Goal: Task Accomplishment & Management: Manage account settings

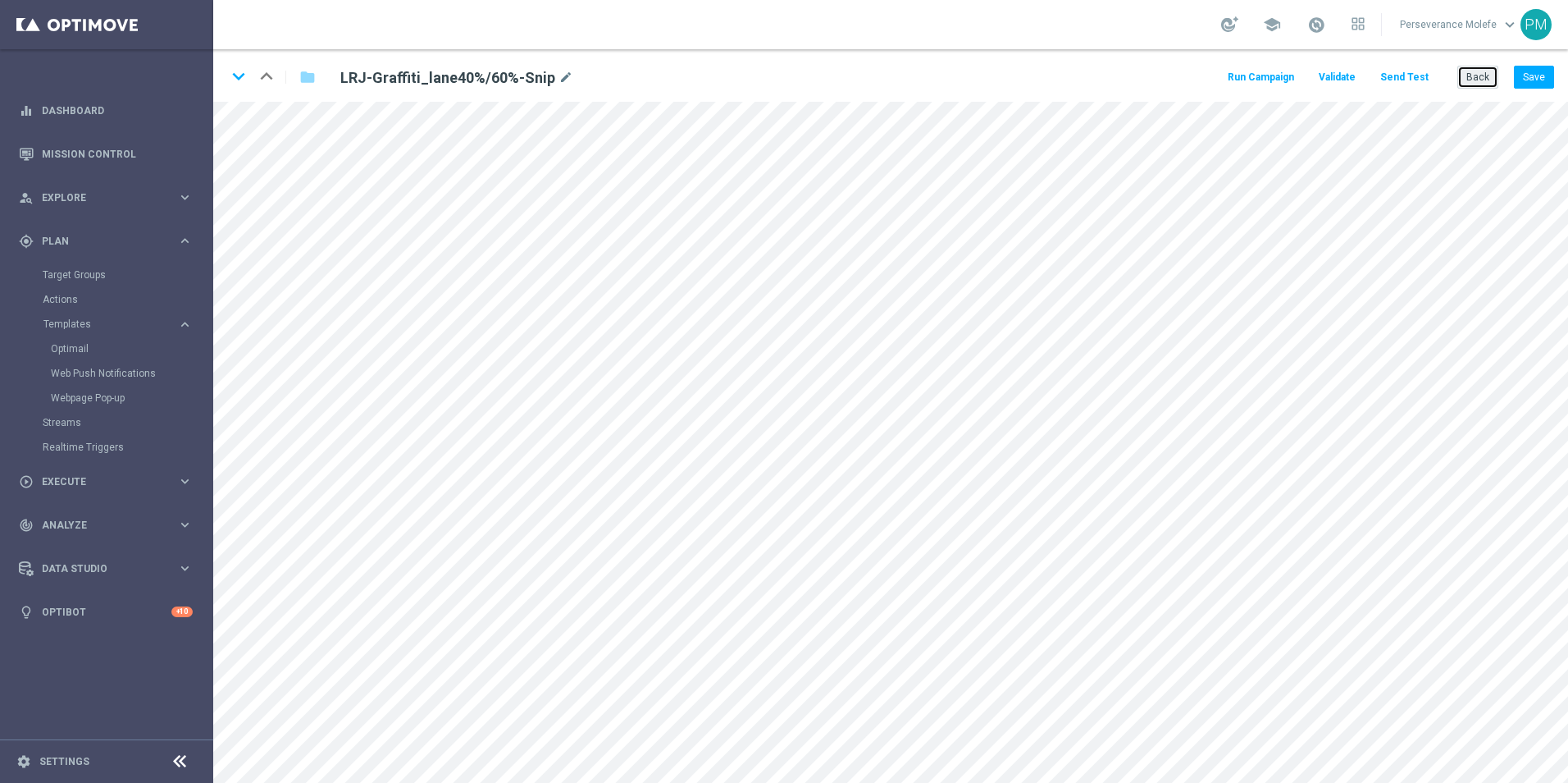
click at [1471, 74] on button "Back" at bounding box center [1478, 77] width 41 height 23
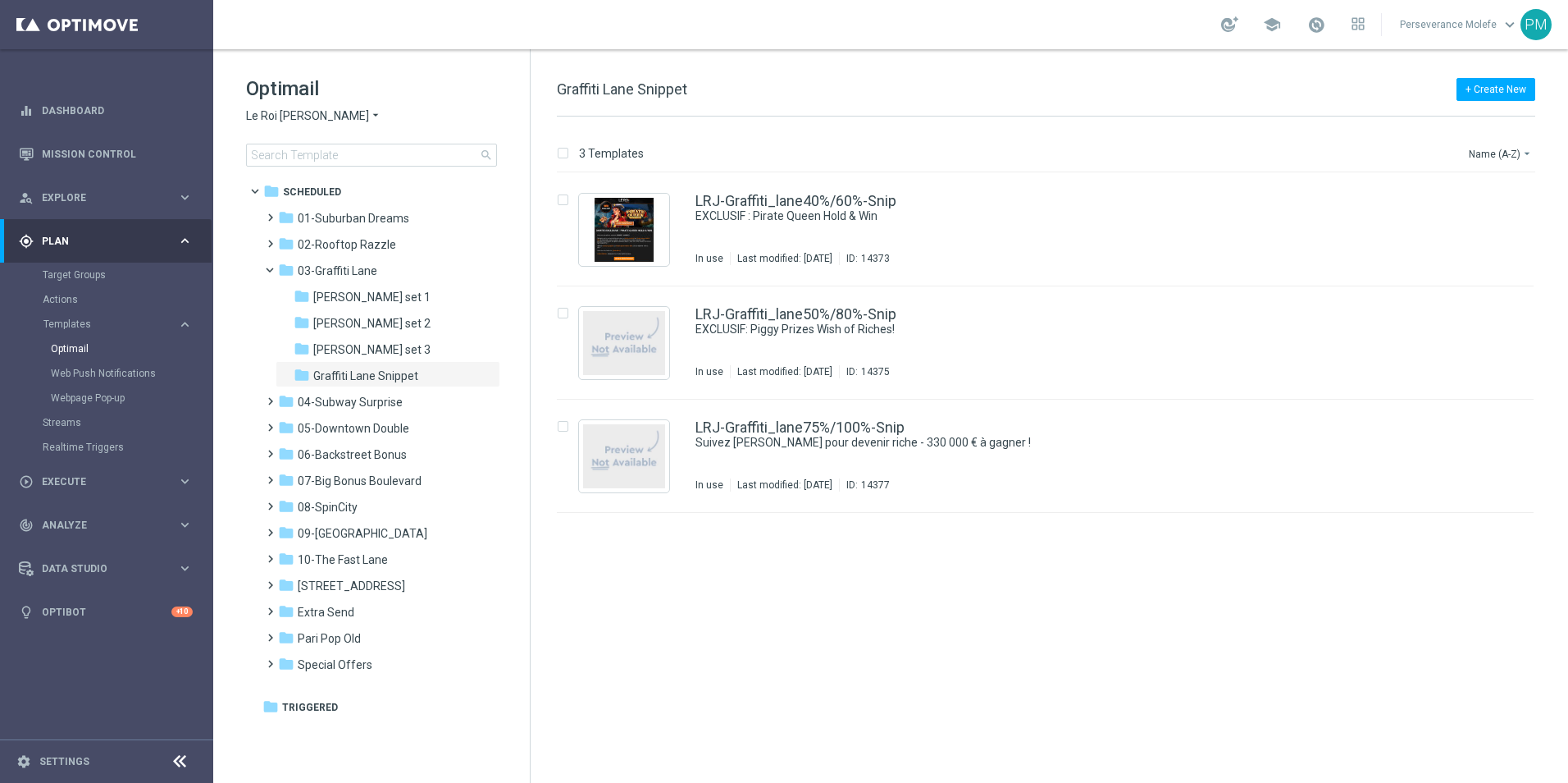
click at [288, 119] on span "Le Roi [PERSON_NAME]" at bounding box center [307, 116] width 123 height 16
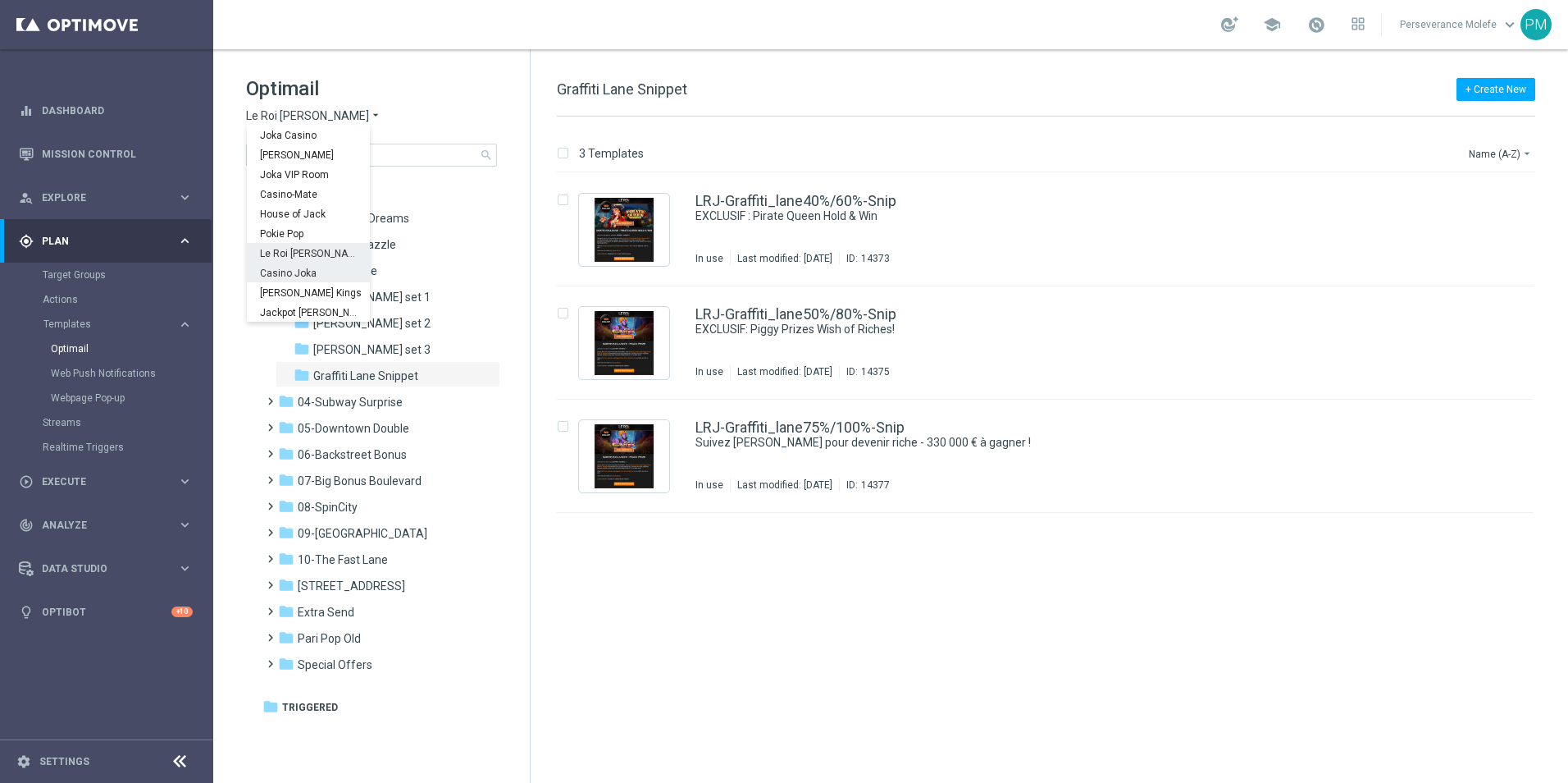
click at [292, 265] on div "Casino Joka" at bounding box center [308, 272] width 123 height 19
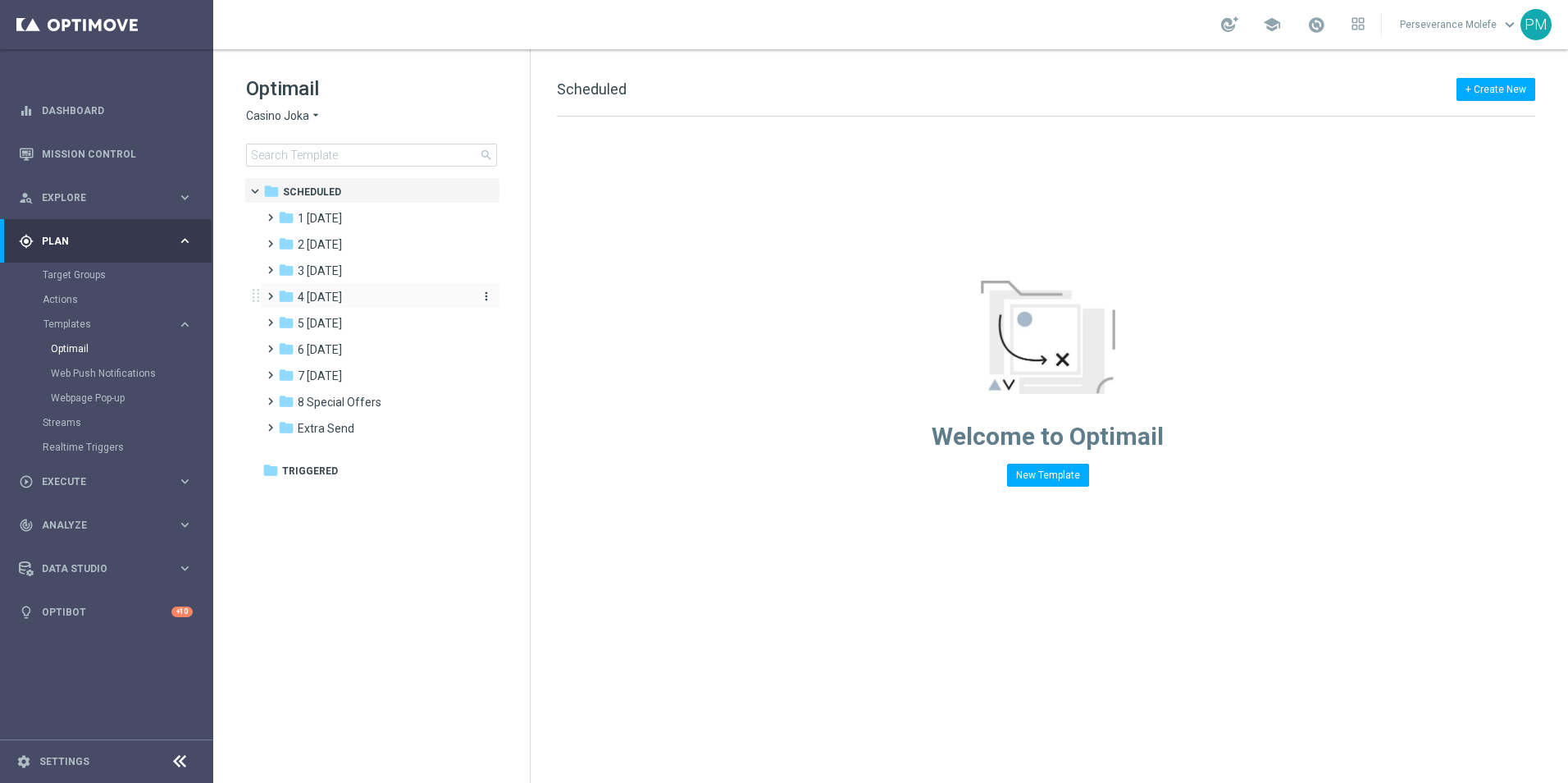
click at [338, 291] on span "4 Friday" at bounding box center [320, 297] width 44 height 15
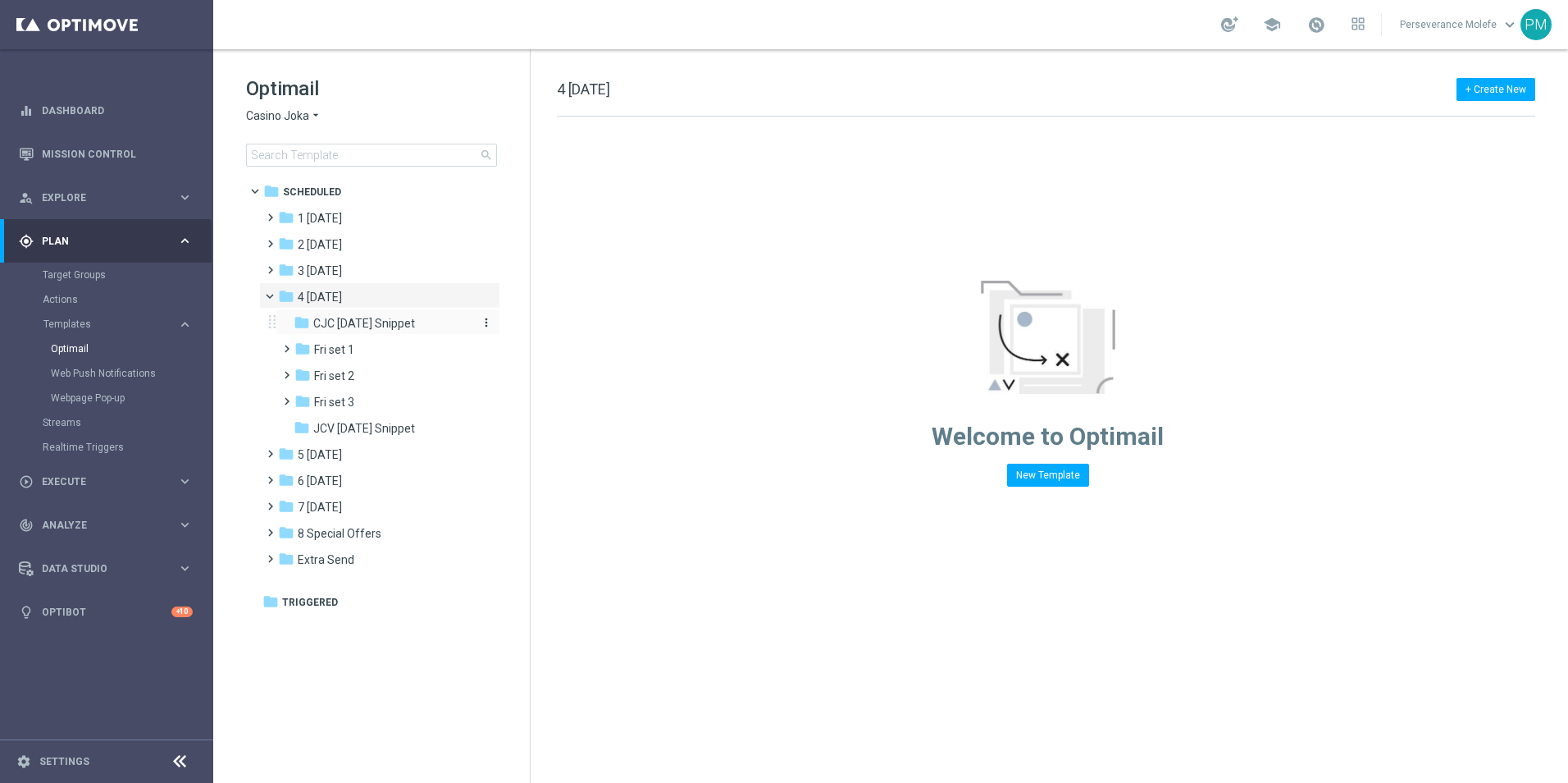
click at [346, 317] on span "CJC Friday Snippet" at bounding box center [364, 323] width 102 height 15
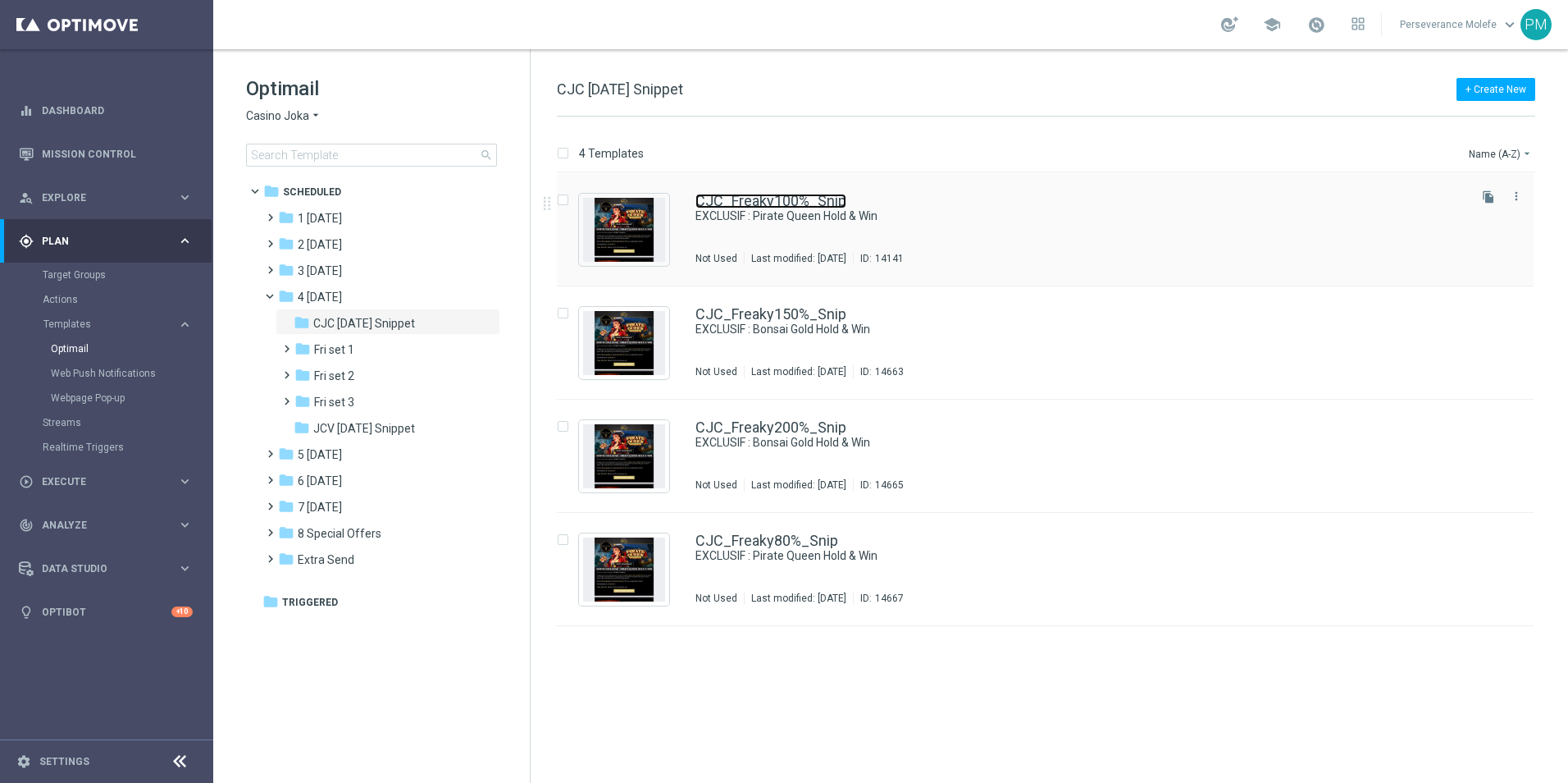
click at [786, 194] on link "CJC_Freaky100%_Snip" at bounding box center [771, 201] width 151 height 15
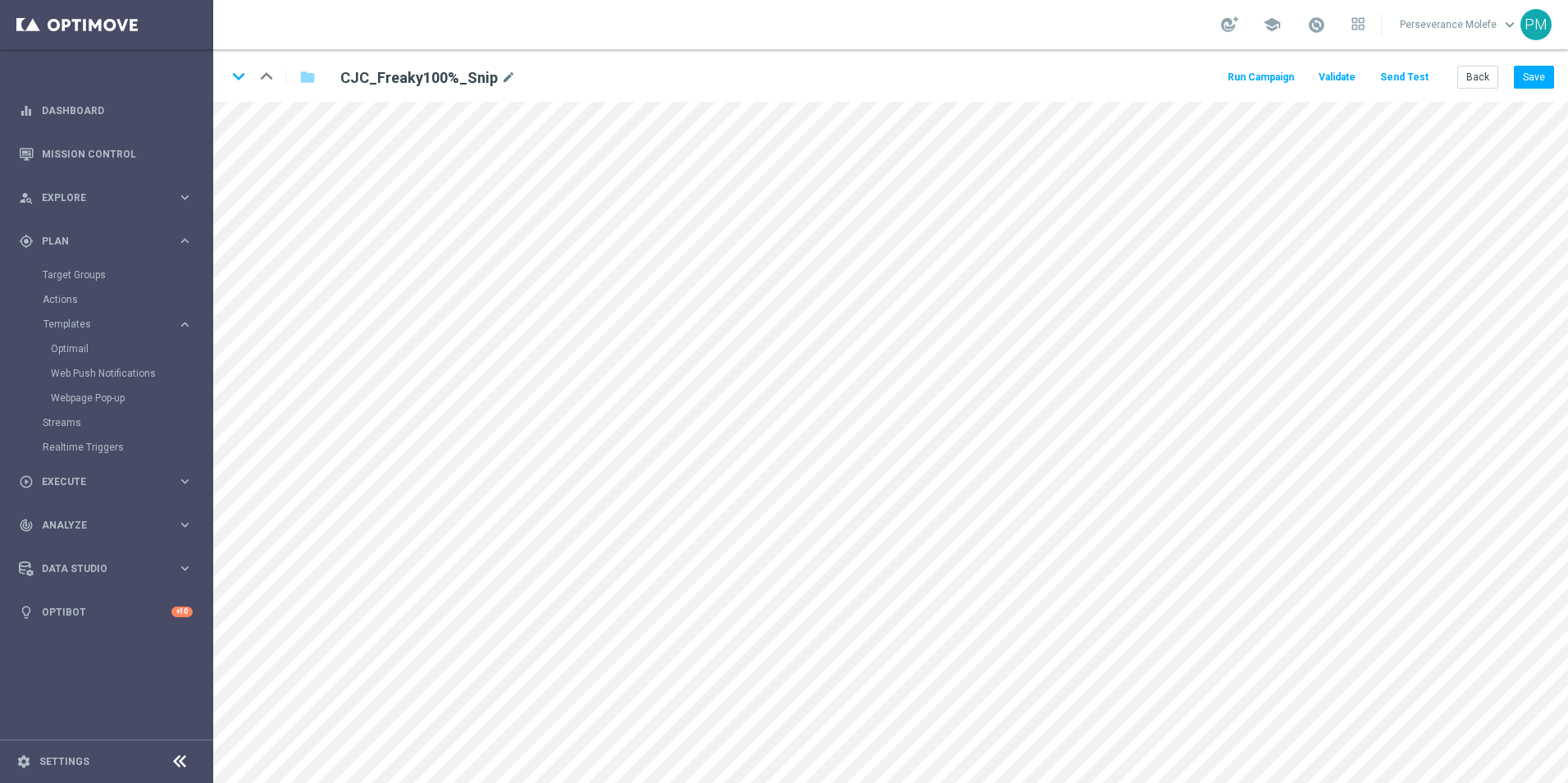
click at [1410, 77] on button "Send Test" at bounding box center [1405, 78] width 54 height 22
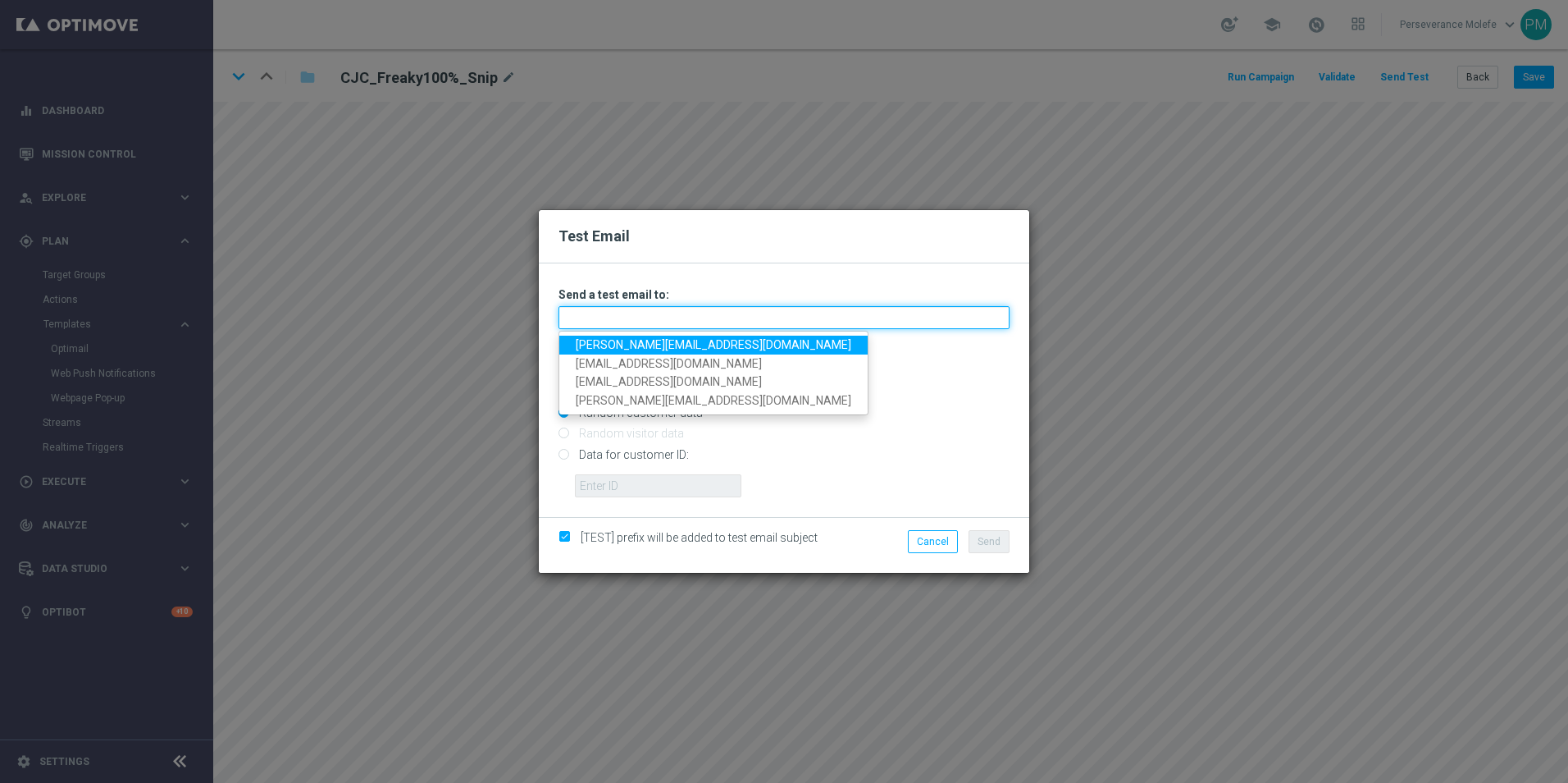
click at [676, 325] on input "text" at bounding box center [784, 317] width 451 height 23
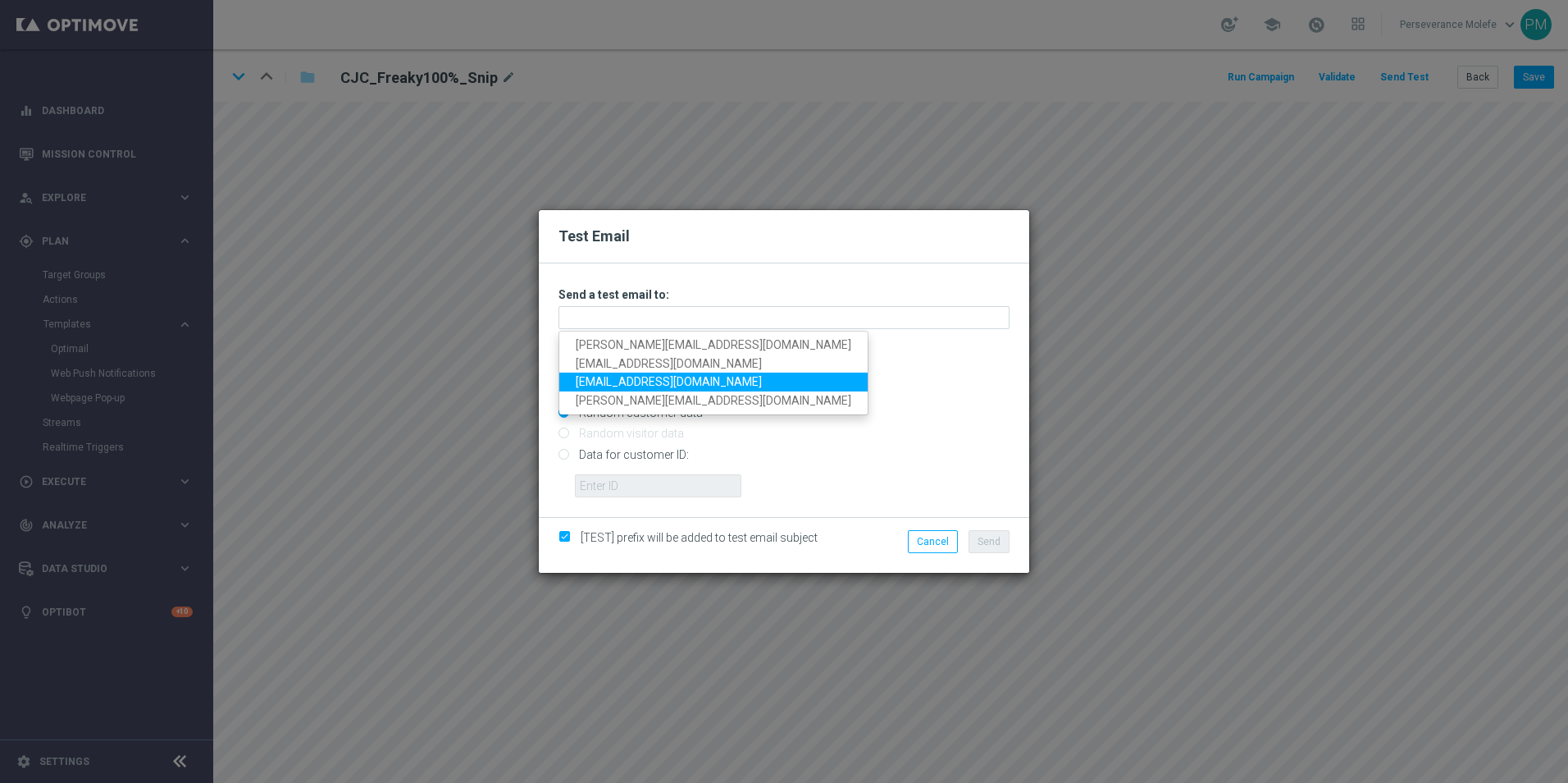
click at [662, 377] on link "Maledjadji@viva-vision.net" at bounding box center [713, 382] width 308 height 19
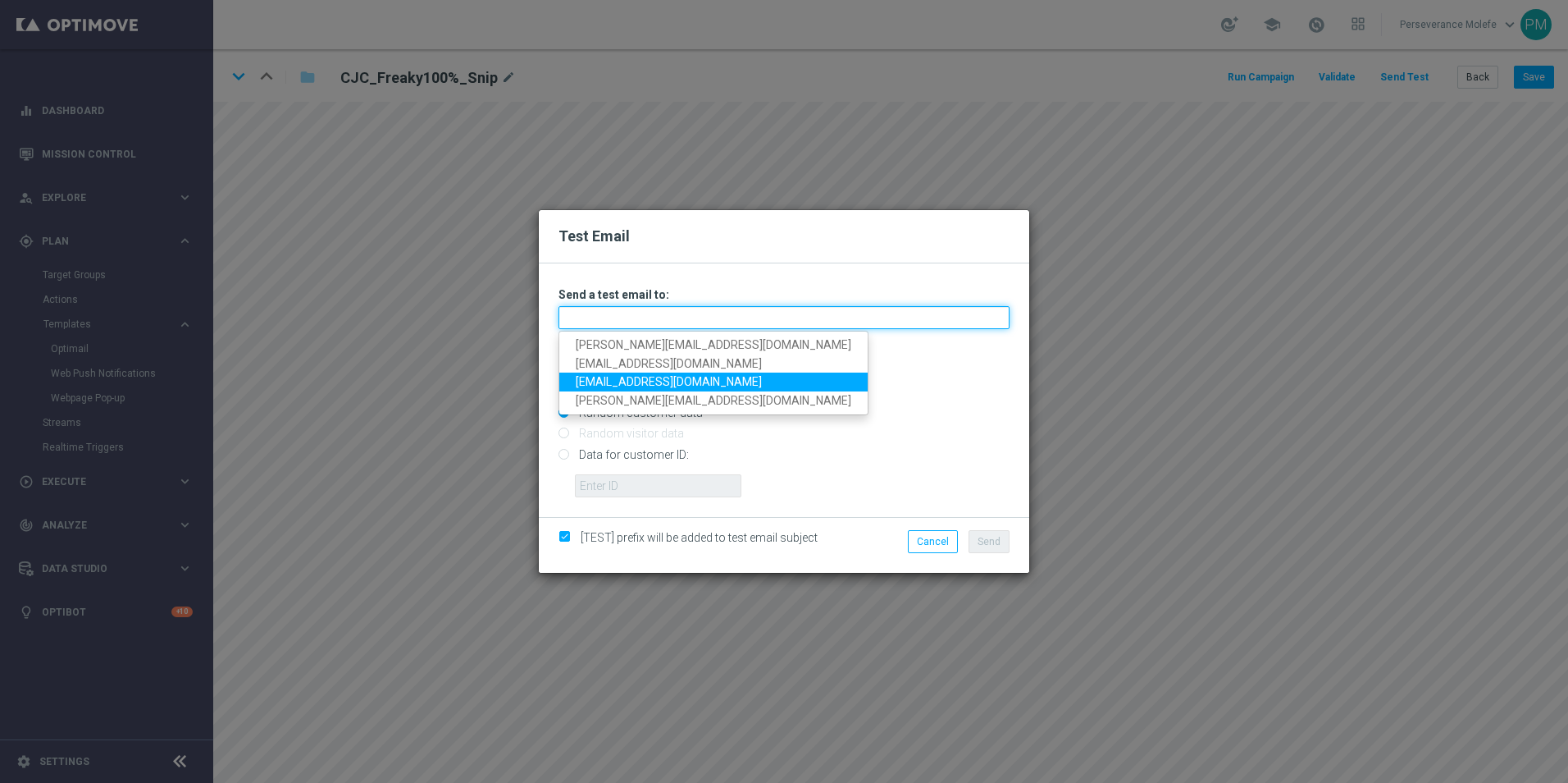
type input "Maledjadji@viva-vision.net"
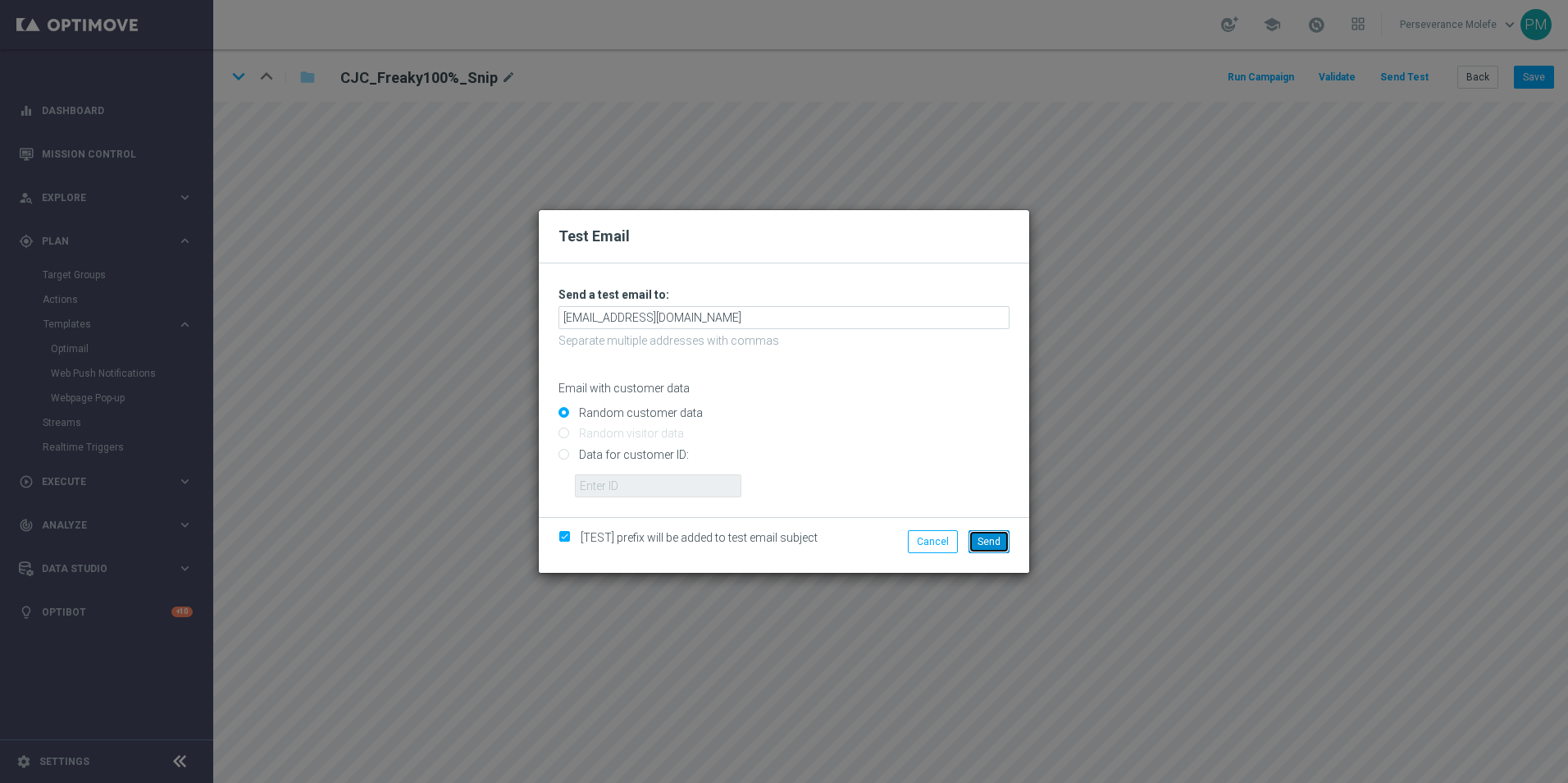
click at [978, 540] on button "Send" at bounding box center [989, 541] width 41 height 23
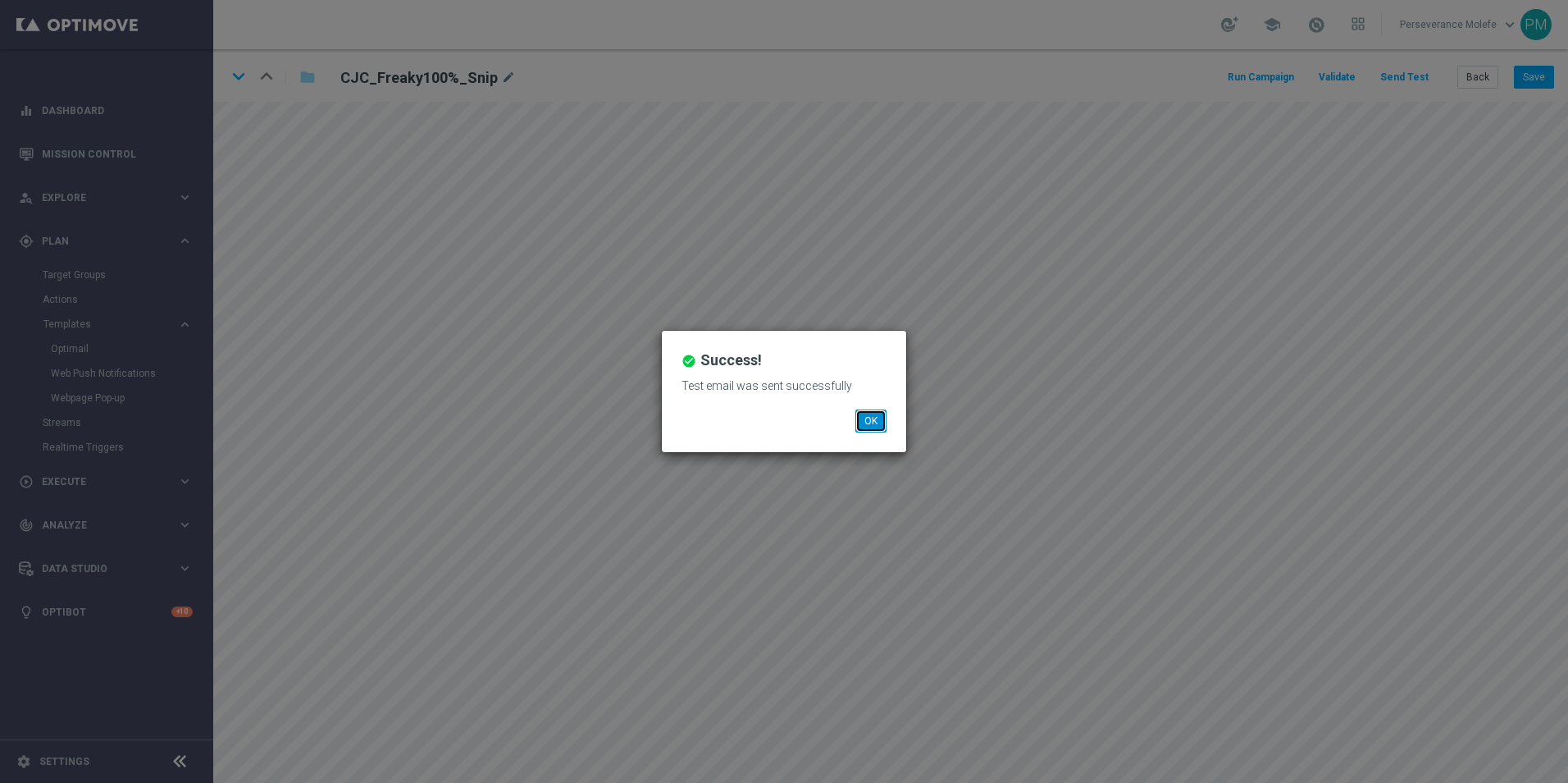
click at [870, 428] on button "OK" at bounding box center [872, 421] width 31 height 23
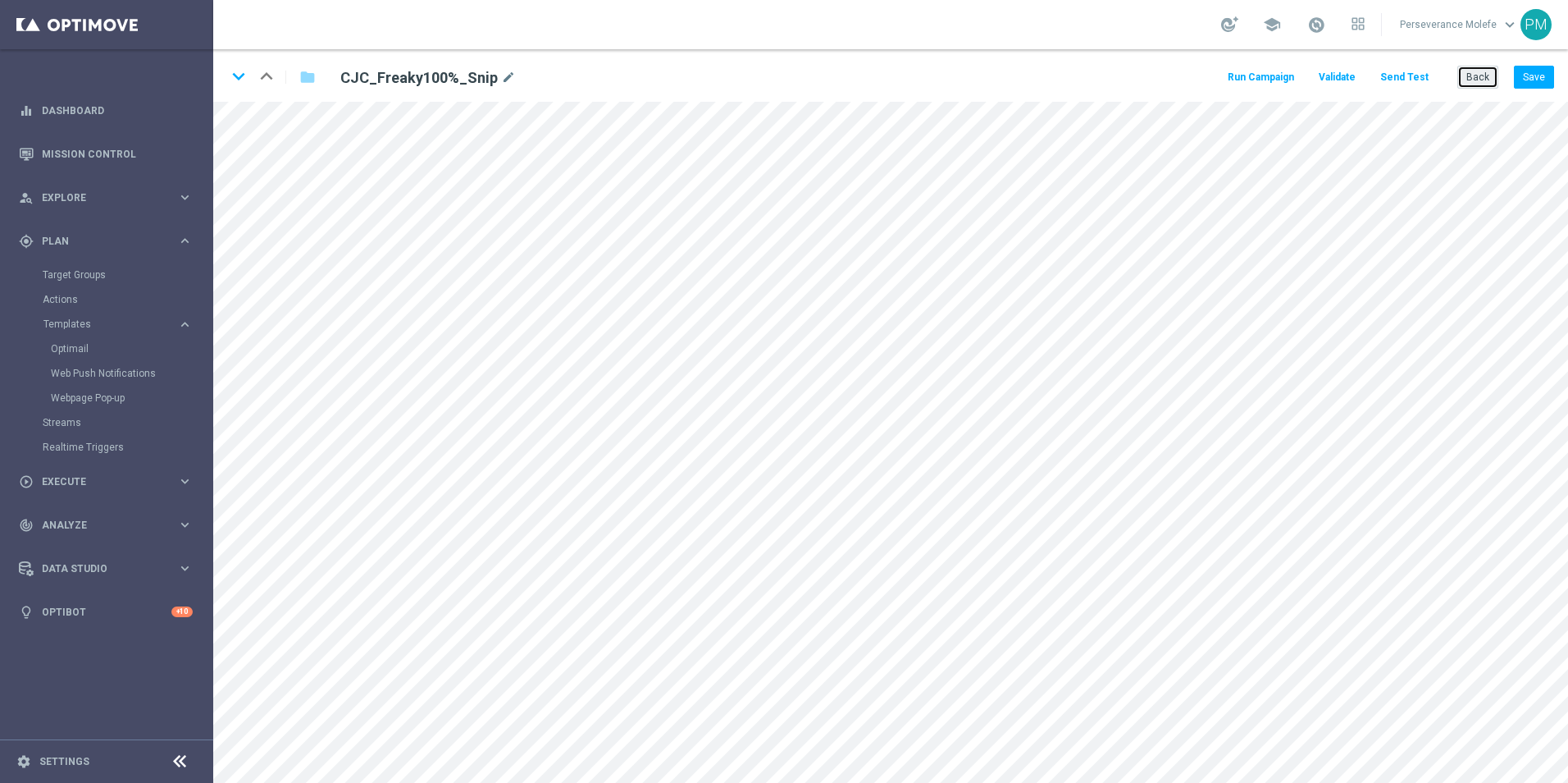
click at [1479, 80] on button "Back" at bounding box center [1478, 77] width 41 height 23
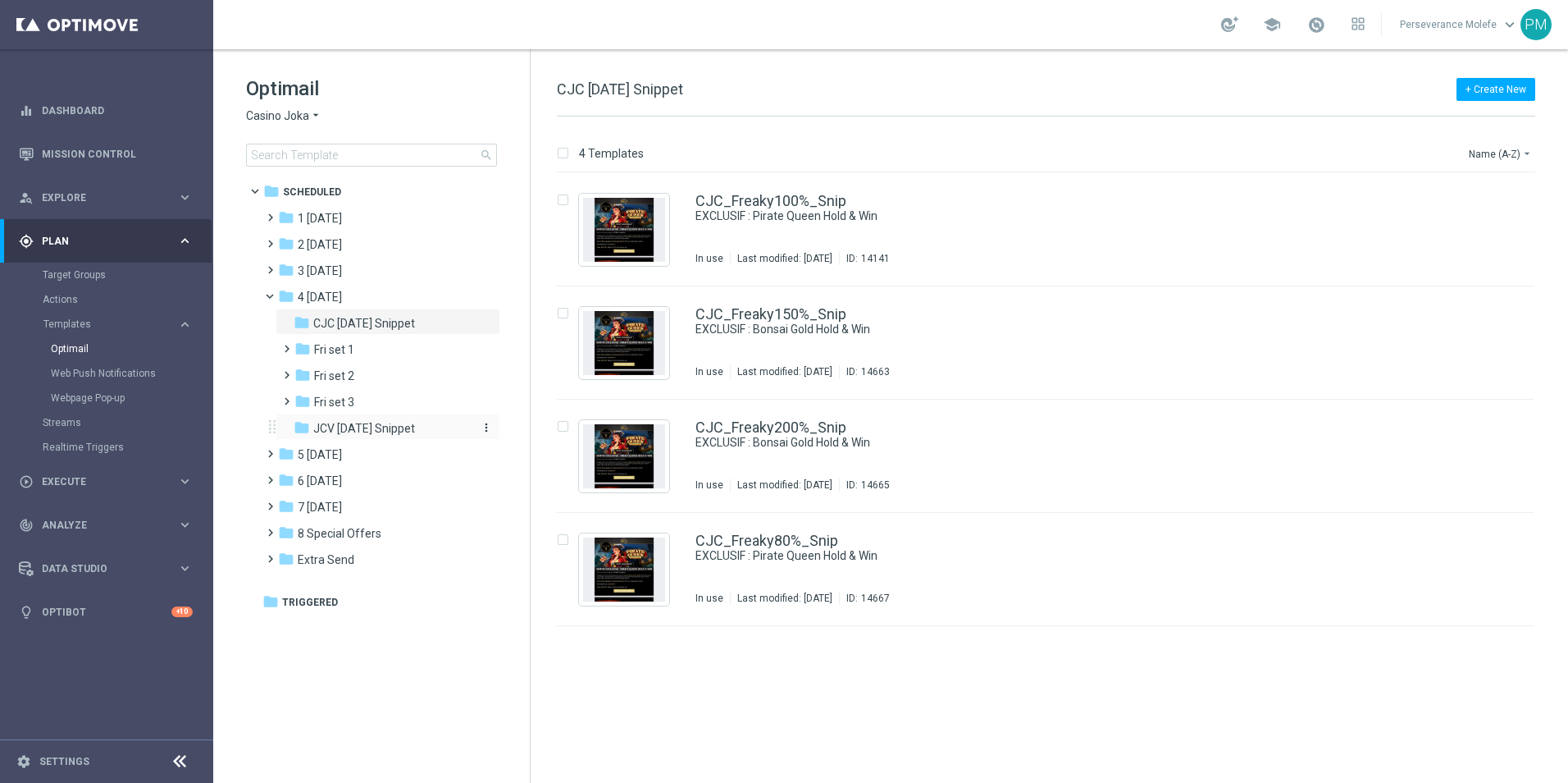
click at [393, 421] on span "JCV Friday Snippet" at bounding box center [364, 428] width 102 height 15
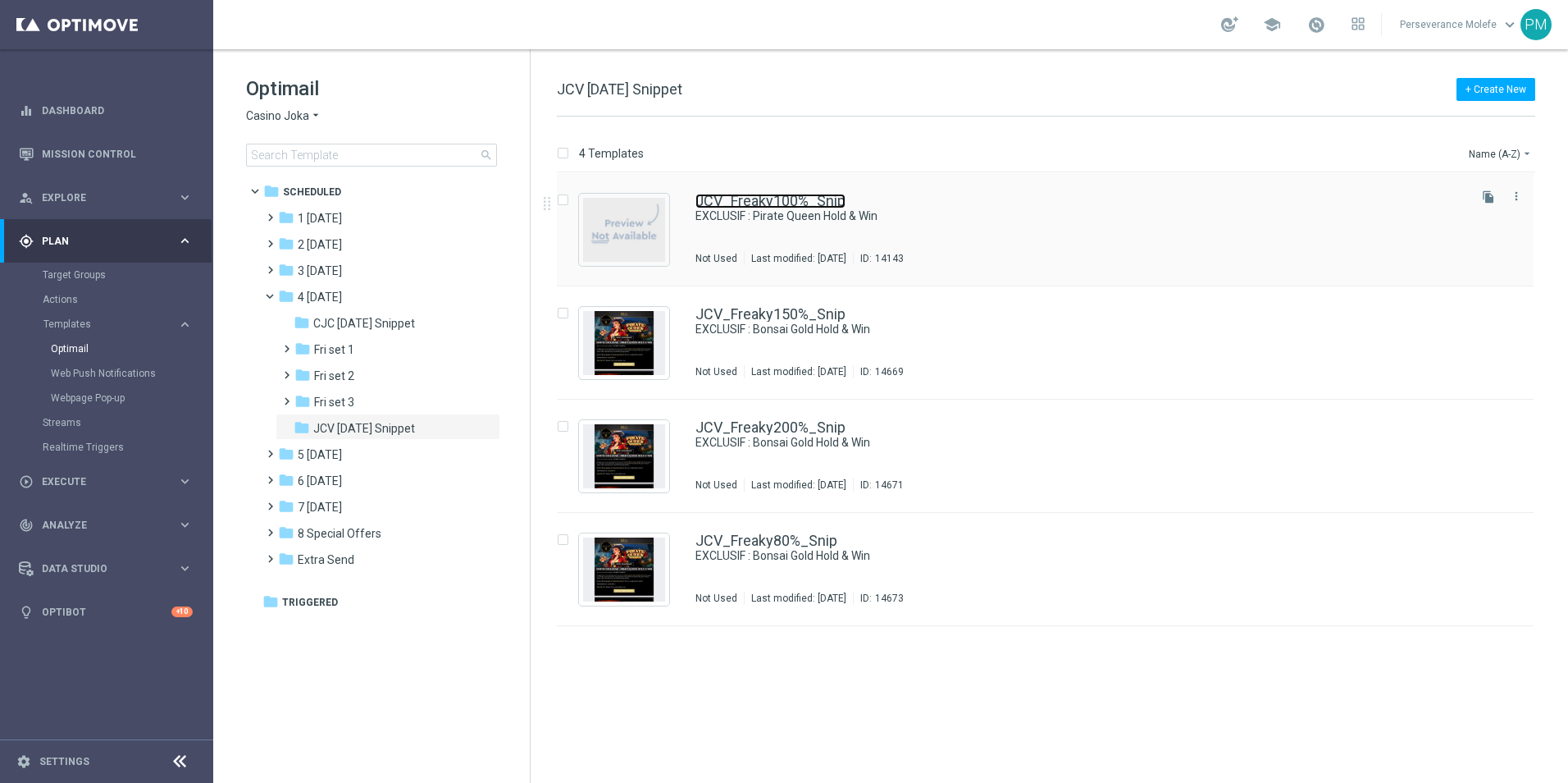
click at [767, 205] on link "JCV_Freaky100%_Snip" at bounding box center [771, 201] width 150 height 15
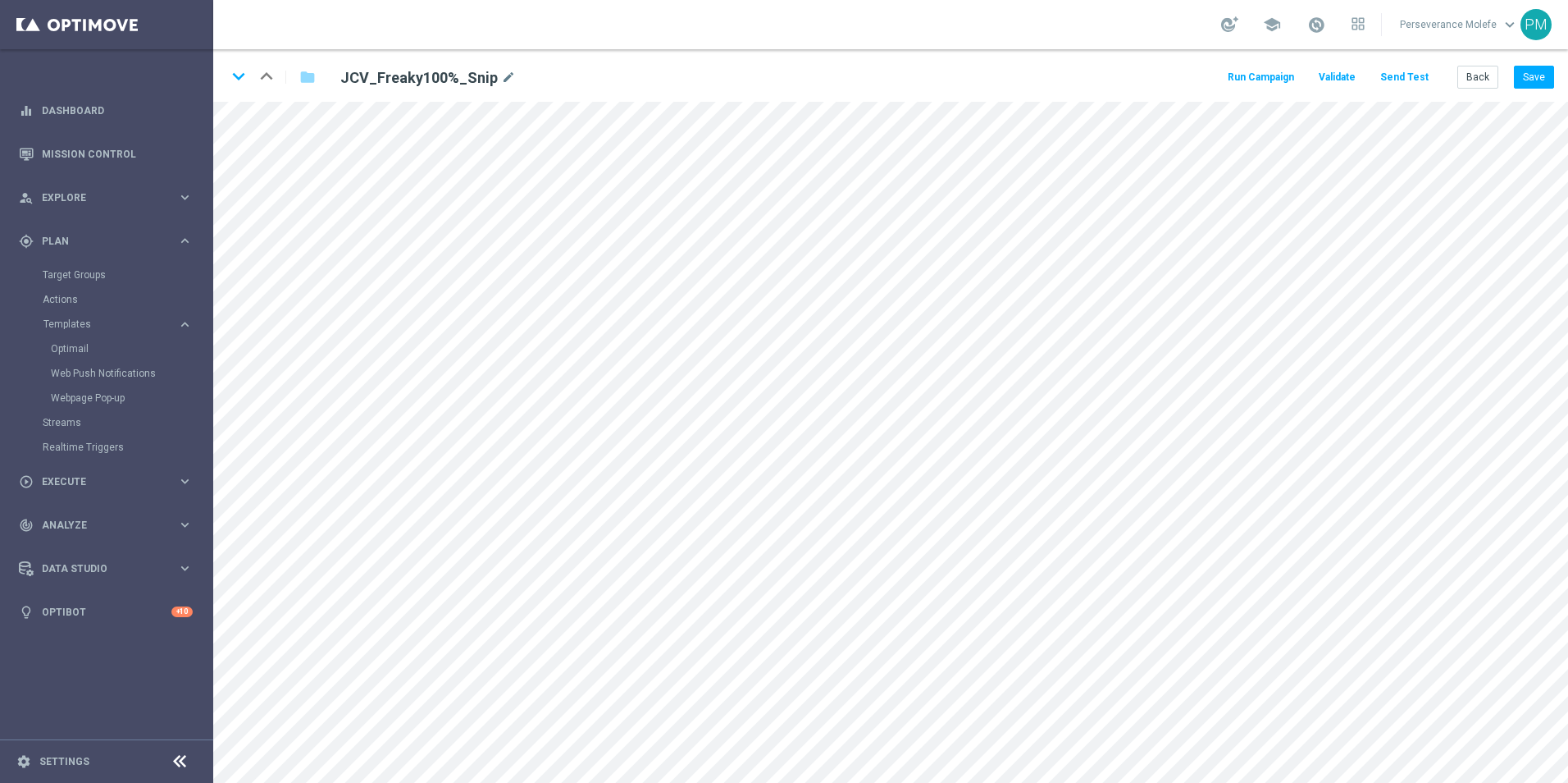
click at [1419, 77] on button "Send Test" at bounding box center [1405, 78] width 54 height 22
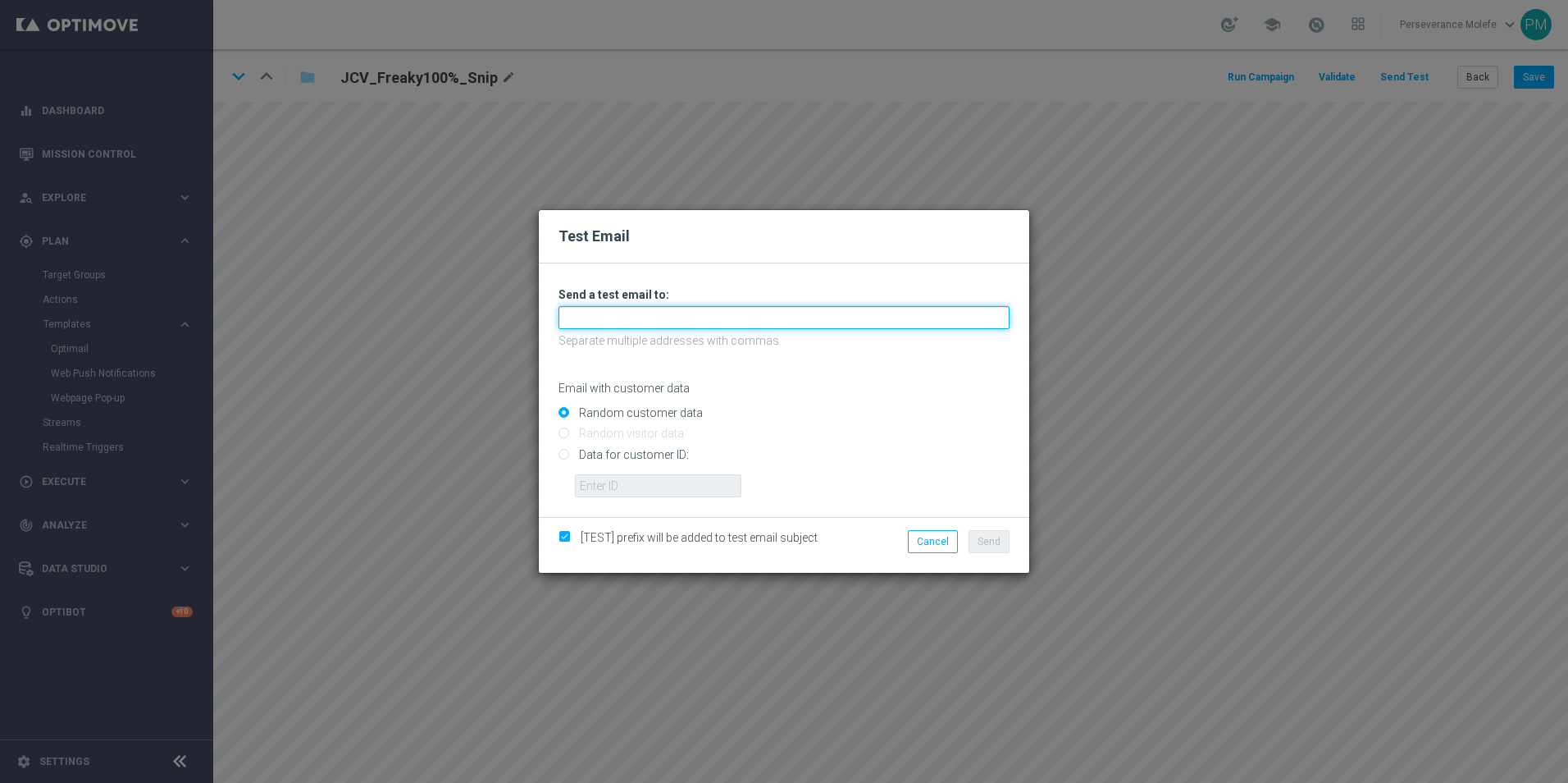
click at [583, 322] on input "text" at bounding box center [784, 317] width 451 height 23
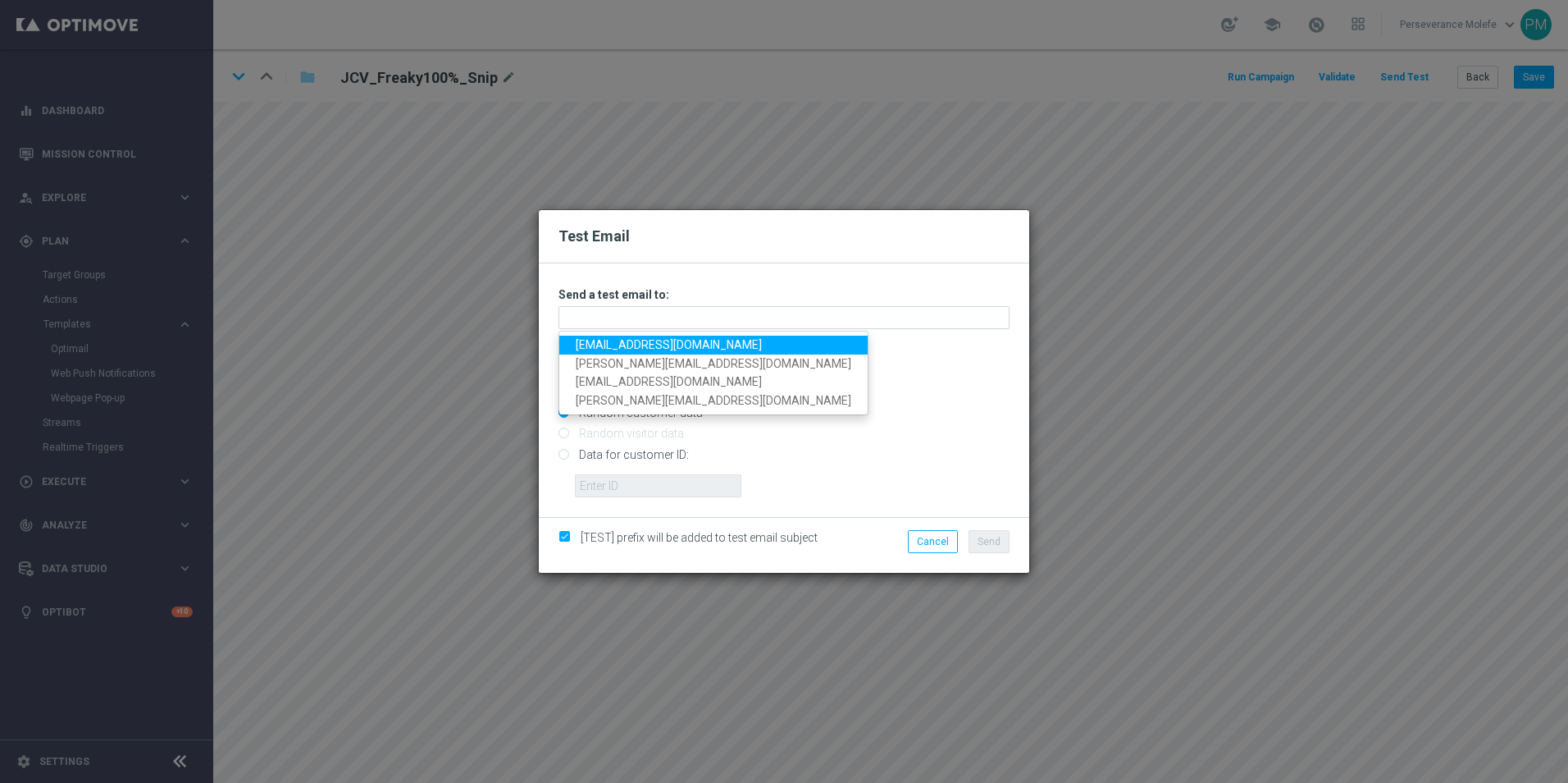
click at [629, 347] on link "Maledjadji@viva-vision.net" at bounding box center [713, 345] width 308 height 19
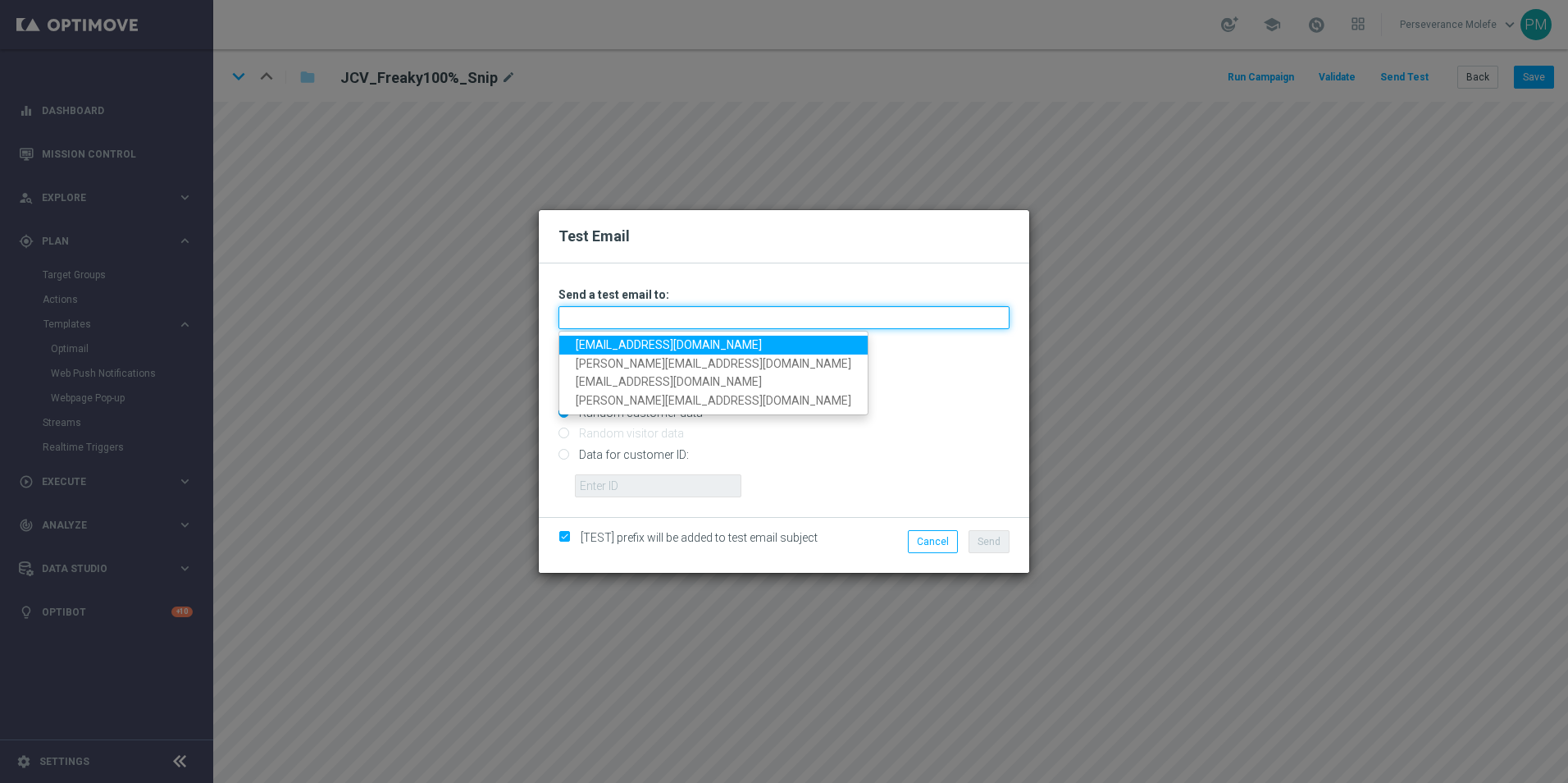
type input "Maledjadji@viva-vision.net"
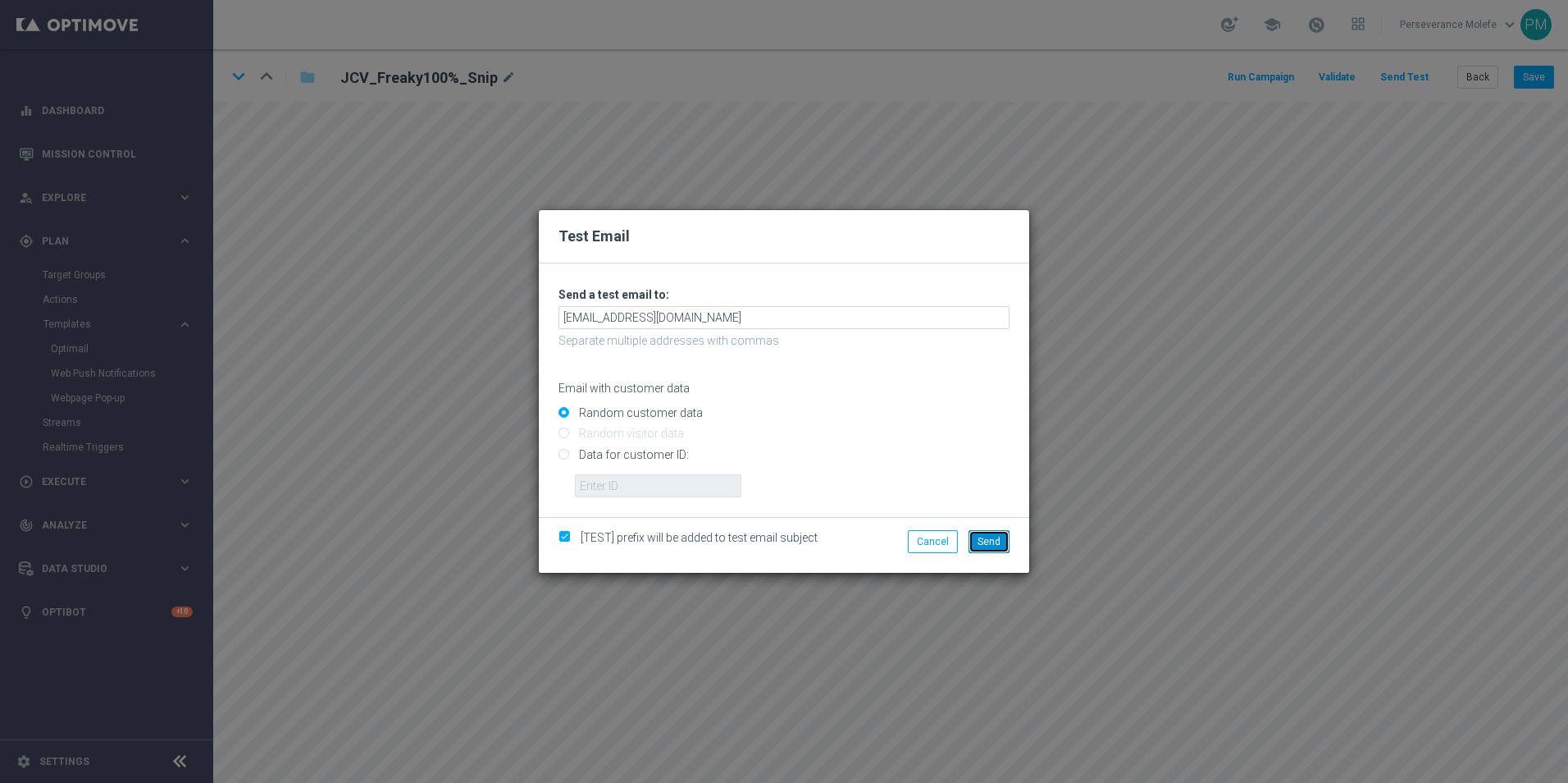
click at [998, 537] on span "Send" at bounding box center [989, 541] width 23 height 11
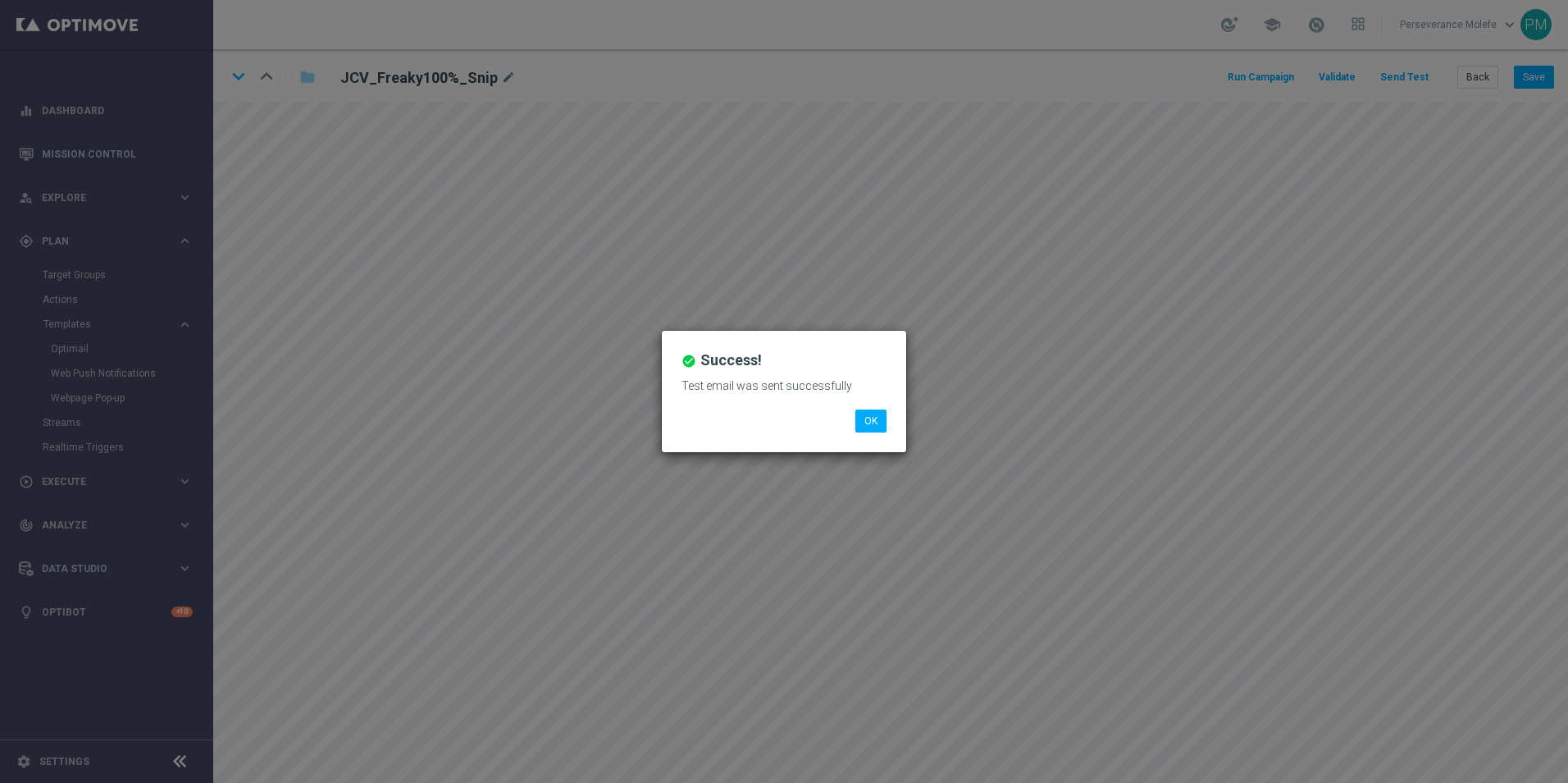
click at [873, 406] on div "Test email was sent successfully" at bounding box center [784, 392] width 230 height 35
click at [878, 429] on button "OK" at bounding box center [872, 421] width 31 height 23
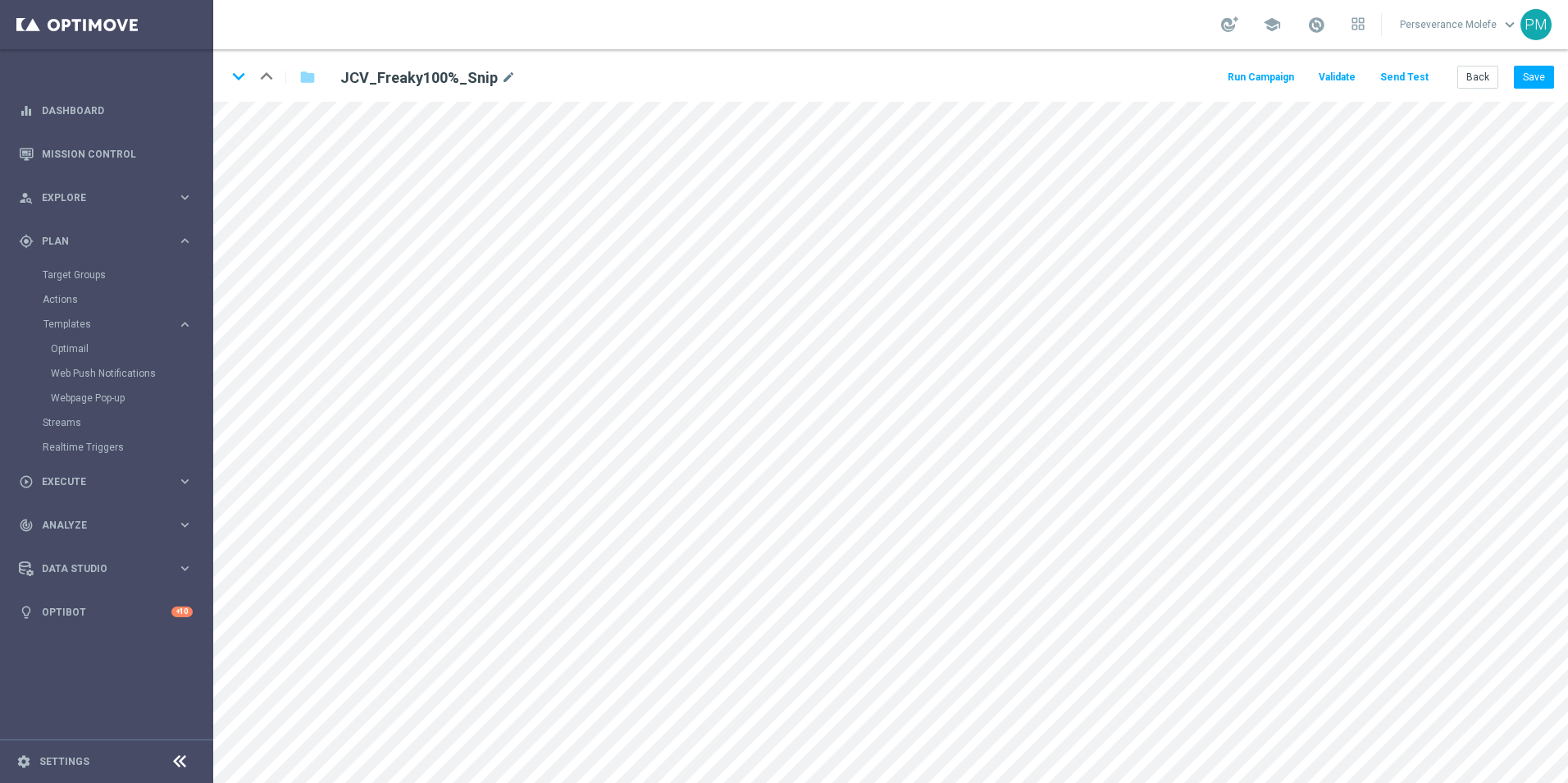
click at [1410, 75] on button "Send Test" at bounding box center [1405, 78] width 54 height 22
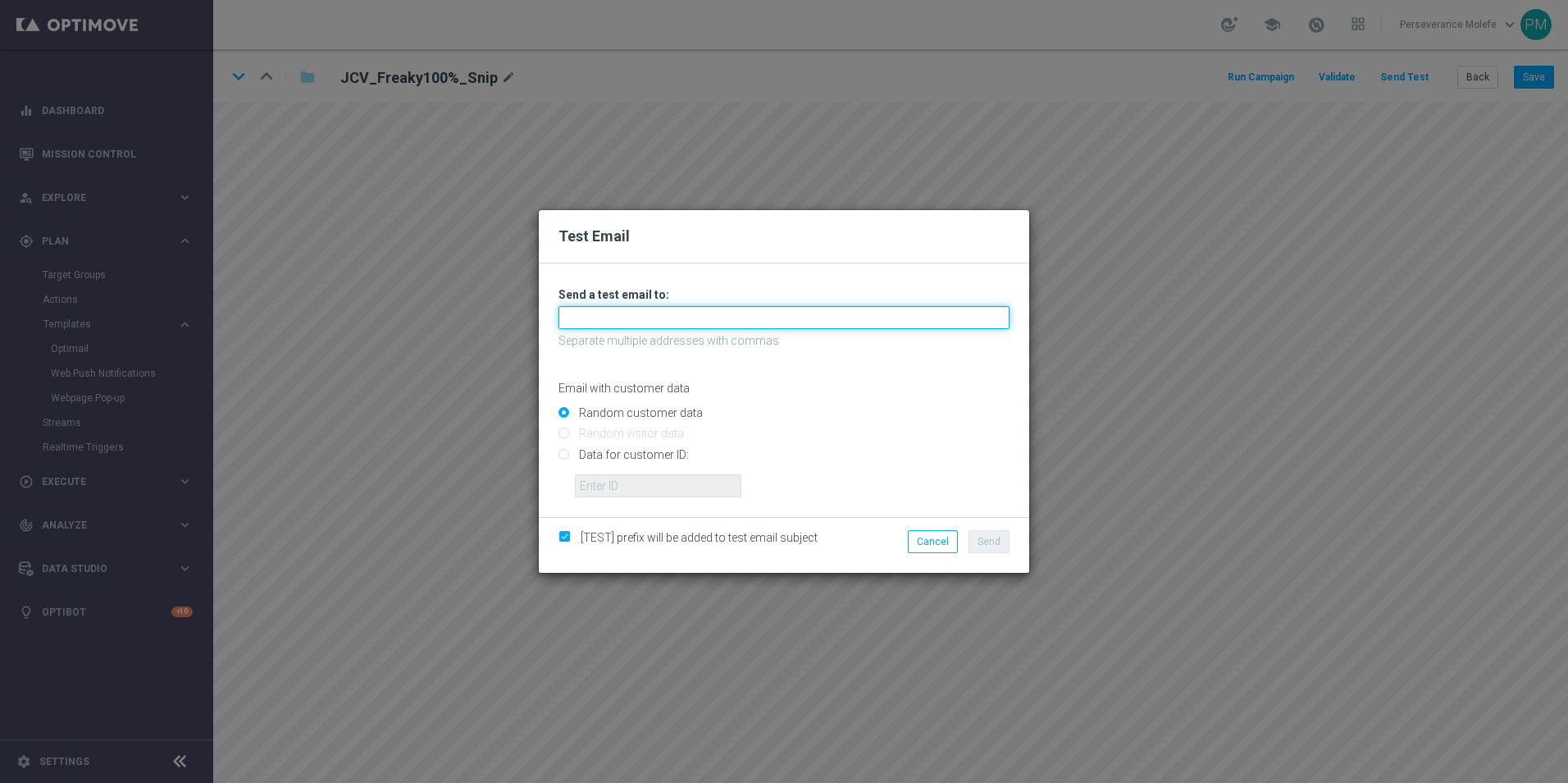
click at [677, 319] on input "text" at bounding box center [784, 317] width 451 height 23
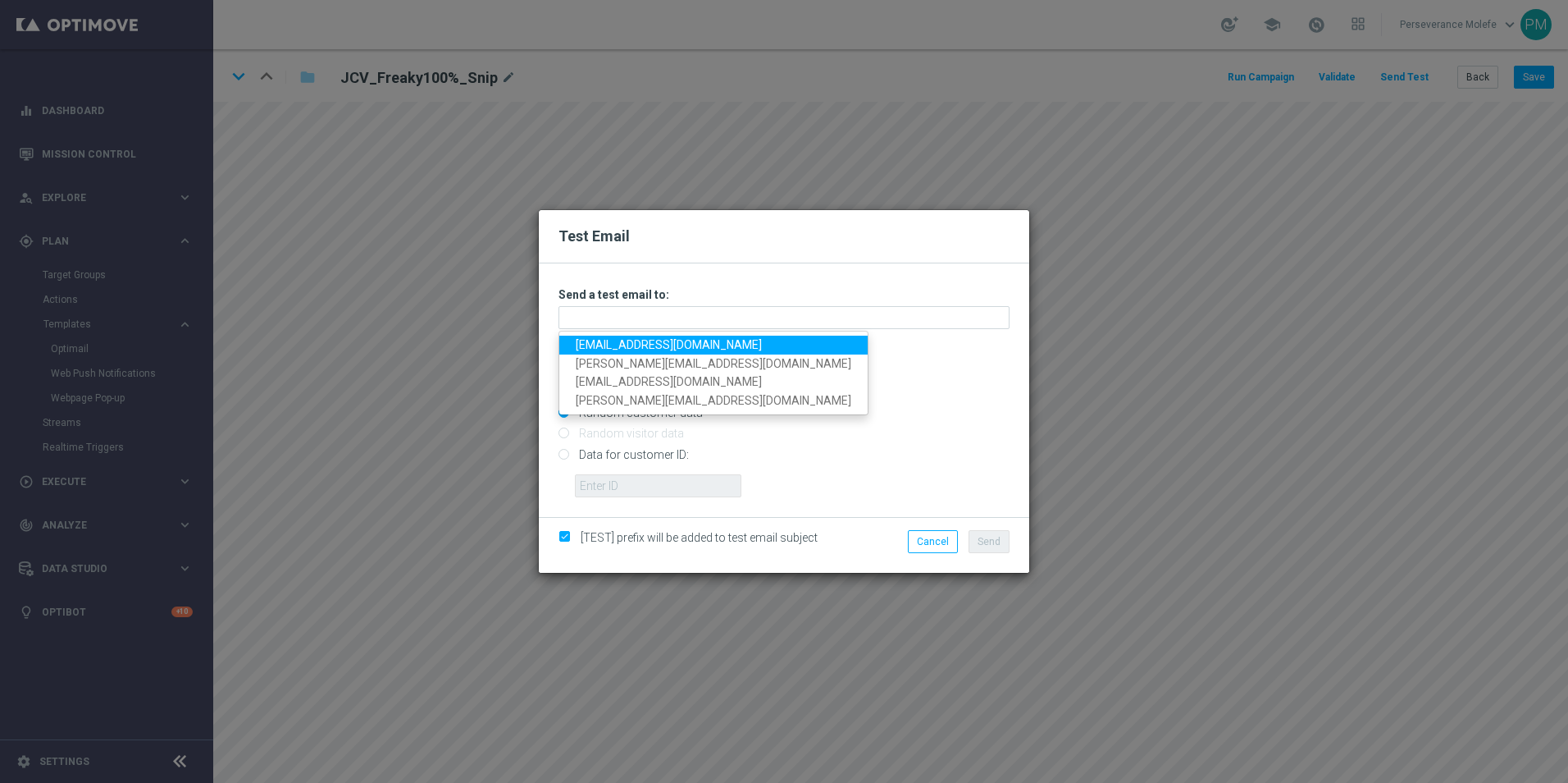
click at [398, 319] on div "Test Email Unable to send test email. If this problem persists, contact your CS…" at bounding box center [784, 391] width 1568 height 783
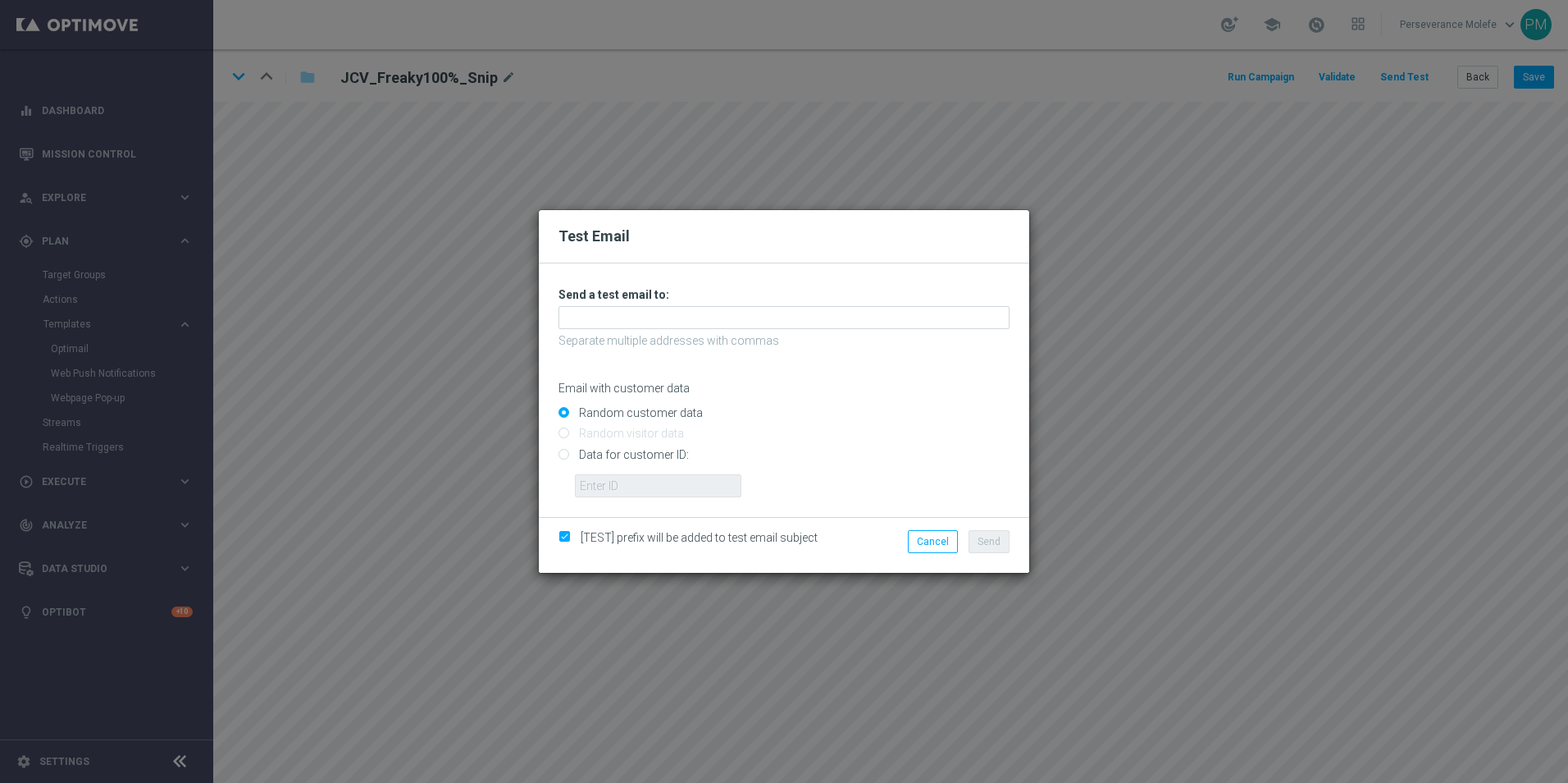
click at [379, 227] on div "Test Email Unable to send test email. If this problem persists, contact your CS…" at bounding box center [784, 391] width 1568 height 783
click at [935, 540] on button "Cancel" at bounding box center [933, 541] width 50 height 23
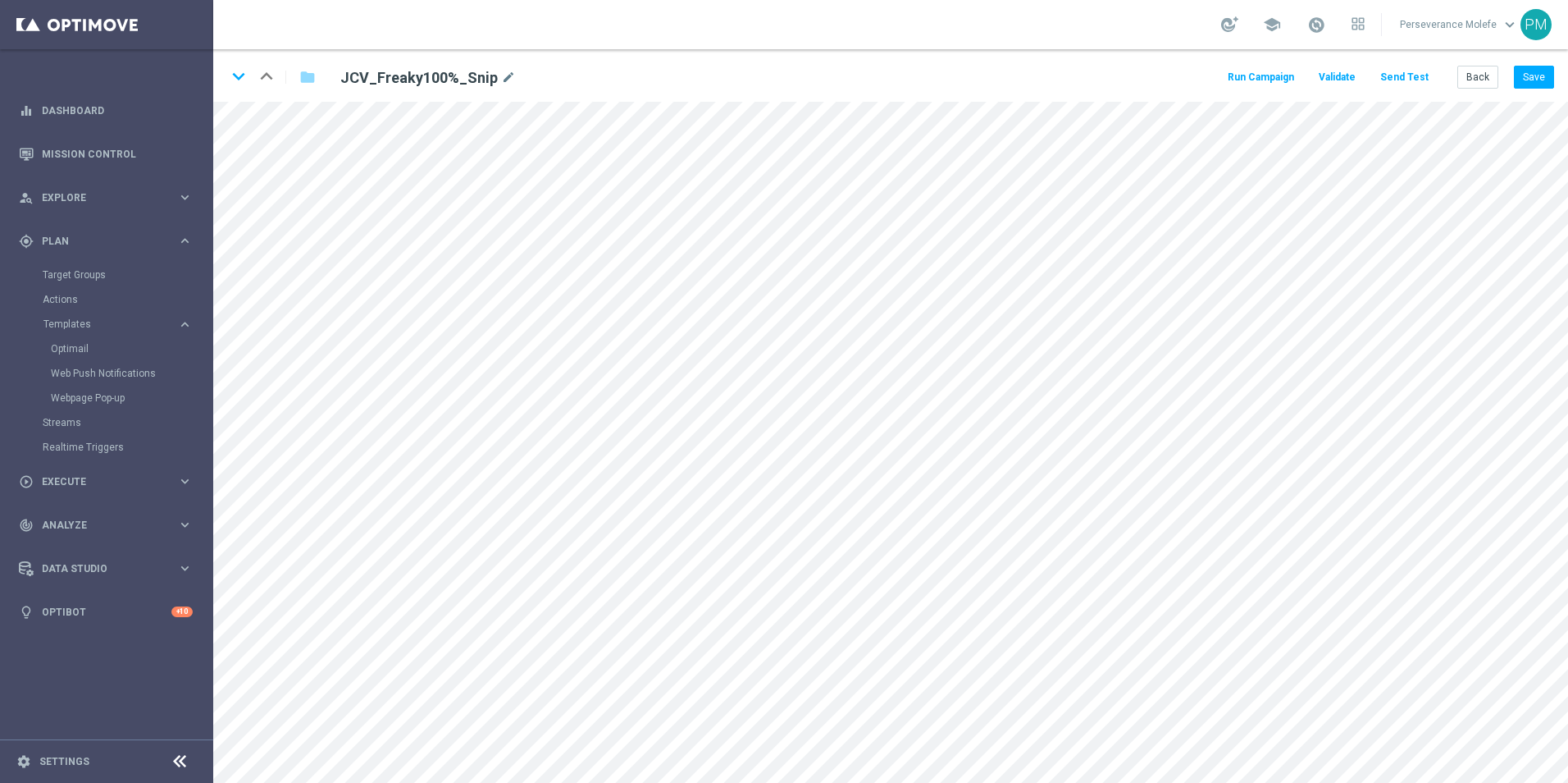
click at [1421, 82] on button "Send Test" at bounding box center [1405, 78] width 54 height 22
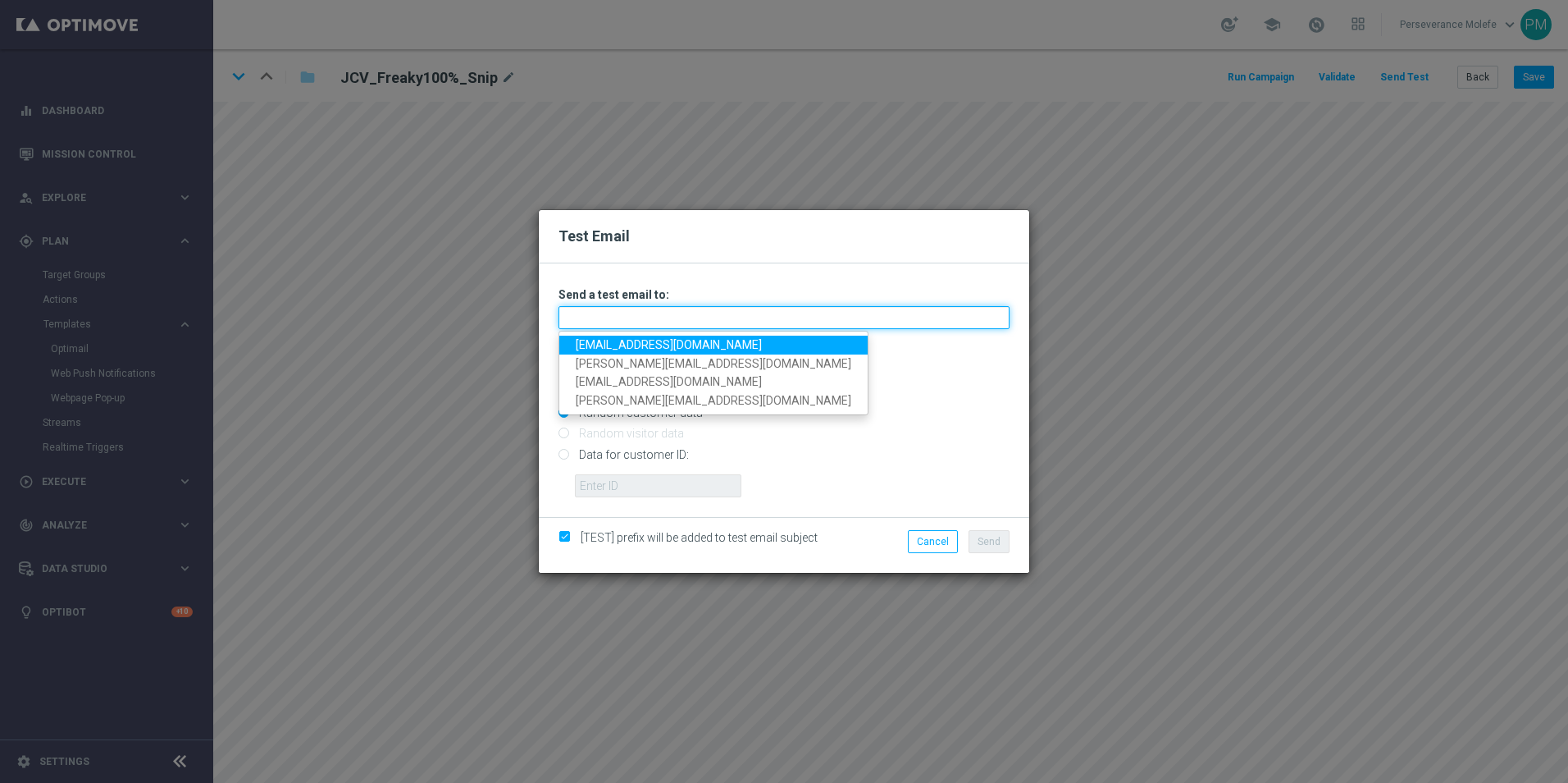
click at [786, 315] on input "text" at bounding box center [784, 317] width 451 height 23
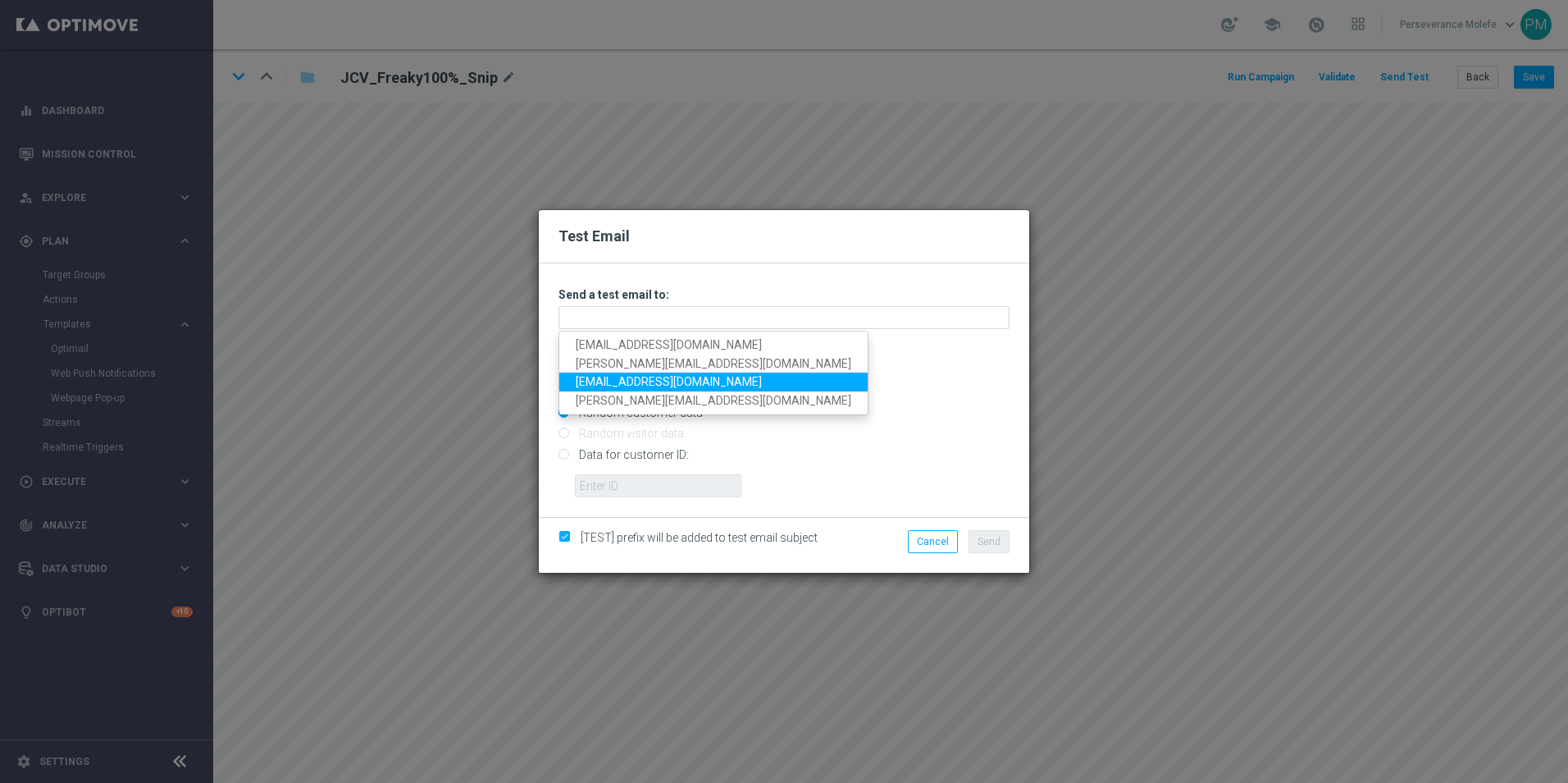
click at [647, 385] on link "perseverance@viva-vision.net" at bounding box center [713, 382] width 308 height 19
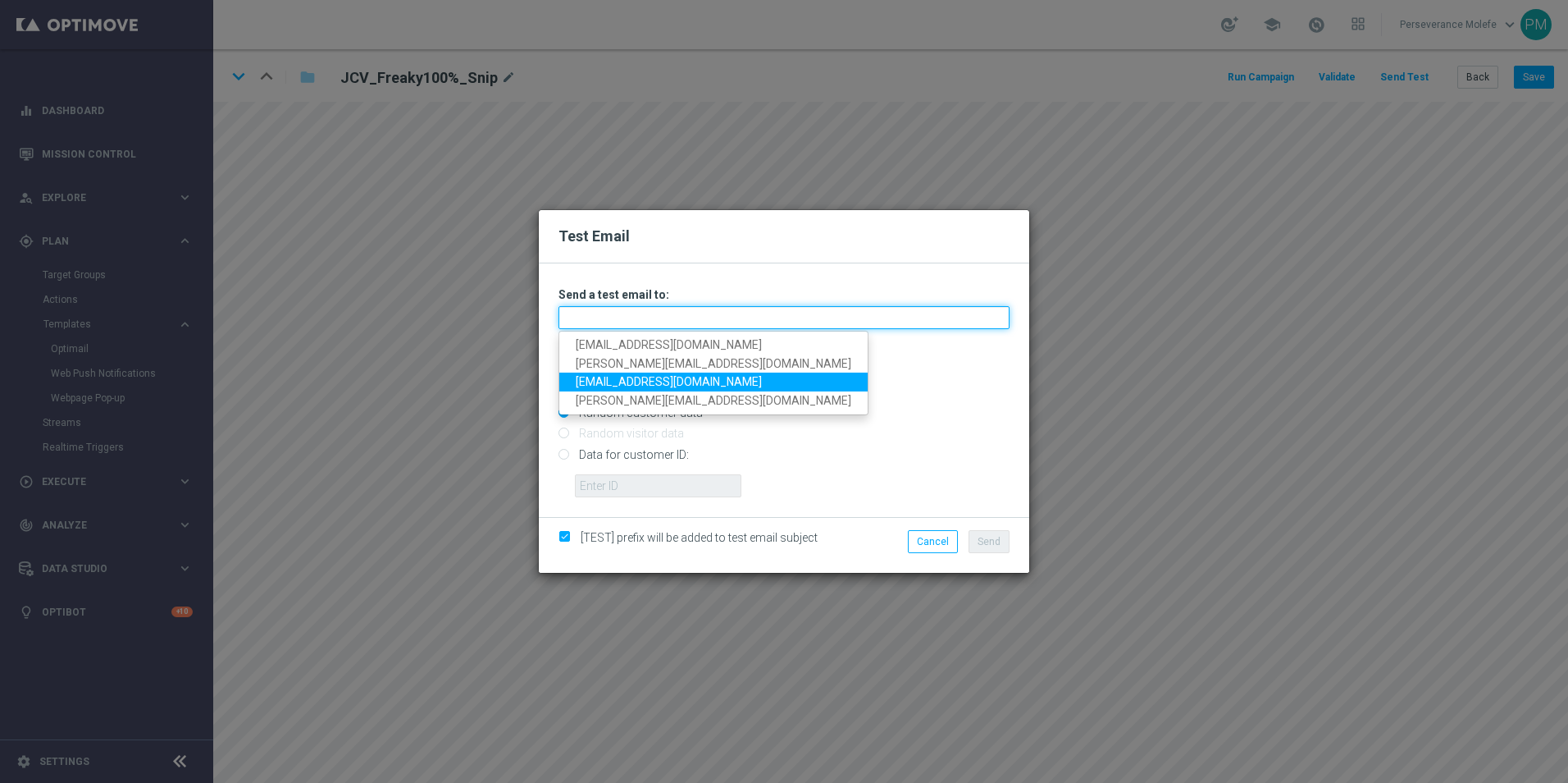
type input "perseverance@viva-vision.net"
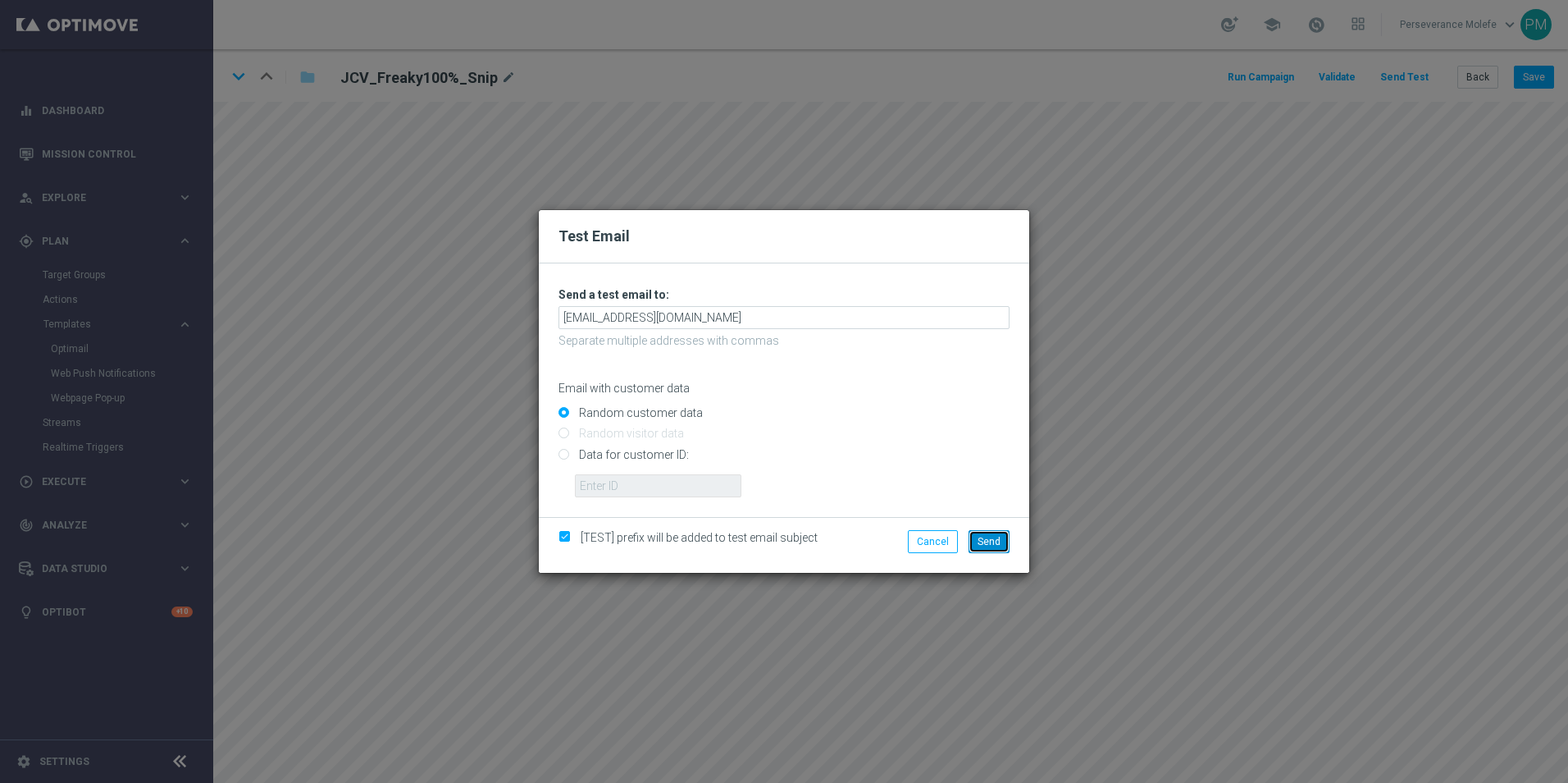
click at [980, 538] on span "Send" at bounding box center [989, 541] width 23 height 11
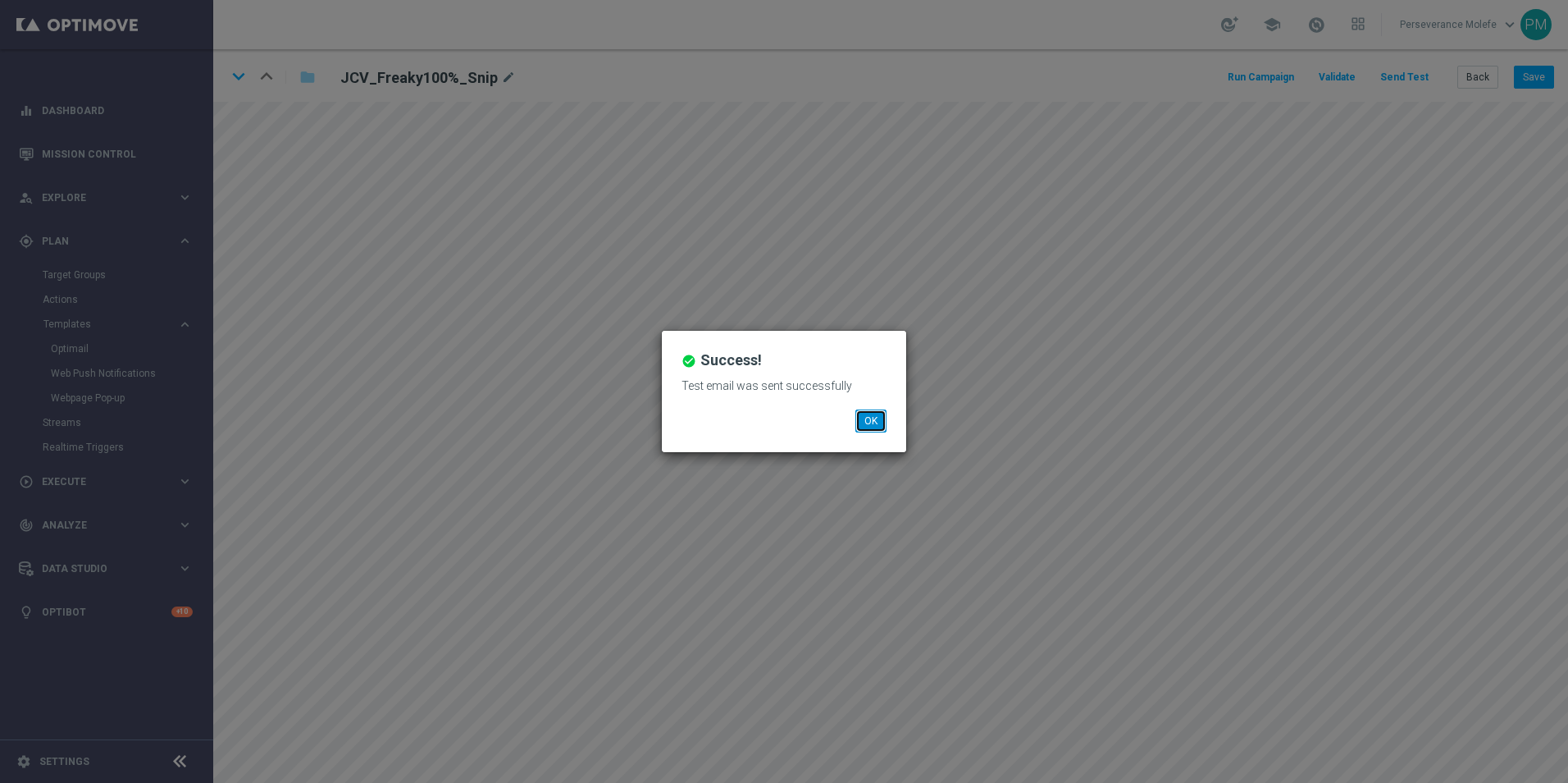
click at [876, 420] on button "OK" at bounding box center [872, 421] width 31 height 23
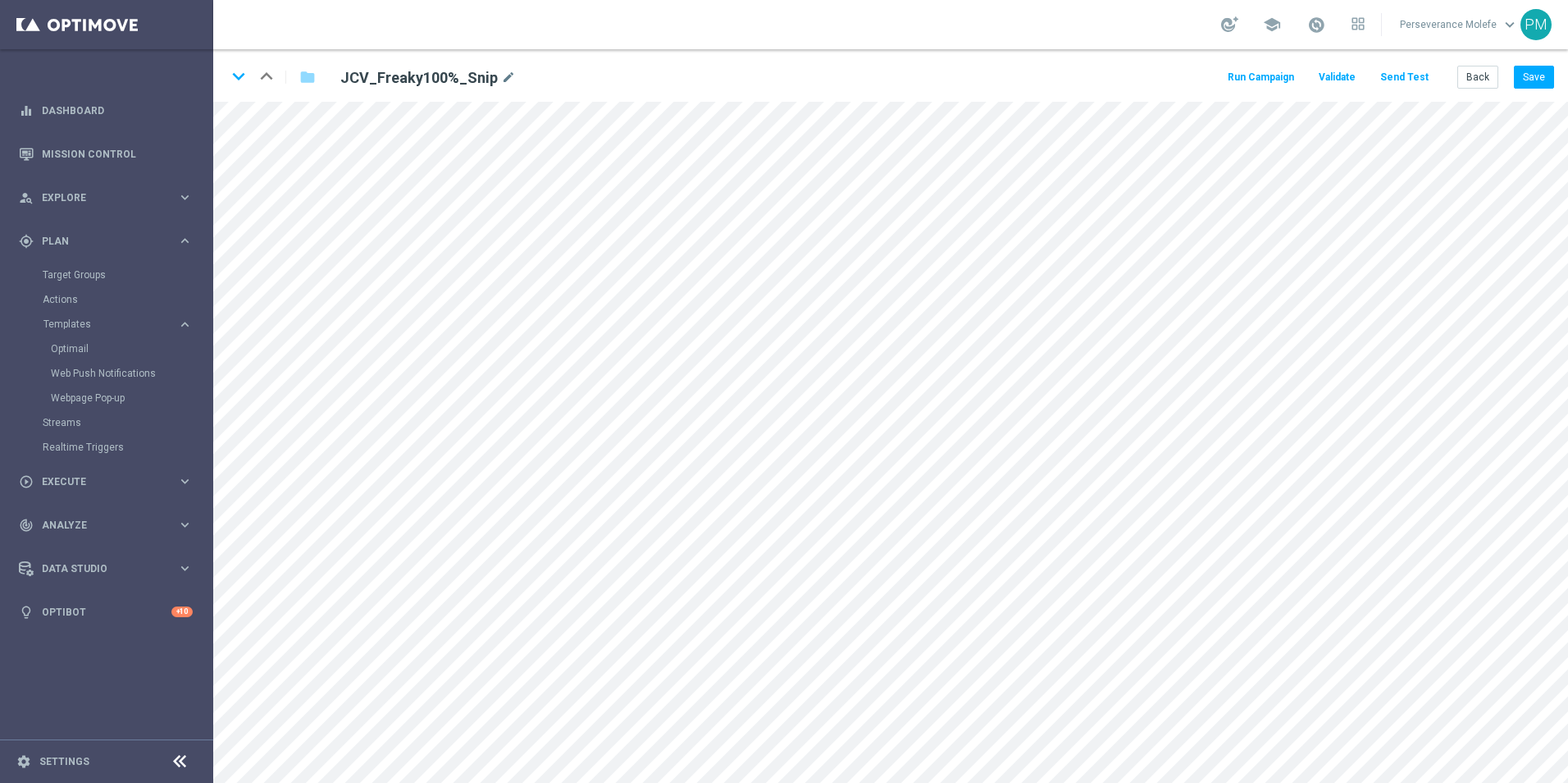
click at [1402, 82] on button "Send Test" at bounding box center [1405, 78] width 54 height 22
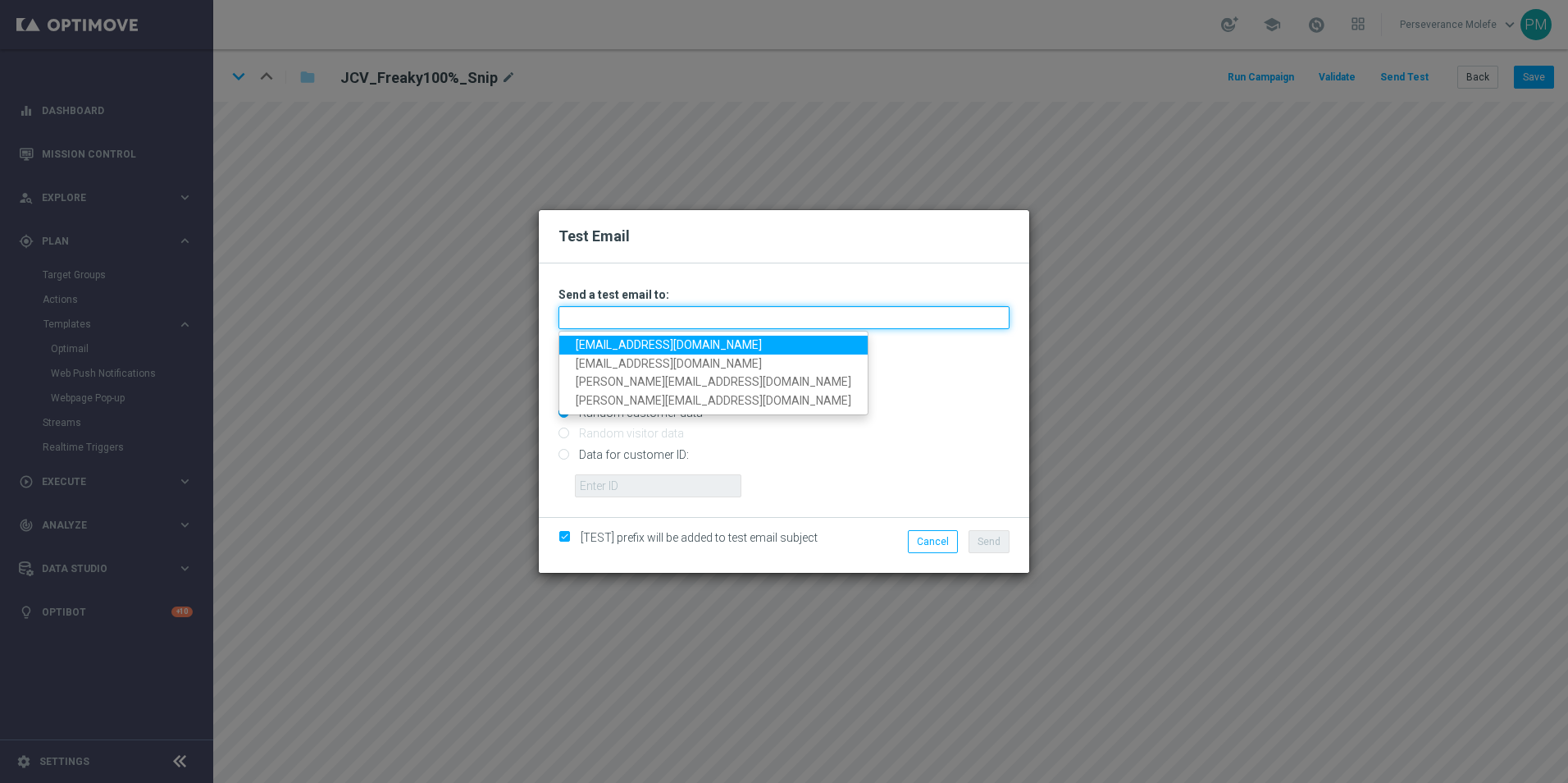
click at [698, 315] on input "text" at bounding box center [784, 317] width 451 height 23
click at [768, 318] on input "text" at bounding box center [784, 317] width 451 height 23
click at [709, 314] on input "text" at bounding box center [784, 317] width 451 height 23
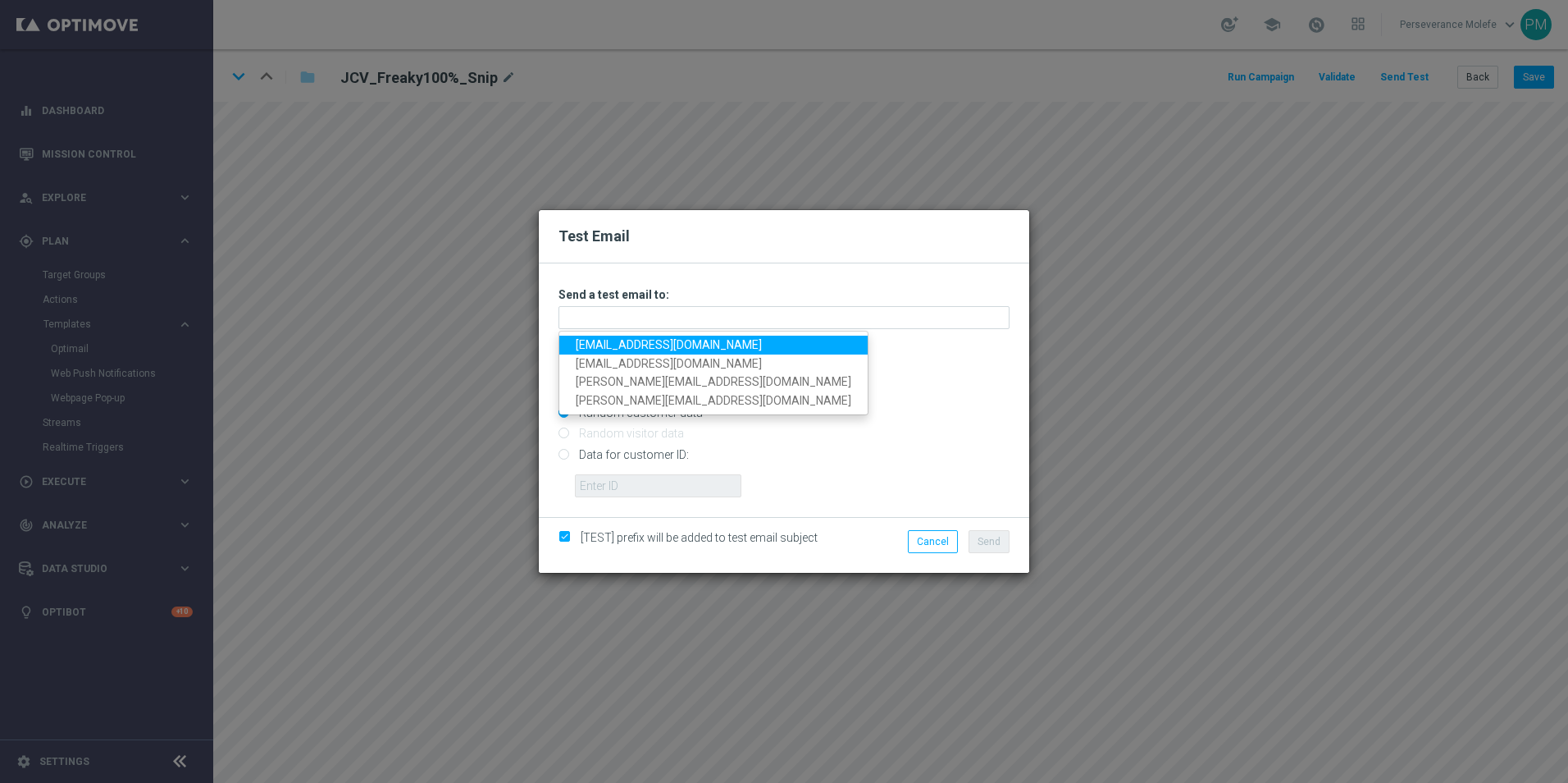
click at [479, 364] on div "Test Email Unable to send test email. If this problem persists, contact your CS…" at bounding box center [784, 391] width 1568 height 783
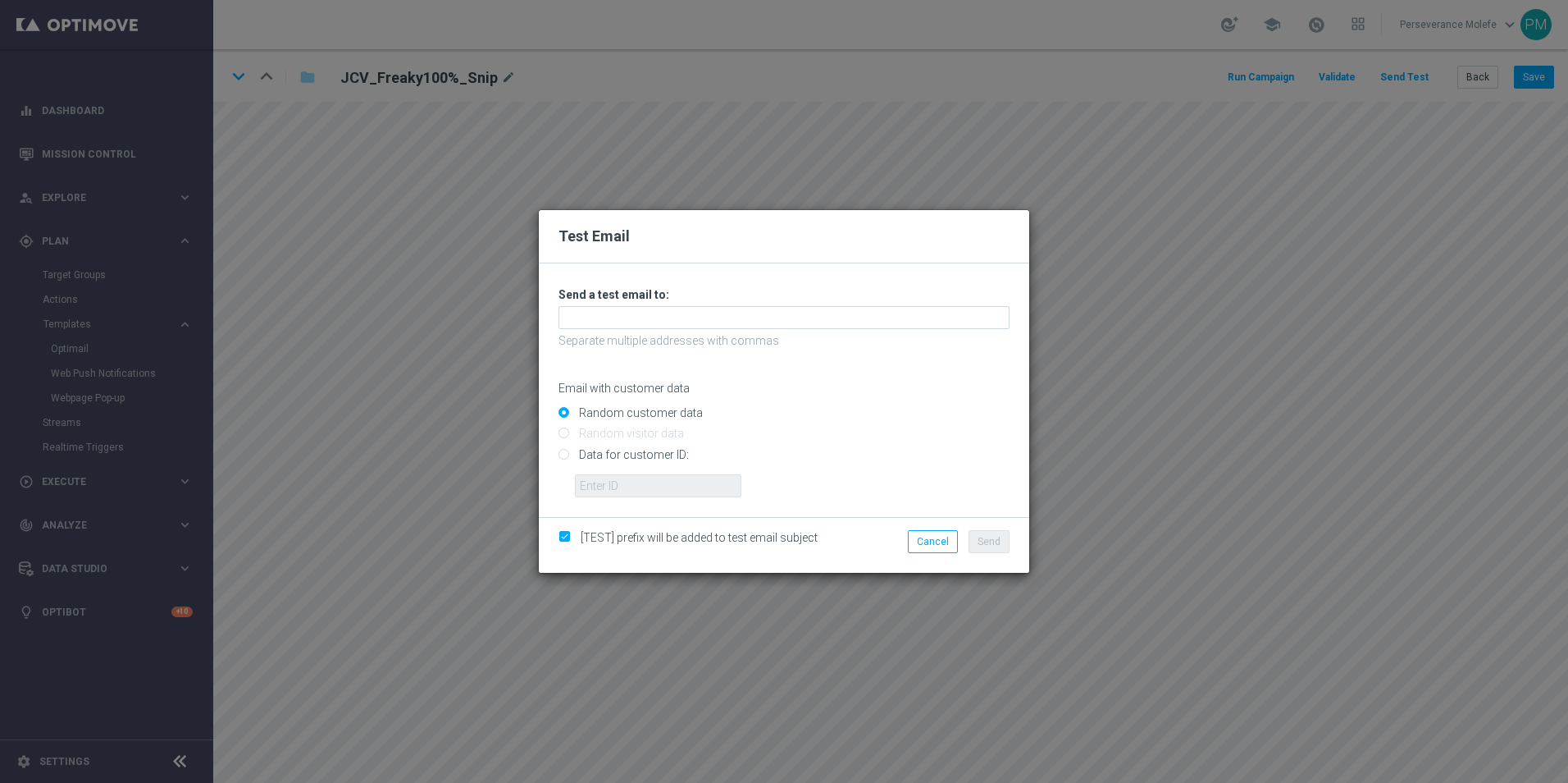
click at [378, 375] on div "Test Email Unable to send test email. If this problem persists, contact your CS…" at bounding box center [784, 391] width 1568 height 783
click at [948, 544] on button "Cancel" at bounding box center [933, 541] width 50 height 23
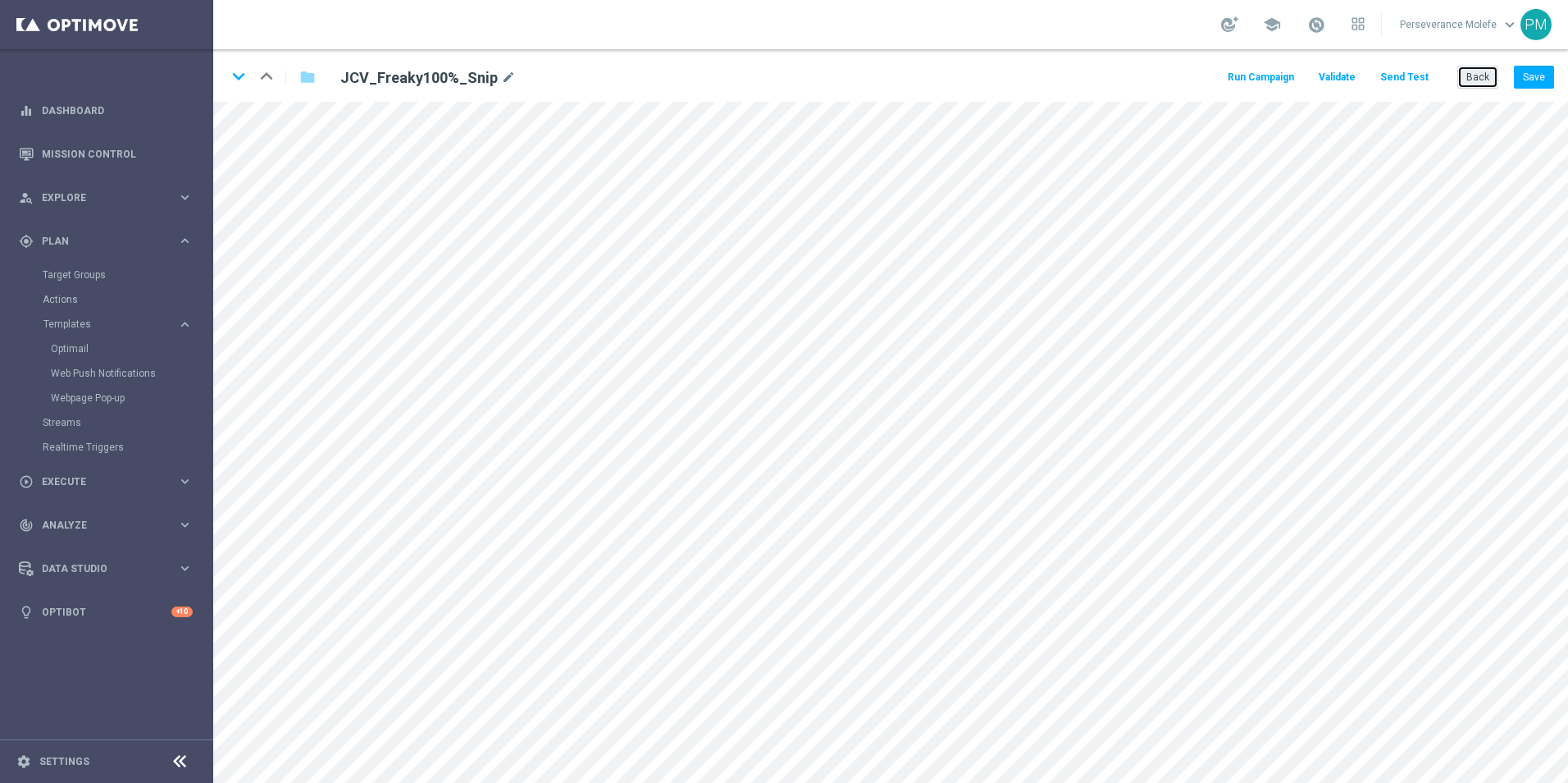
click at [1474, 69] on button "Back" at bounding box center [1478, 77] width 41 height 23
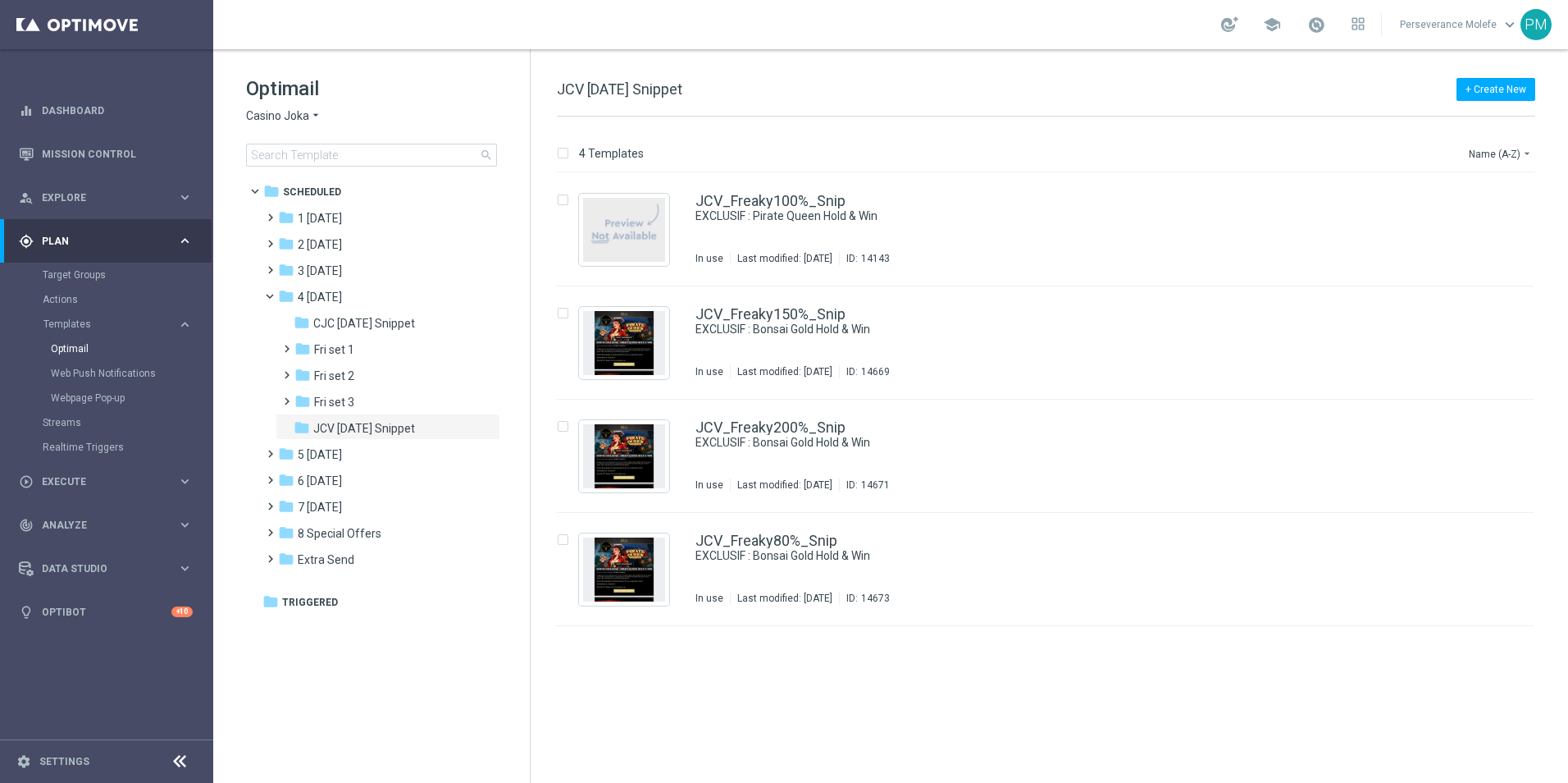
click at [310, 111] on icon "arrow_drop_down" at bounding box center [316, 116] width 13 height 16
click at [0, 0] on span "Joka Casino" at bounding box center [0, 0] width 0 height 0
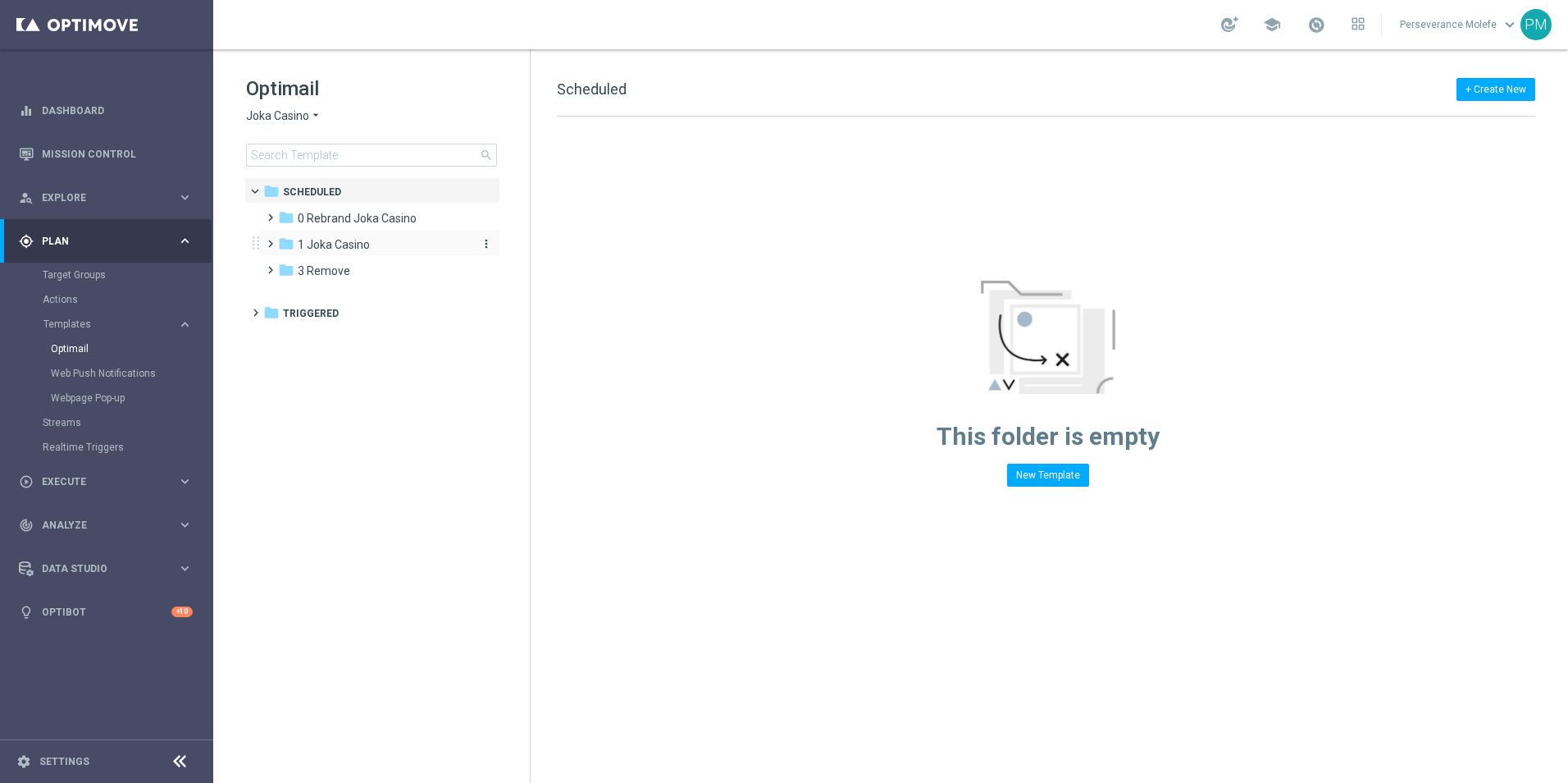
click at [333, 248] on span "1 Joka Casino" at bounding box center [333, 245] width 72 height 15
click at [287, 266] on span at bounding box center [283, 262] width 7 height 6
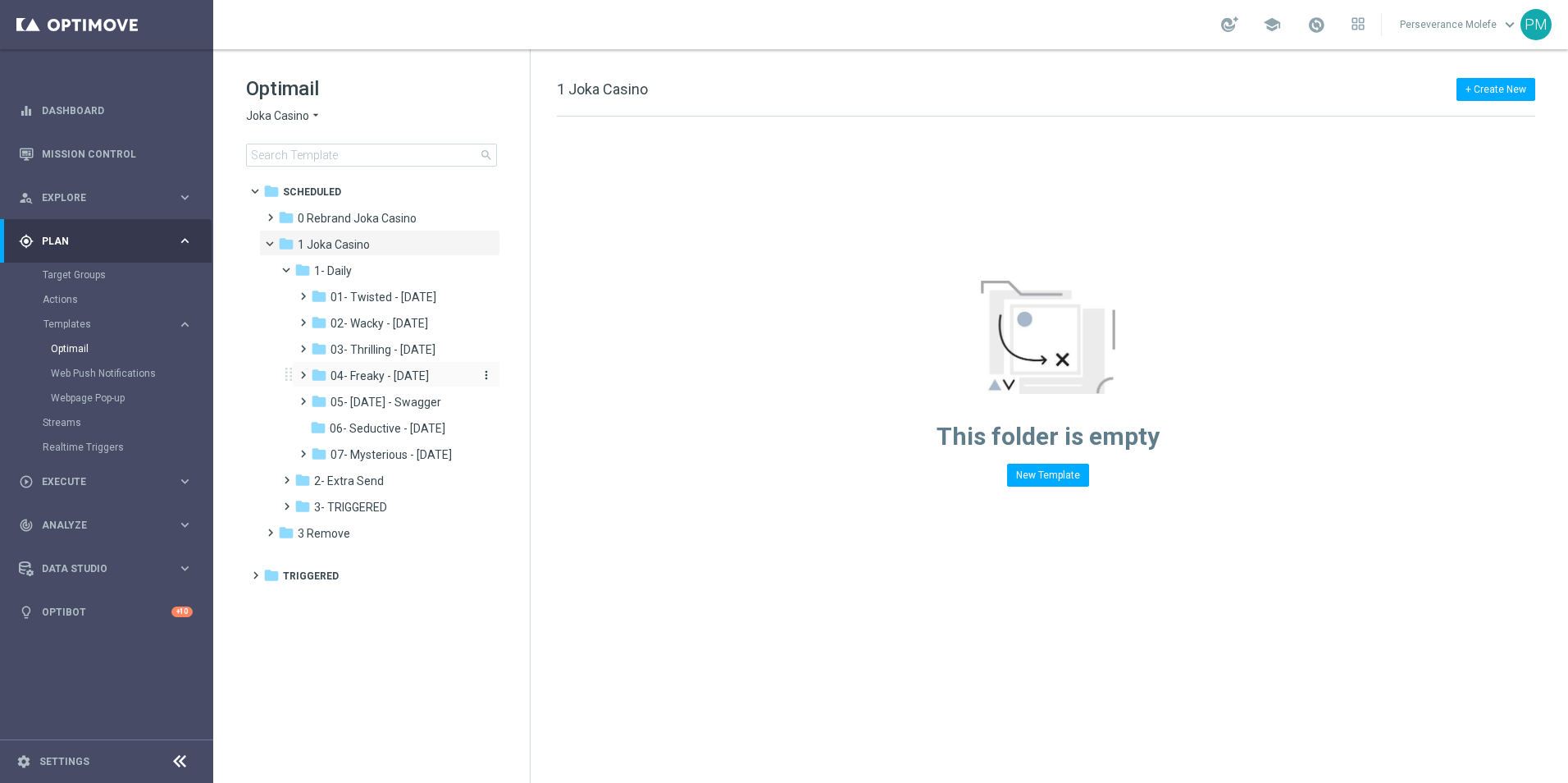
click at [405, 383] on span "04- Freaky - Friday" at bounding box center [380, 376] width 98 height 15
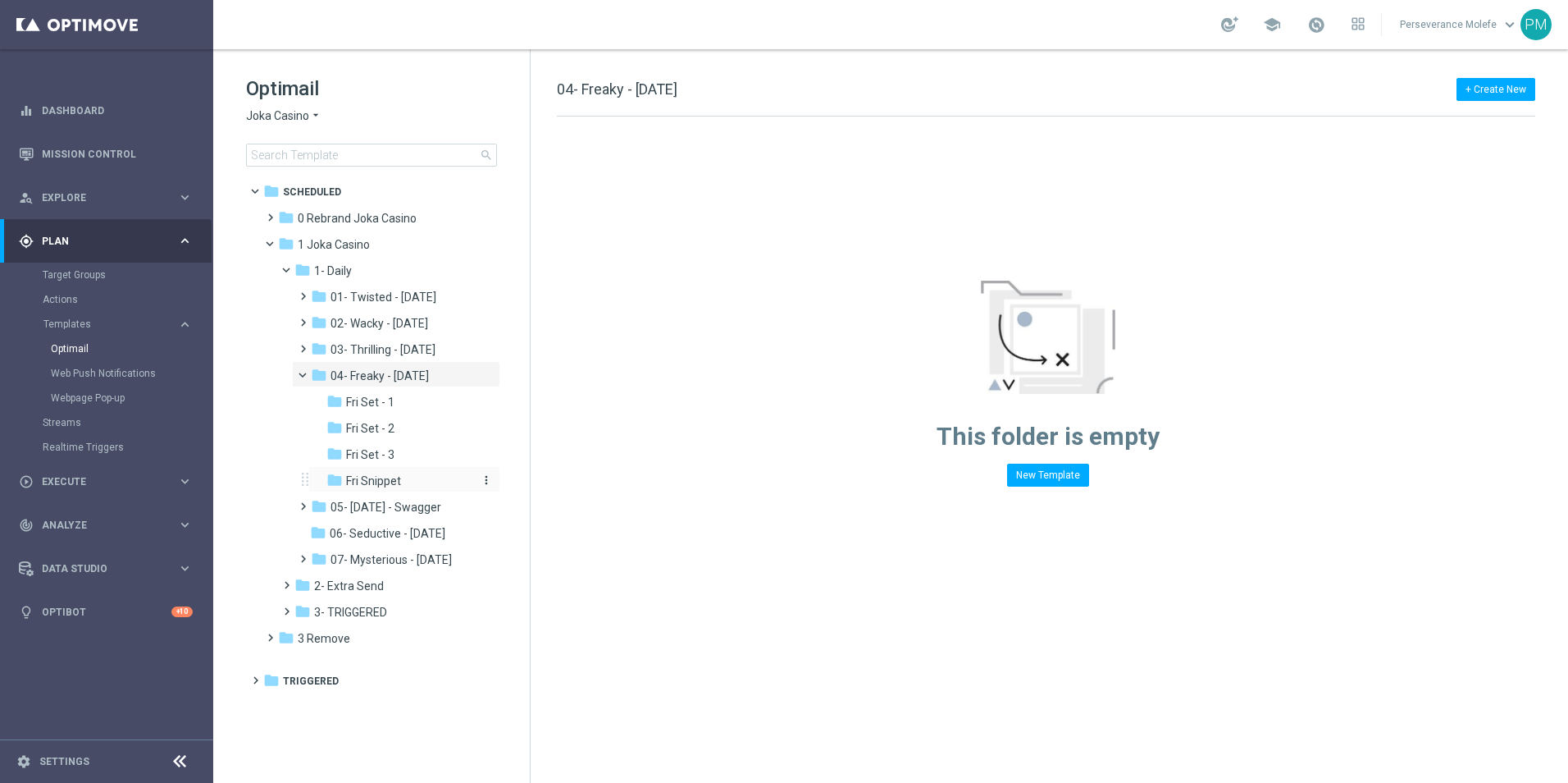
click at [410, 477] on div "folder Fri Snippet" at bounding box center [399, 481] width 147 height 19
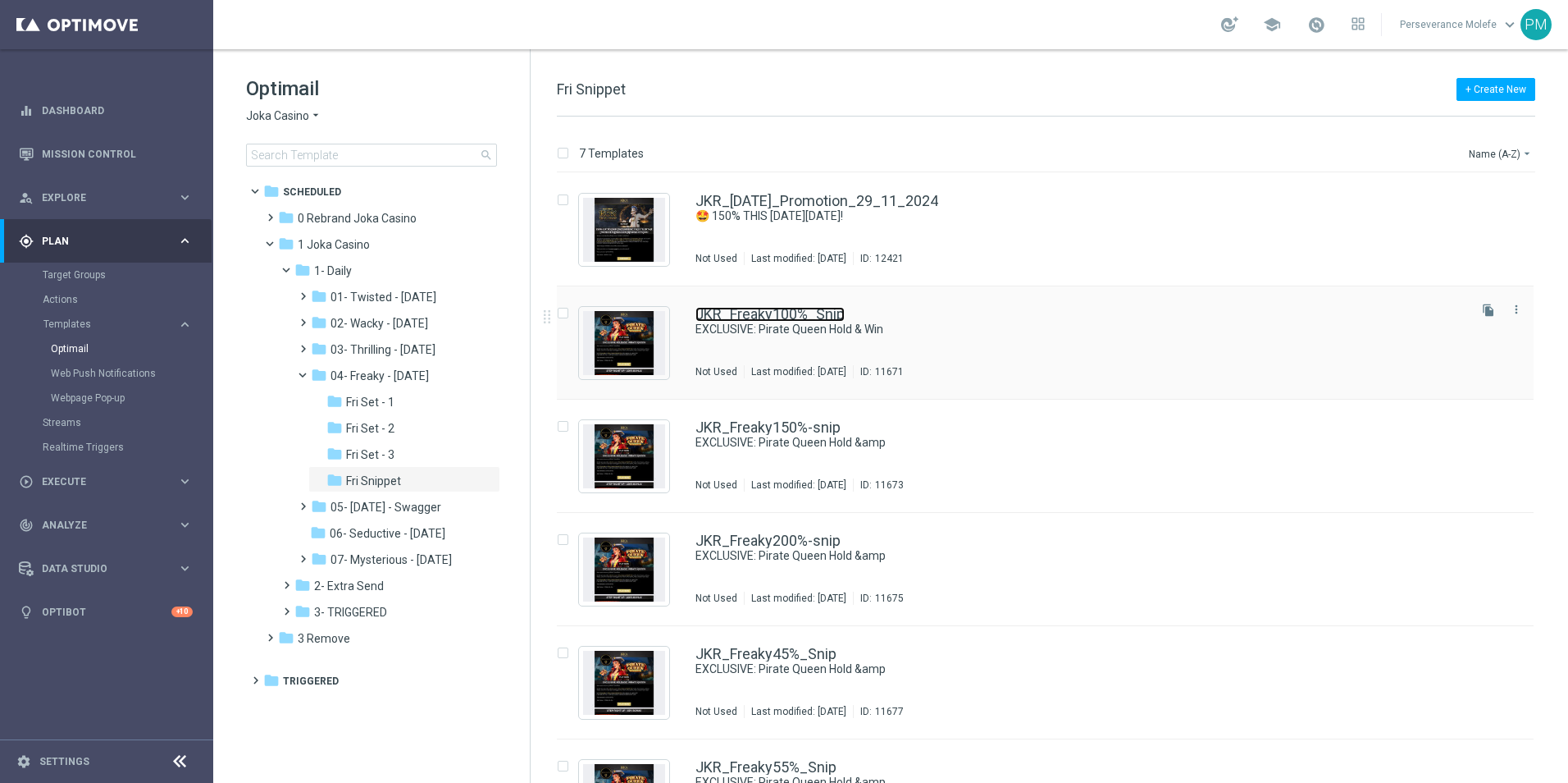
click at [758, 317] on link "JKR_Freaky100%_Snip" at bounding box center [770, 314] width 149 height 15
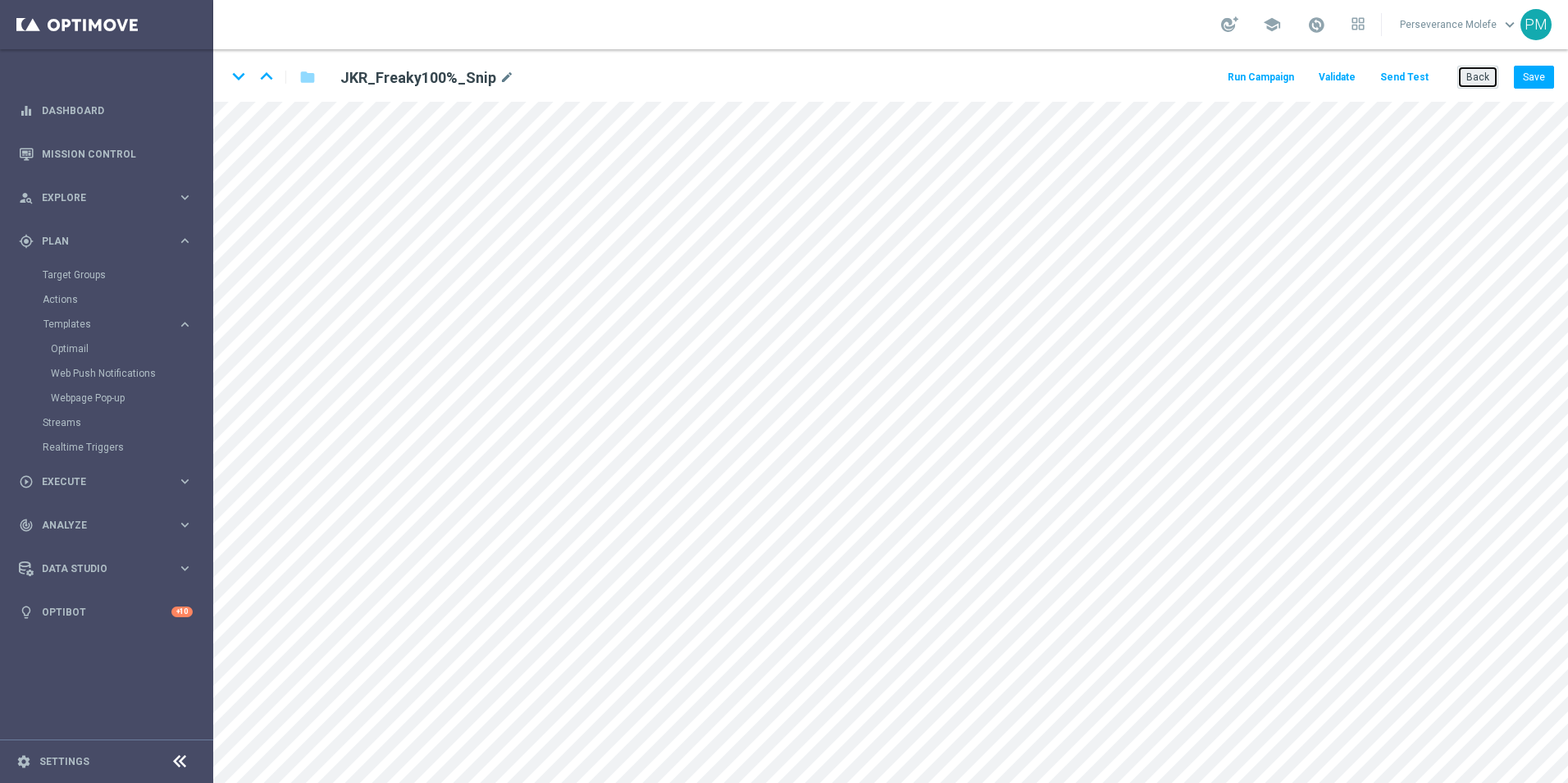
click at [1480, 79] on button "Back" at bounding box center [1478, 77] width 41 height 23
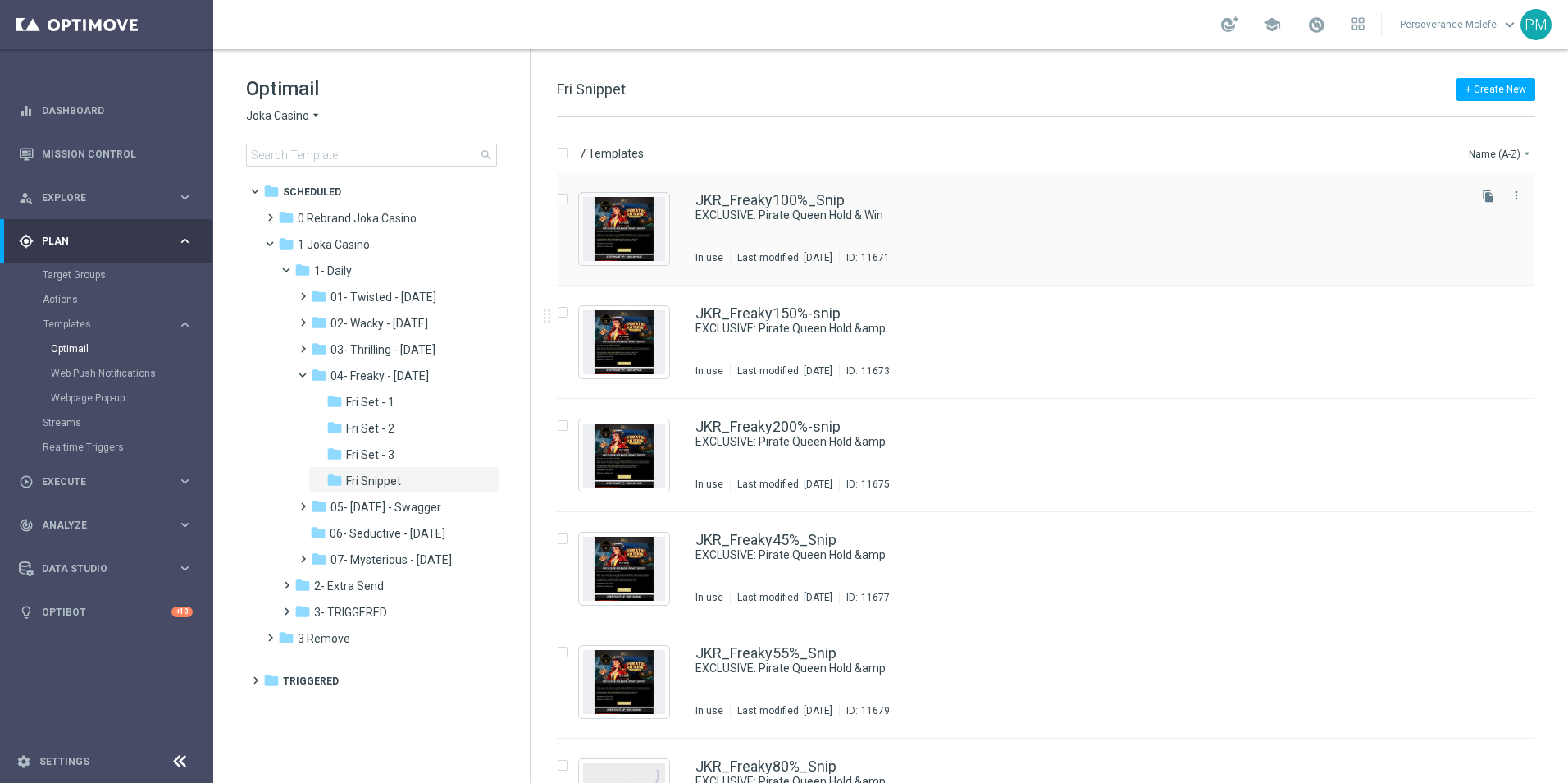
scroll to position [183, 0]
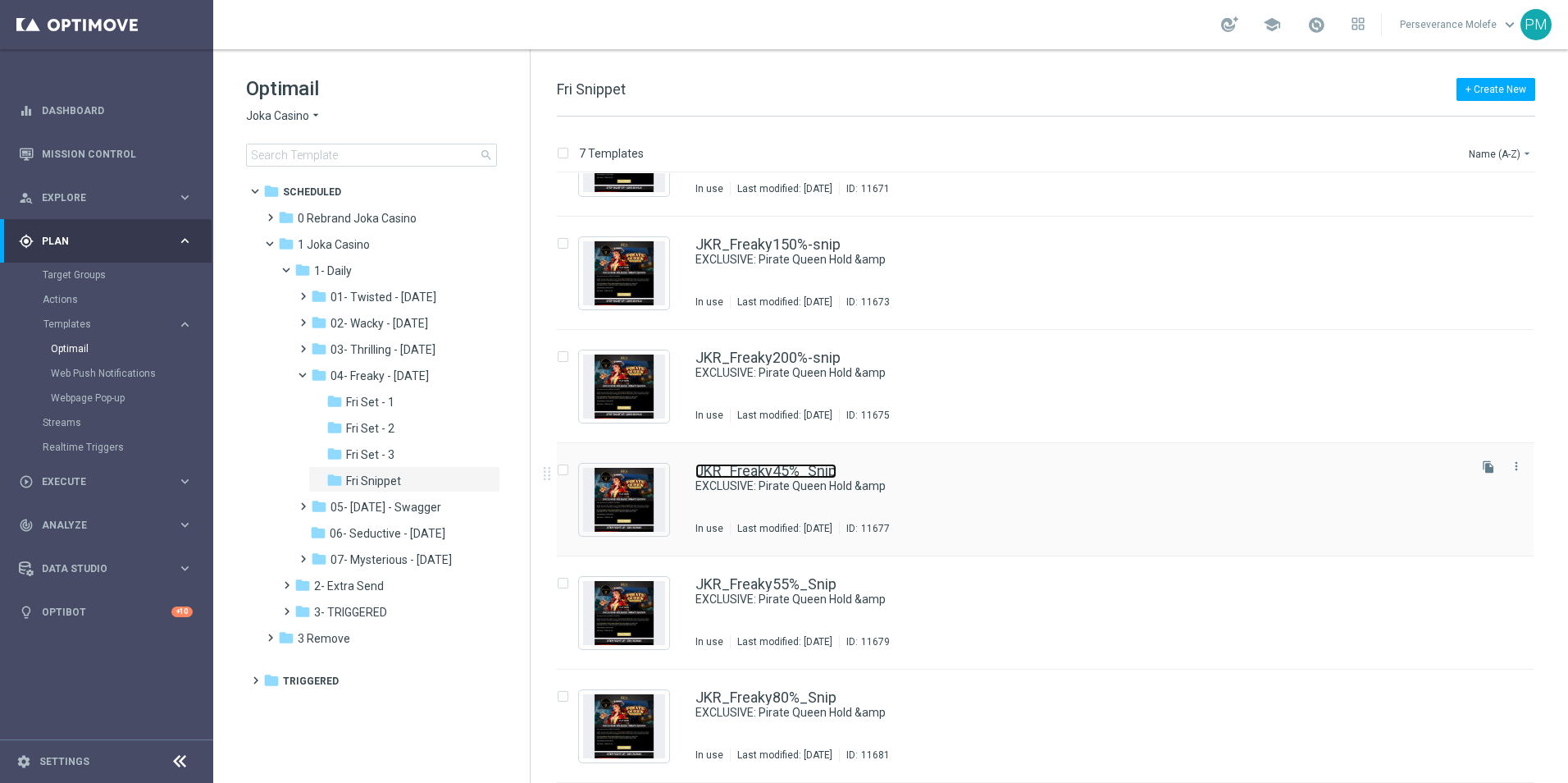
click at [778, 471] on link "JKR_Freaky45%_Snip" at bounding box center [766, 471] width 141 height 15
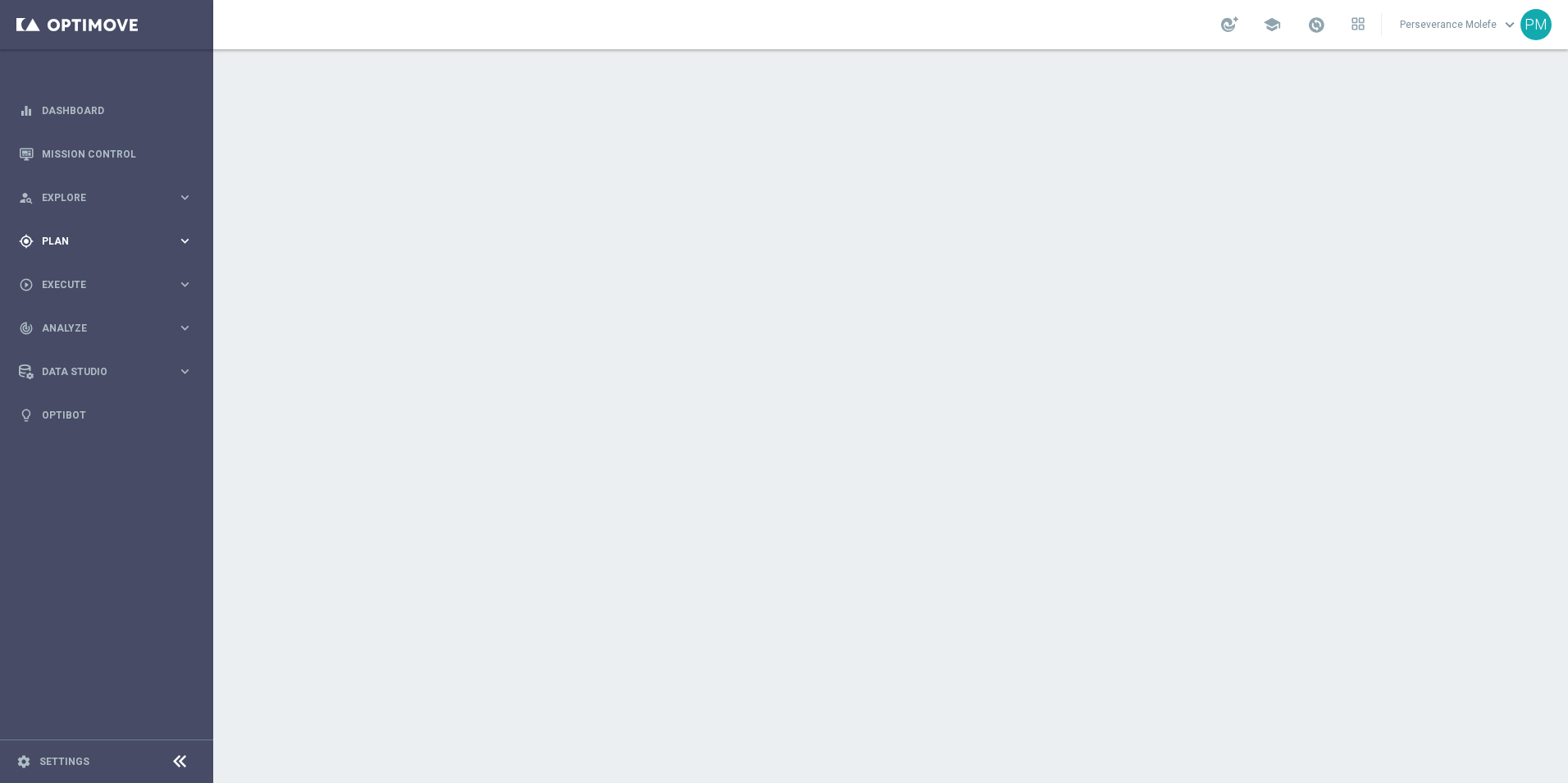
click at [89, 232] on div "gps_fixed Plan keyboard_arrow_right" at bounding box center [106, 240] width 211 height 44
click at [72, 327] on span "Templates" at bounding box center [102, 323] width 118 height 10
click at [78, 350] on link "Optimail" at bounding box center [110, 348] width 119 height 13
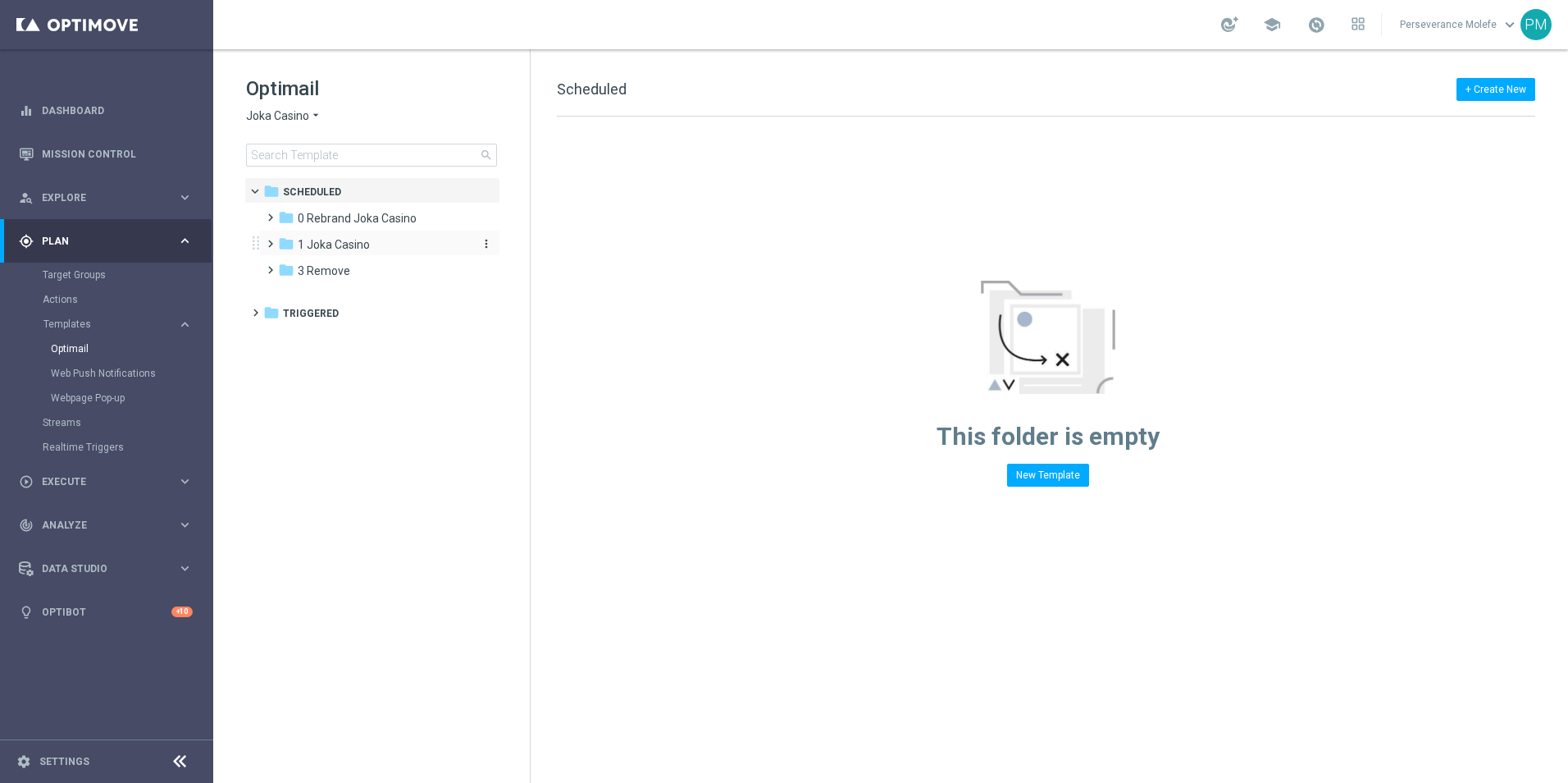
click at [360, 246] on span "1 Joka Casino" at bounding box center [333, 245] width 72 height 15
click at [349, 282] on div "folder 1- Daily more_vert" at bounding box center [388, 269] width 225 height 26
click at [311, 271] on div "folder 1- Daily" at bounding box center [382, 271] width 175 height 19
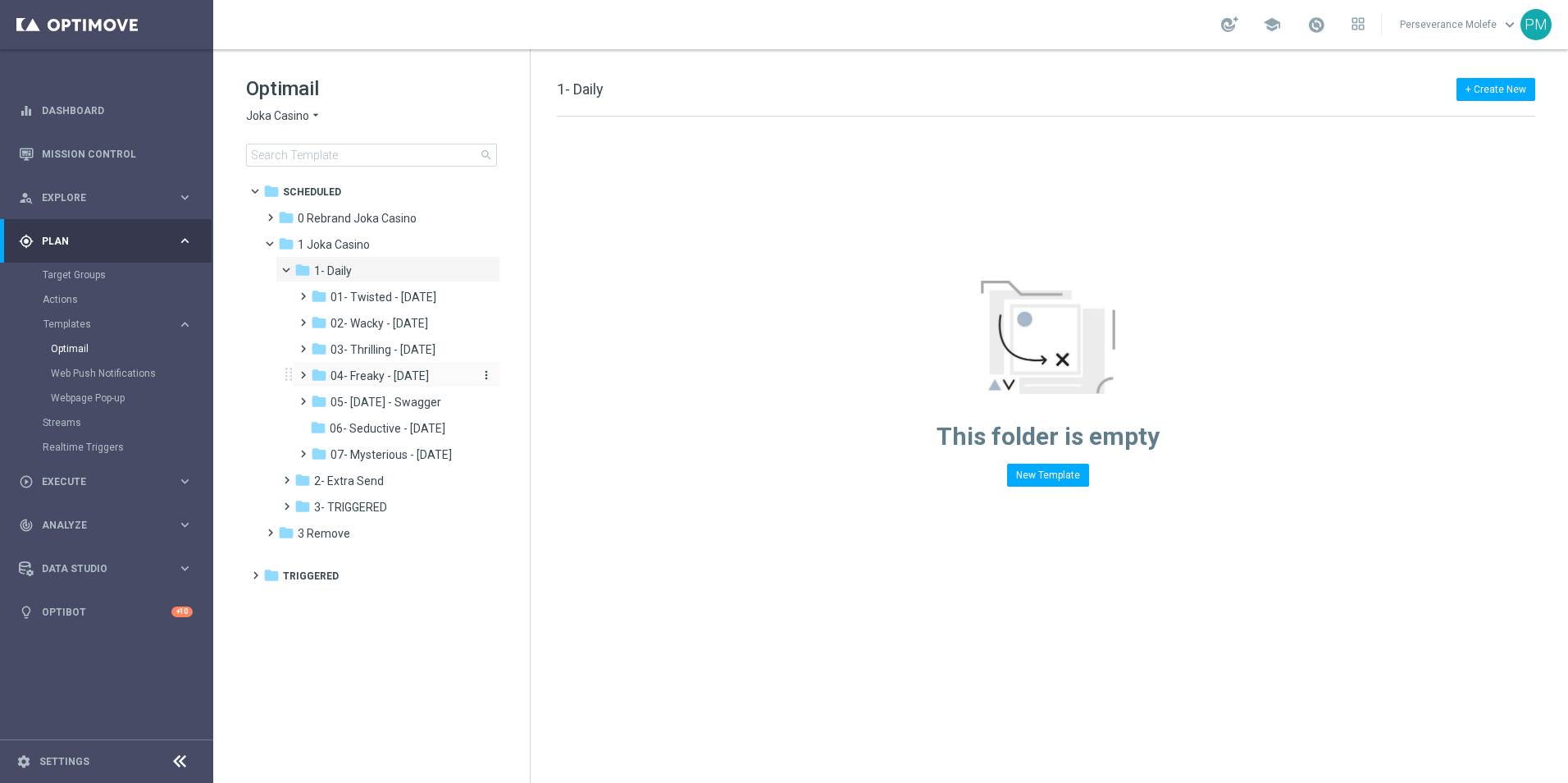
click at [408, 372] on span "04- Freaky - Friday" at bounding box center [380, 376] width 98 height 15
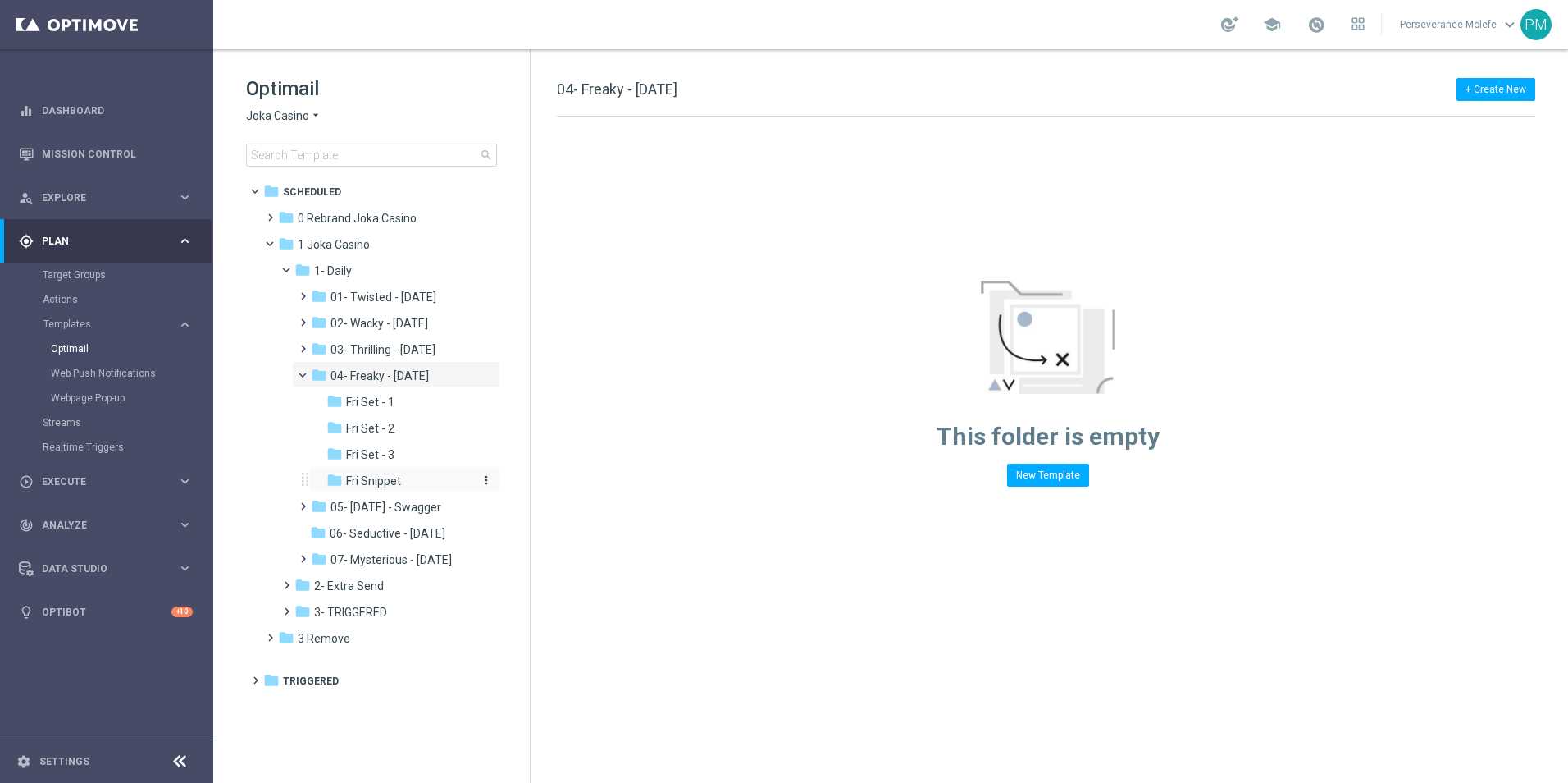
click at [410, 480] on div "folder Fri Snippet" at bounding box center [399, 481] width 147 height 19
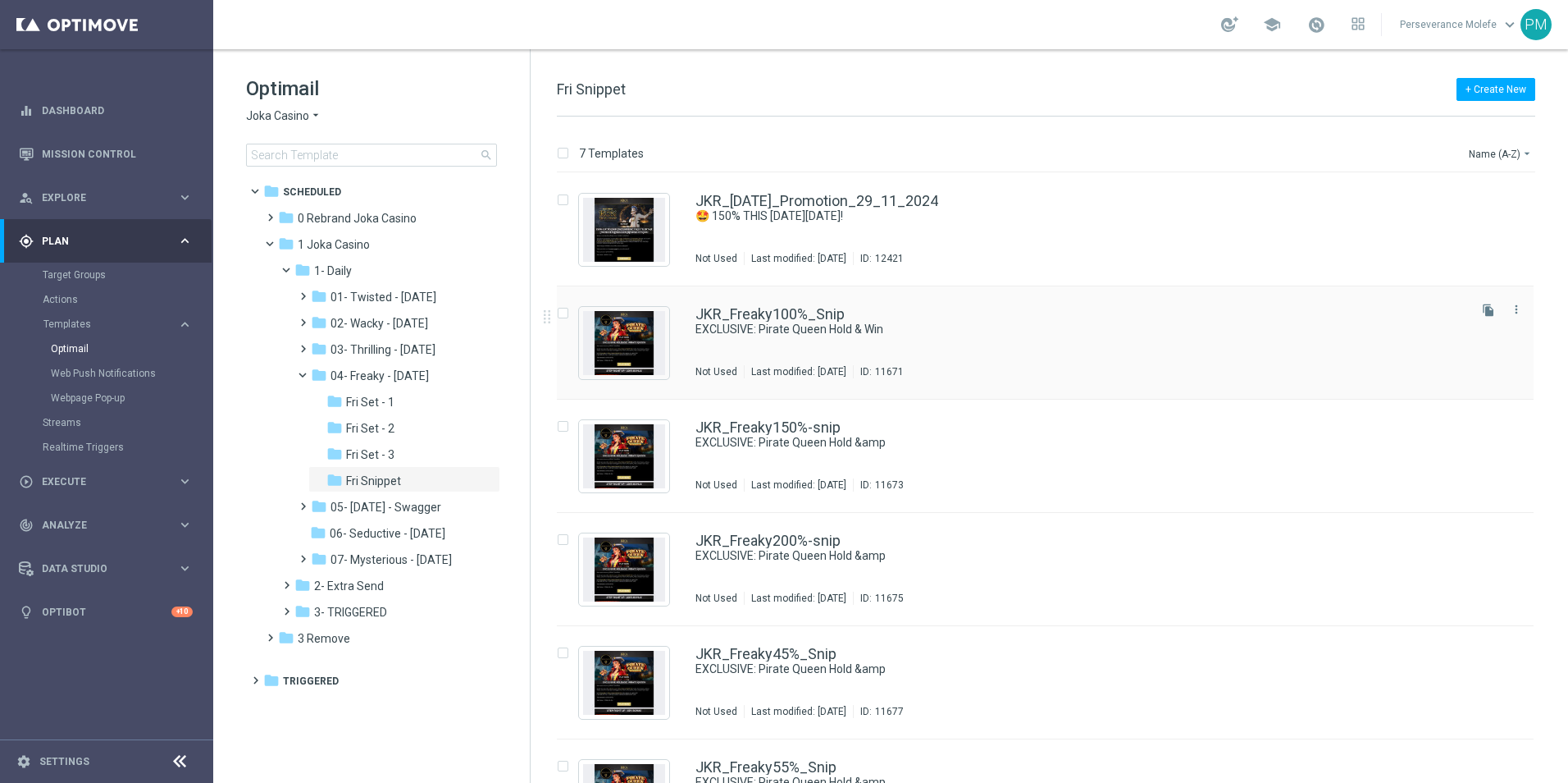
click at [799, 306] on div "JKR_Freaky100%_Snip EXCLUSIVE: Pirate Queen Hold & Win Not Used Last modified: …" at bounding box center [1045, 343] width 977 height 113
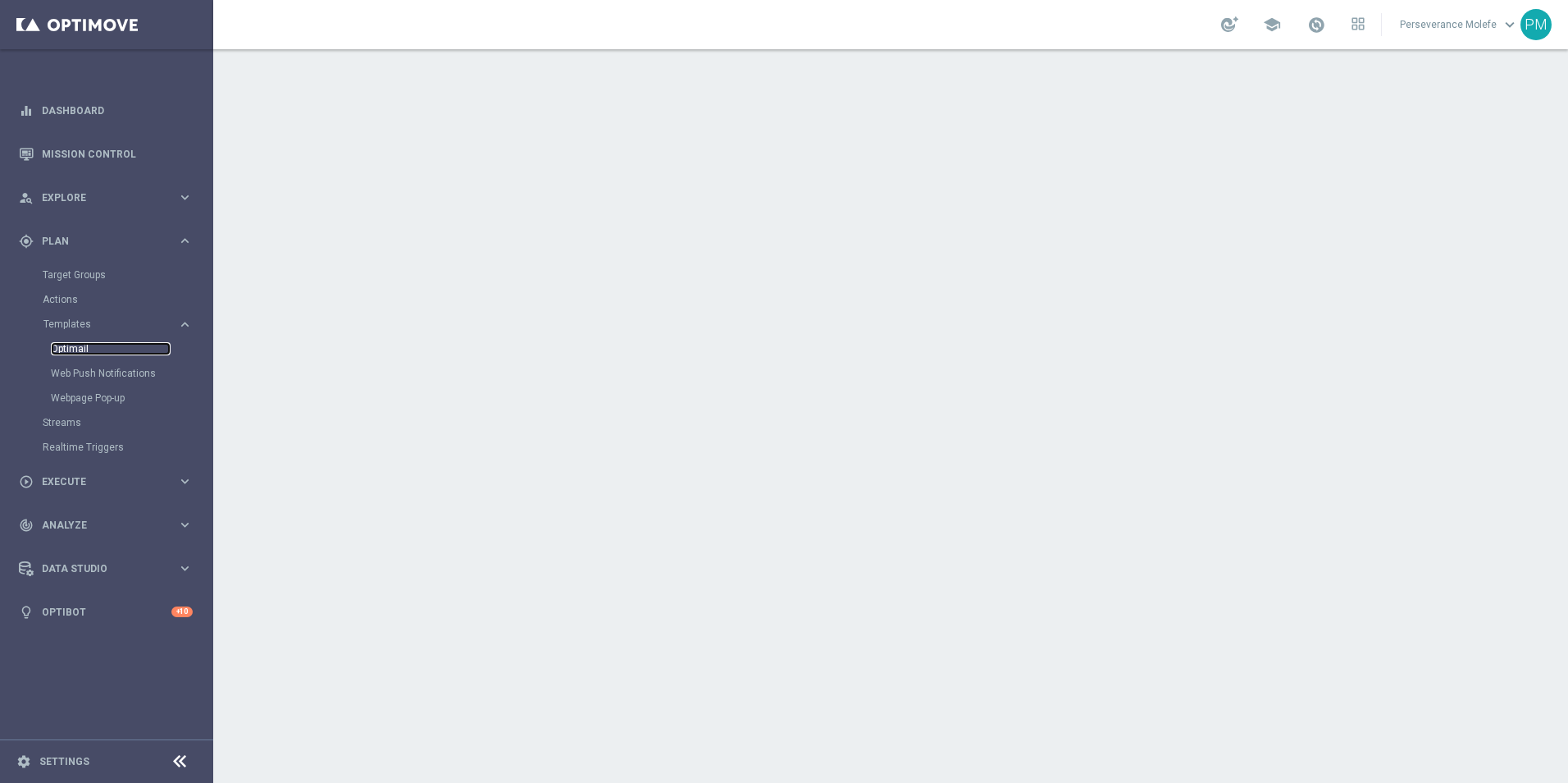
click at [80, 352] on link "Optimail" at bounding box center [110, 348] width 119 height 13
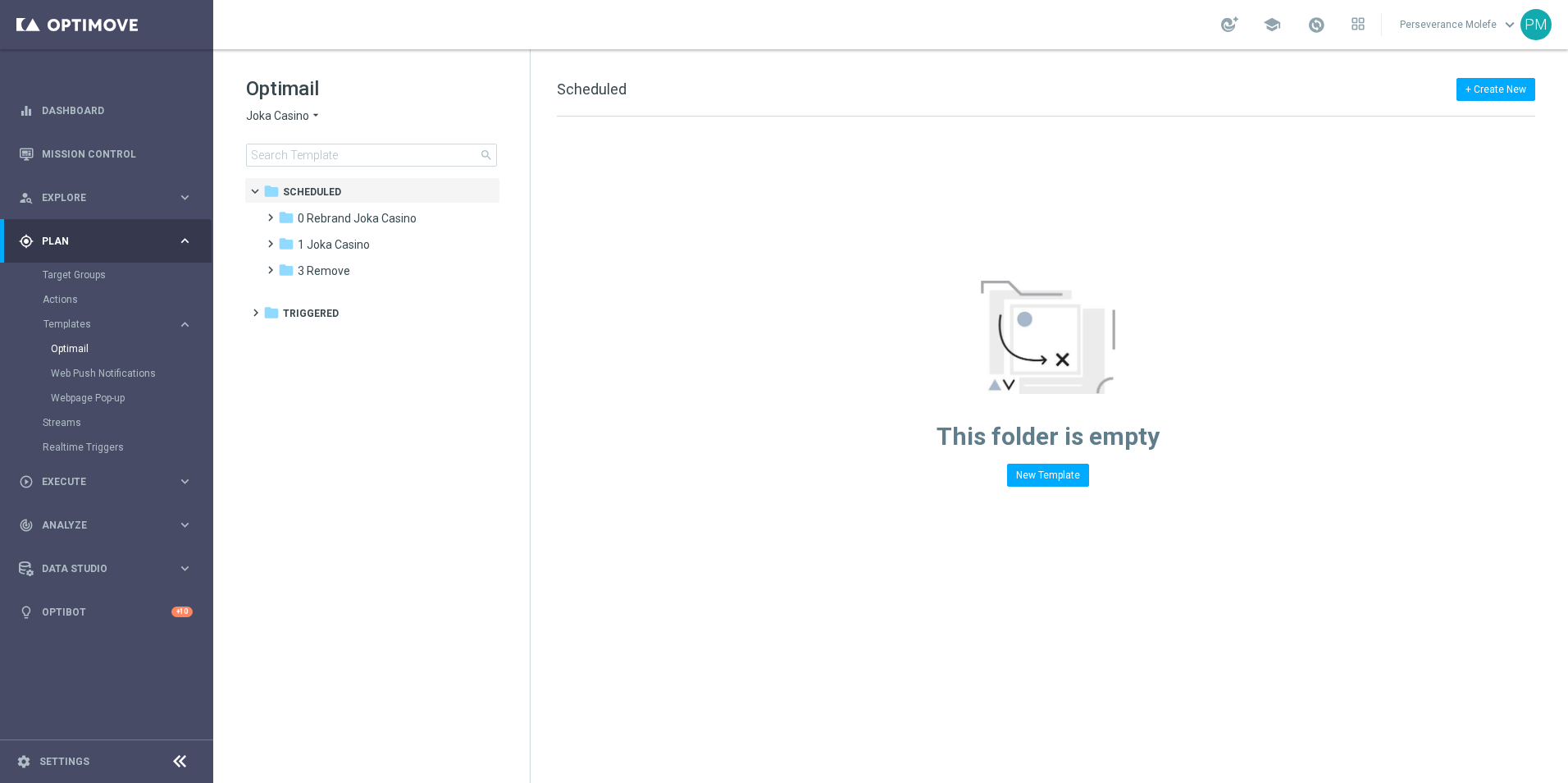
click at [307, 119] on span "Joka Casino" at bounding box center [278, 116] width 63 height 16
click at [319, 264] on div "Casino Joka" at bounding box center [308, 272] width 123 height 19
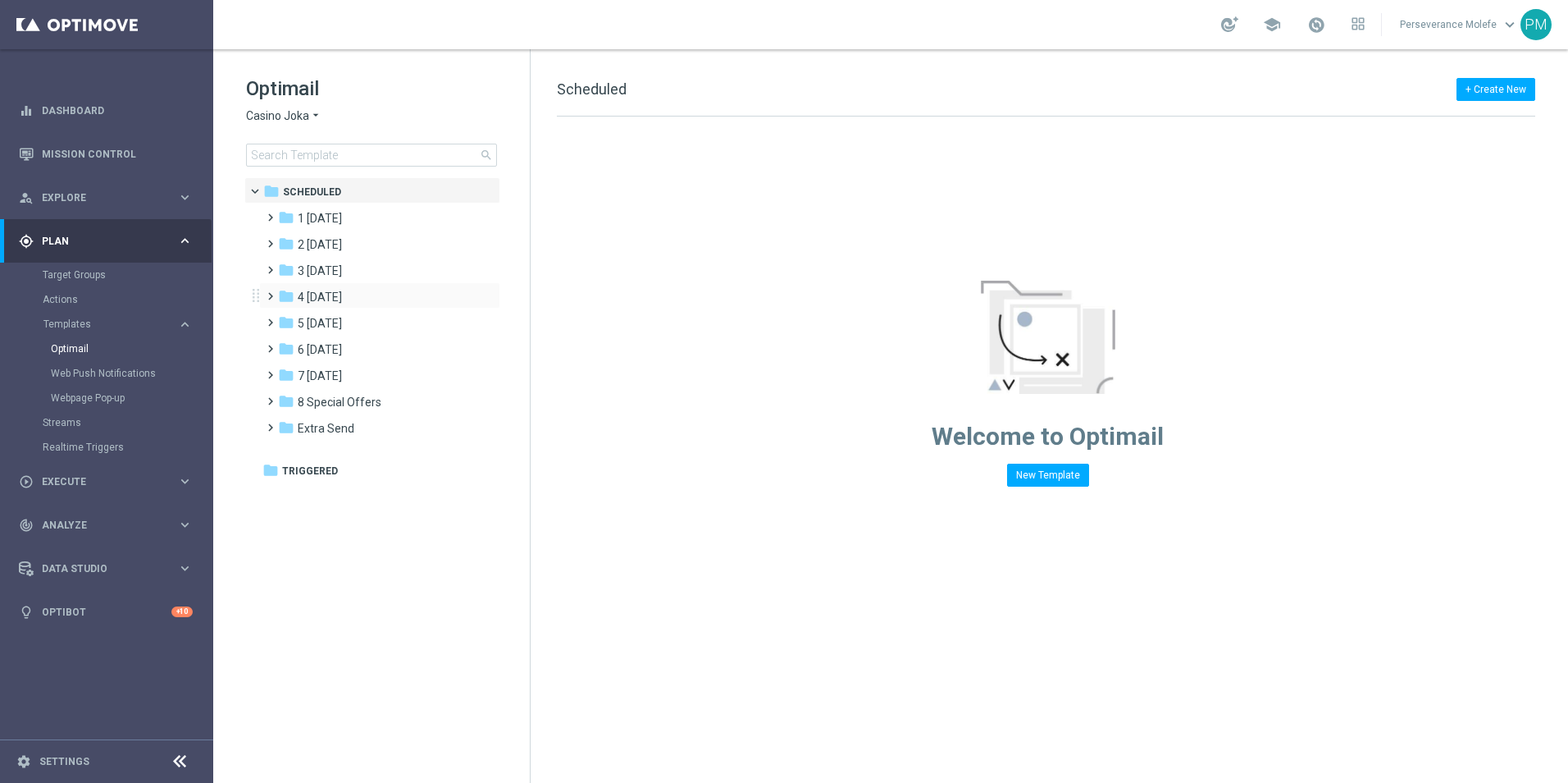
click at [345, 307] on div "folder 4 Friday more_vert" at bounding box center [380, 296] width 241 height 26
click at [313, 296] on span "4 Friday" at bounding box center [320, 297] width 44 height 15
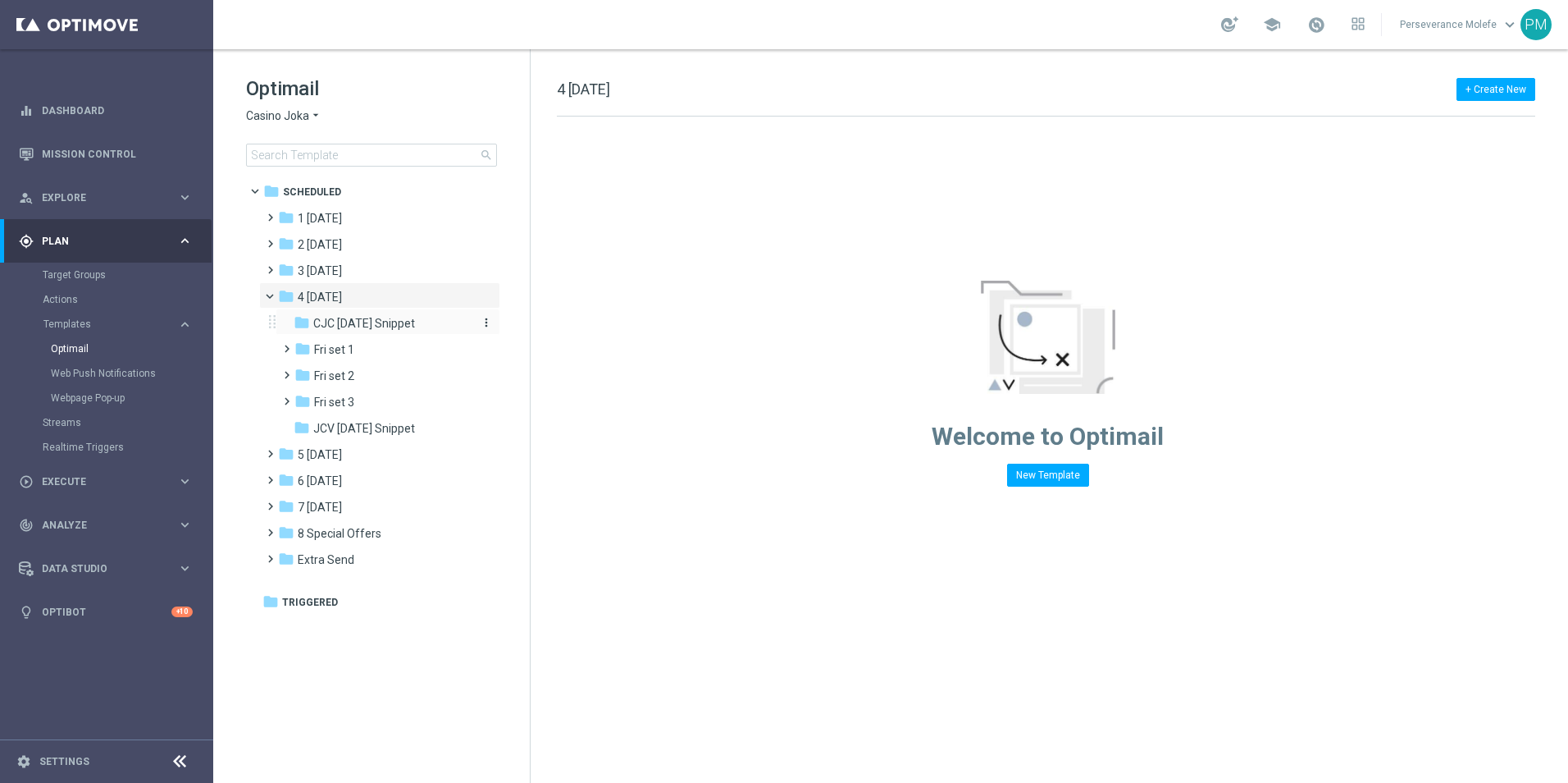
click at [340, 324] on span "CJC Friday Snippet" at bounding box center [364, 323] width 102 height 15
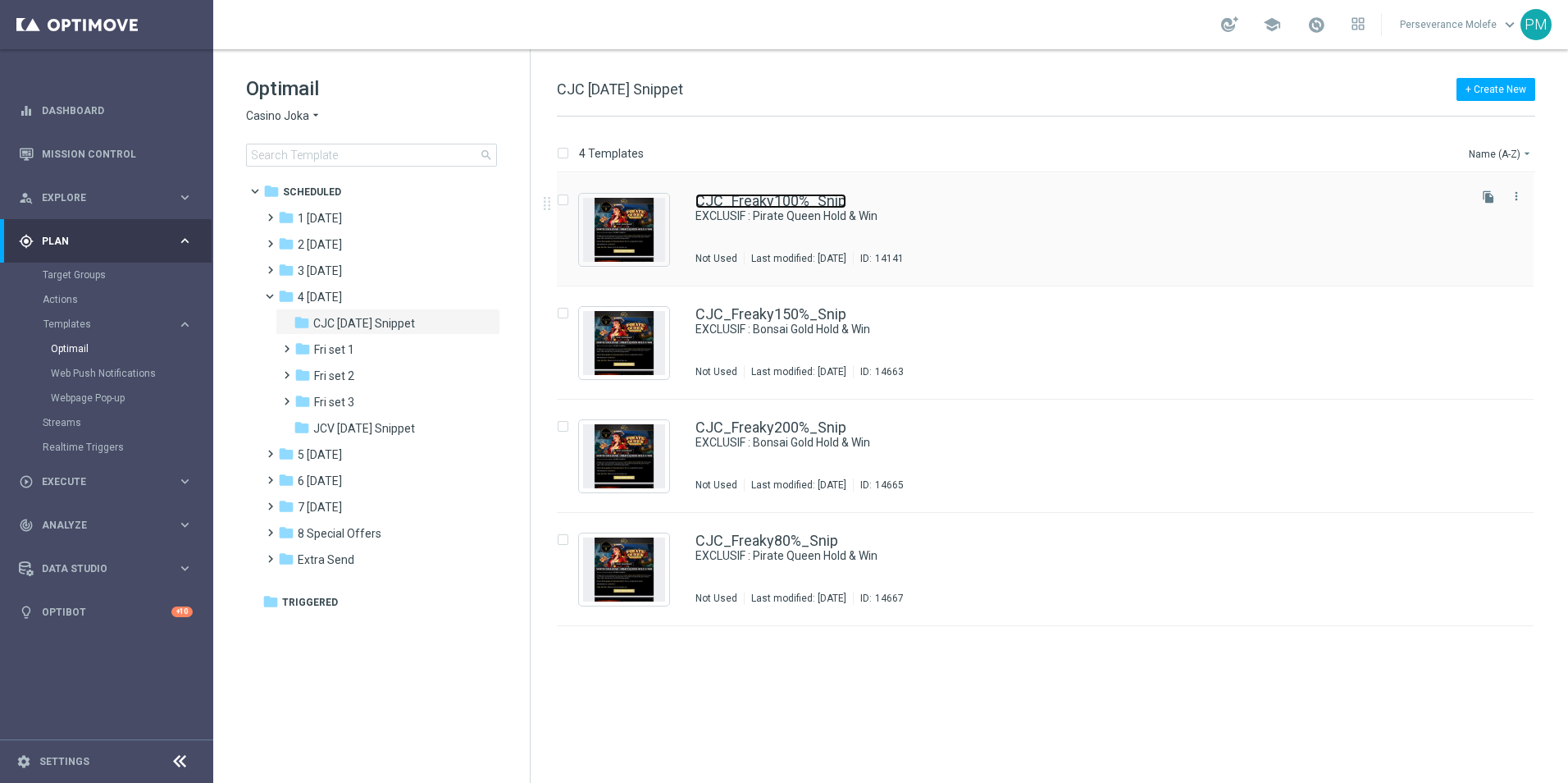
click at [749, 200] on link "CJC_Freaky100%_Snip" at bounding box center [771, 201] width 151 height 15
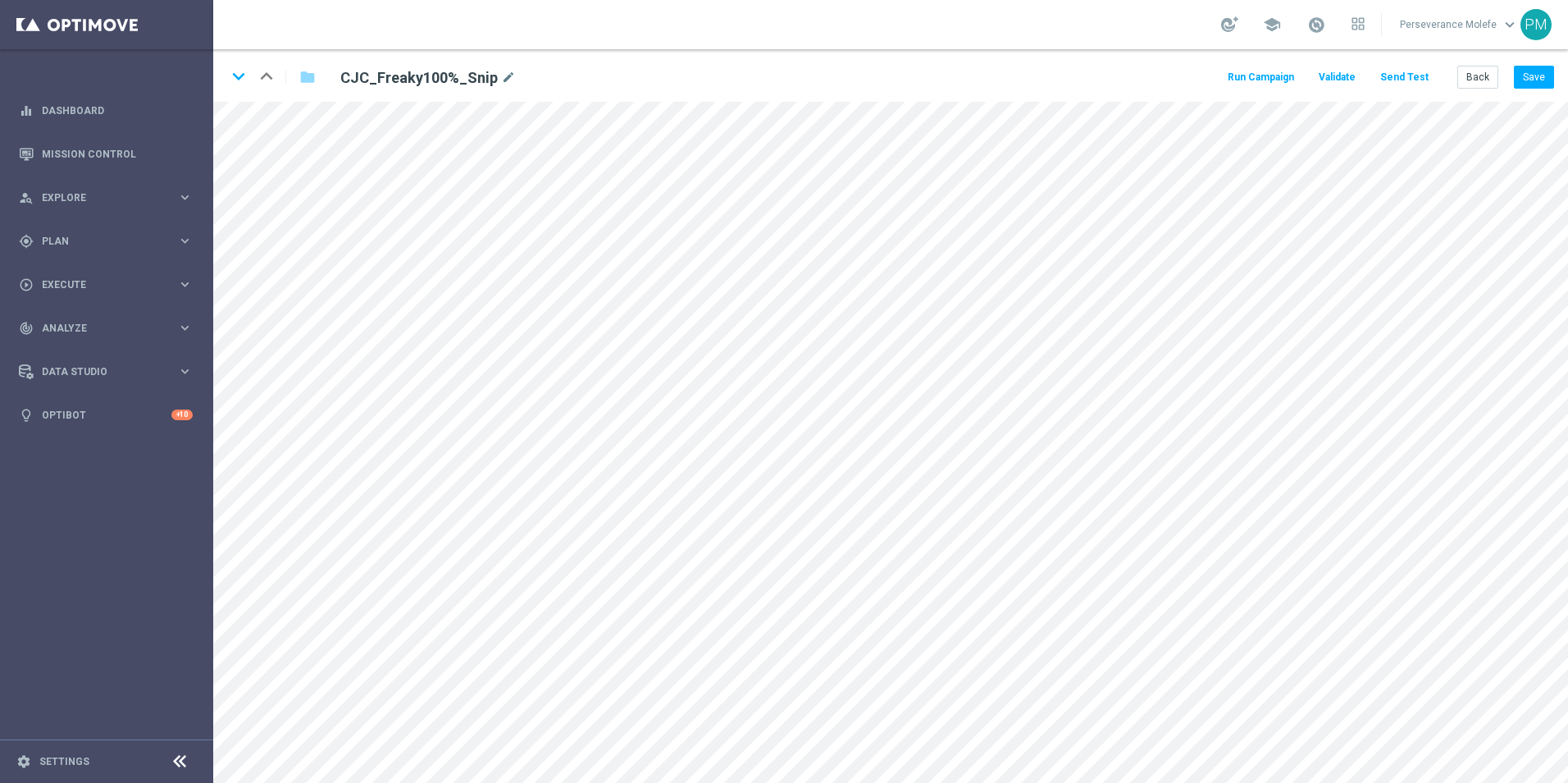
click at [1458, 67] on div "Run Campaign Validate Send Test Back Save" at bounding box center [1389, 77] width 329 height 23
click at [696, 336] on icon "open_in_new" at bounding box center [695, 340] width 12 height 13
click at [1471, 82] on button "Back" at bounding box center [1478, 77] width 41 height 23
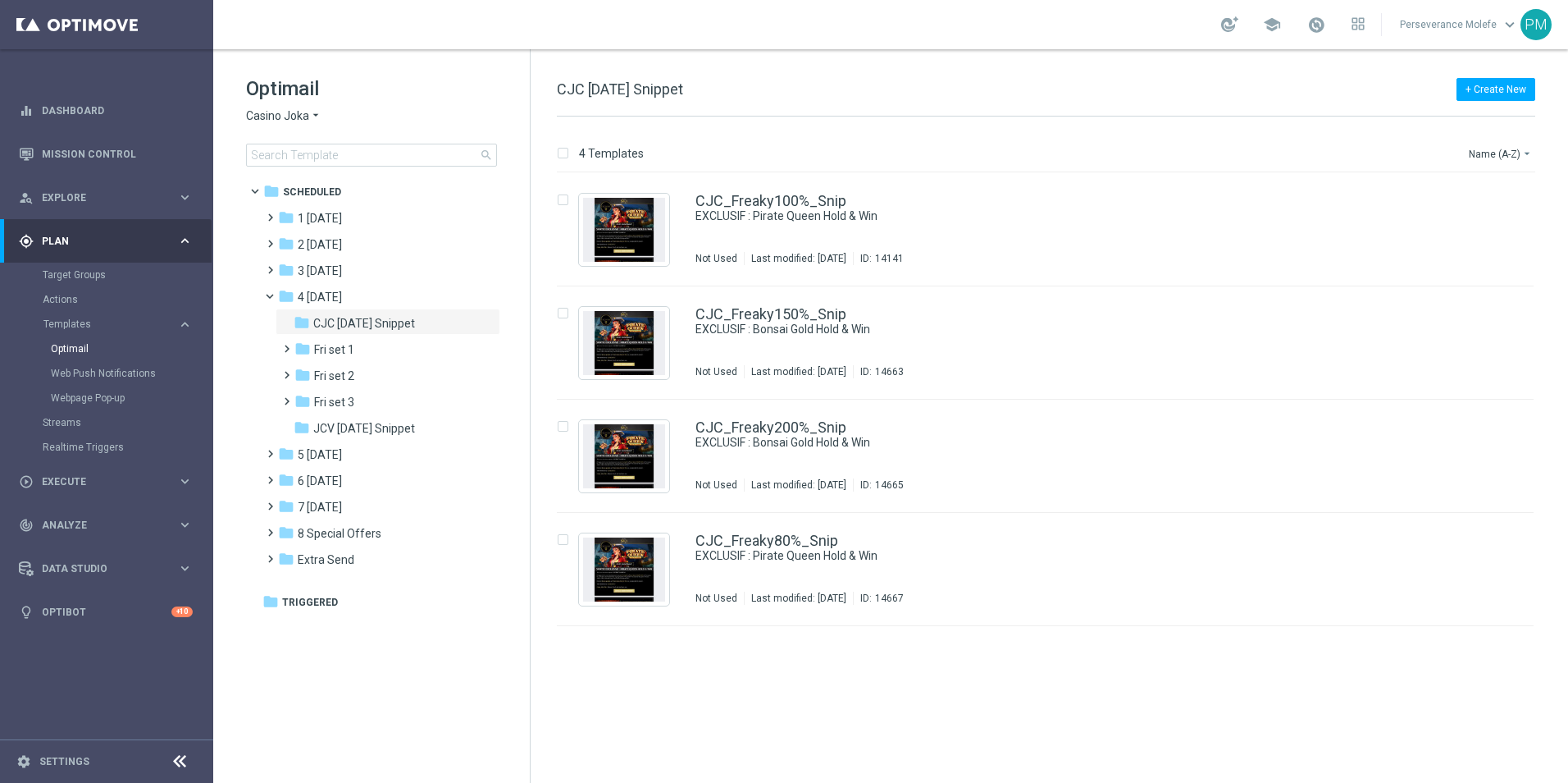
click at [288, 109] on span "Casino Joka" at bounding box center [278, 116] width 63 height 16
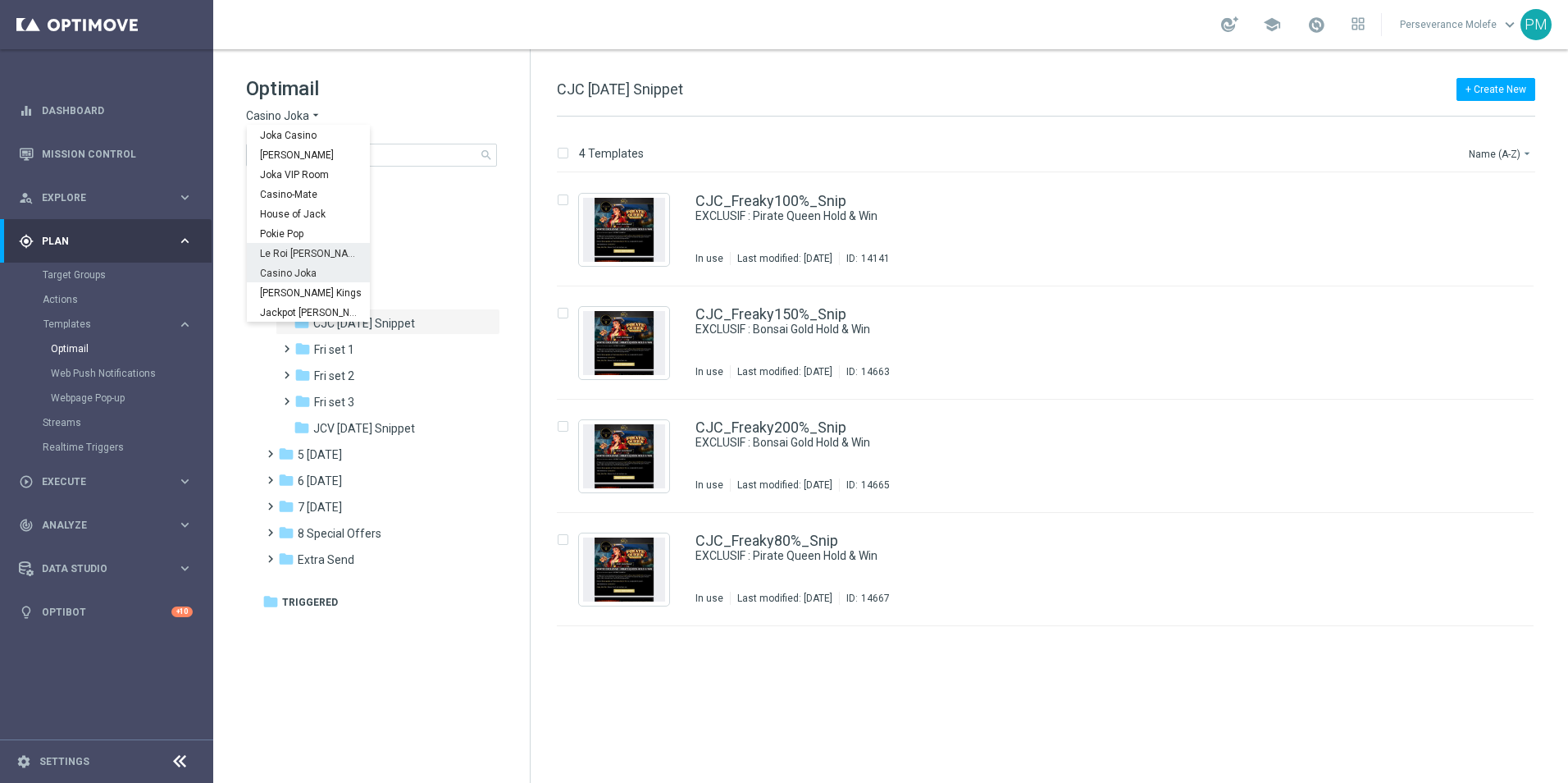
click at [0, 0] on span "Le Roi Johnny" at bounding box center [0, 0] width 0 height 0
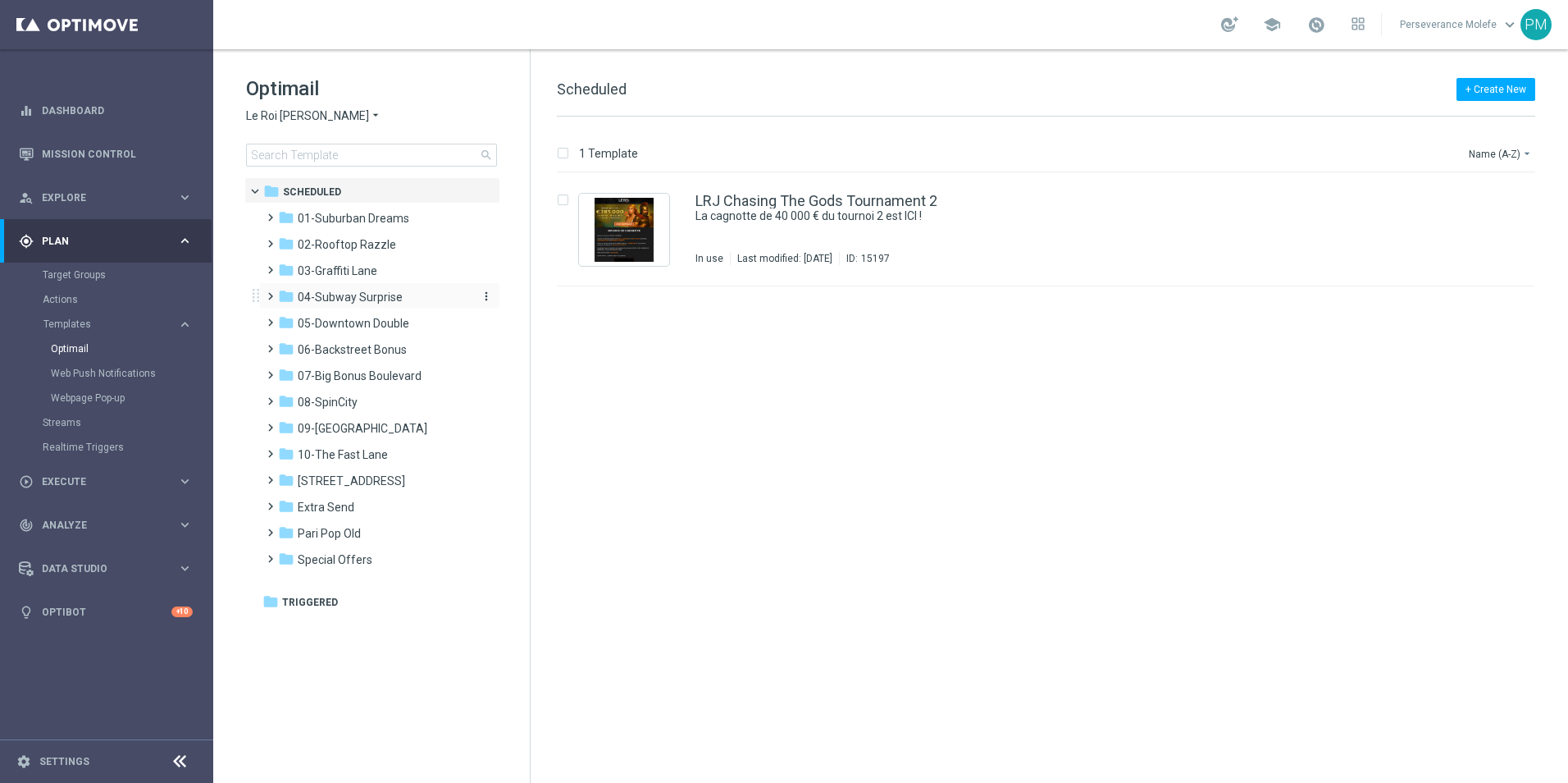
click at [375, 305] on div "folder 04-Subway Surprise" at bounding box center [372, 297] width 189 height 19
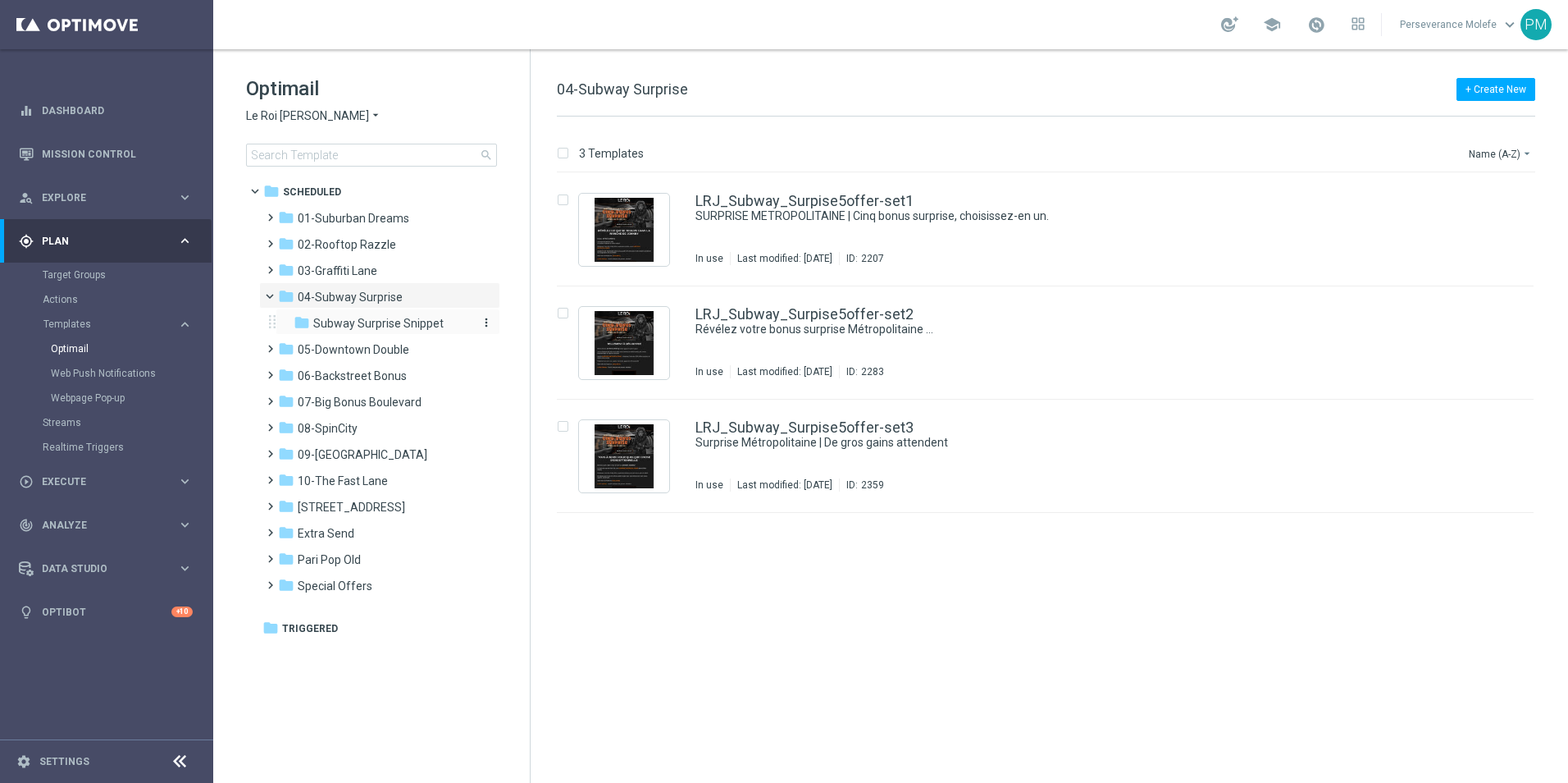
click at [396, 313] on div "folder Subway Surprise Snippet more_vert" at bounding box center [388, 322] width 225 height 26
click at [299, 119] on span "Le Roi Johnny" at bounding box center [307, 116] width 123 height 16
click at [315, 134] on div "Joka Casino" at bounding box center [308, 134] width 123 height 19
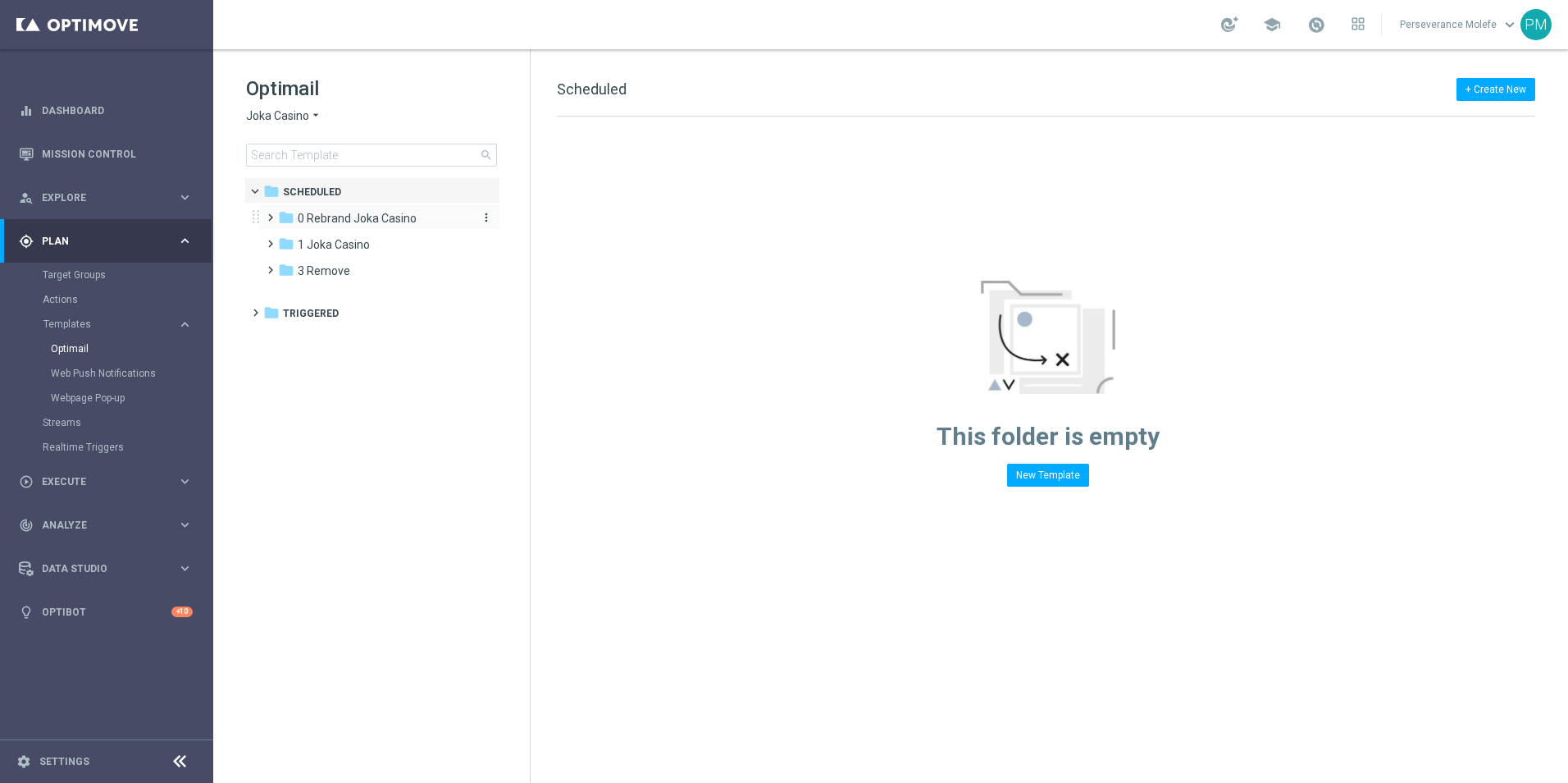
click at [375, 210] on div "folder 0 Rebrand Joka Casino" at bounding box center [372, 219] width 189 height 19
click at [386, 243] on div "folder 1 New Daily" at bounding box center [381, 245] width 175 height 19
click at [383, 245] on div "folder 1 New Daily" at bounding box center [381, 245] width 175 height 19
click at [353, 275] on span "2 New Extra Send" at bounding box center [358, 271] width 91 height 15
click at [354, 298] on span "1 Joka Casino" at bounding box center [333, 297] width 72 height 15
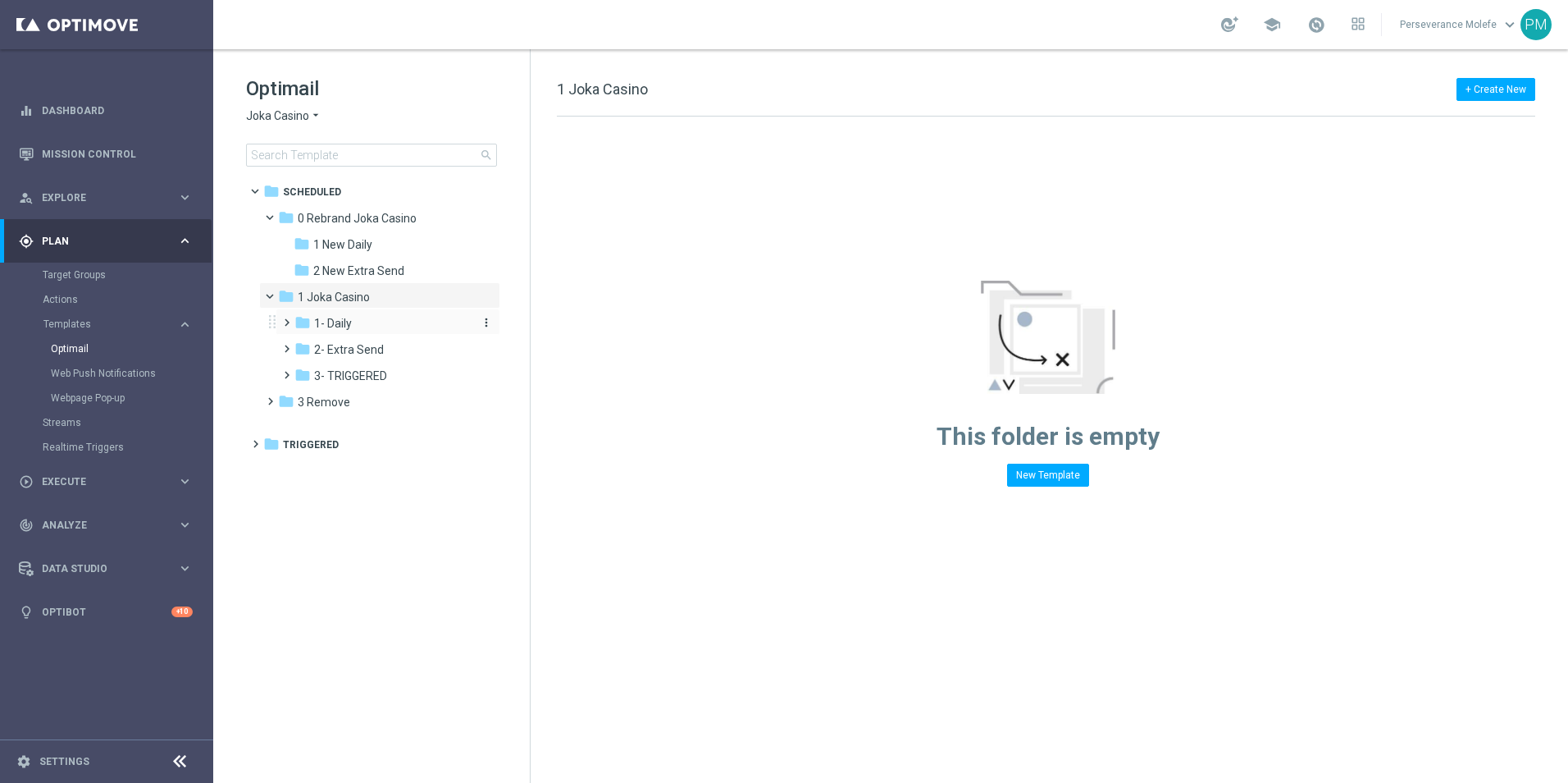
click at [362, 324] on div "folder 1- Daily" at bounding box center [382, 323] width 175 height 19
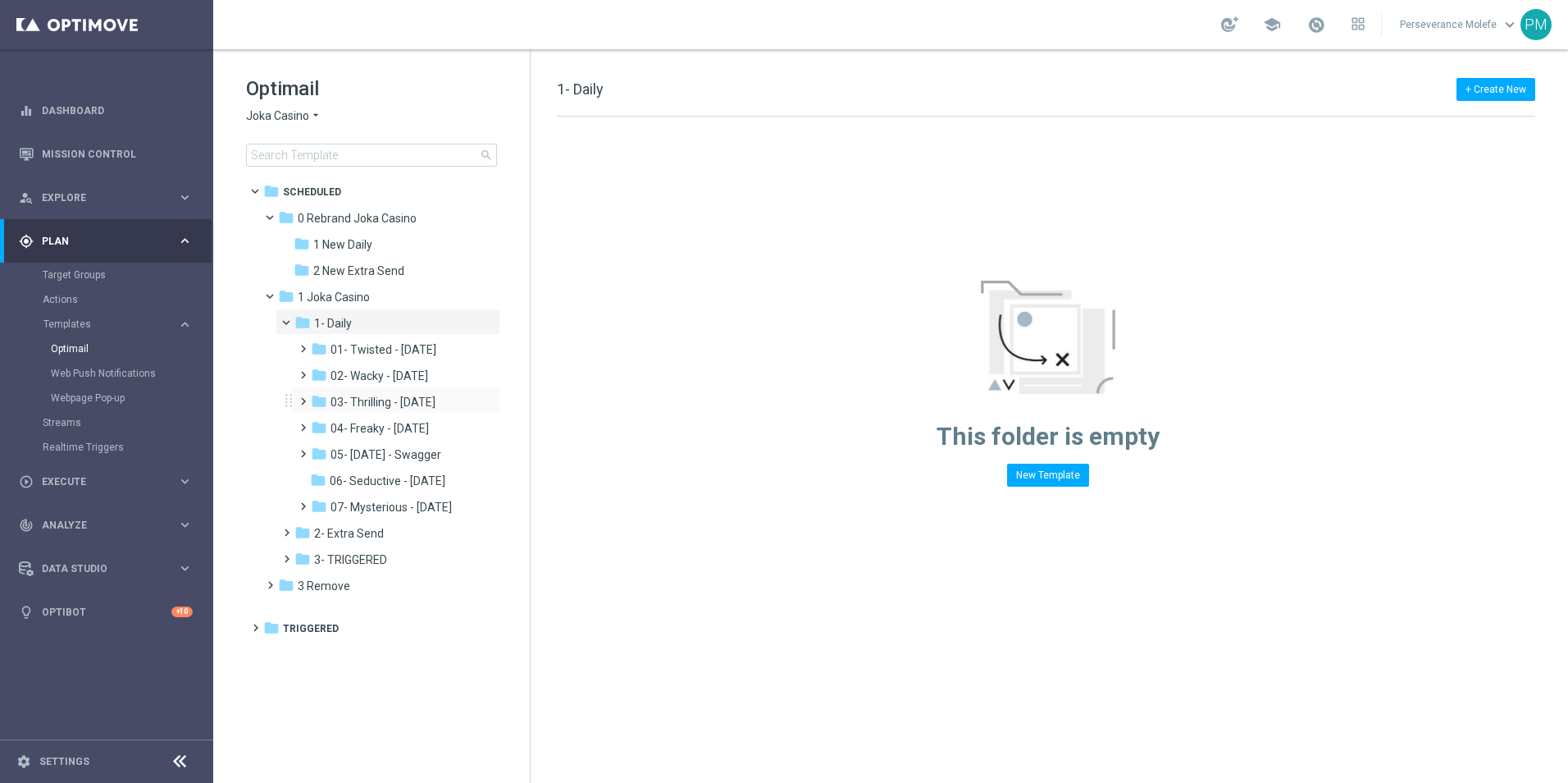
click at [383, 388] on div "folder 03- Thrilling - Thursday more_vert" at bounding box center [395, 400] width 208 height 26
click at [382, 398] on span "03- Thrilling - Thursday" at bounding box center [383, 402] width 105 height 15
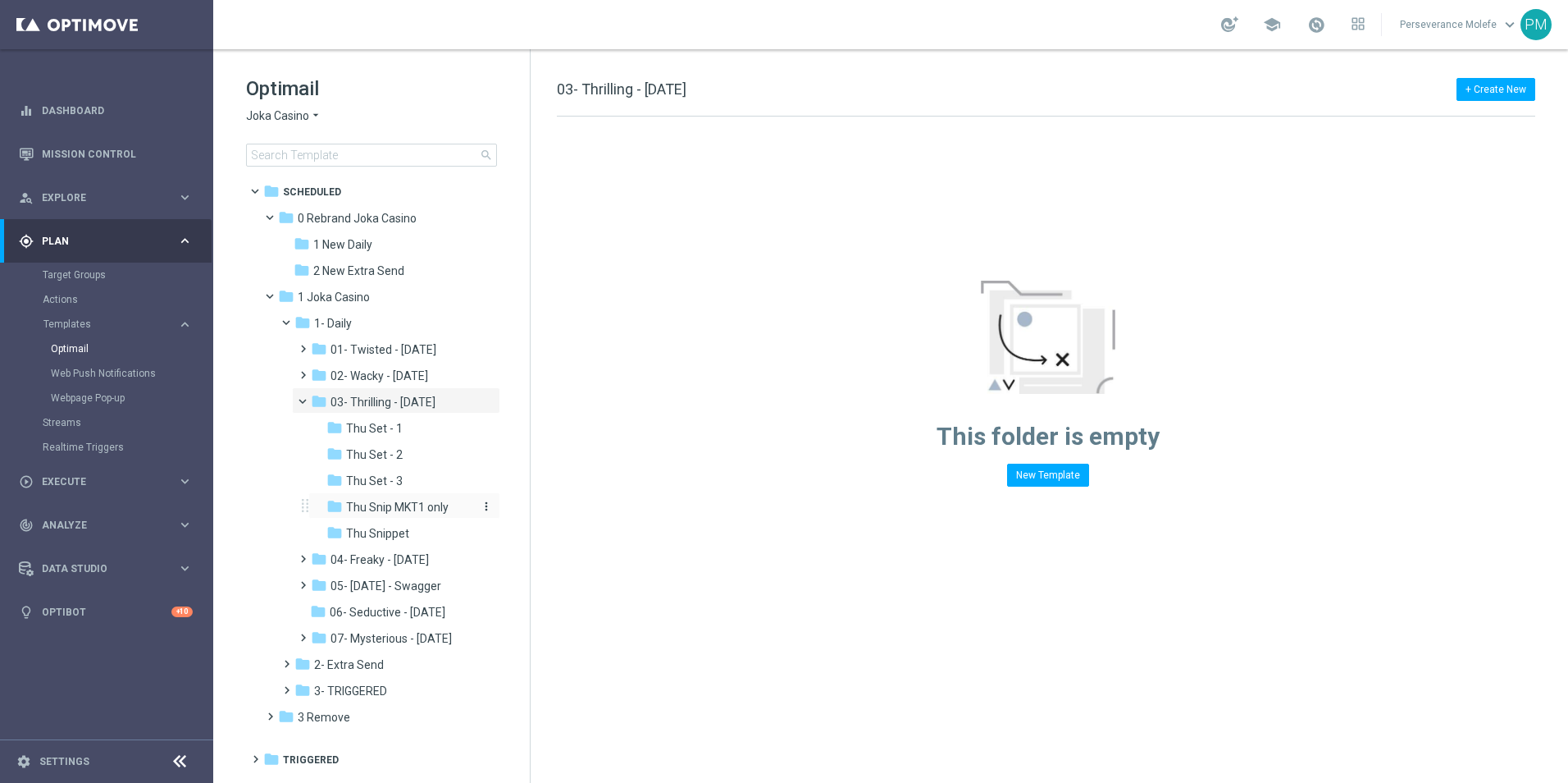
click at [428, 504] on span "Thu Snip MKT1 only" at bounding box center [397, 507] width 103 height 15
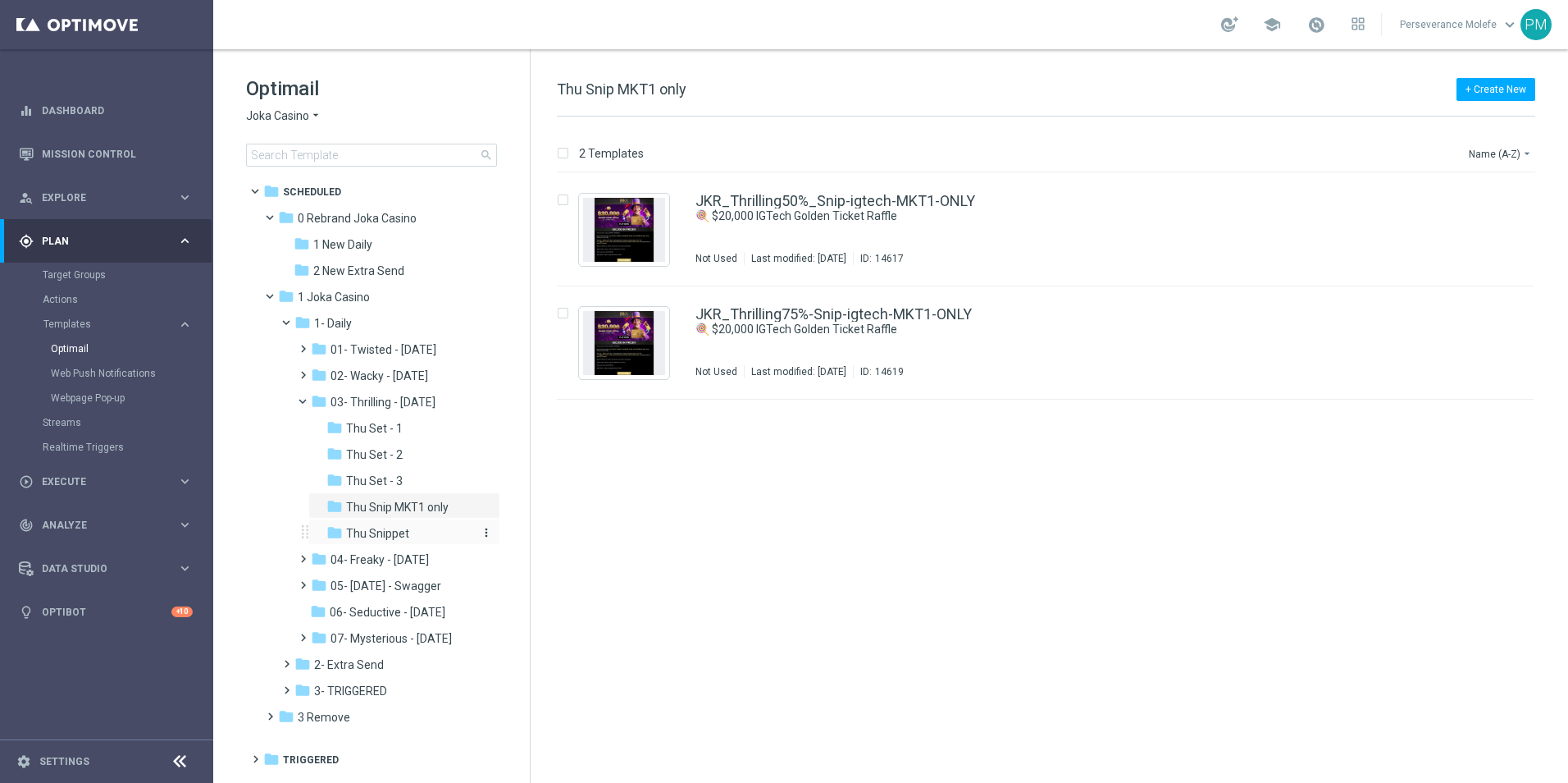
click at [416, 527] on div "folder Thu Snippet" at bounding box center [399, 534] width 147 height 19
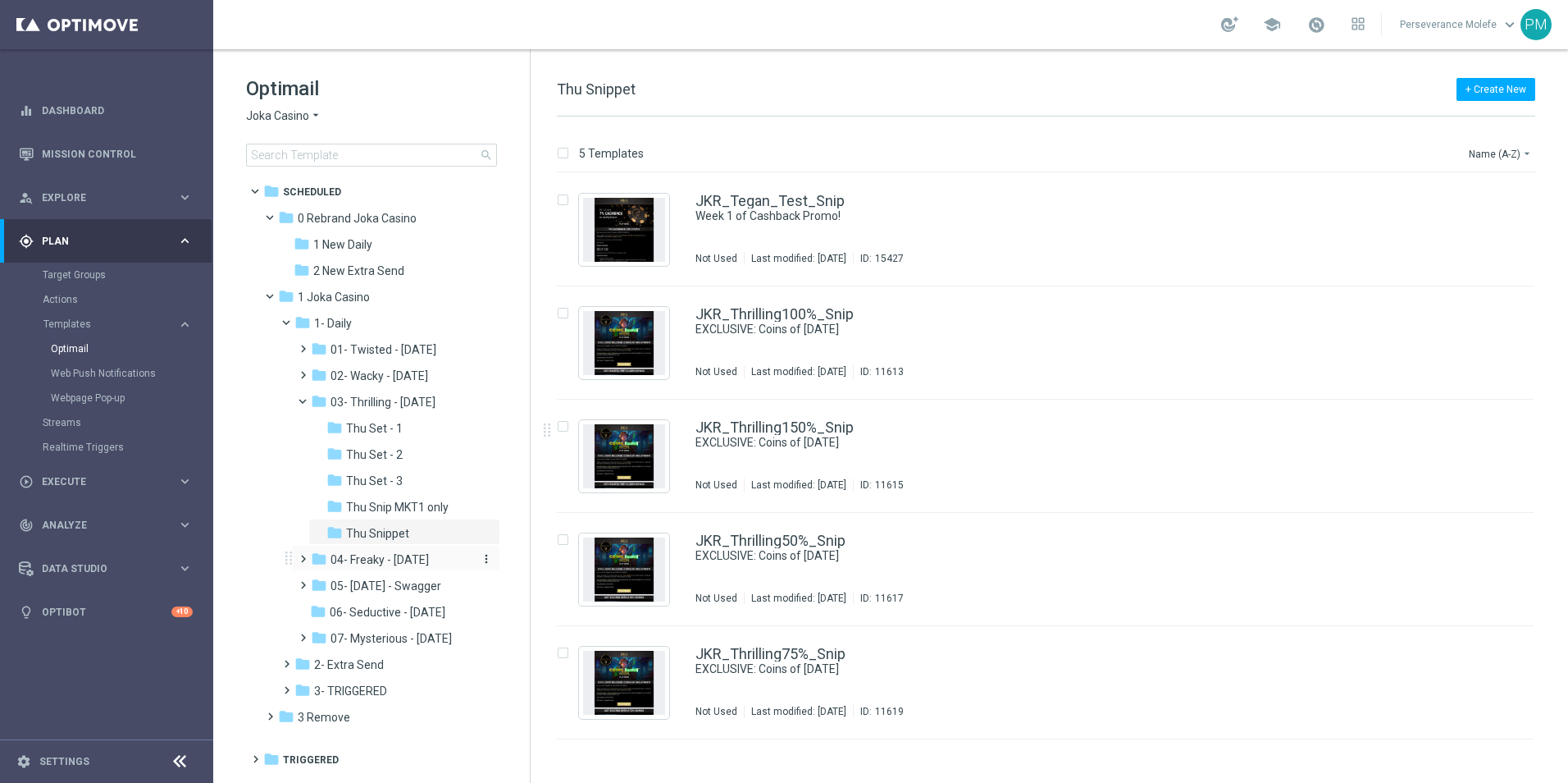
click at [390, 556] on span "04- Freaky - Friday" at bounding box center [380, 560] width 98 height 15
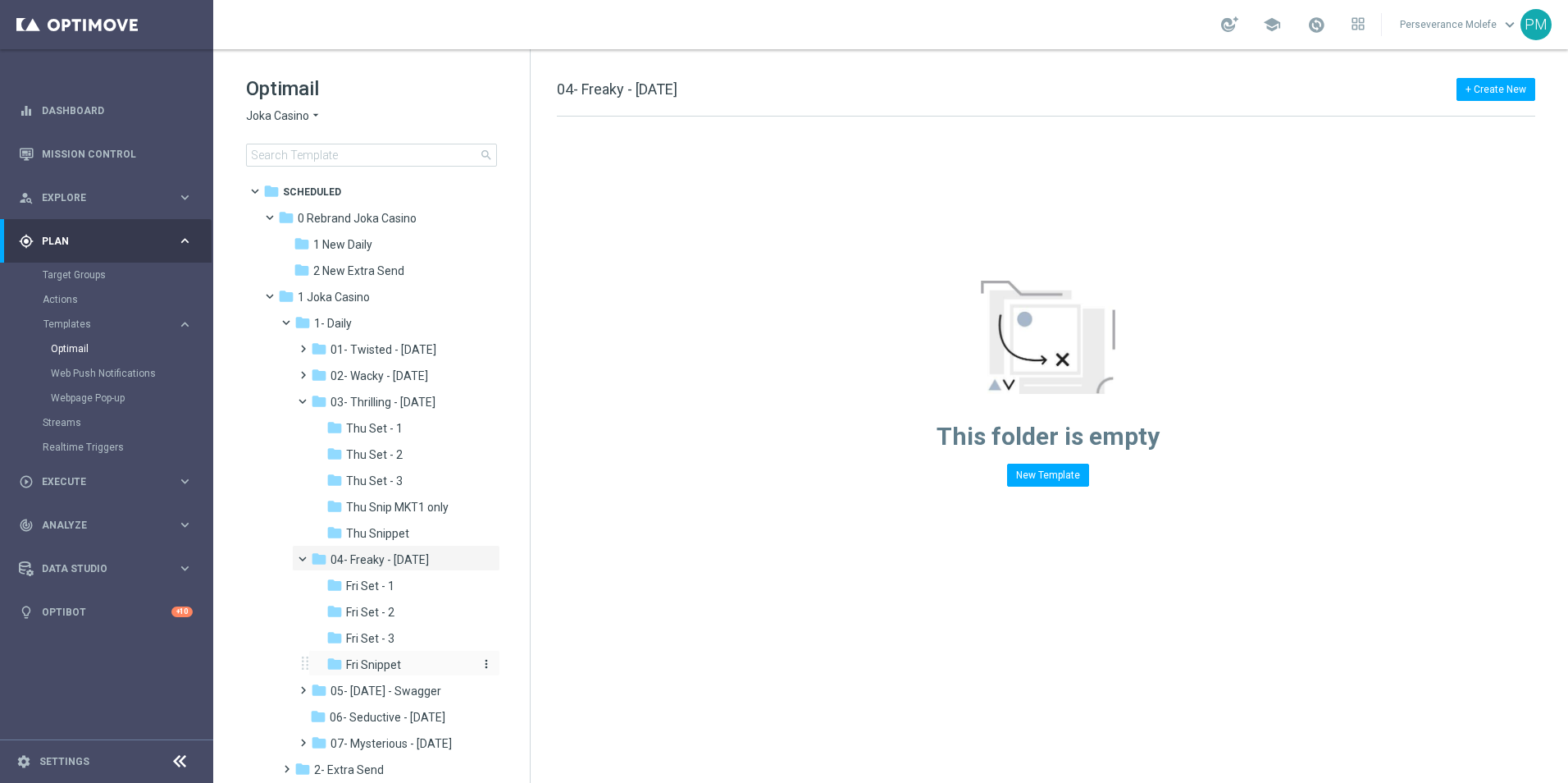
click at [408, 669] on div "folder Fri Snippet" at bounding box center [399, 665] width 147 height 19
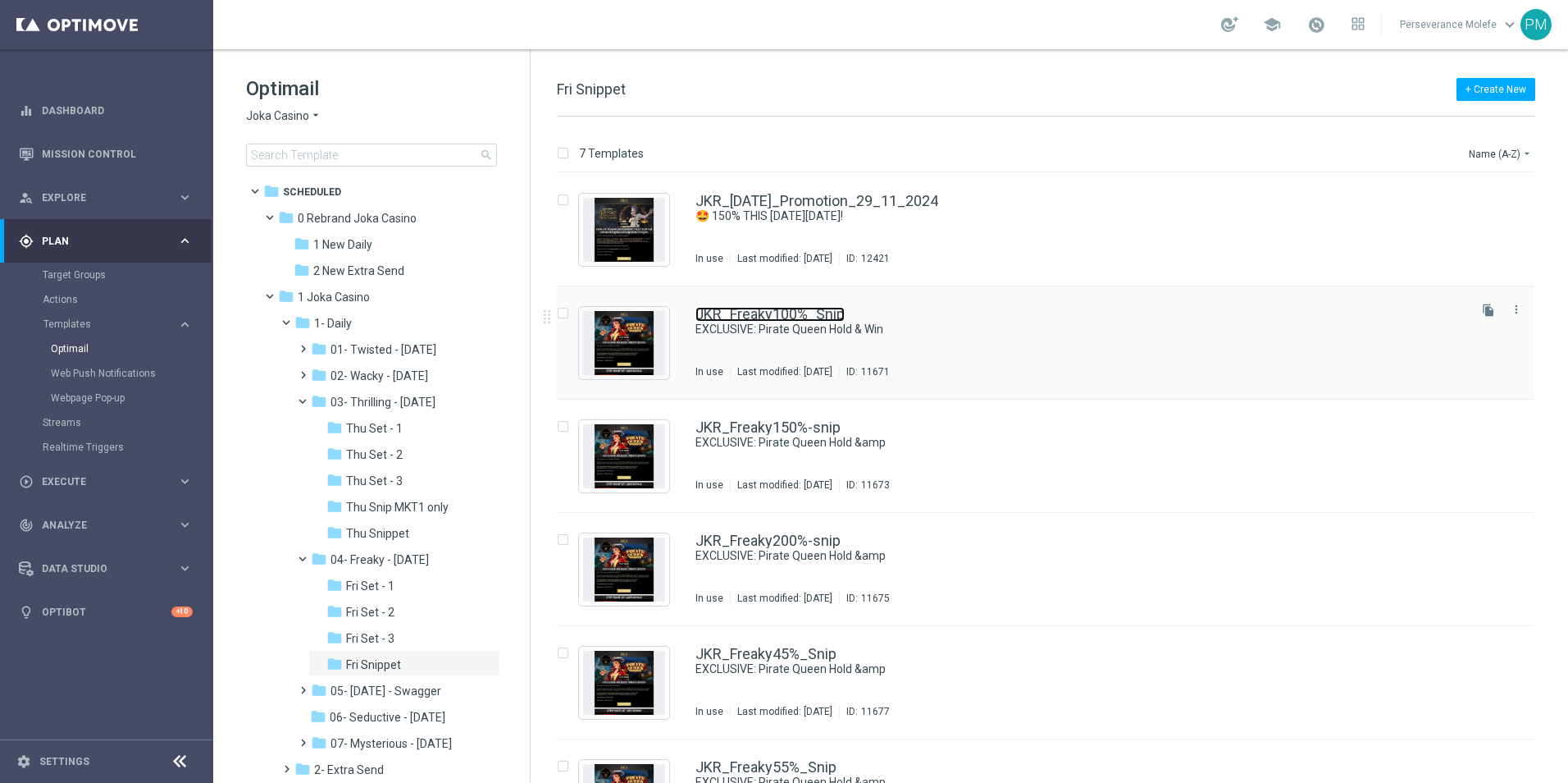
click at [773, 316] on link "JKR_Freaky100%_Snip" at bounding box center [770, 314] width 149 height 15
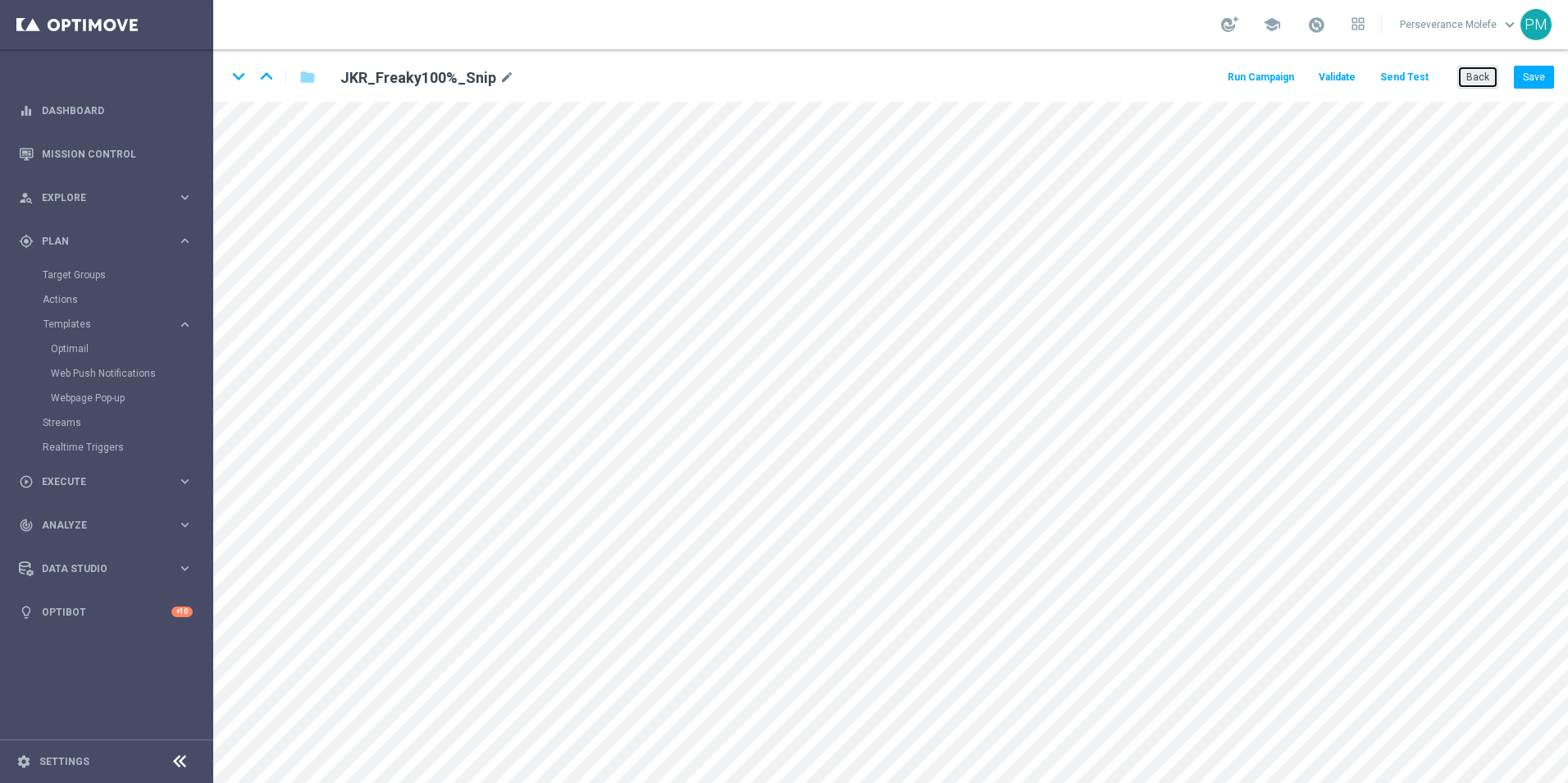
click at [1474, 79] on button "Back" at bounding box center [1478, 77] width 41 height 23
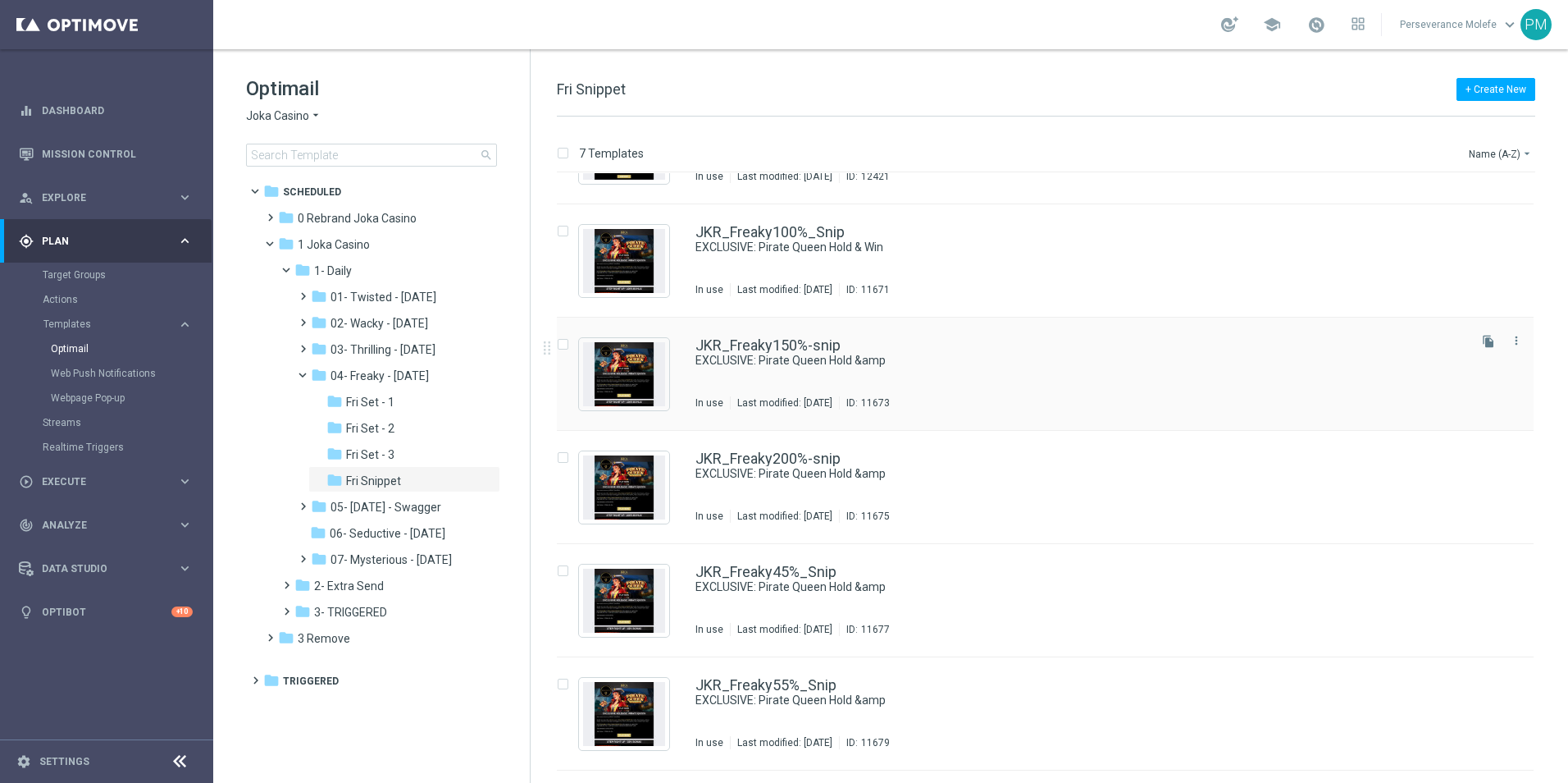
scroll to position [164, 0]
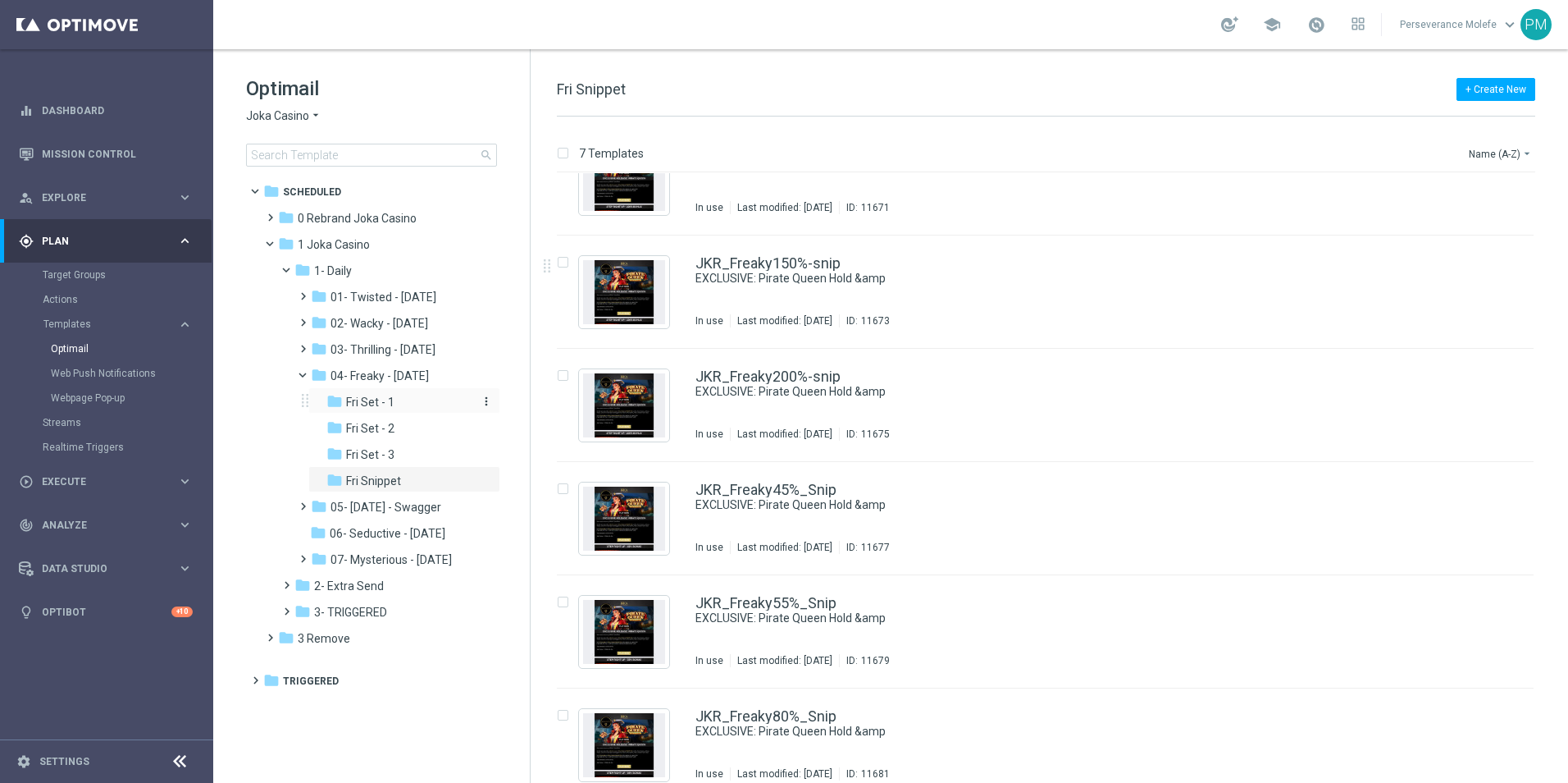
click at [383, 408] on span "Fri Set - 1" at bounding box center [370, 402] width 48 height 15
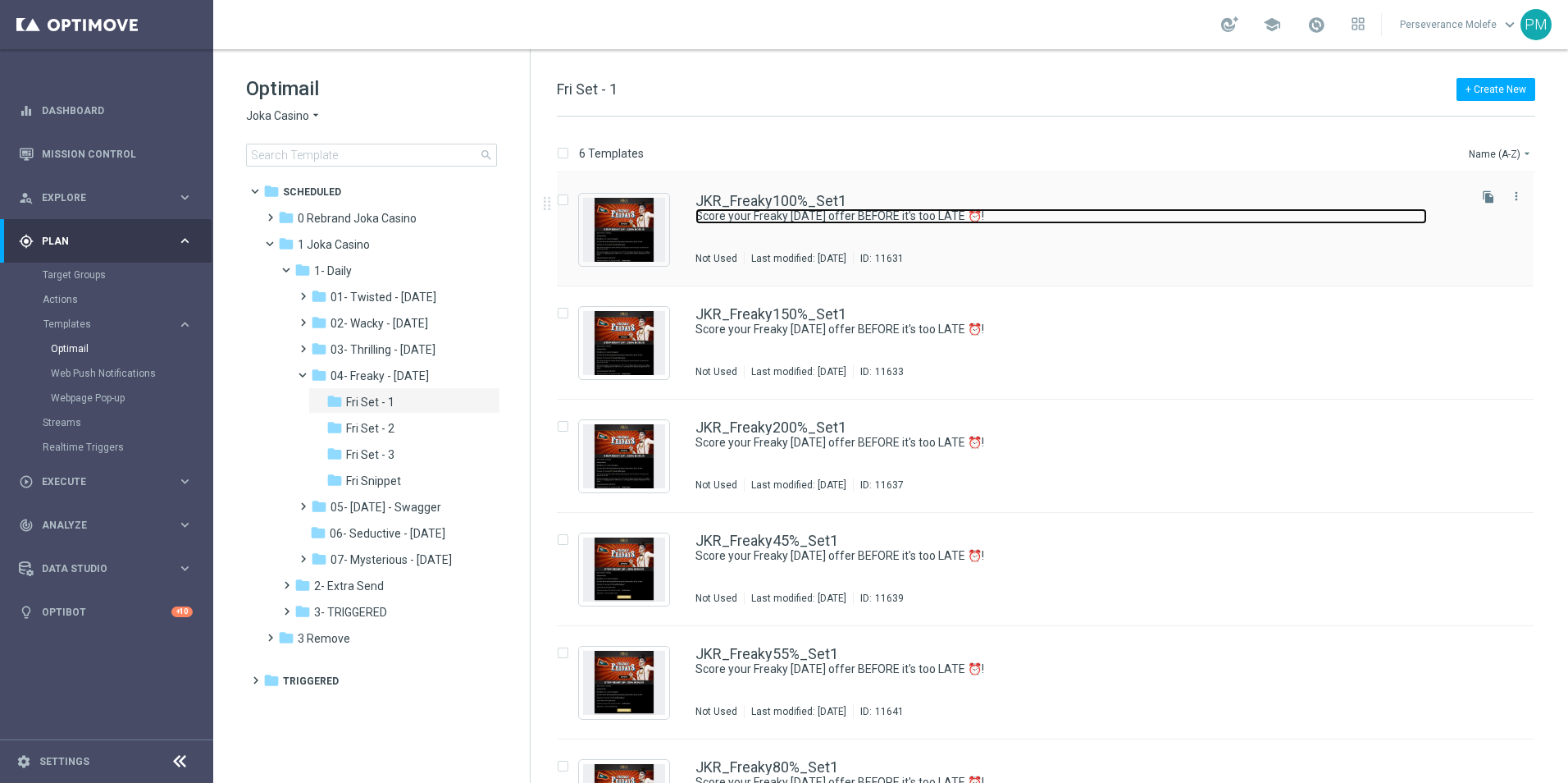
click at [792, 211] on link "Score your Freaky Friday offer BEFORE it's too LATE ⏰!" at bounding box center [1061, 216] width 732 height 16
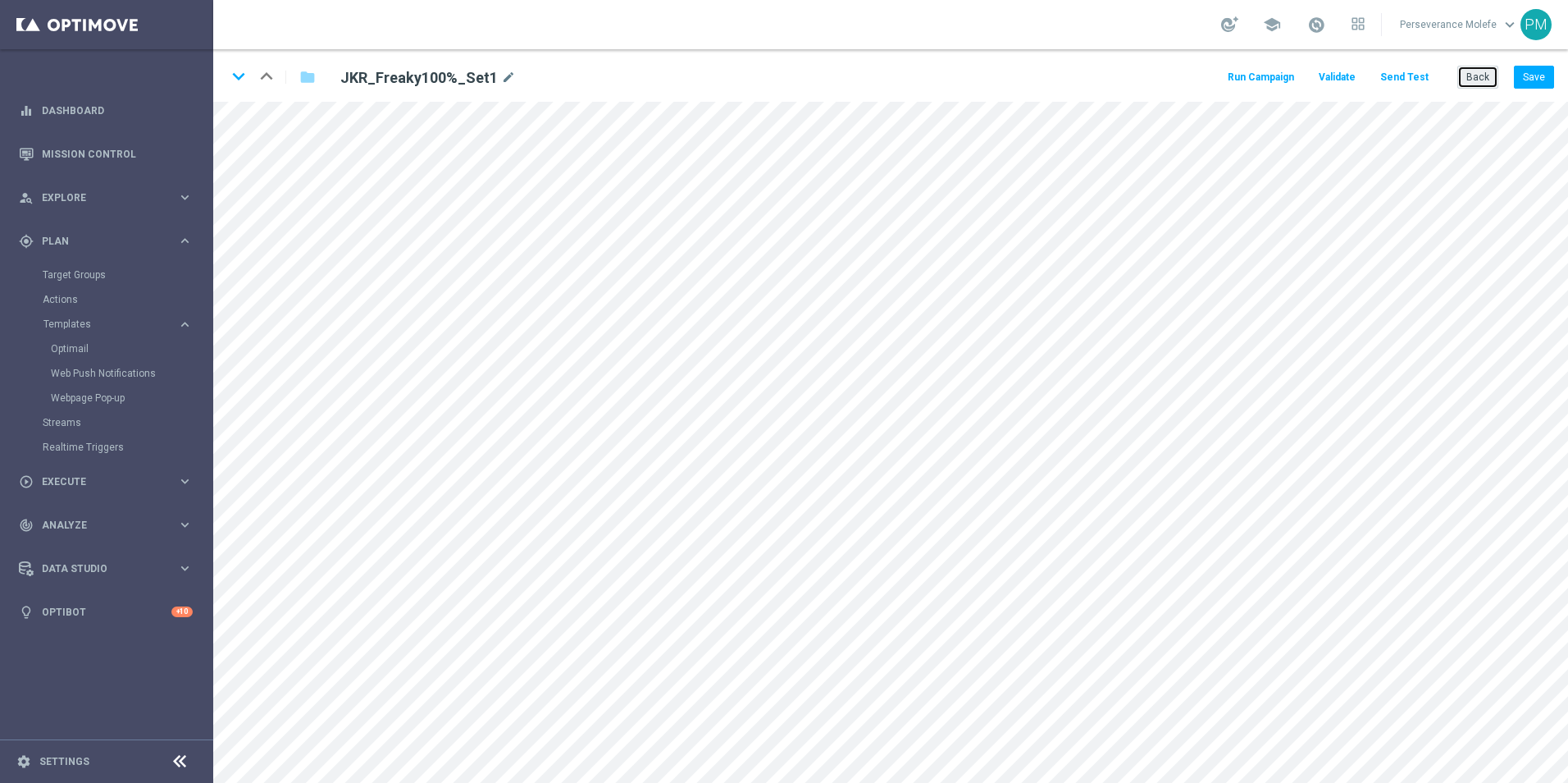
click at [1486, 83] on button "Back" at bounding box center [1478, 77] width 41 height 23
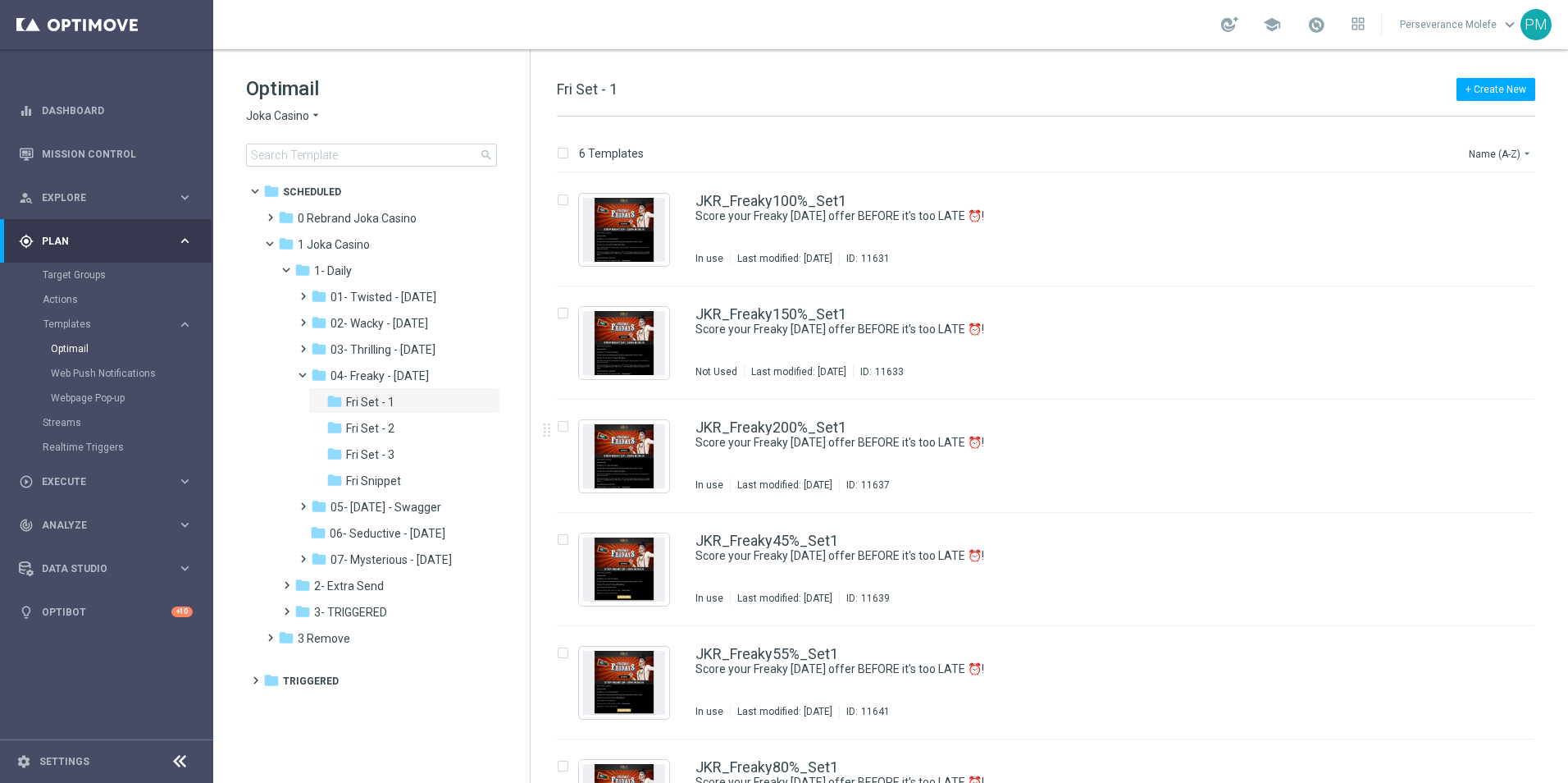
click at [306, 120] on span "Joka Casino" at bounding box center [278, 116] width 63 height 16
click at [0, 0] on span "Casino Joka" at bounding box center [0, 0] width 0 height 0
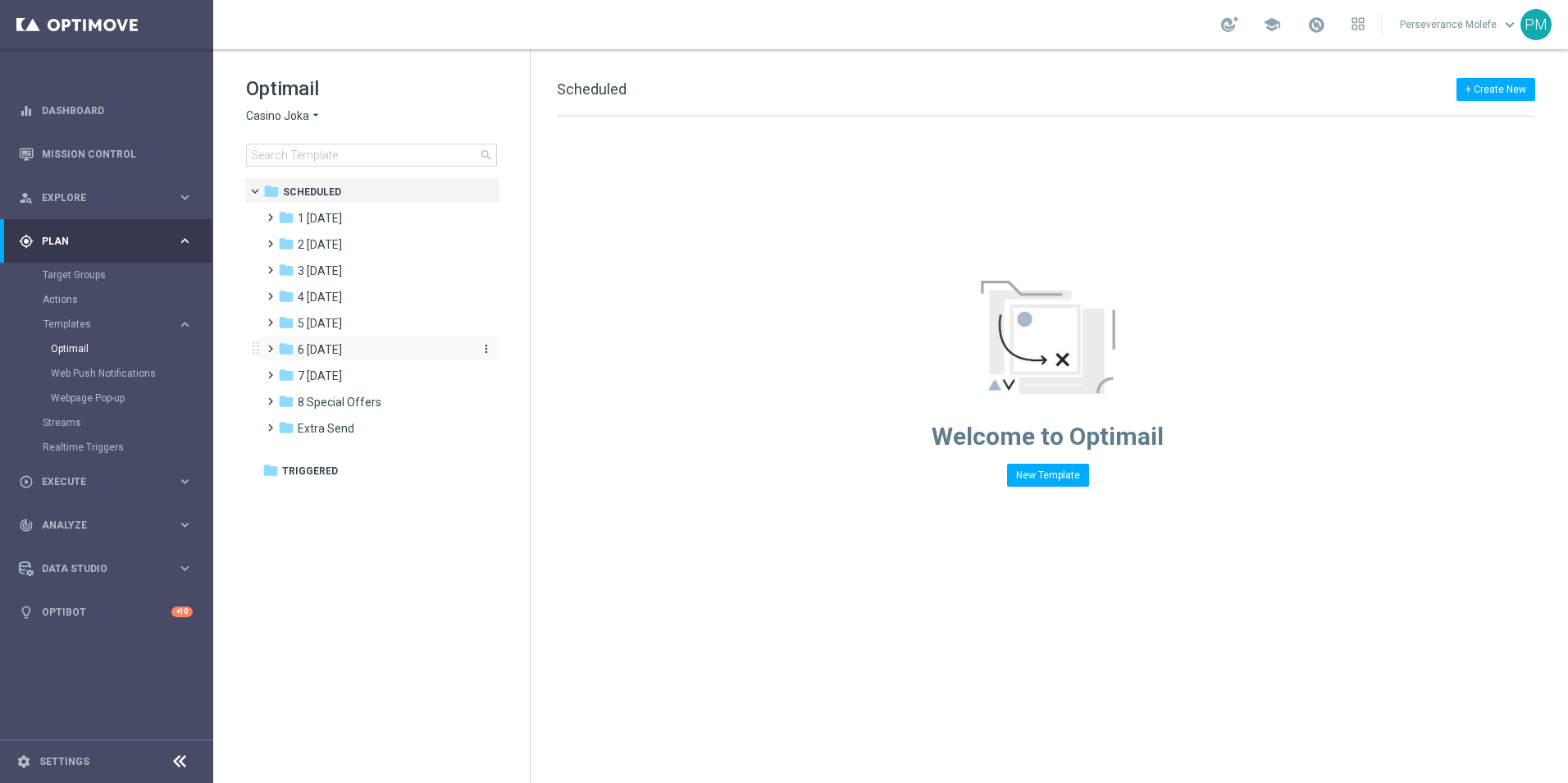
click at [359, 345] on div "folder 6 Sunday" at bounding box center [372, 350] width 189 height 19
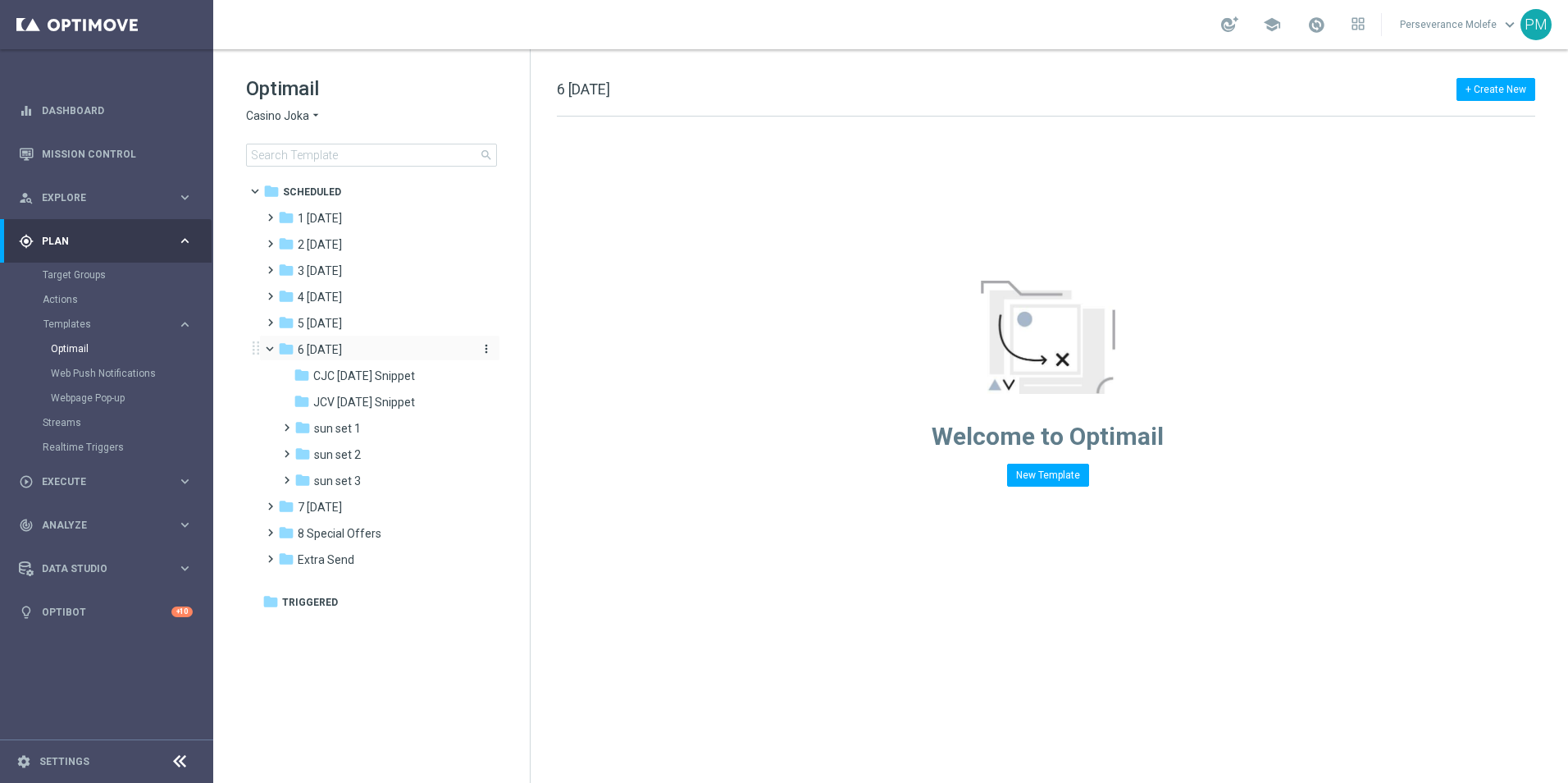
click at [349, 342] on div "folder 6 Sunday" at bounding box center [372, 350] width 189 height 19
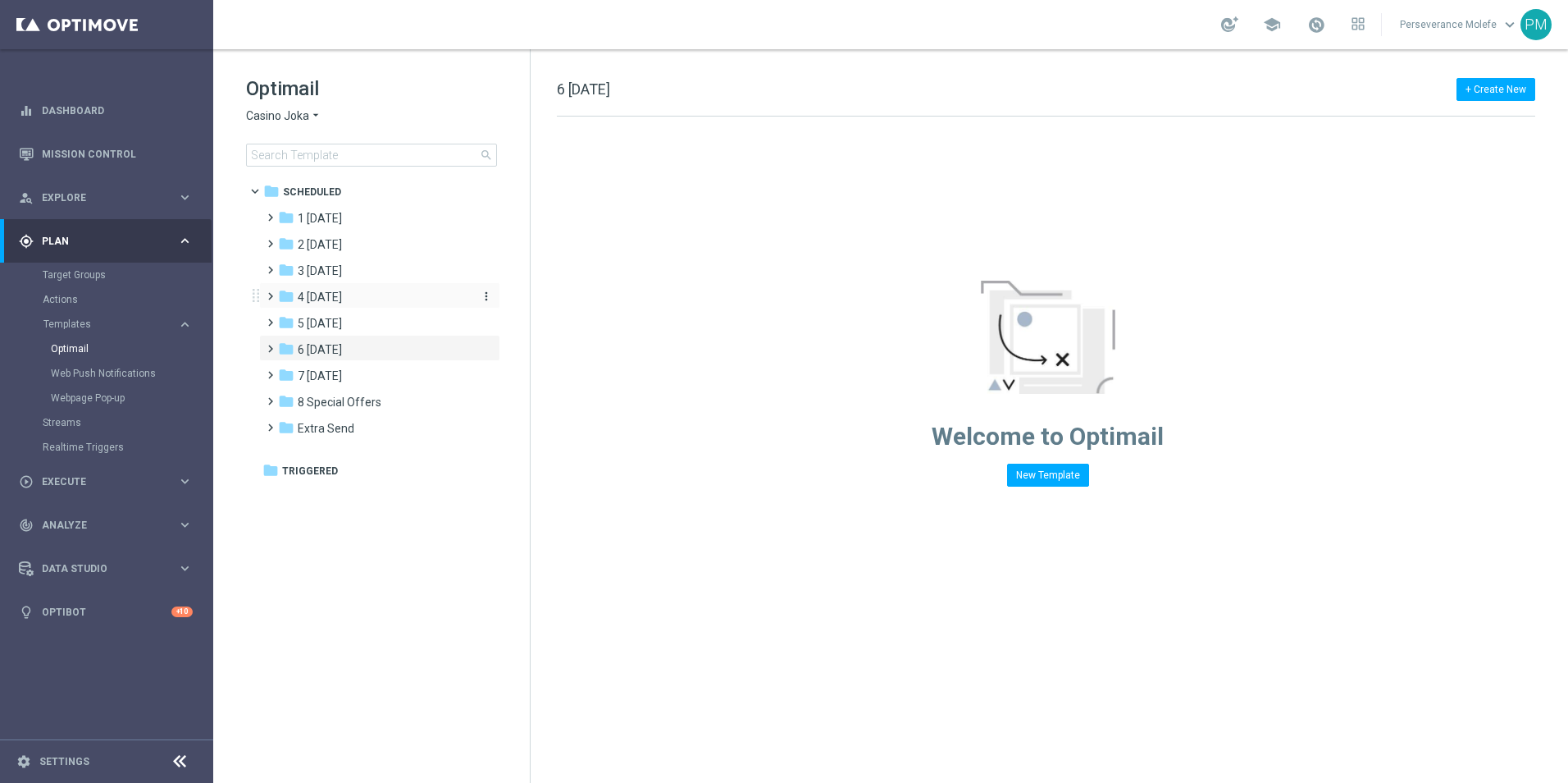
click at [338, 297] on span "4 [DATE]" at bounding box center [320, 297] width 44 height 15
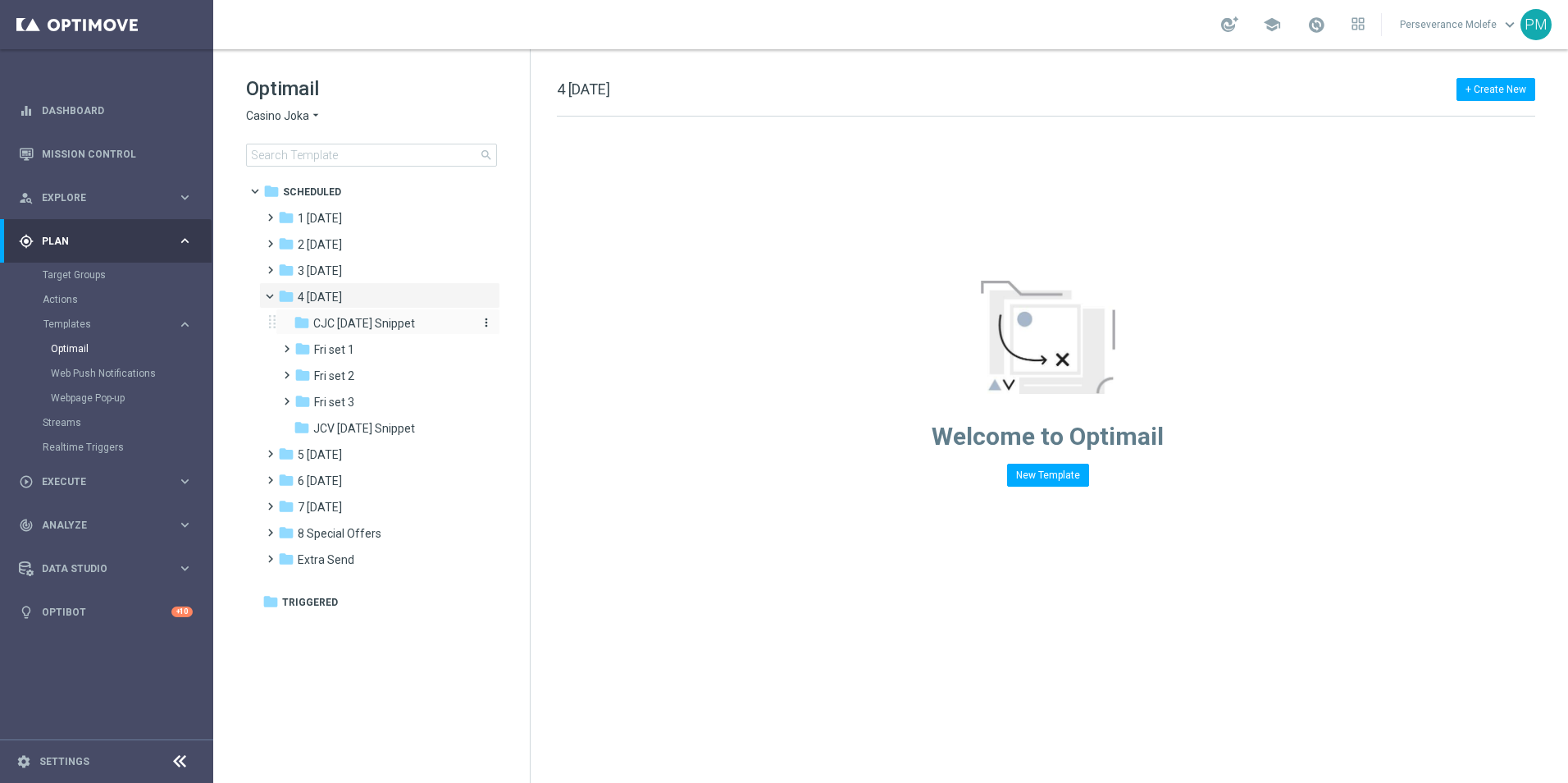
click at [360, 332] on div "folder CJC Friday Snippet" at bounding box center [381, 323] width 175 height 19
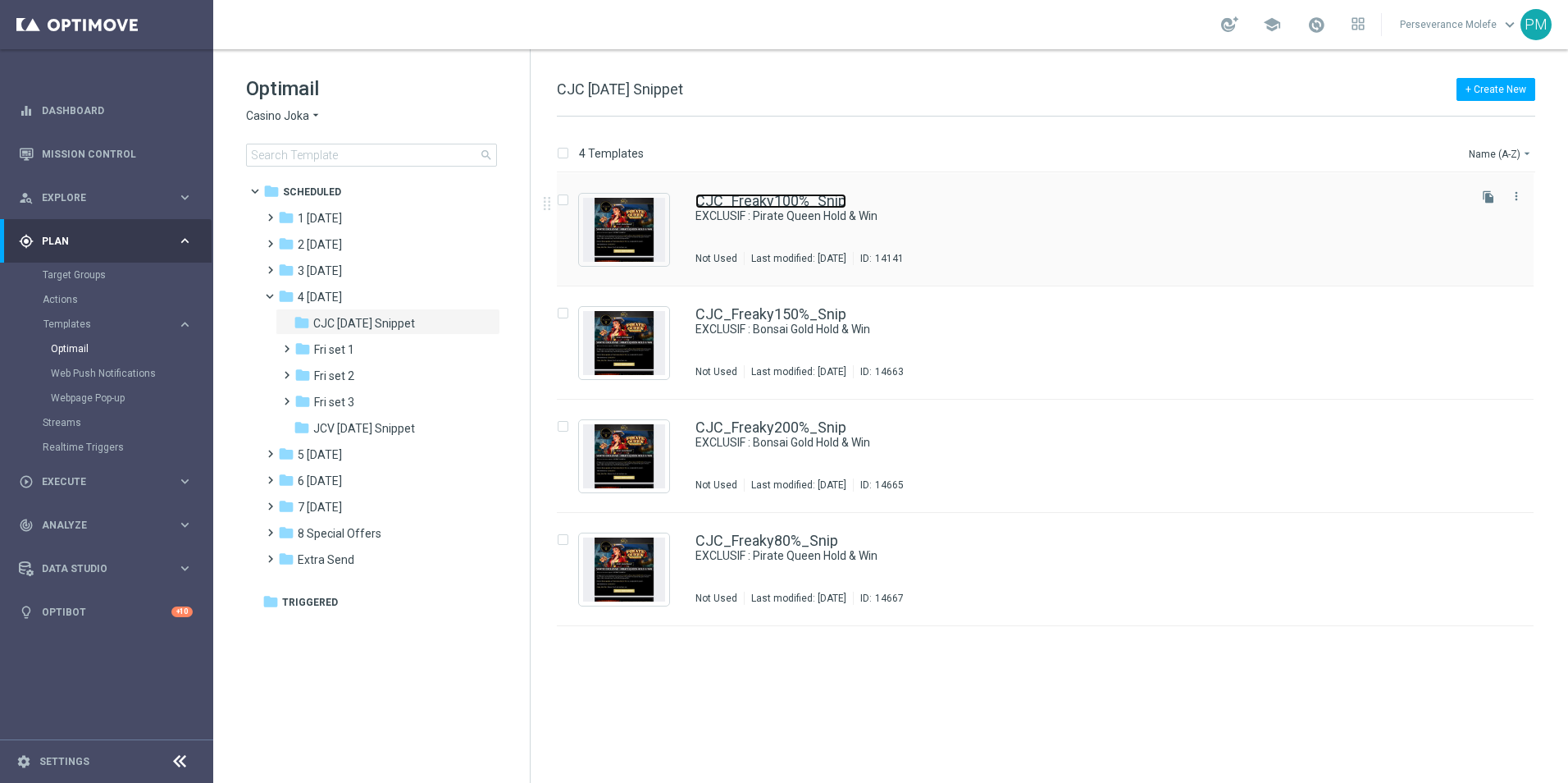
click at [765, 208] on link "CJC_Freaky100%_Snip" at bounding box center [771, 201] width 151 height 15
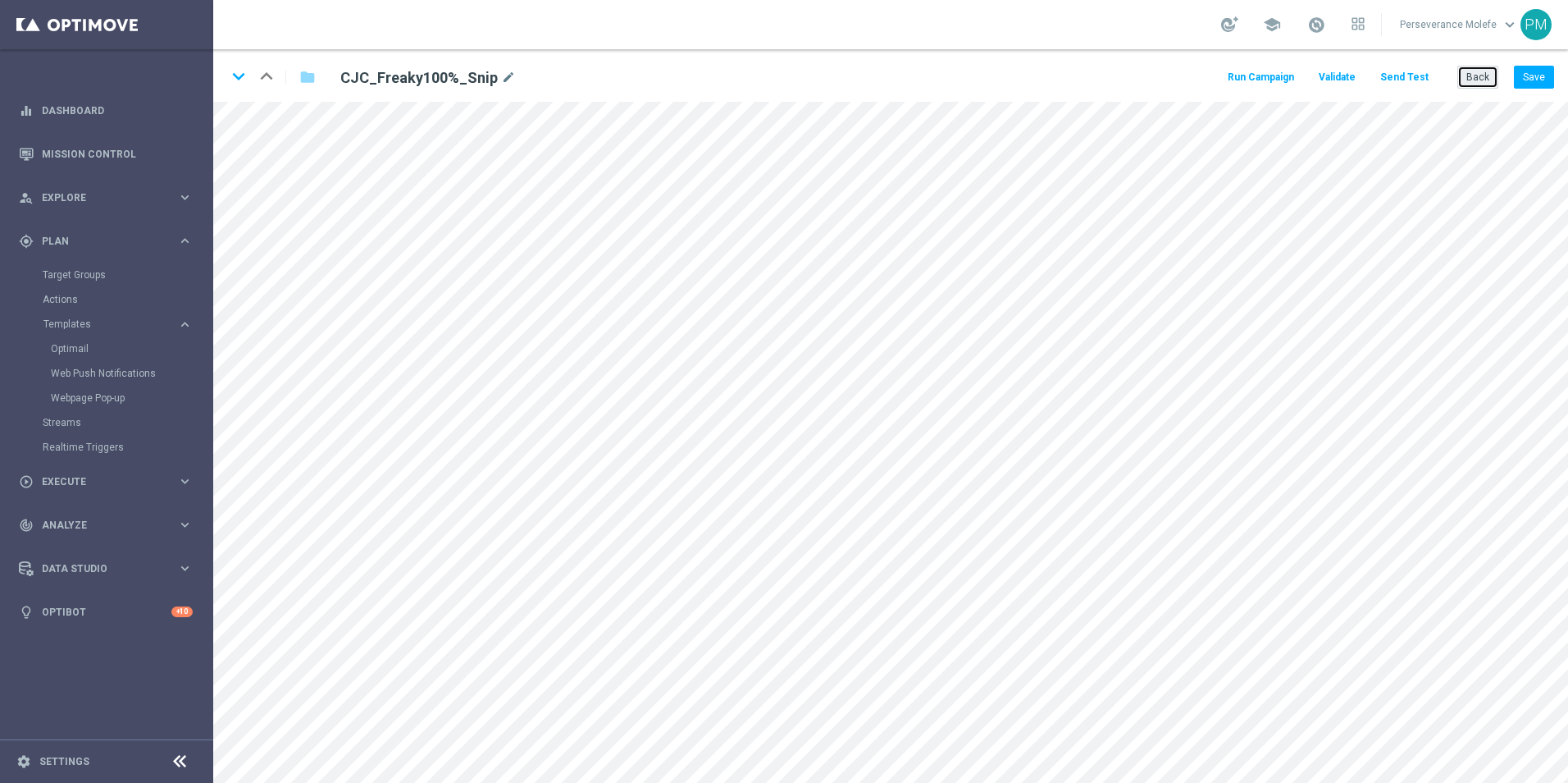
click at [1492, 75] on button "Back" at bounding box center [1478, 77] width 41 height 23
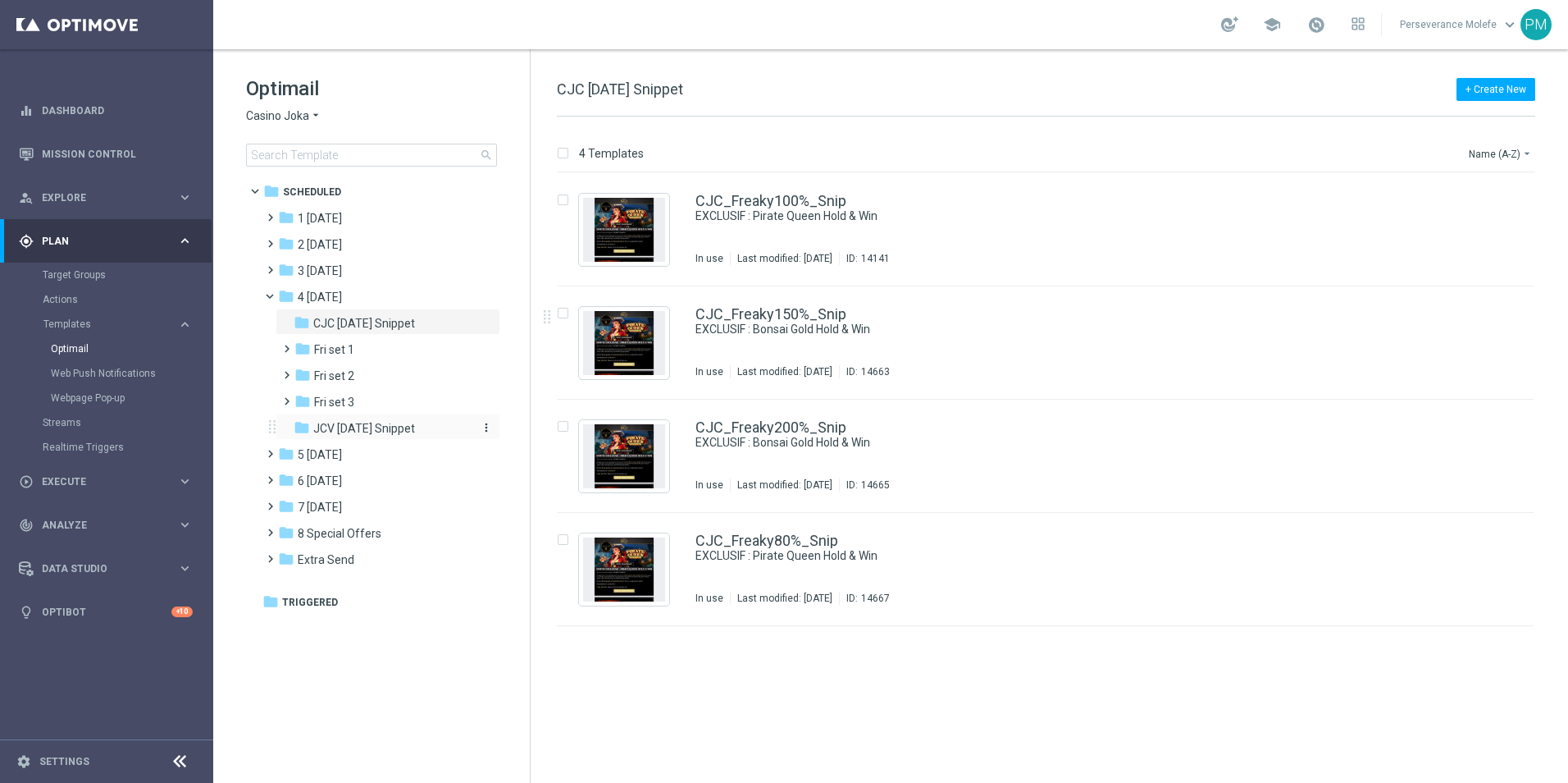
click at [388, 421] on div "folder JCV Friday Snippet" at bounding box center [381, 429] width 175 height 19
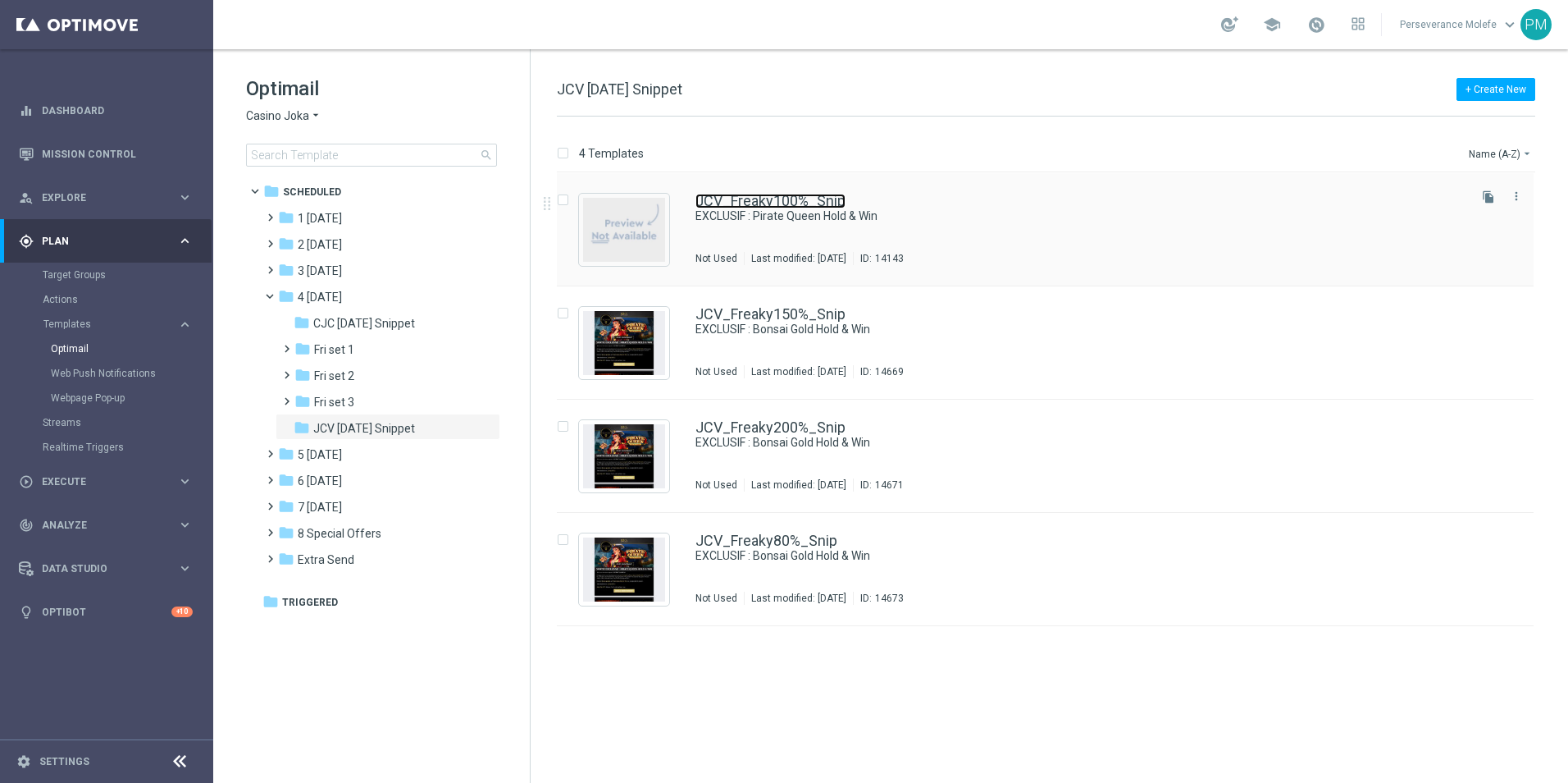
click at [785, 202] on link "JCV_Freaky100%_Snip" at bounding box center [771, 201] width 150 height 15
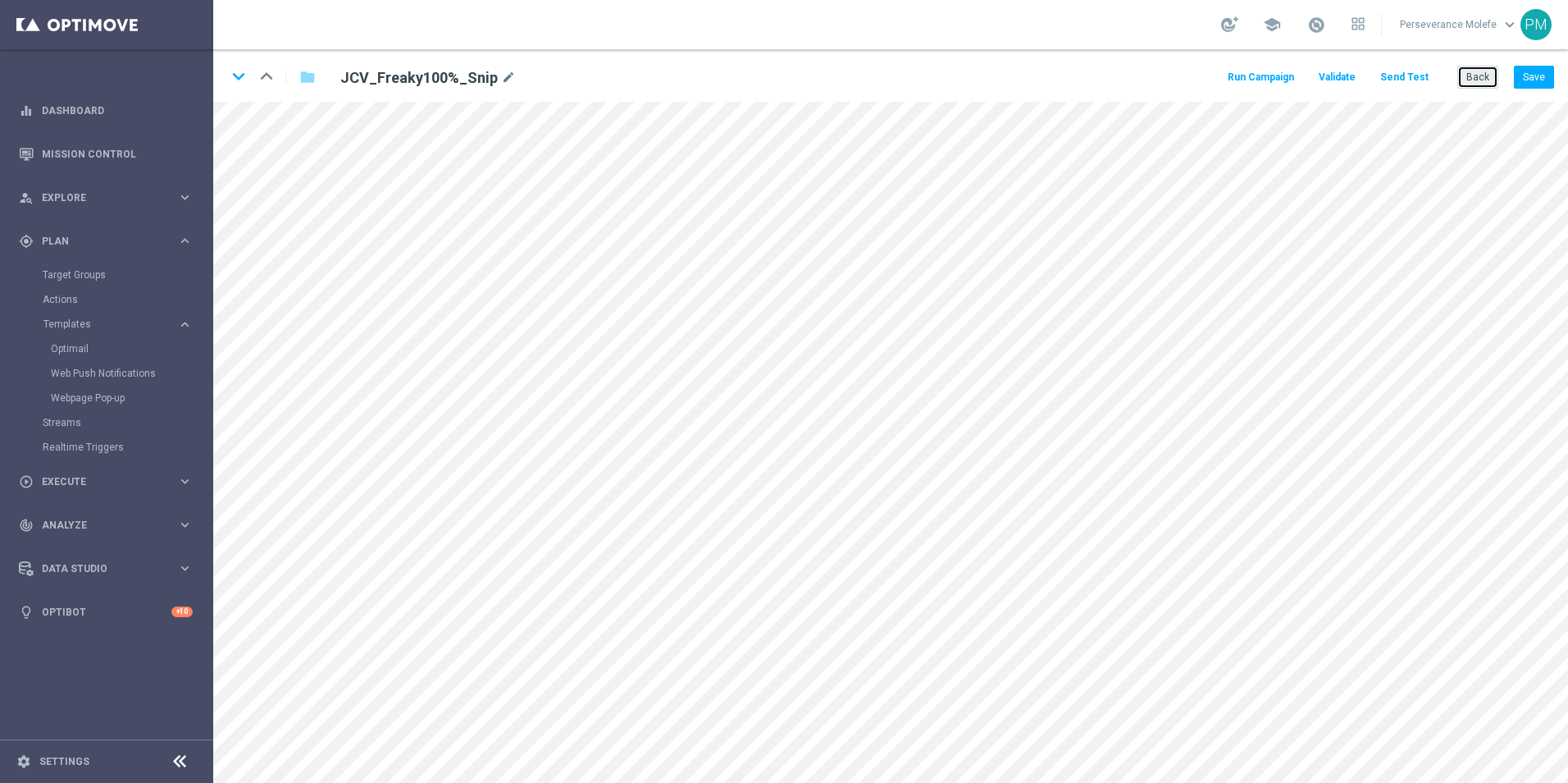
click at [1477, 72] on button "Back" at bounding box center [1478, 77] width 41 height 23
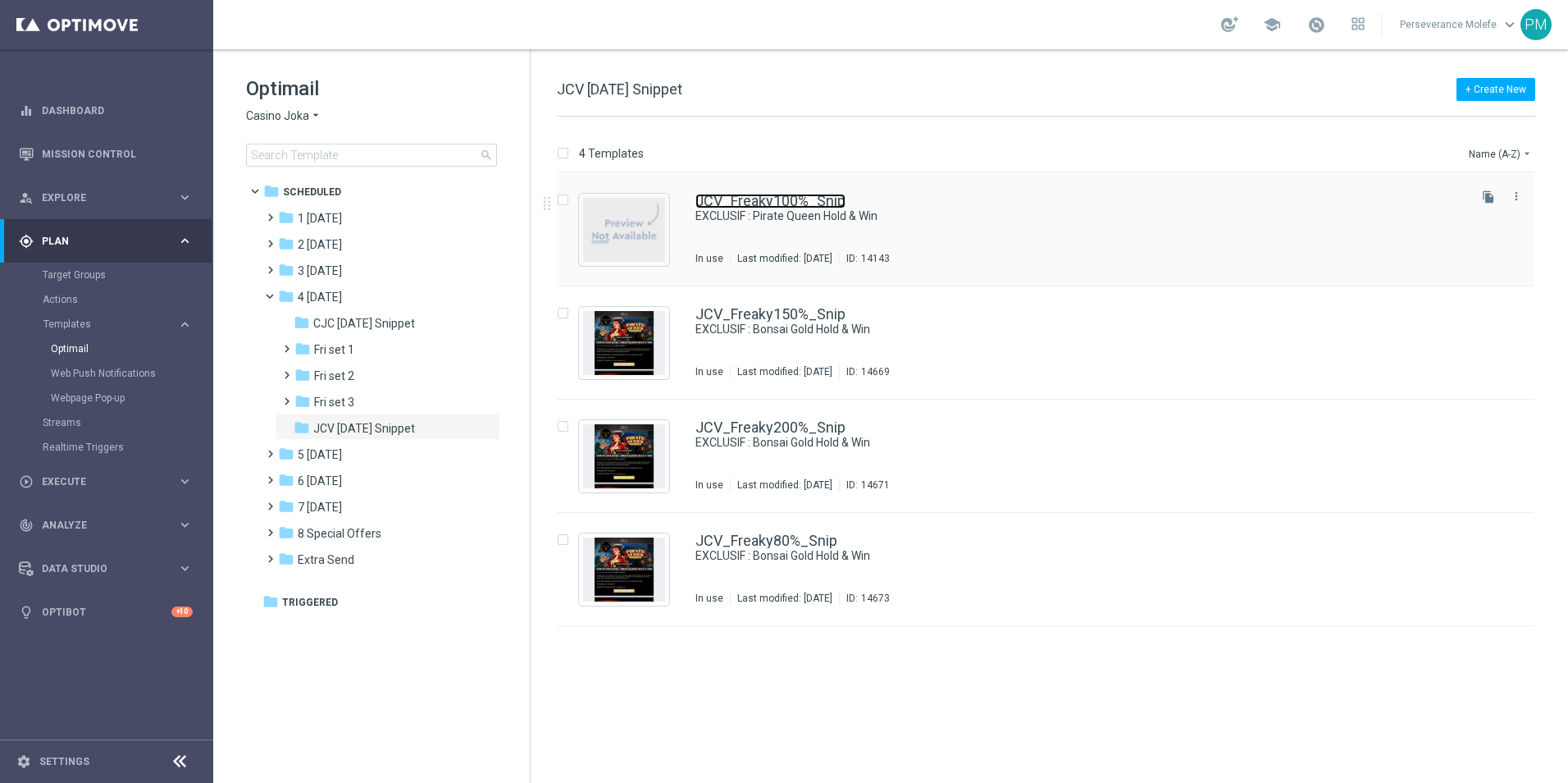
click at [713, 204] on link "JCV_Freaky100%_Snip" at bounding box center [771, 201] width 150 height 15
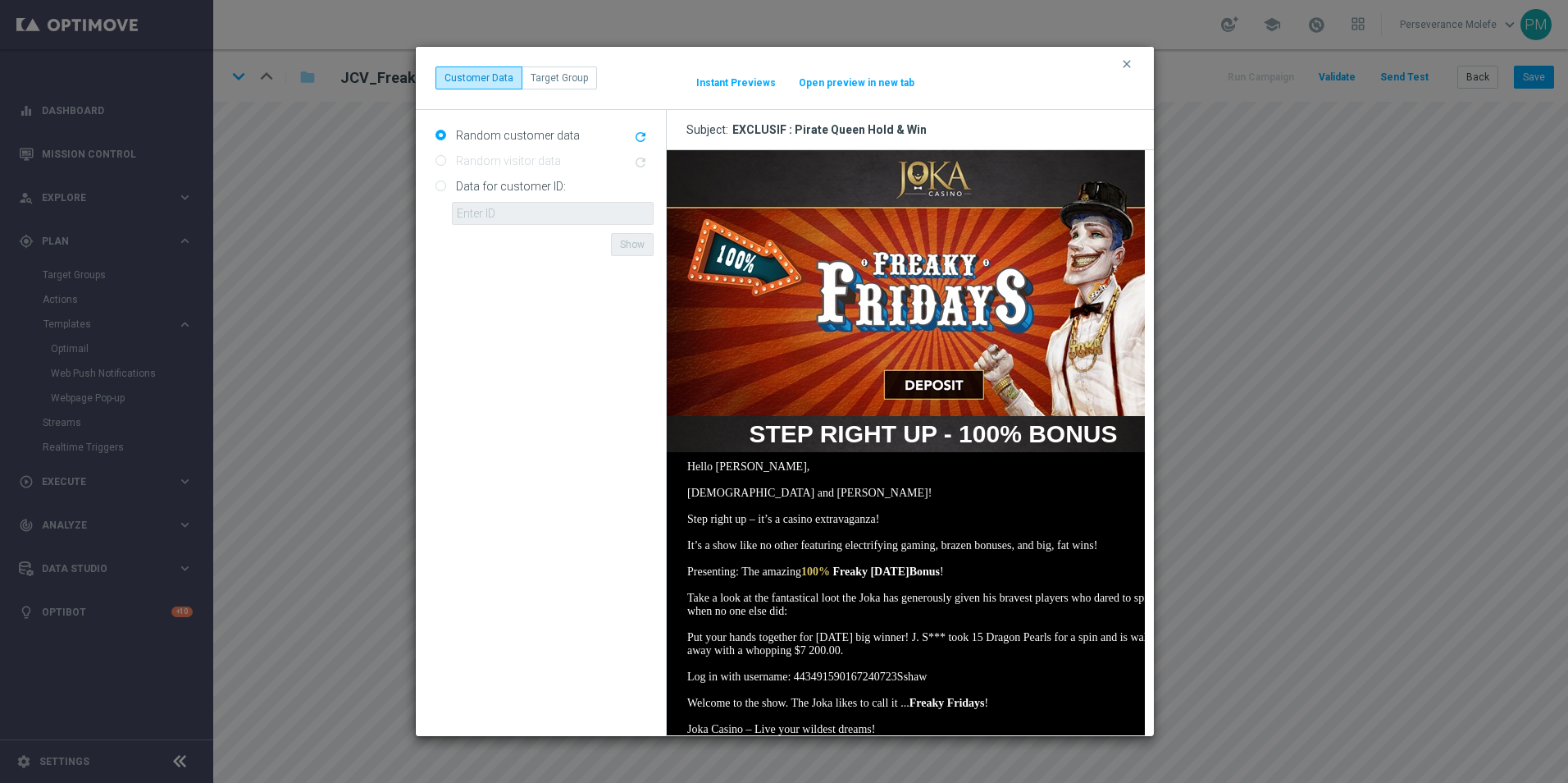
click at [823, 81] on button "Open preview in new tab" at bounding box center [857, 82] width 118 height 13
click at [1124, 66] on icon "clear" at bounding box center [1127, 64] width 13 height 13
click at [830, 83] on button "Open preview in new tab" at bounding box center [857, 82] width 118 height 13
click at [1131, 61] on icon "clear" at bounding box center [1127, 64] width 13 height 13
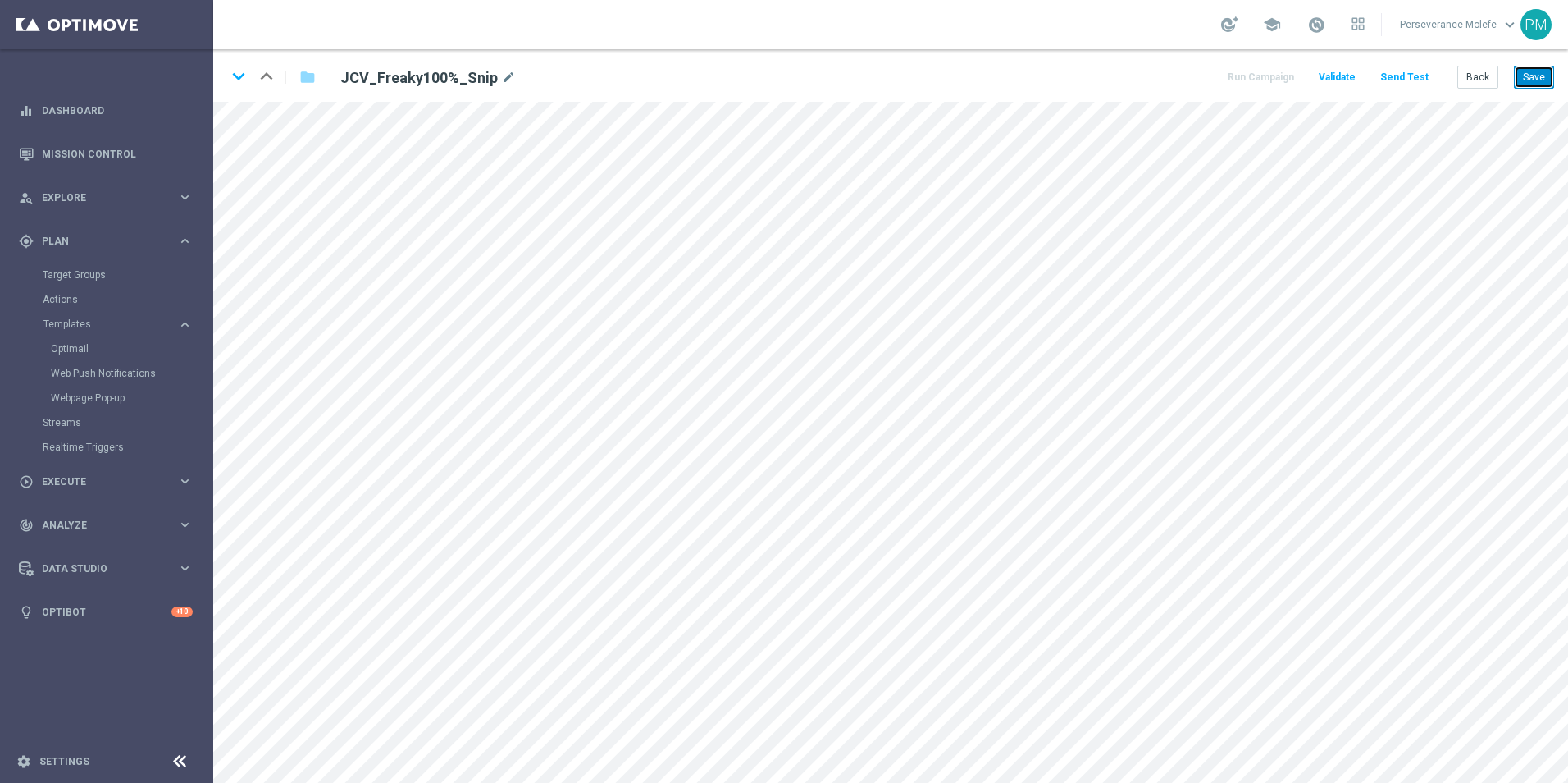
click at [1539, 86] on button "Save" at bounding box center [1534, 77] width 40 height 23
click at [1524, 75] on button "Save" at bounding box center [1534, 77] width 40 height 23
click at [1486, 81] on button "Back" at bounding box center [1478, 77] width 41 height 23
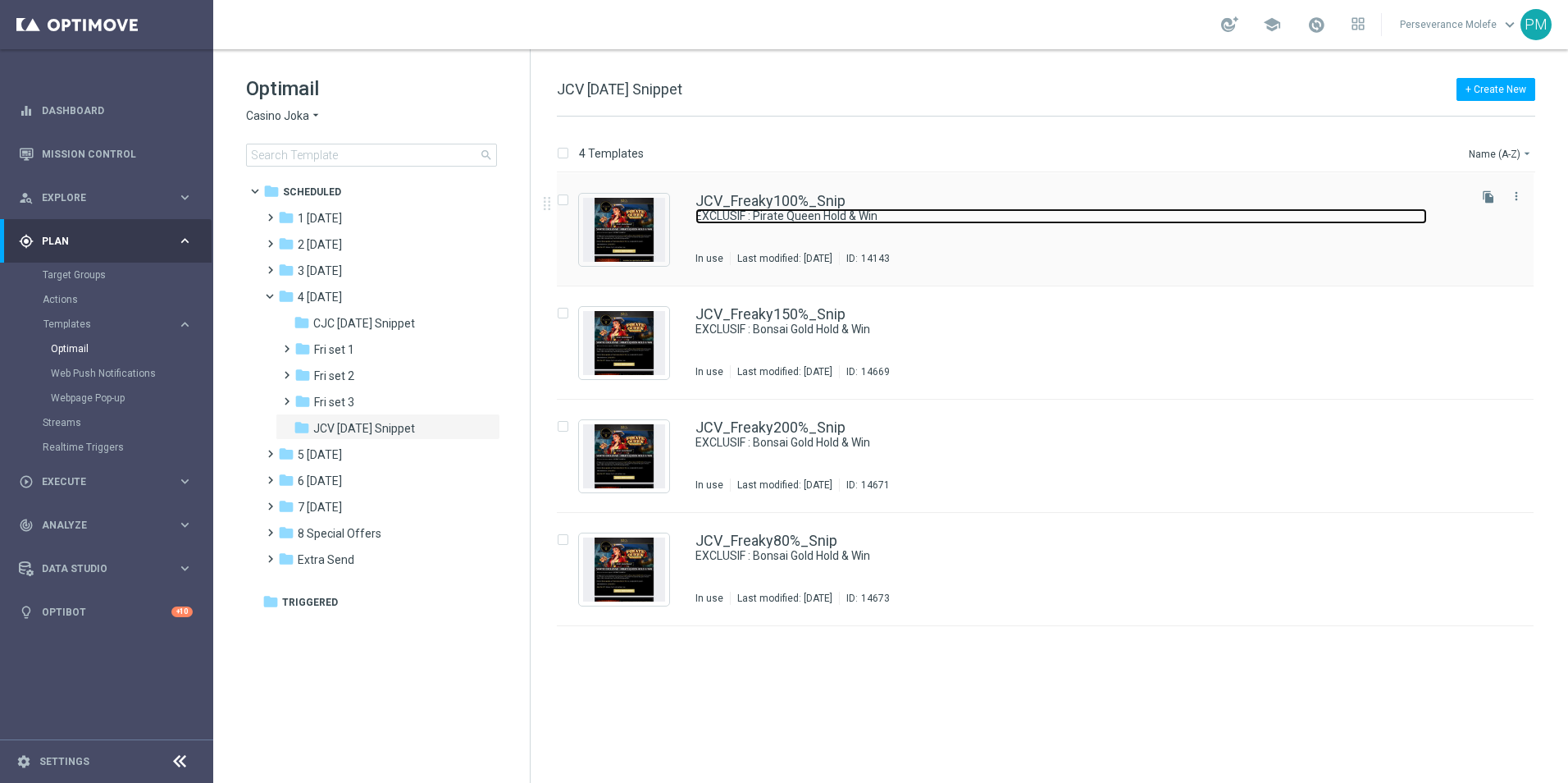
click at [764, 211] on link "EXCLUSIF : Pirate Queen Hold & Win" at bounding box center [1061, 216] width 732 height 16
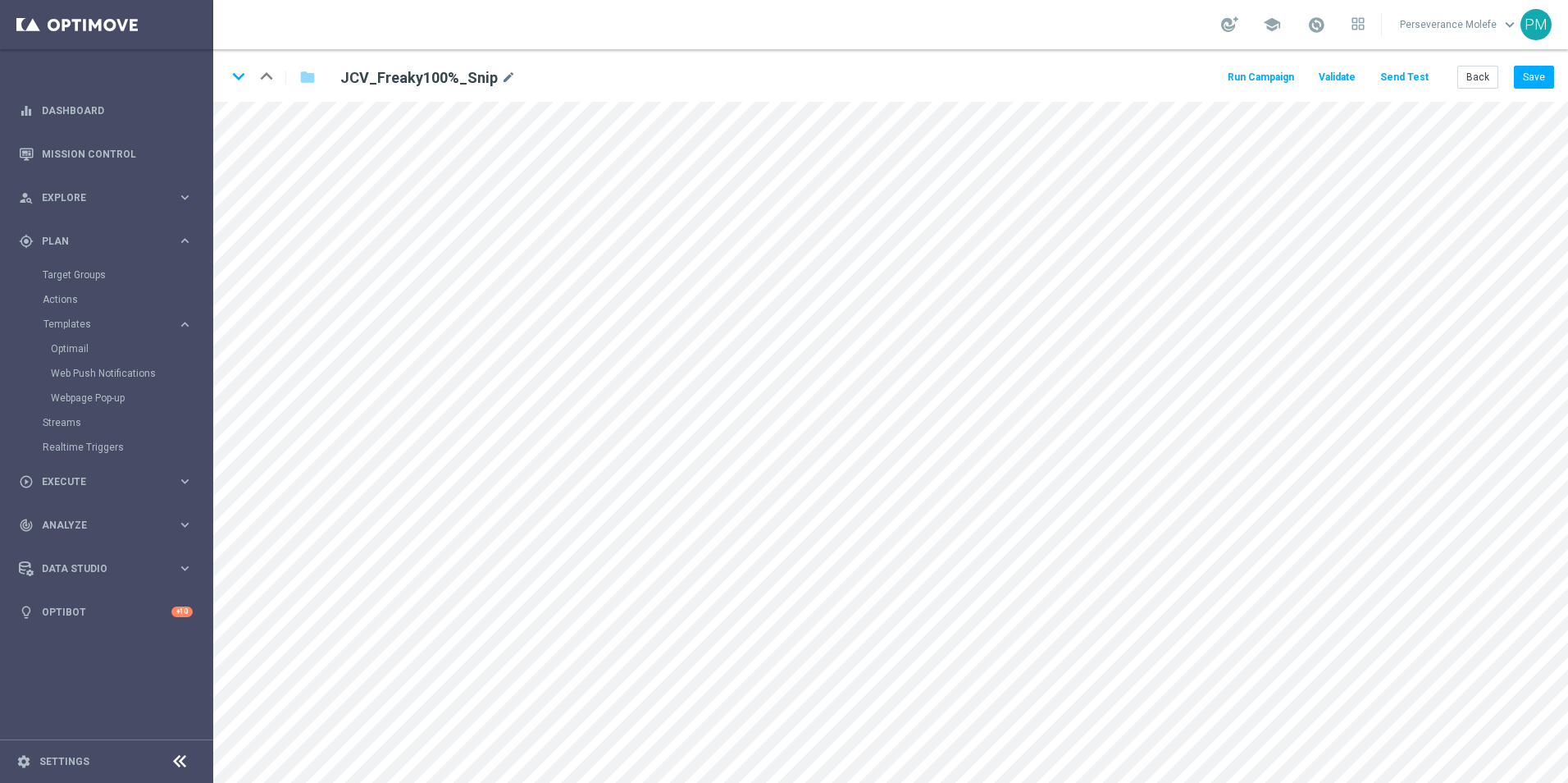
click at [1406, 83] on button "Send Test" at bounding box center [1405, 78] width 54 height 22
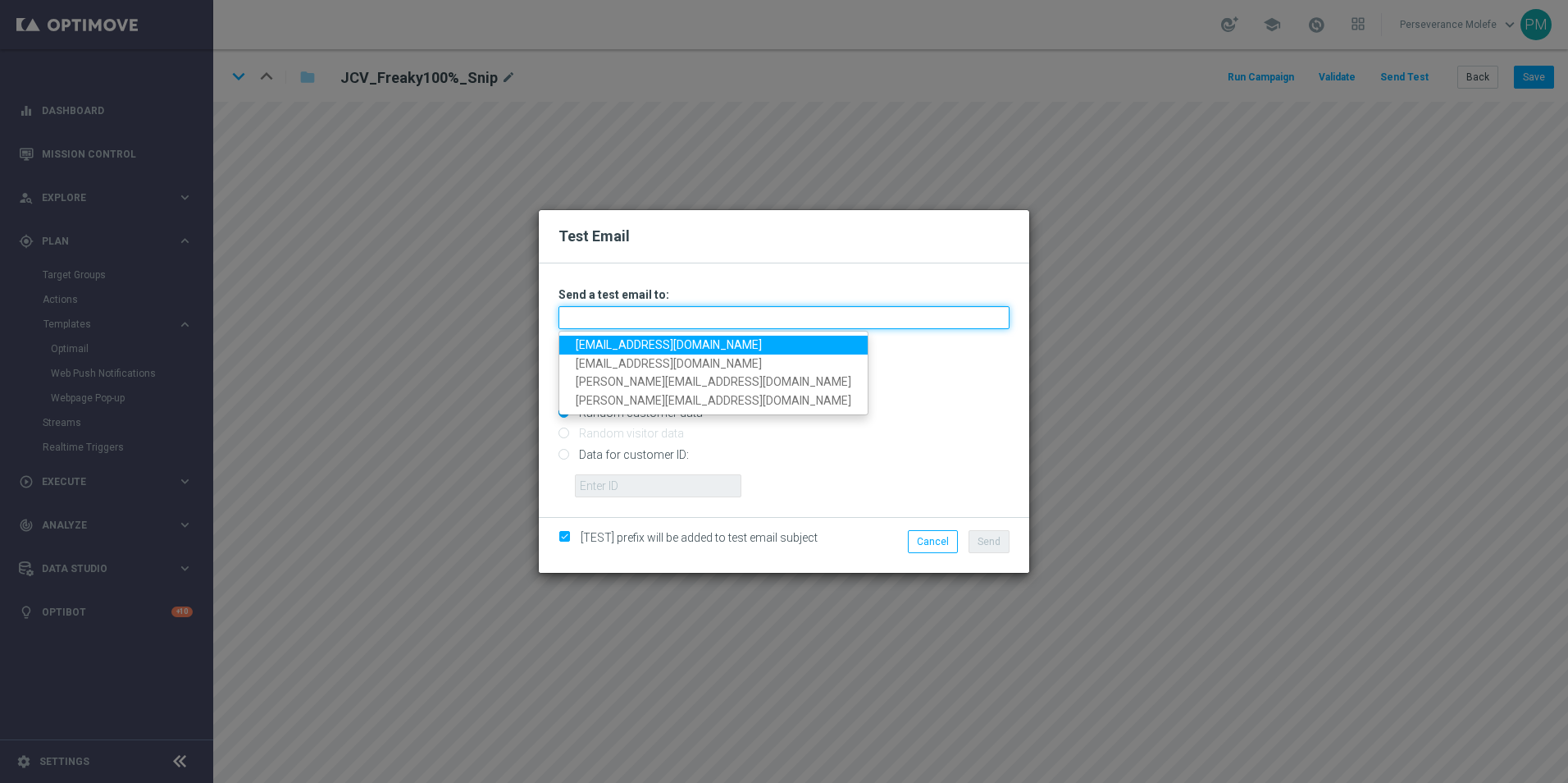
click at [690, 325] on input "text" at bounding box center [784, 317] width 451 height 23
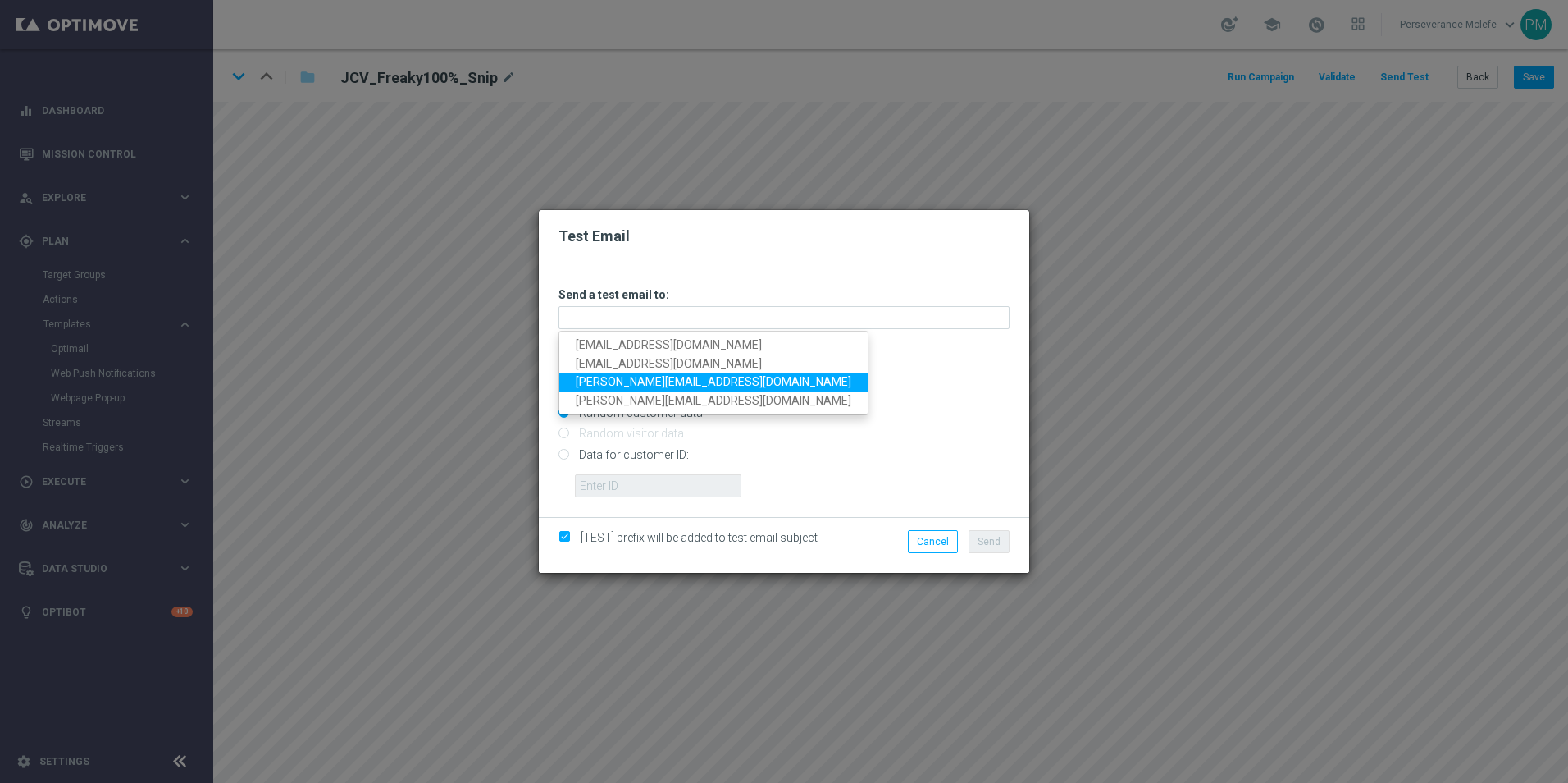
click at [644, 376] on link "Madeleine@viva-vision.net" at bounding box center [713, 382] width 308 height 19
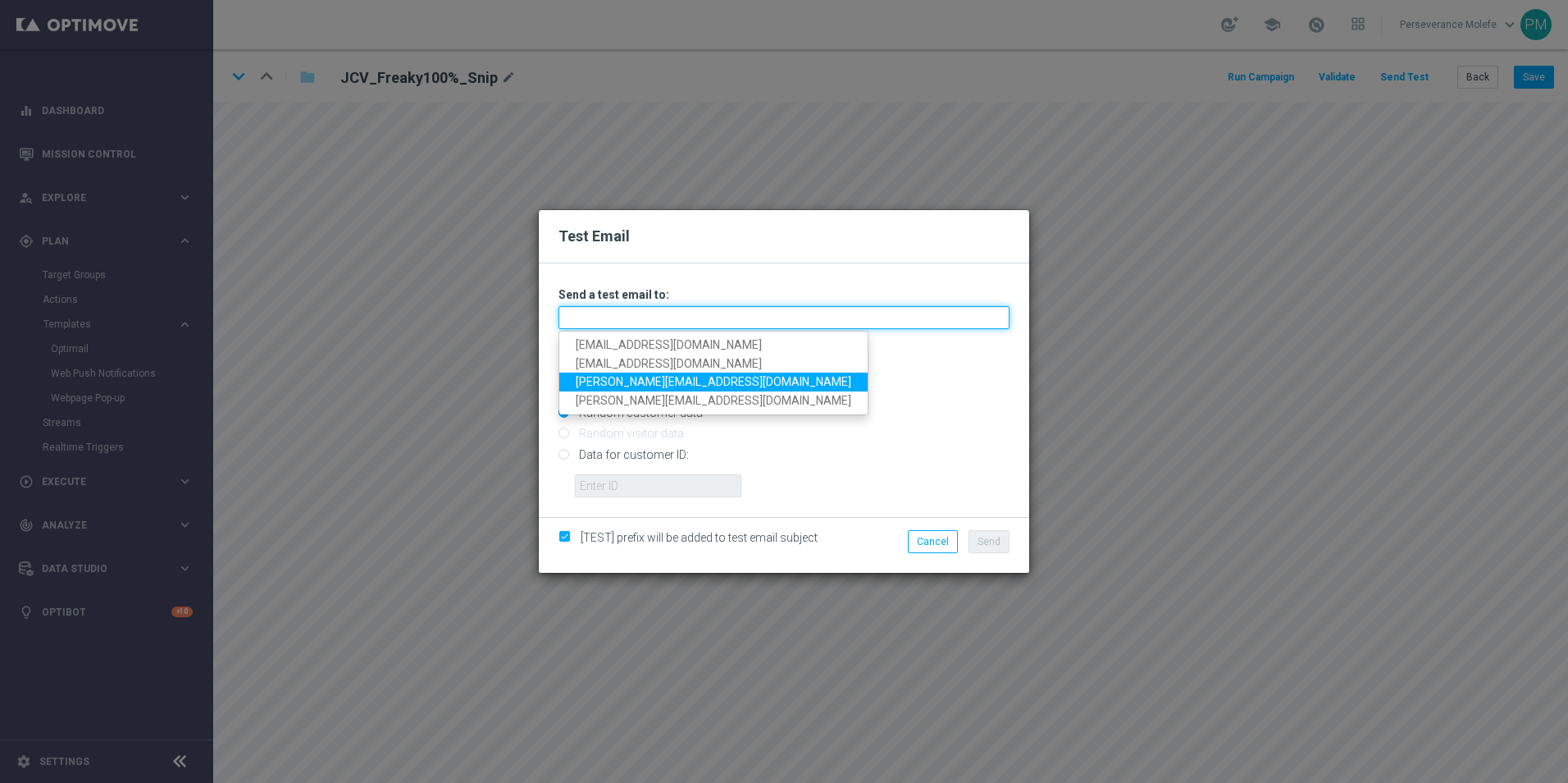
type input "Madeleine@viva-vision.net"
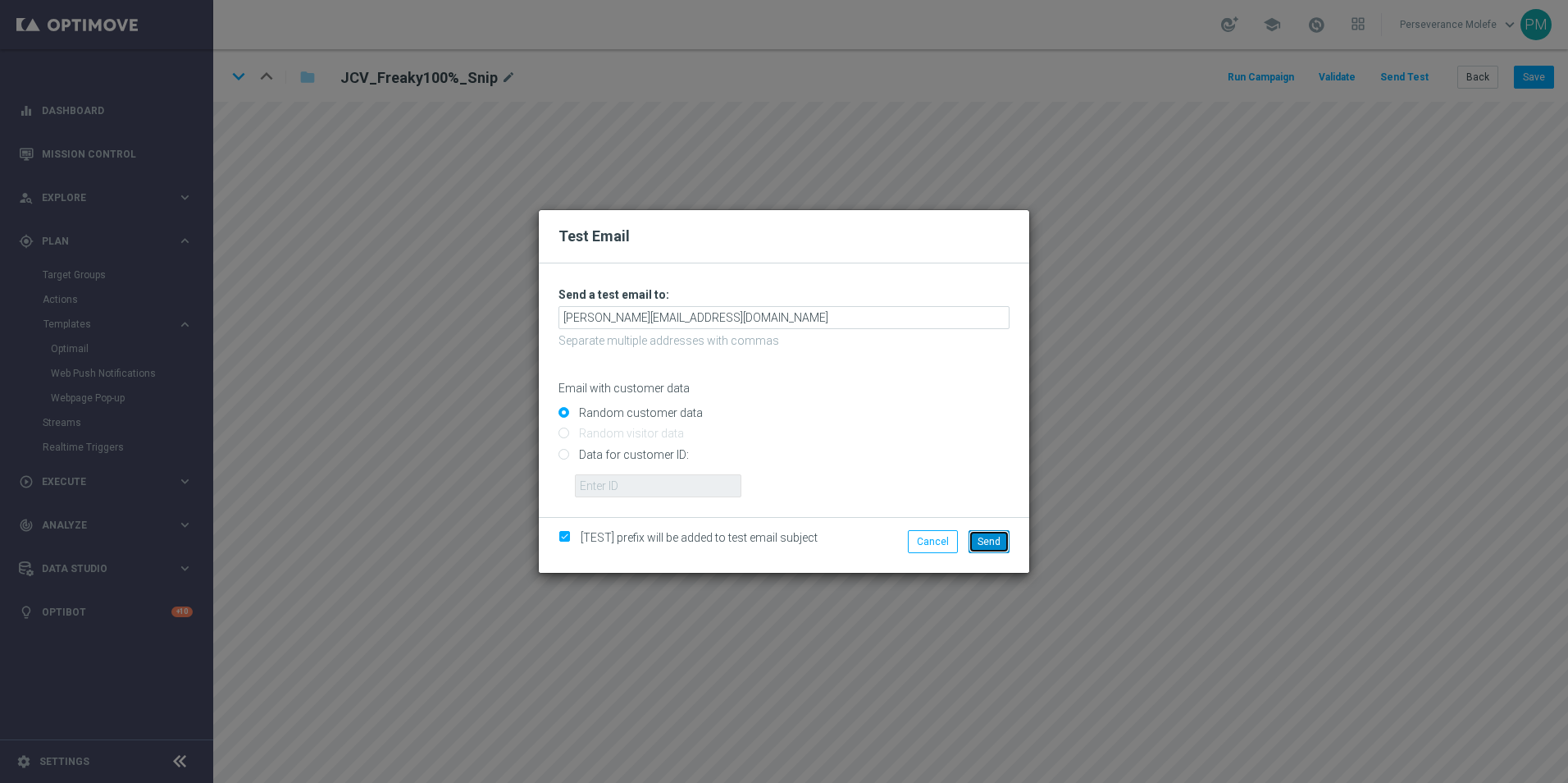
click at [973, 535] on button "Send" at bounding box center [989, 541] width 41 height 23
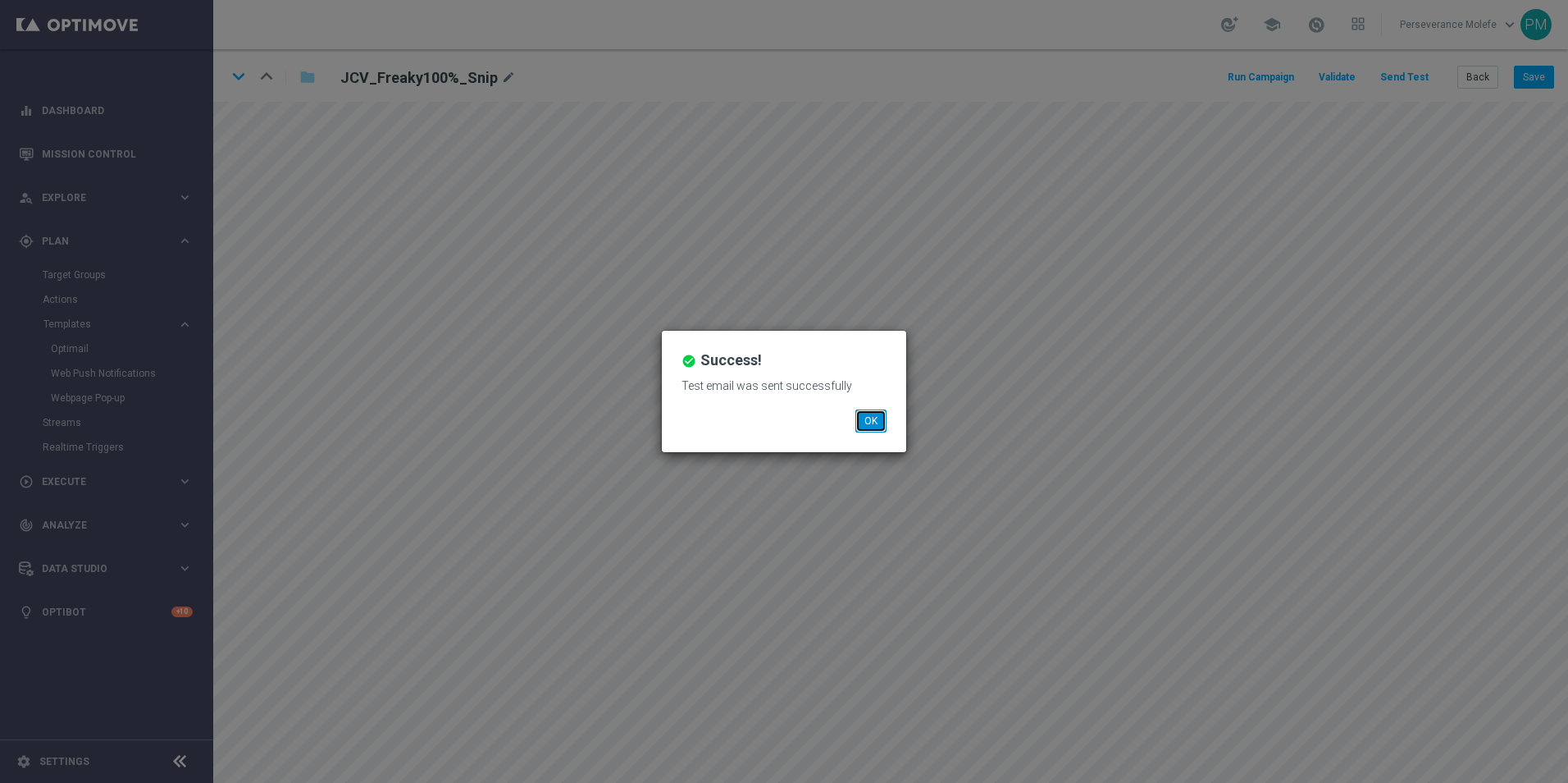
click at [885, 420] on button "OK" at bounding box center [872, 421] width 31 height 23
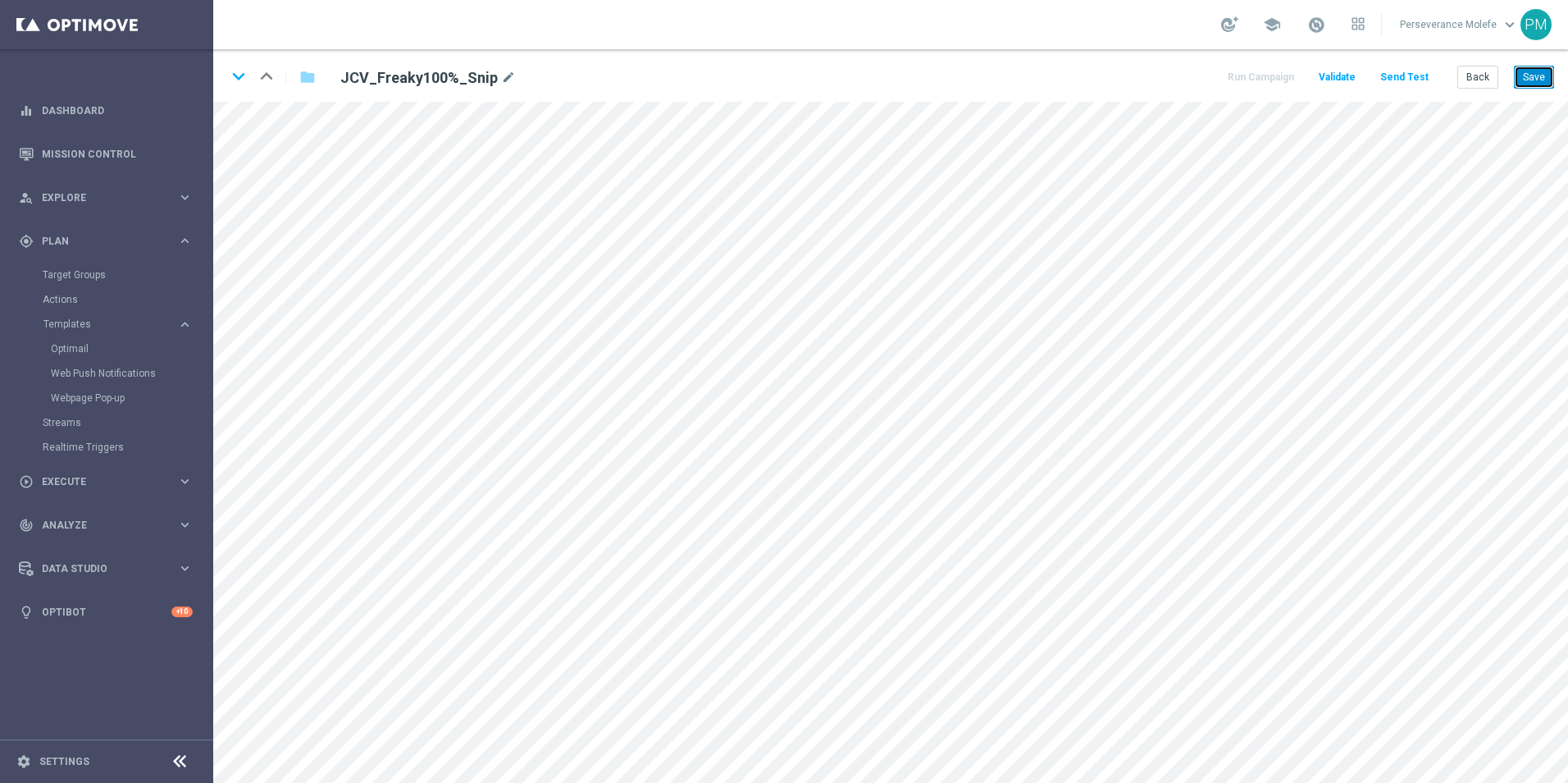
click at [1525, 77] on button "Save" at bounding box center [1534, 77] width 40 height 23
click at [1491, 75] on button "Back" at bounding box center [1478, 77] width 41 height 23
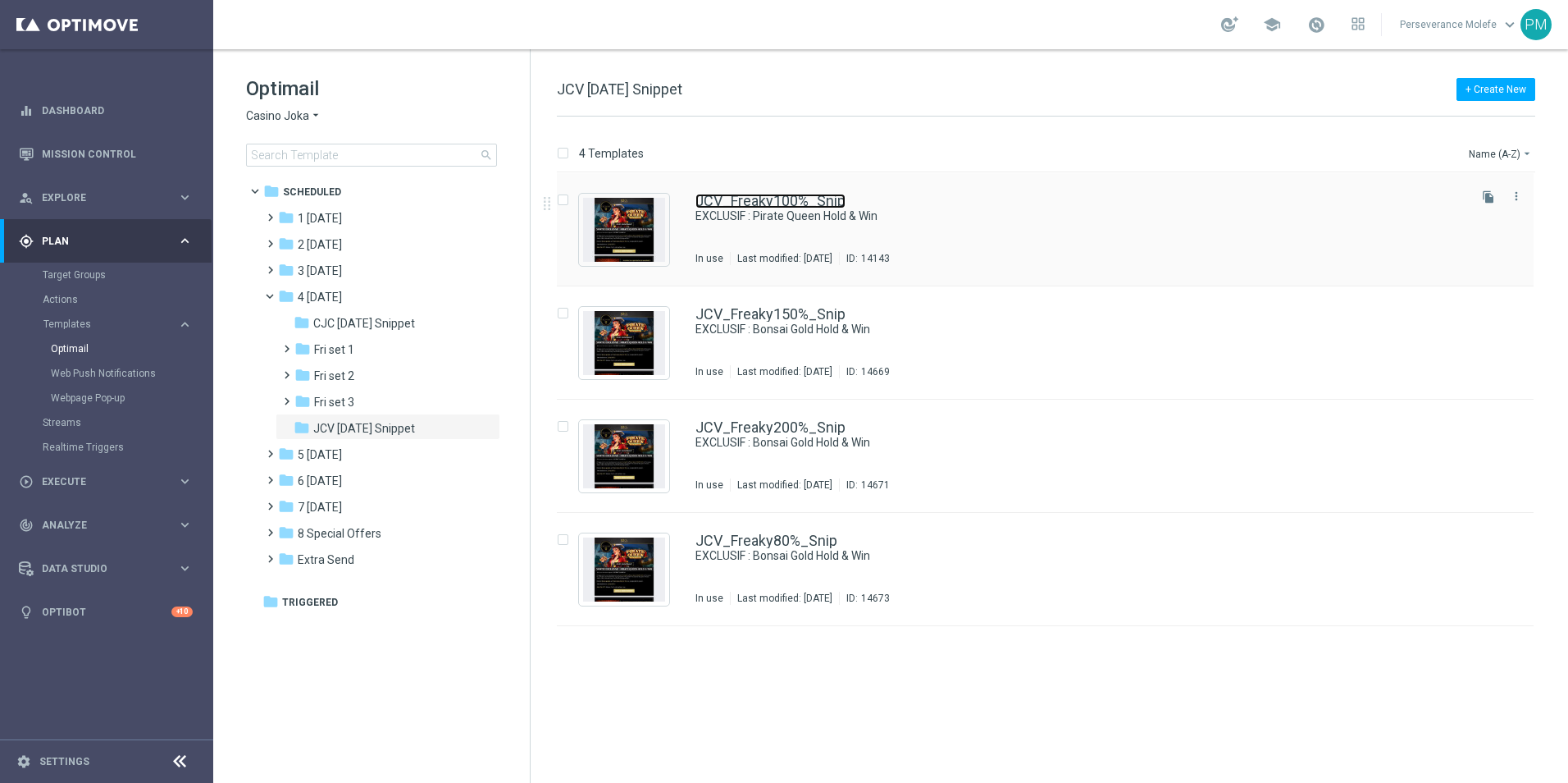
click at [778, 201] on link "JCV_Freaky100%_Snip" at bounding box center [771, 201] width 150 height 15
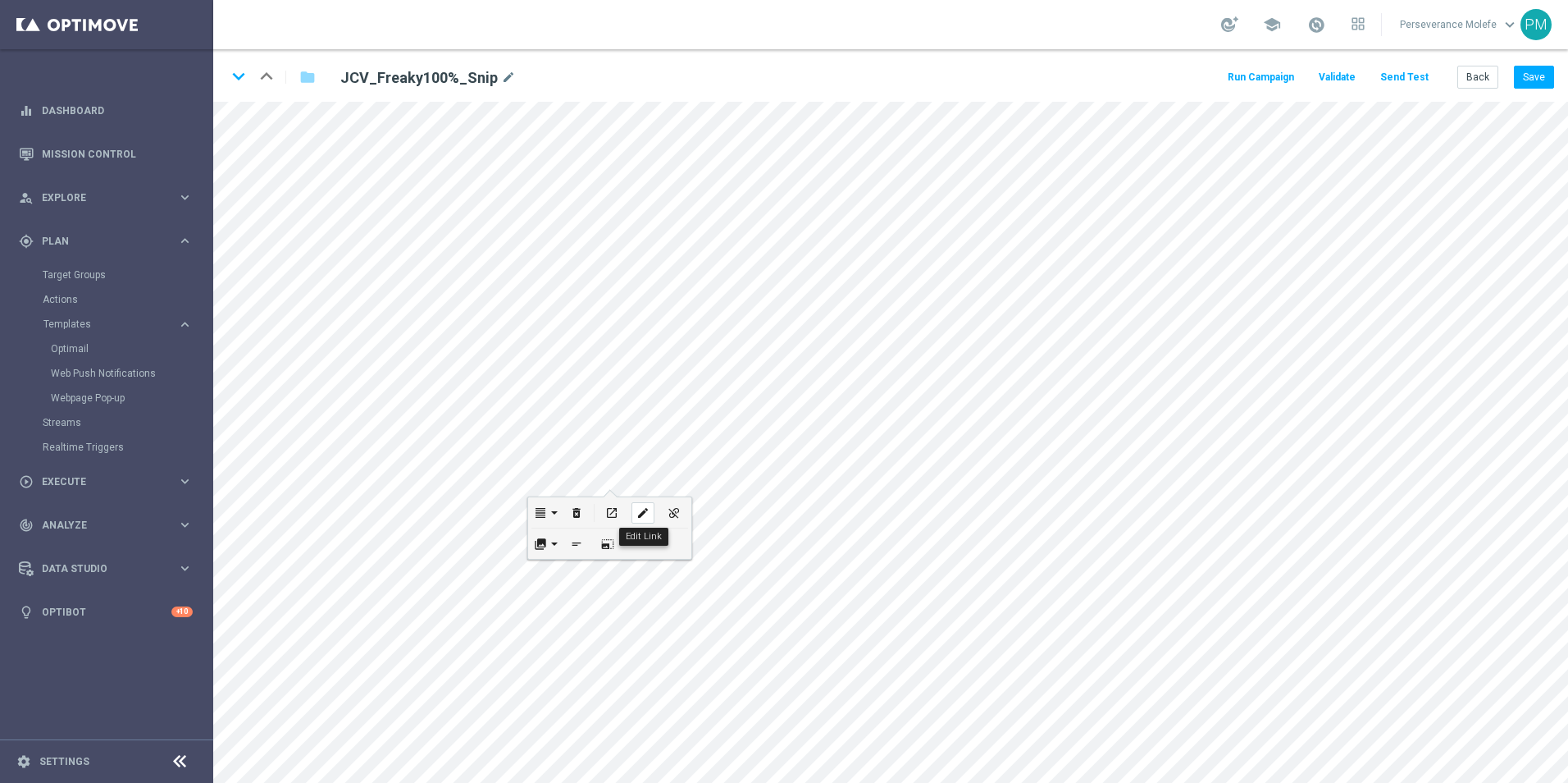
click at [637, 513] on icon "edit" at bounding box center [642, 512] width 12 height 13
click at [708, 412] on div "edit" at bounding box center [717, 422] width 23 height 21
type input "https://www.jokacasino.com/"
type input "JOUEZ MAINTENANT"
checkbox input "true"
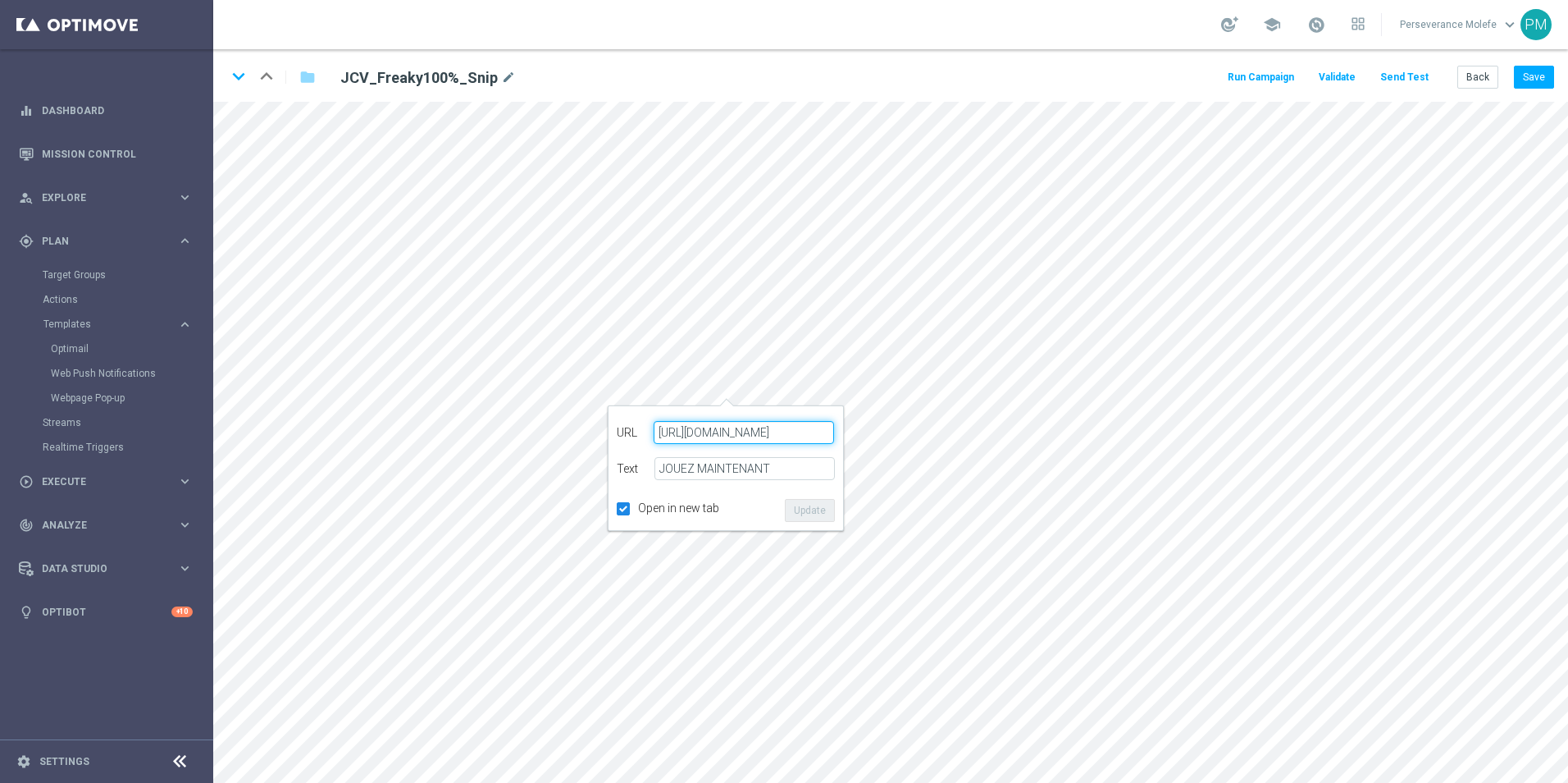
paste input "lubvip.net/fr/login"
click at [786, 506] on button "Update" at bounding box center [809, 510] width 50 height 23
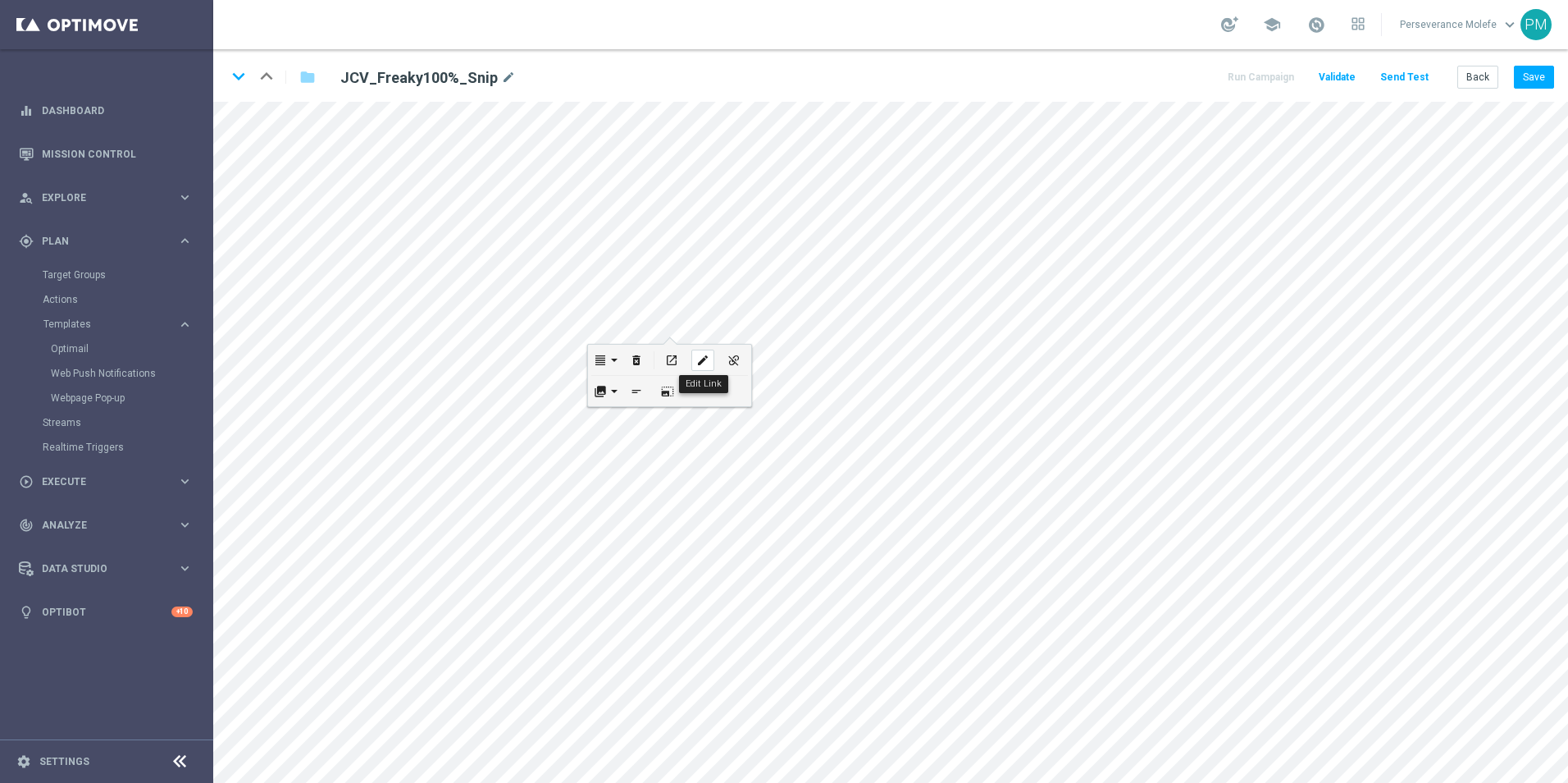
click at [696, 369] on div "edit" at bounding box center [703, 360] width 23 height 21
type input "https://www.jokacasino.com/"
checkbox input "true"
paste input "lubvip.net/fr/login"
type input "https://www.jokaclubvip.net/fr/login"
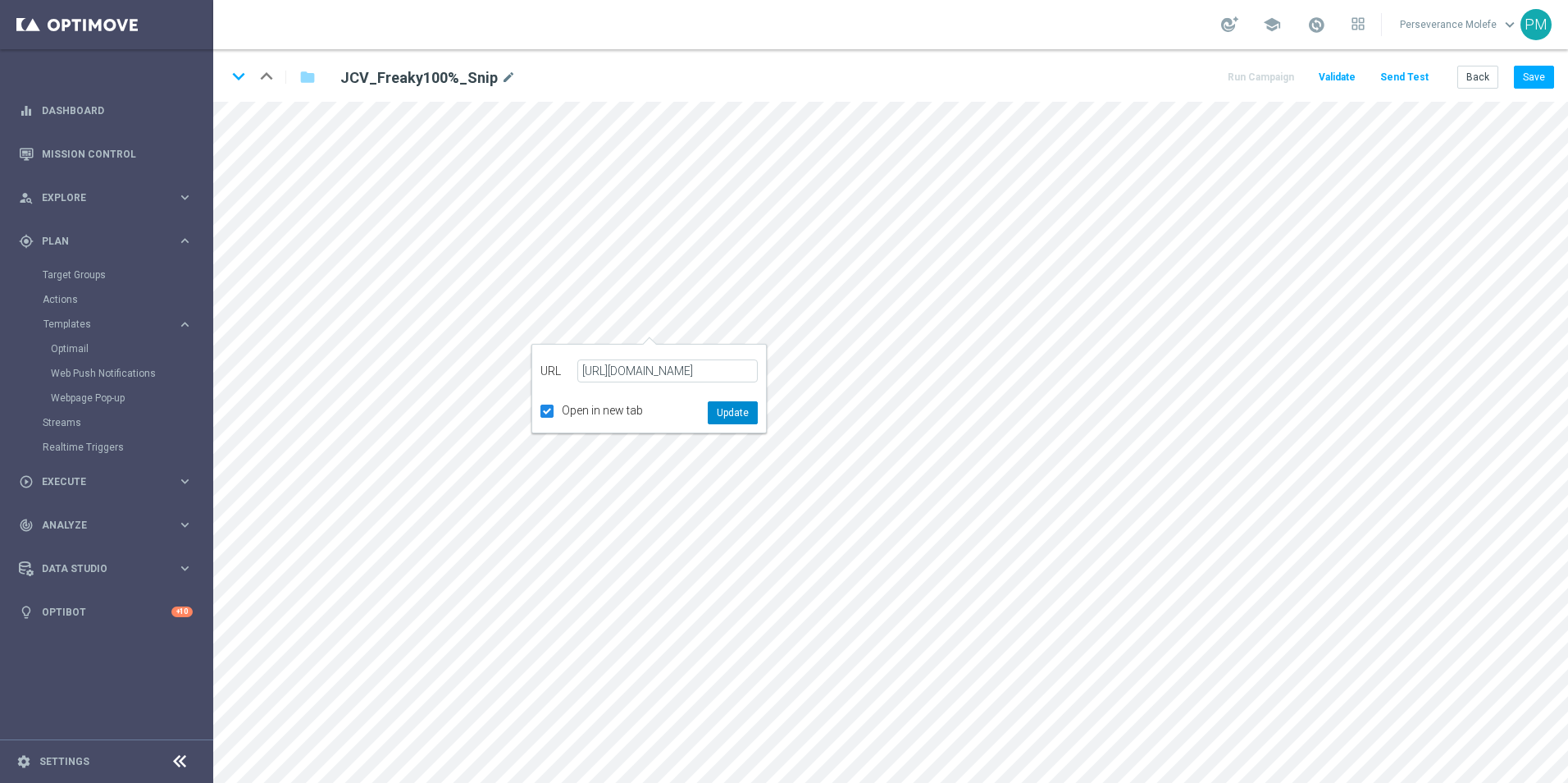
click at [726, 420] on button "Update" at bounding box center [733, 412] width 50 height 23
click at [1477, 83] on button "Back" at bounding box center [1478, 77] width 41 height 23
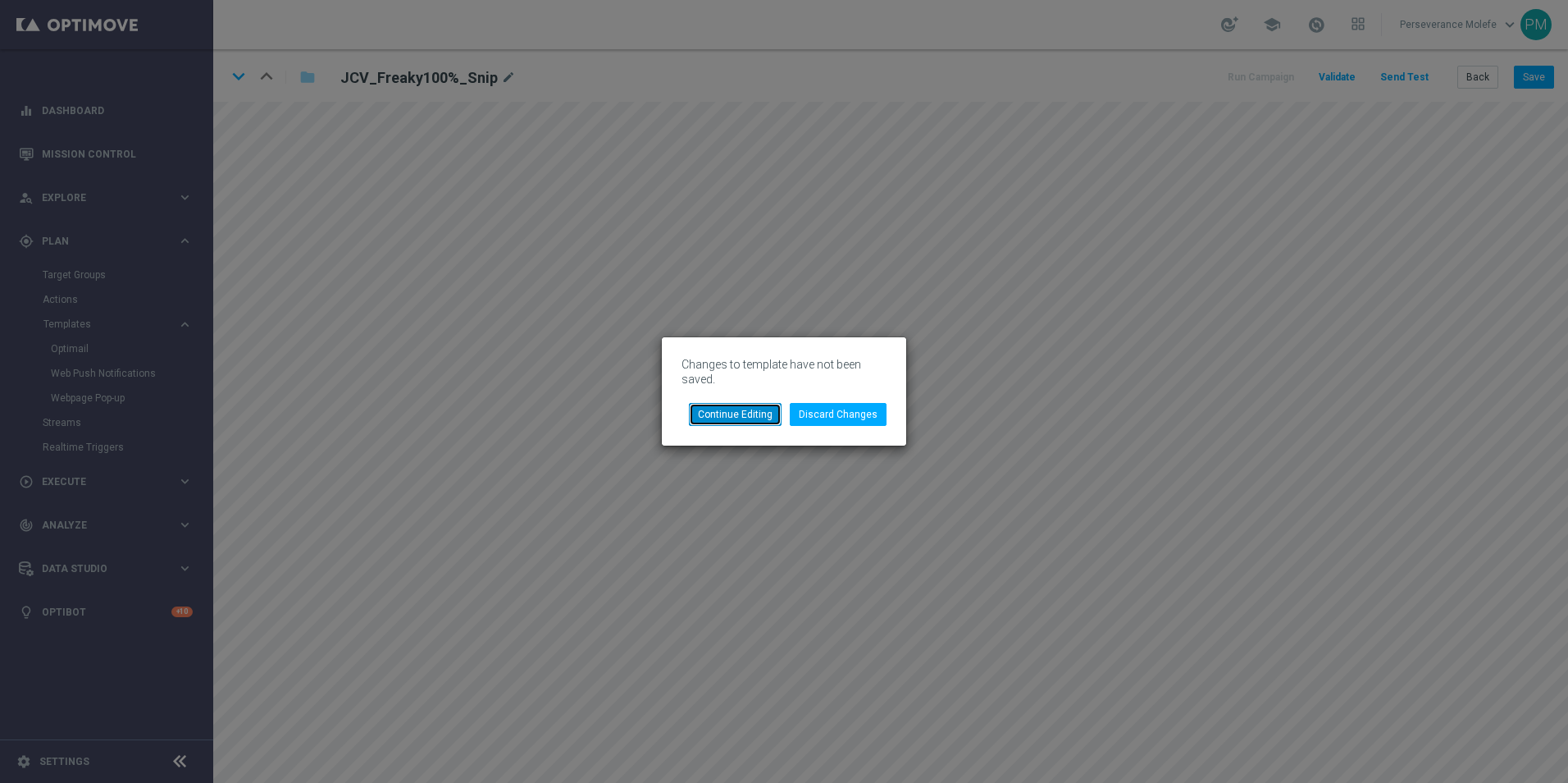
click at [736, 421] on button "Continue Editing" at bounding box center [735, 414] width 93 height 23
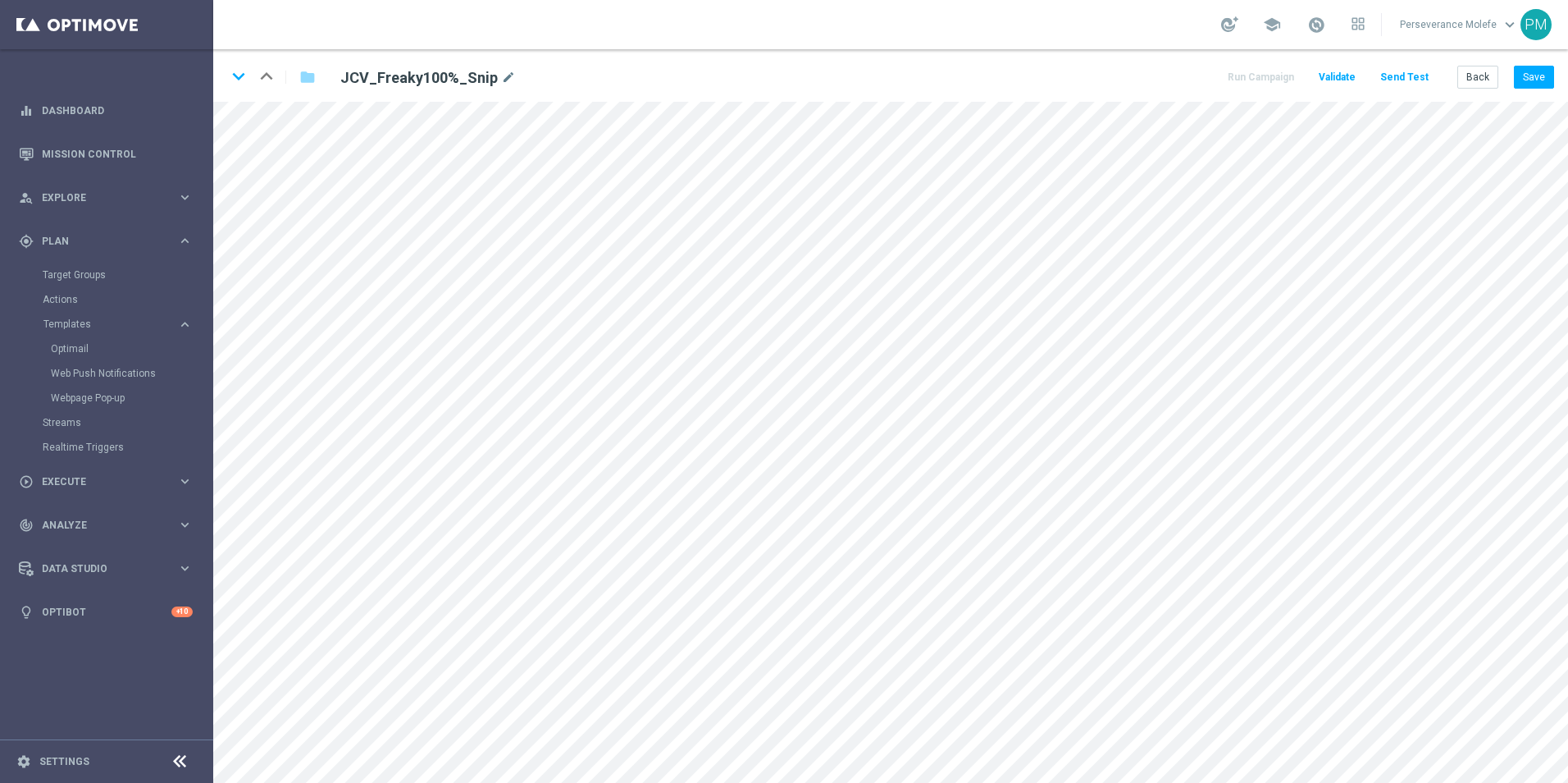
click at [1521, 96] on div "keyboard_arrow_down keyboard_arrow_up folder JCV_Freaky100%_Snip mode_edit Run …" at bounding box center [890, 75] width 1355 height 53
click at [1527, 82] on button "Save" at bounding box center [1534, 77] width 40 height 23
click at [1527, 84] on button "Save" at bounding box center [1534, 77] width 40 height 23
click at [1480, 84] on button "Back" at bounding box center [1478, 77] width 41 height 23
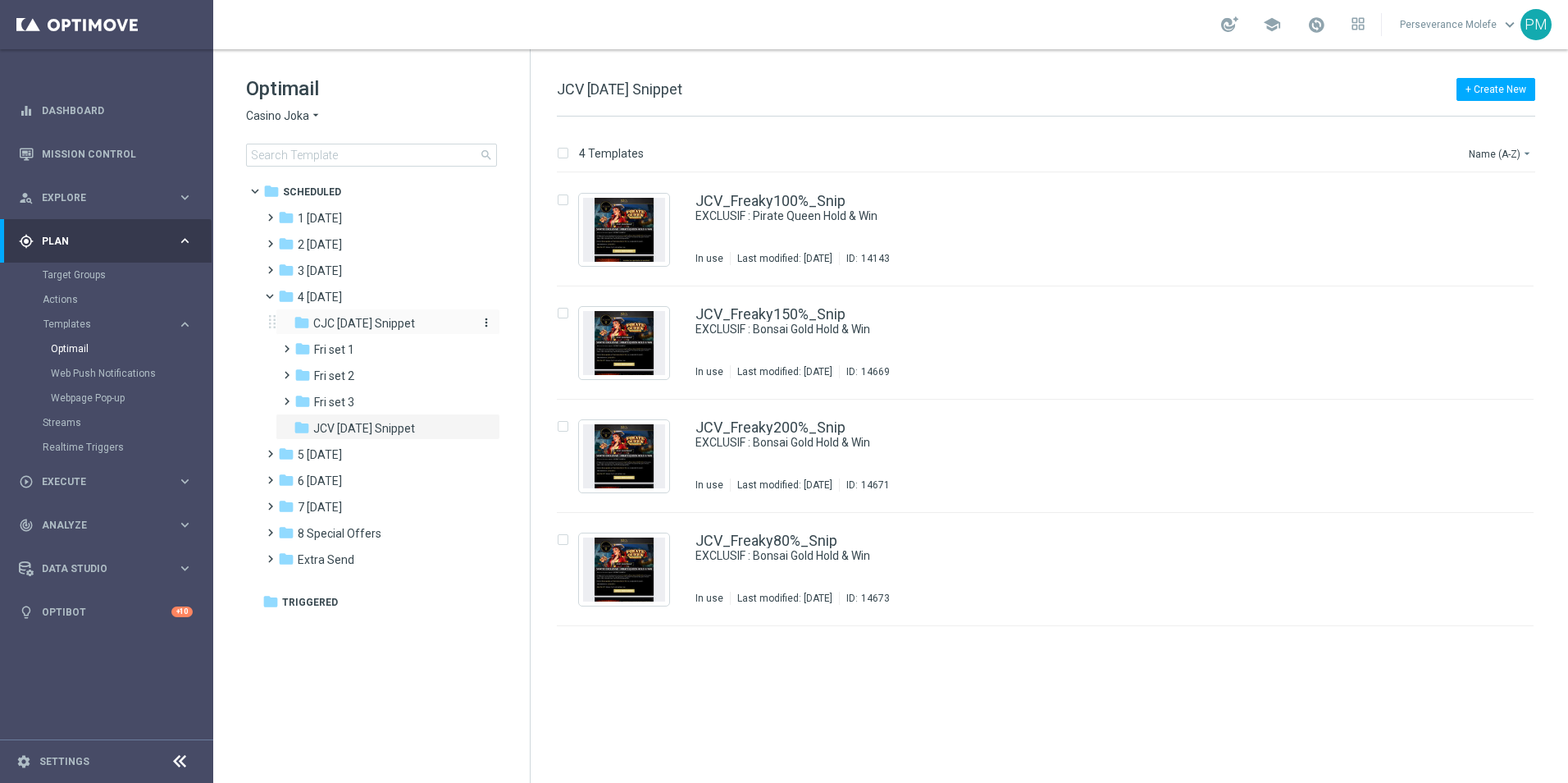
click at [383, 322] on span "CJC [DATE] Snippet" at bounding box center [364, 323] width 102 height 15
click at [751, 200] on link "CJC_Freaky100%_Snip" at bounding box center [771, 201] width 151 height 15
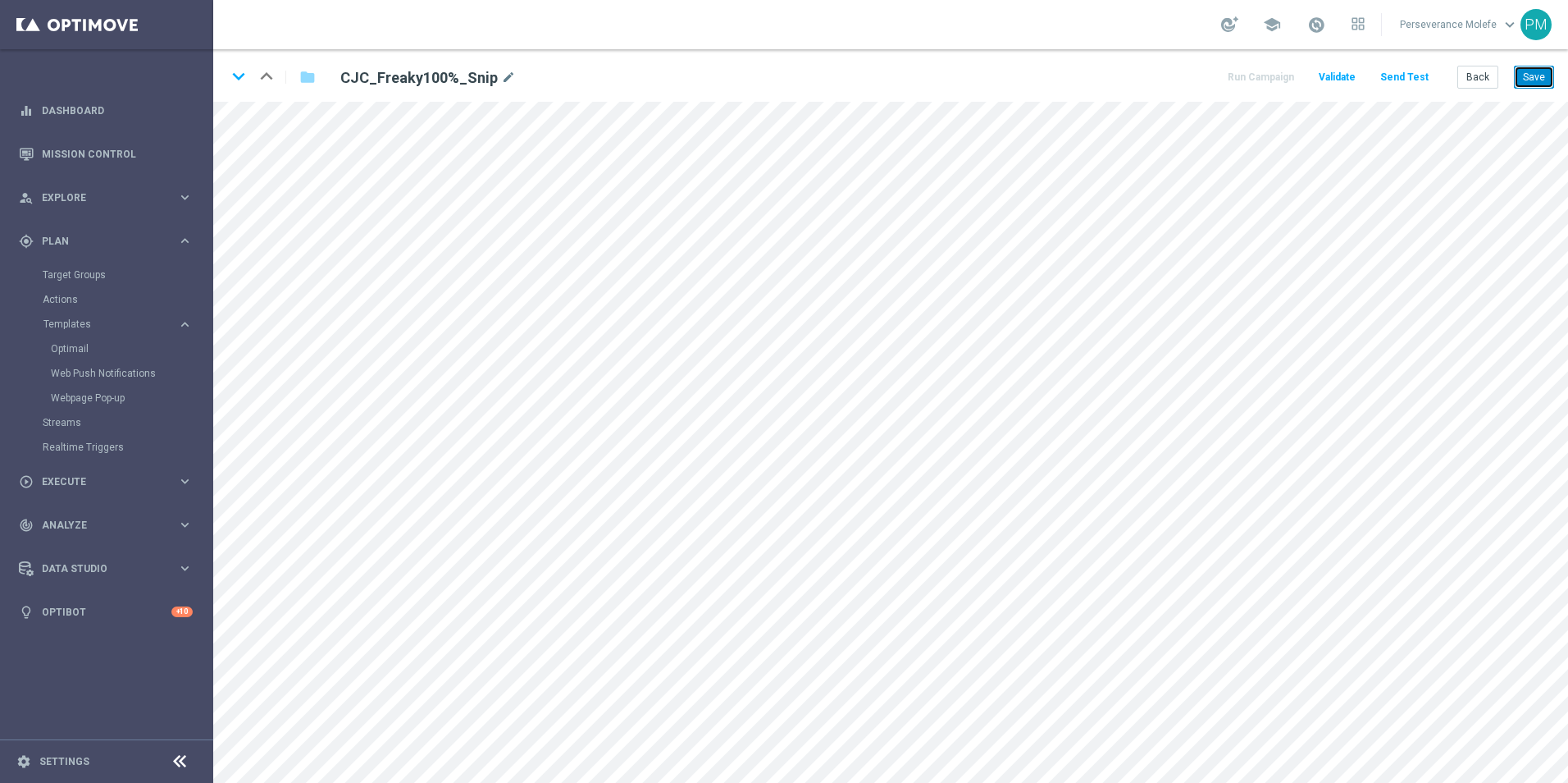
click at [1538, 83] on button "Save" at bounding box center [1534, 77] width 40 height 23
click at [1531, 75] on button "Save" at bounding box center [1534, 77] width 40 height 23
click at [1529, 79] on button "Save" at bounding box center [1534, 77] width 40 height 23
click at [1480, 85] on button "Back" at bounding box center [1478, 77] width 41 height 23
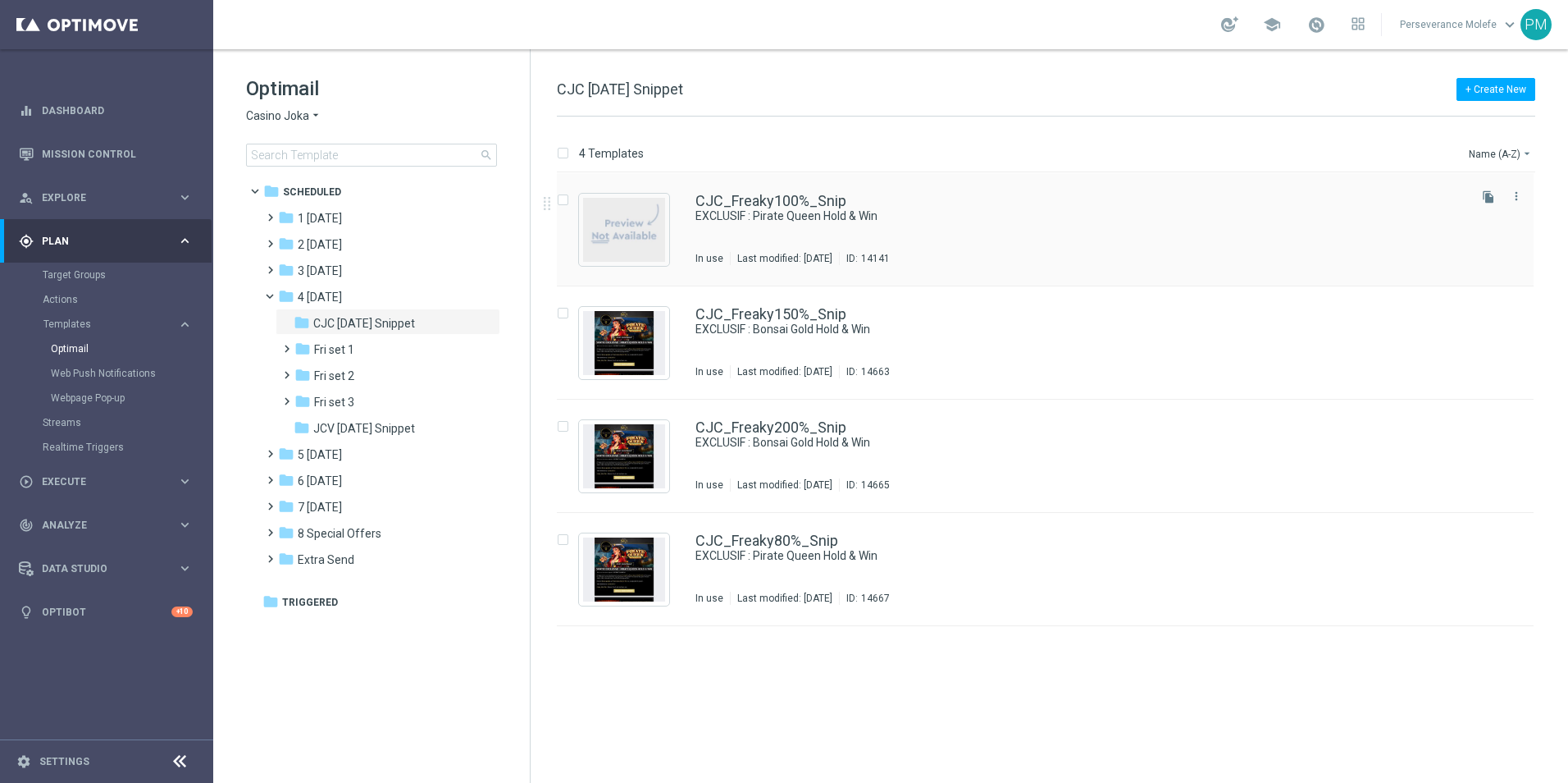
click at [765, 192] on div "CJC_Freaky100%_Snip EXCLUSIF : Pirate Queen Hold & Win In use Last modified: We…" at bounding box center [1045, 230] width 977 height 113
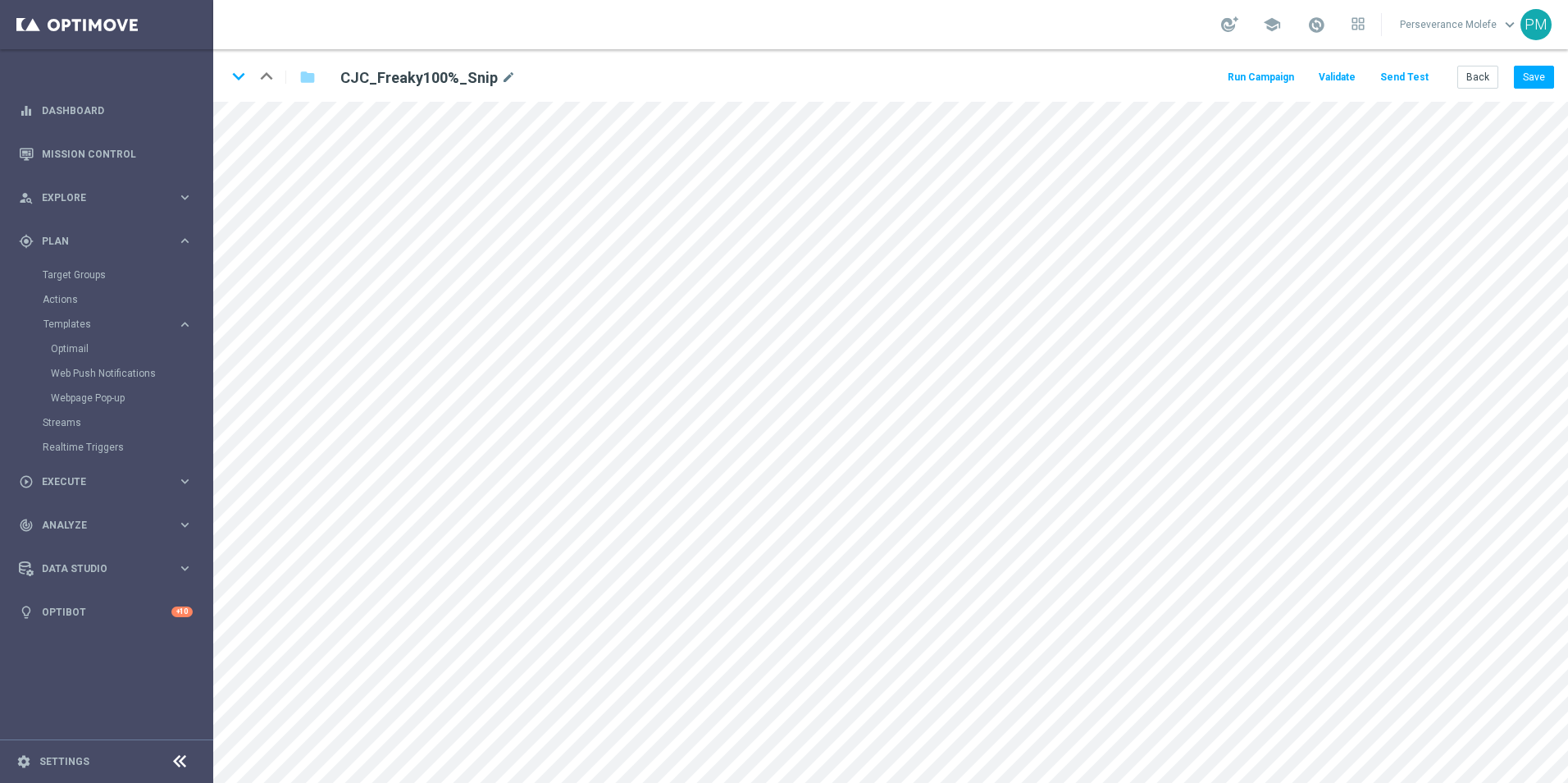
click at [1417, 69] on button "Send Test" at bounding box center [1405, 78] width 54 height 22
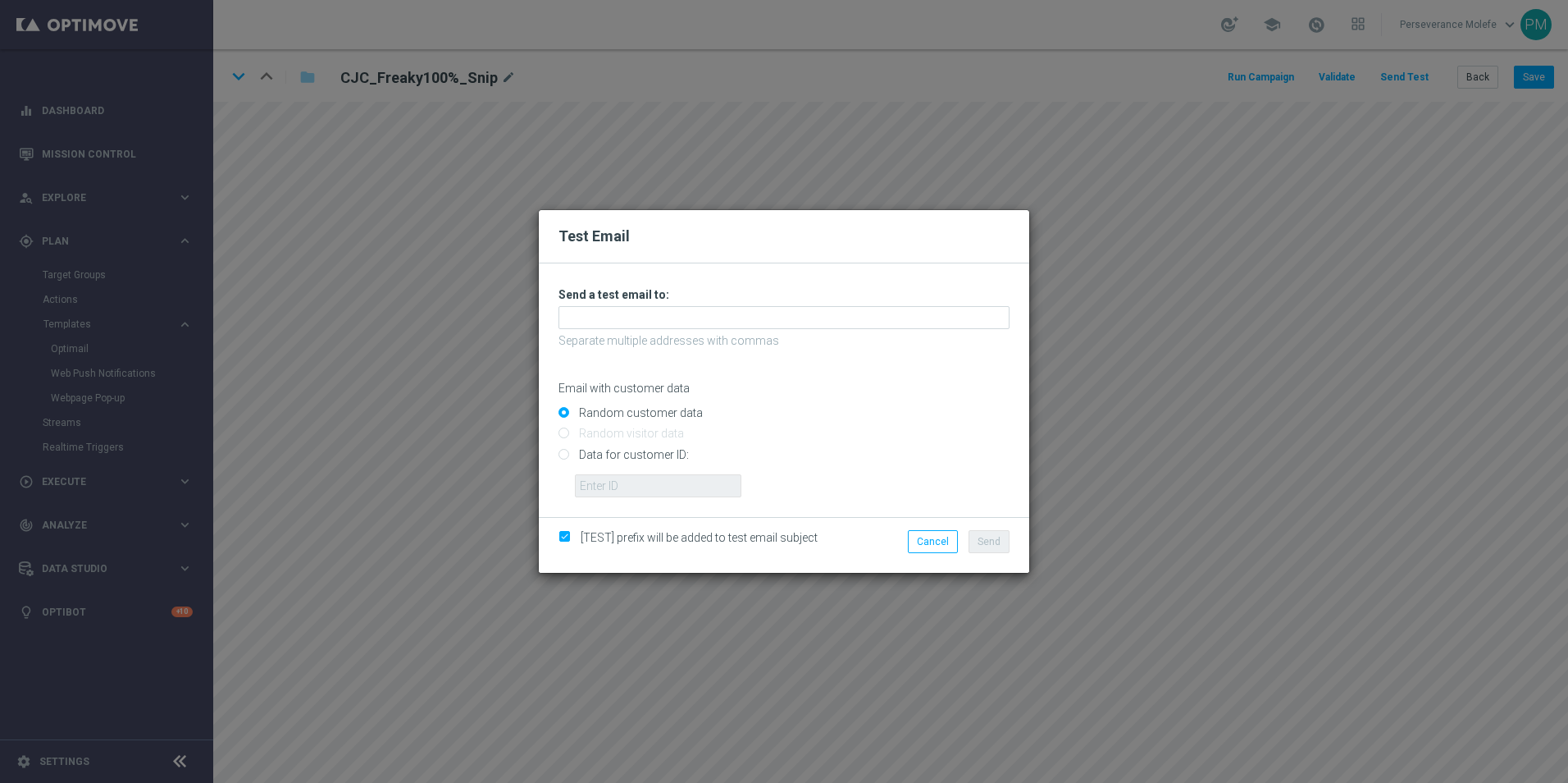
click at [673, 332] on div "Unable to send test email. If this problem persists, contact your CSM for assis…" at bounding box center [784, 392] width 451 height 210
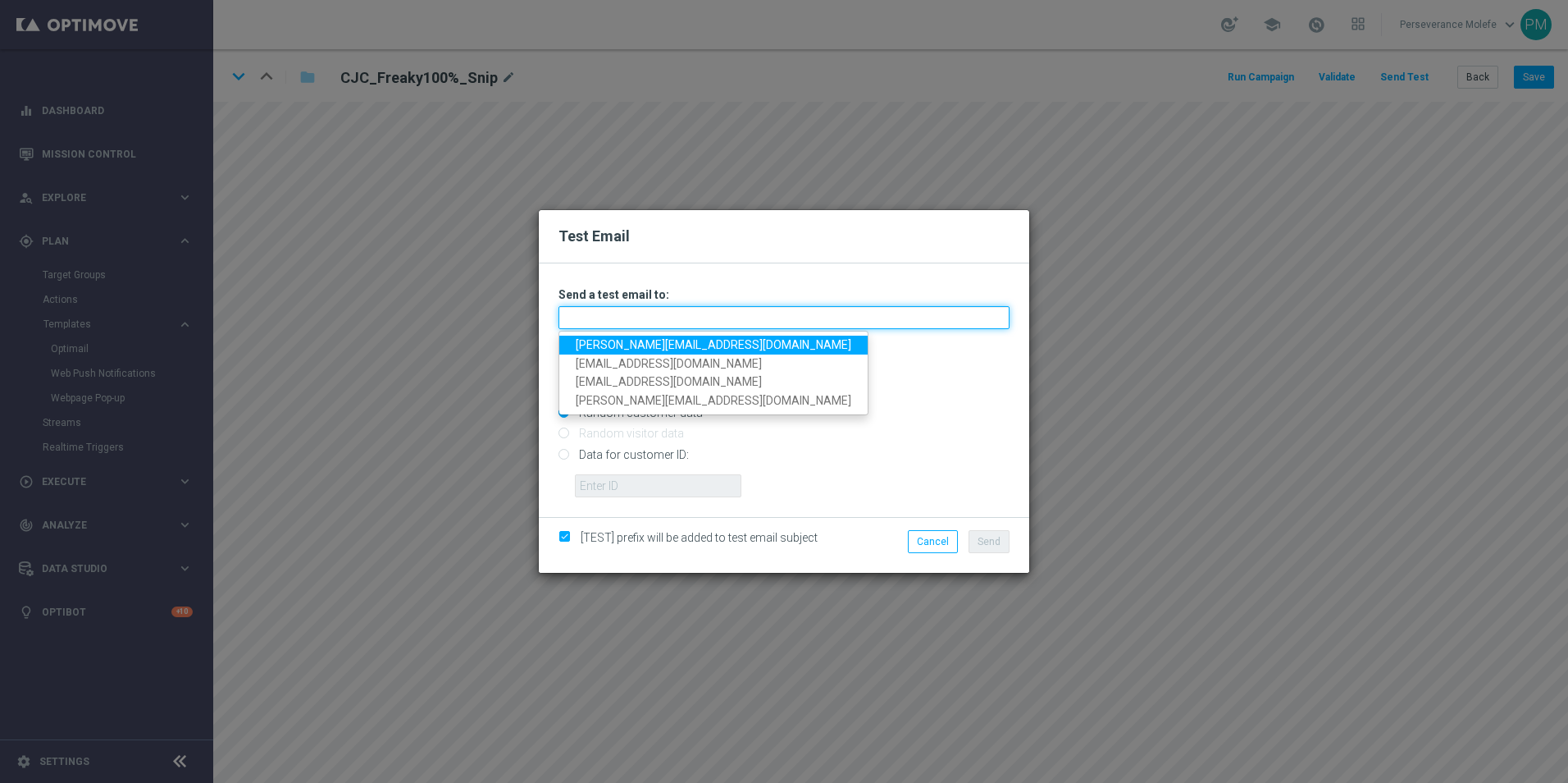
click at [669, 322] on input "text" at bounding box center [784, 317] width 451 height 23
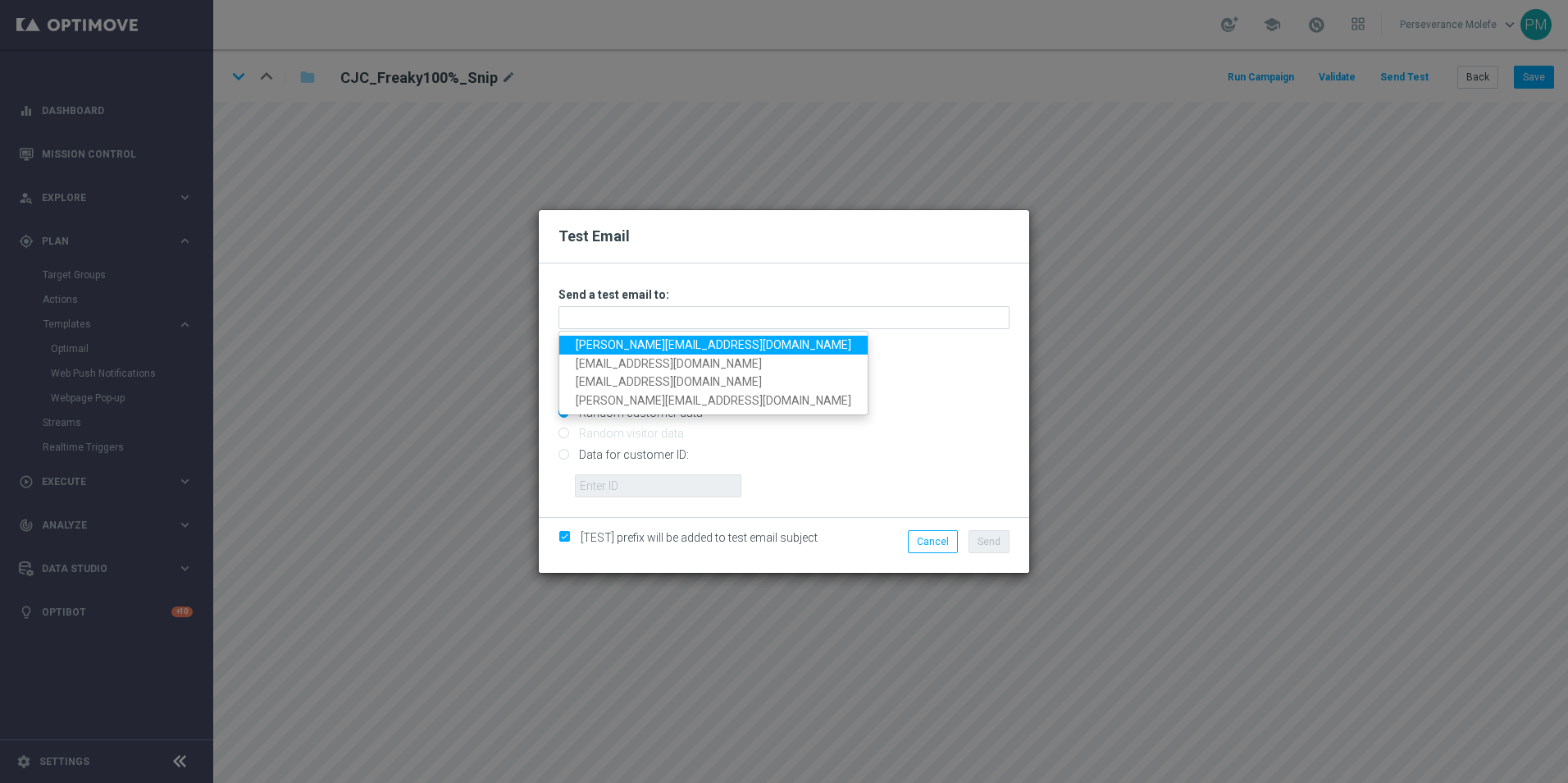
click at [639, 339] on link "Madeleine@viva-vision.net" at bounding box center [713, 345] width 308 height 19
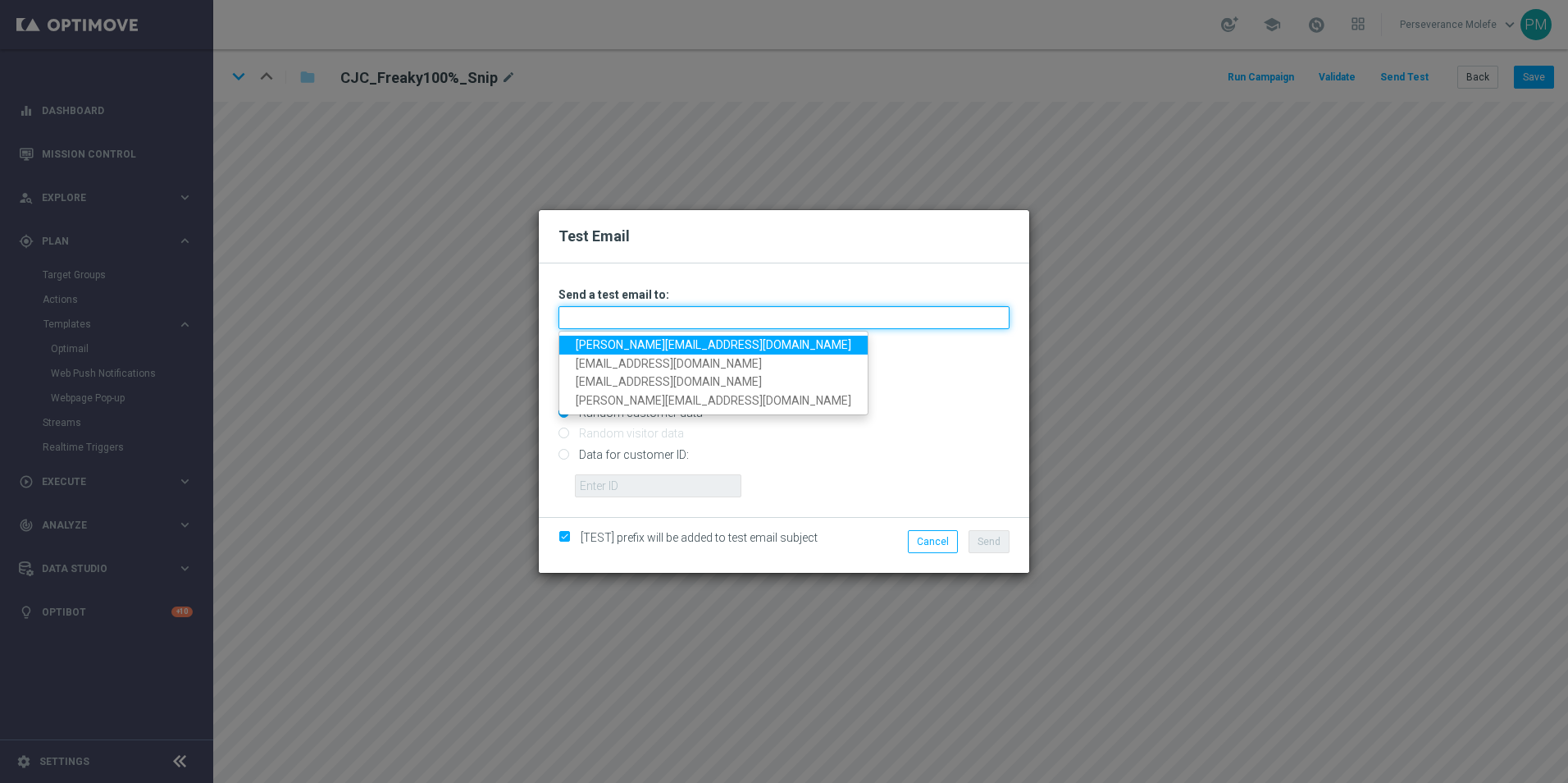
type input "Madeleine@viva-vision.net"
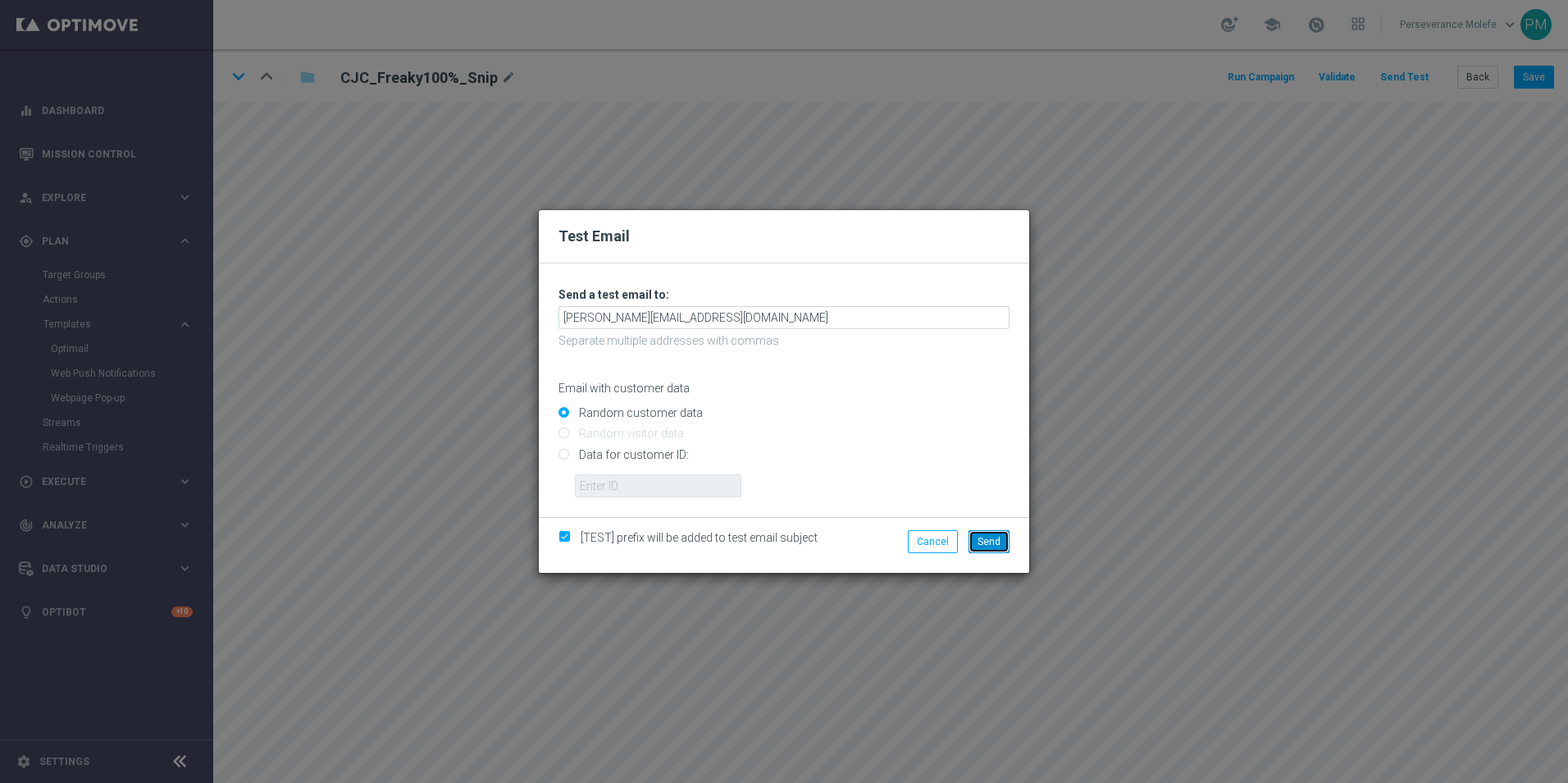
click at [987, 535] on button "Send" at bounding box center [989, 541] width 41 height 23
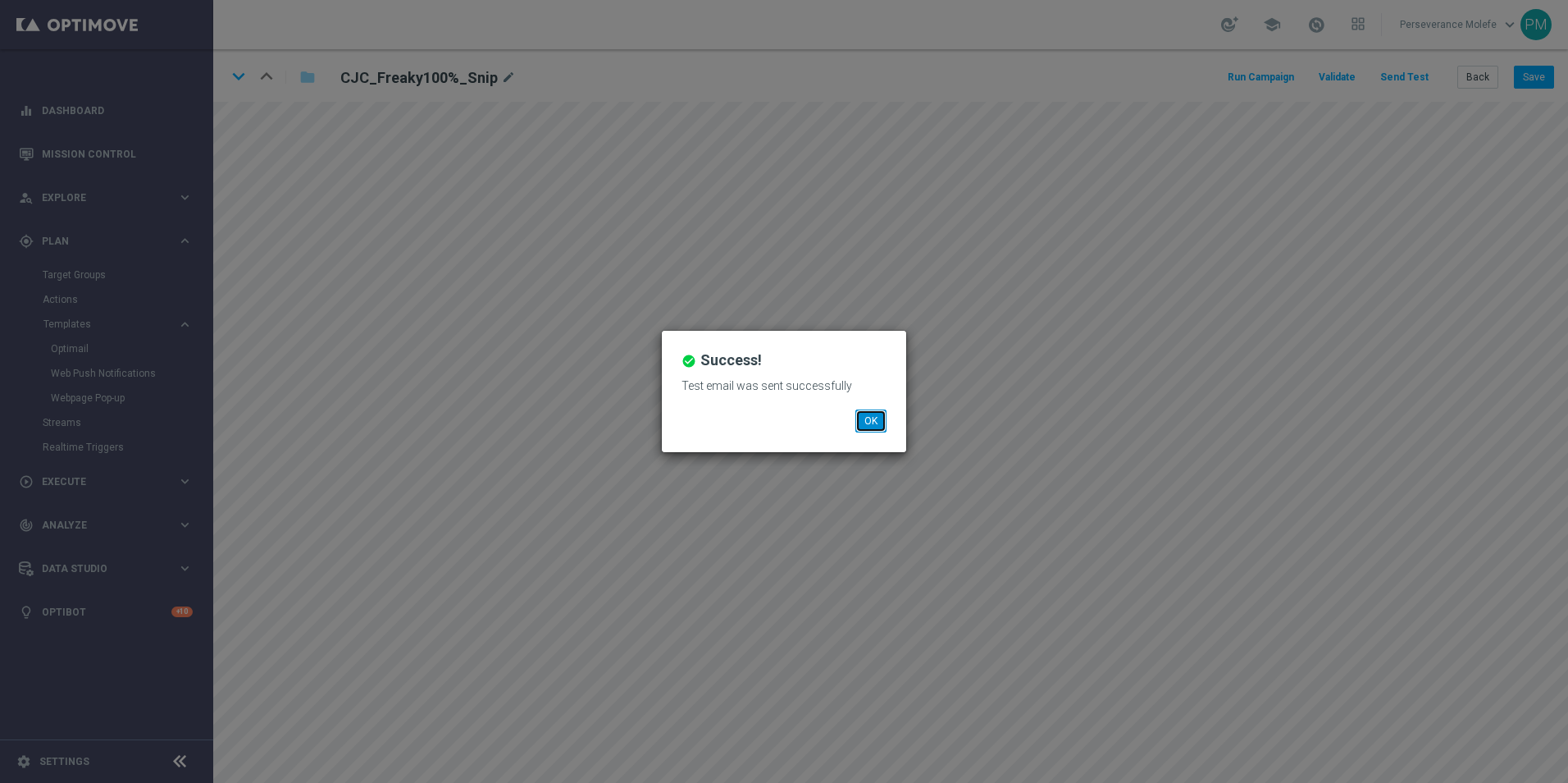
click at [863, 416] on button "OK" at bounding box center [872, 421] width 31 height 23
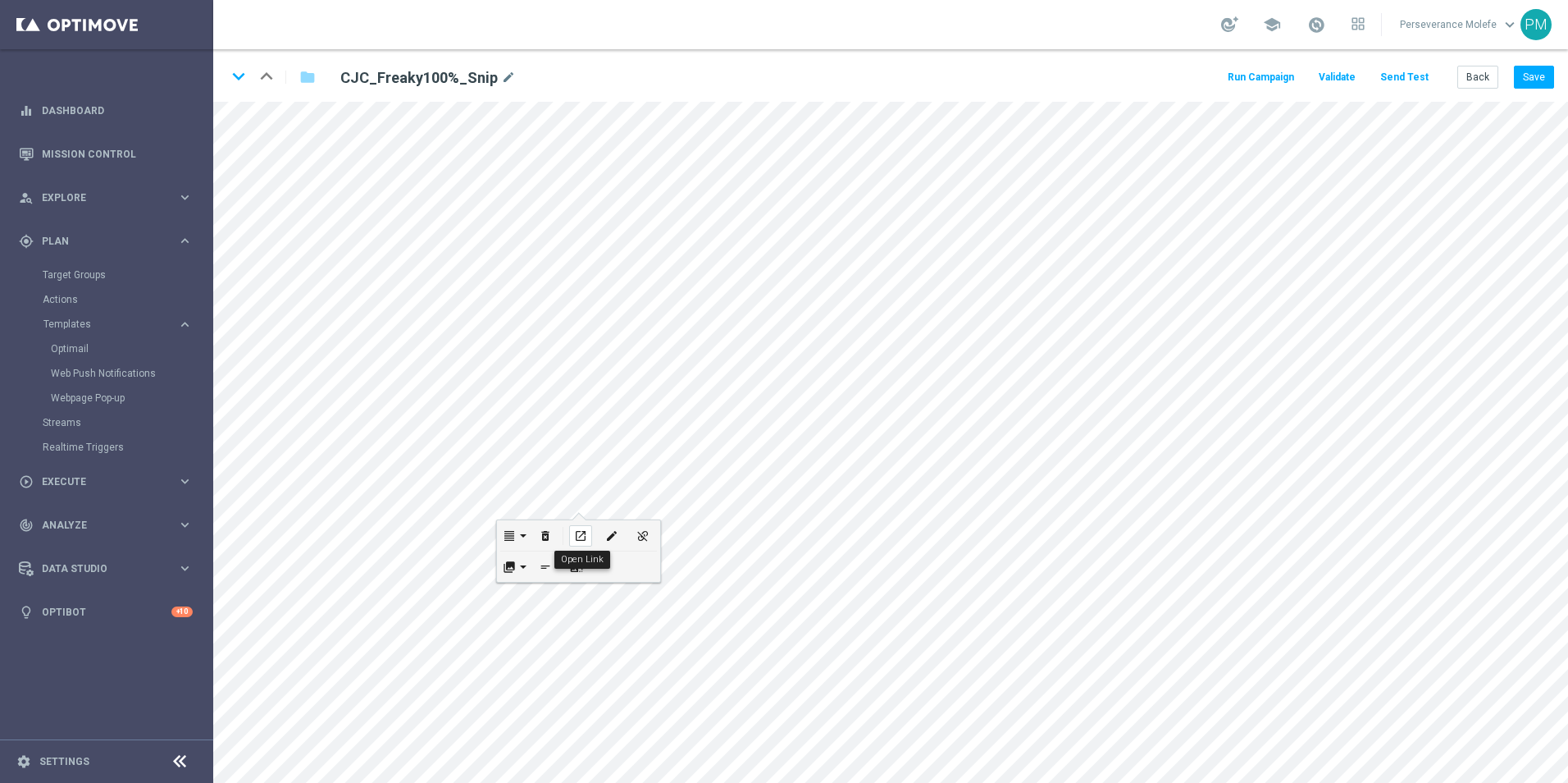
click at [579, 535] on icon "open_in_new" at bounding box center [580, 536] width 12 height 13
click at [737, 297] on div "edit" at bounding box center [732, 306] width 23 height 21
click at [771, 369] on button "Update" at bounding box center [762, 359] width 50 height 23
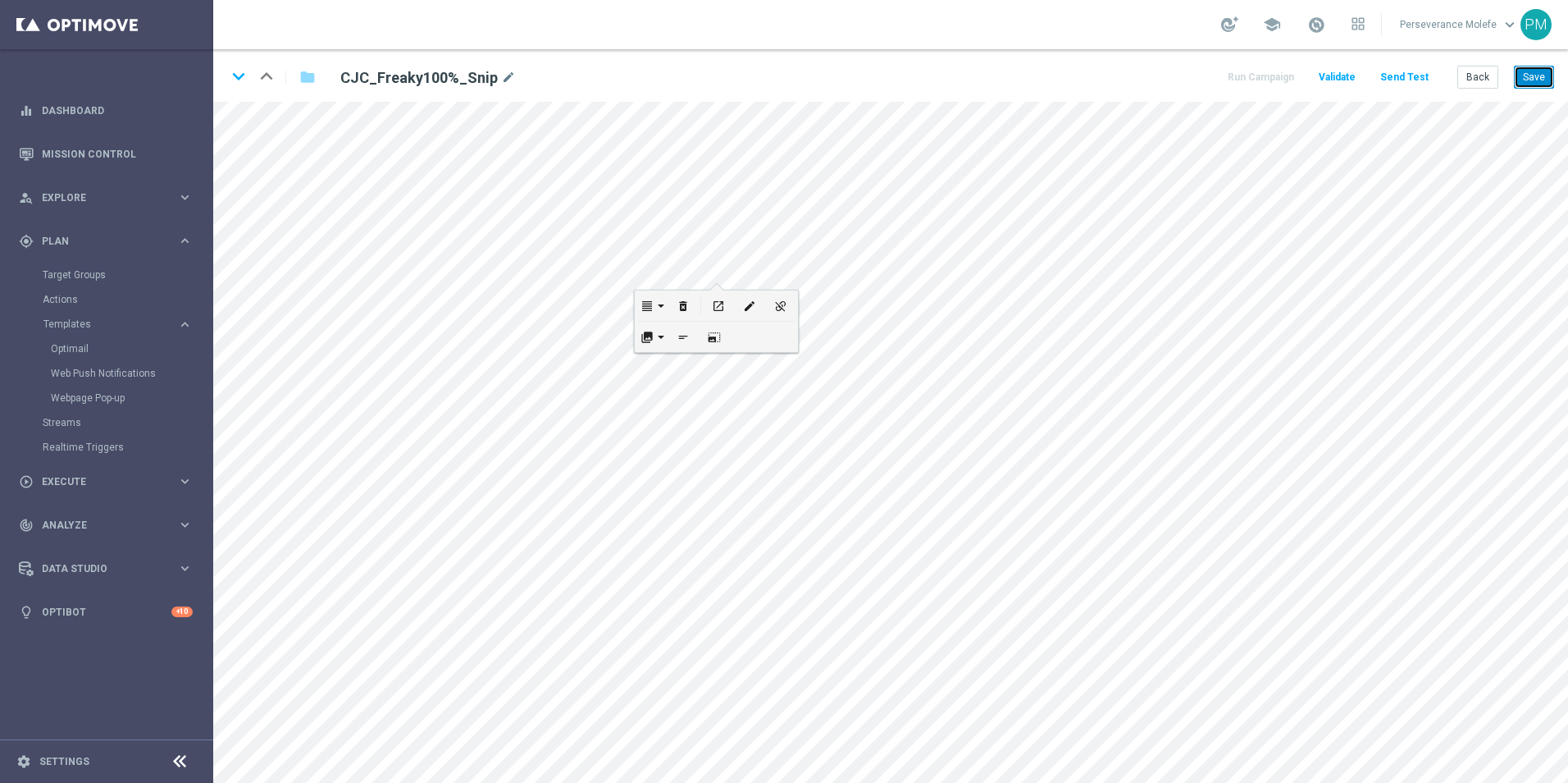
click at [1538, 81] on button "Save" at bounding box center [1534, 77] width 40 height 23
click at [710, 347] on icon "open_in_new" at bounding box center [716, 343] width 12 height 13
click at [710, 554] on icon "edit" at bounding box center [715, 559] width 12 height 13
type input "https://www.jokaclubvip.net/fr/login"
type input "JOUEZ MAINTENANT"
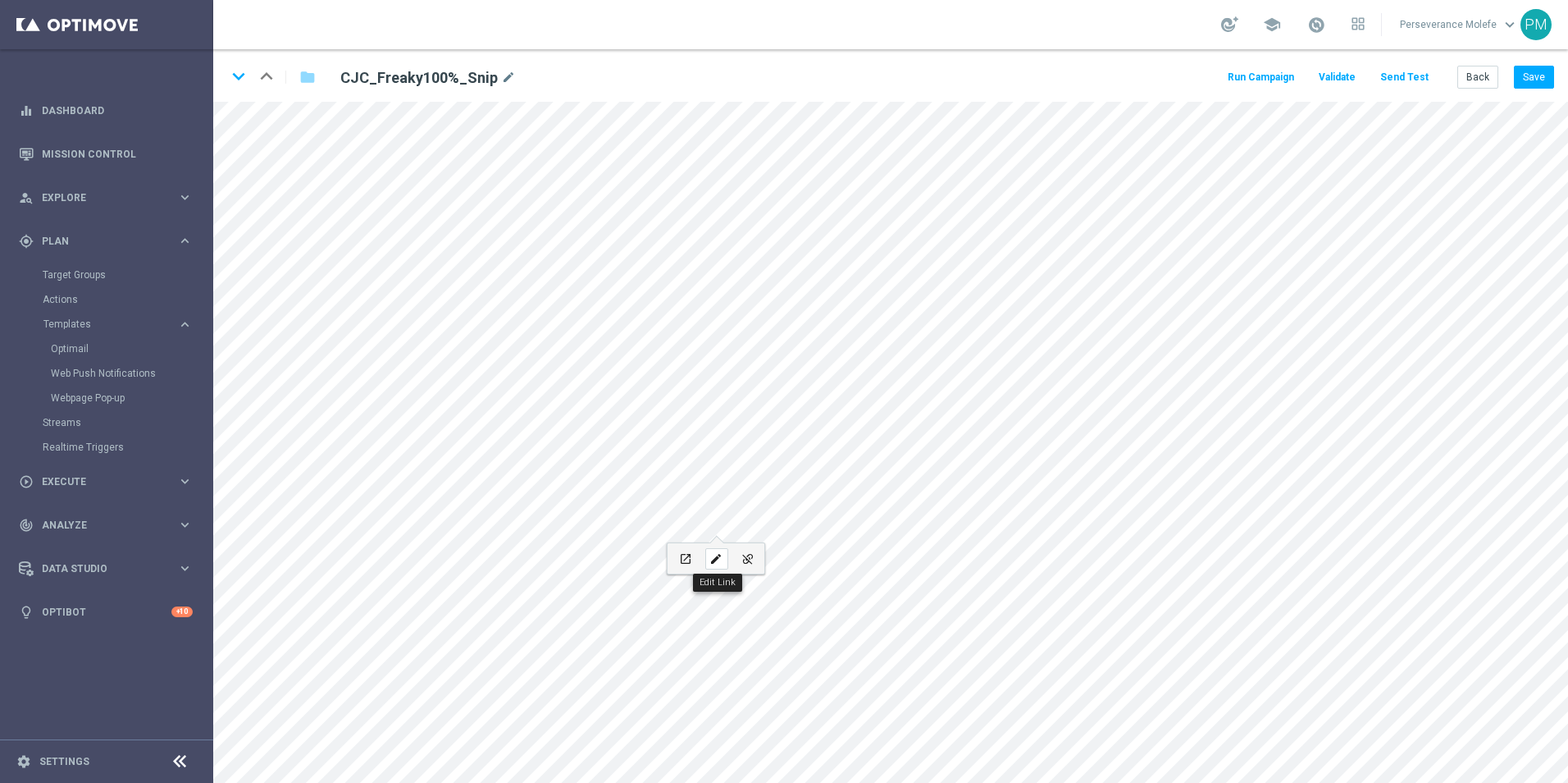
checkbox input "true"
paste input "casinojokaclub.info/fr"
type input "https://www.casinojokaclub.info/fr"
click at [817, 649] on button "Update" at bounding box center [809, 647] width 50 height 23
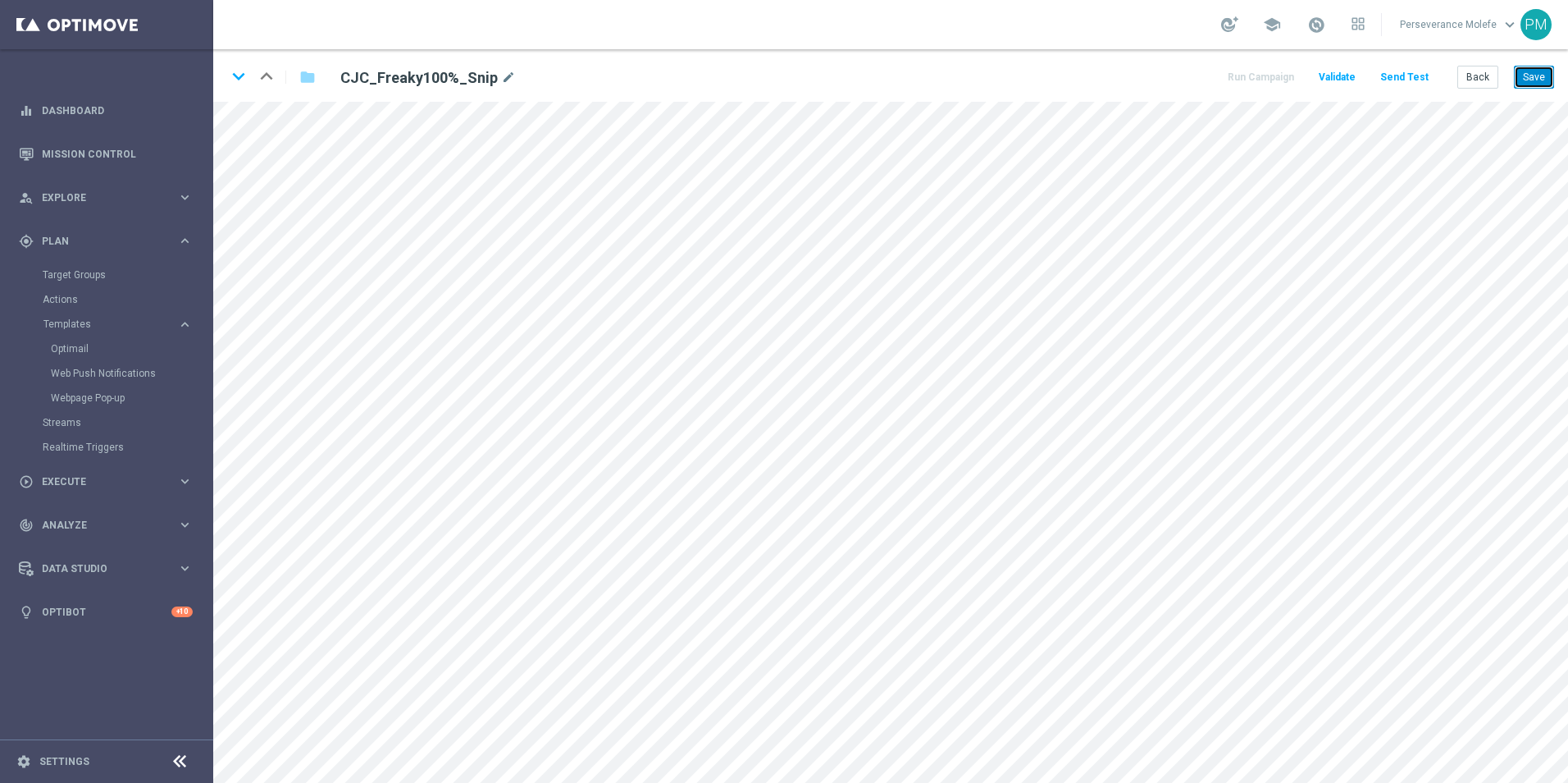
click at [1529, 84] on button "Save" at bounding box center [1534, 77] width 40 height 23
click at [1483, 81] on button "Back" at bounding box center [1478, 77] width 41 height 23
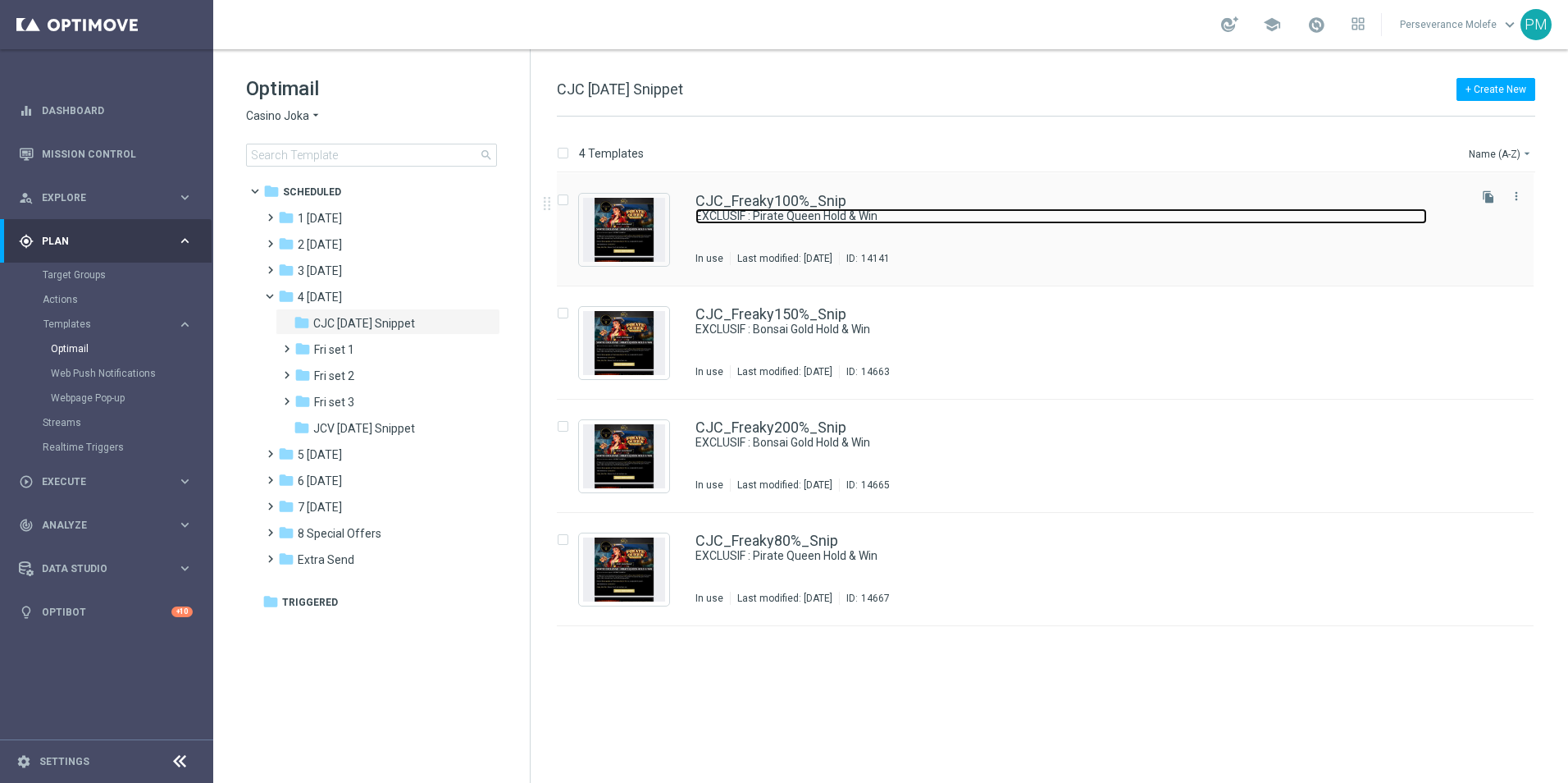
click at [757, 211] on link "EXCLUSIF : Pirate Queen Hold & Win" at bounding box center [1061, 216] width 732 height 16
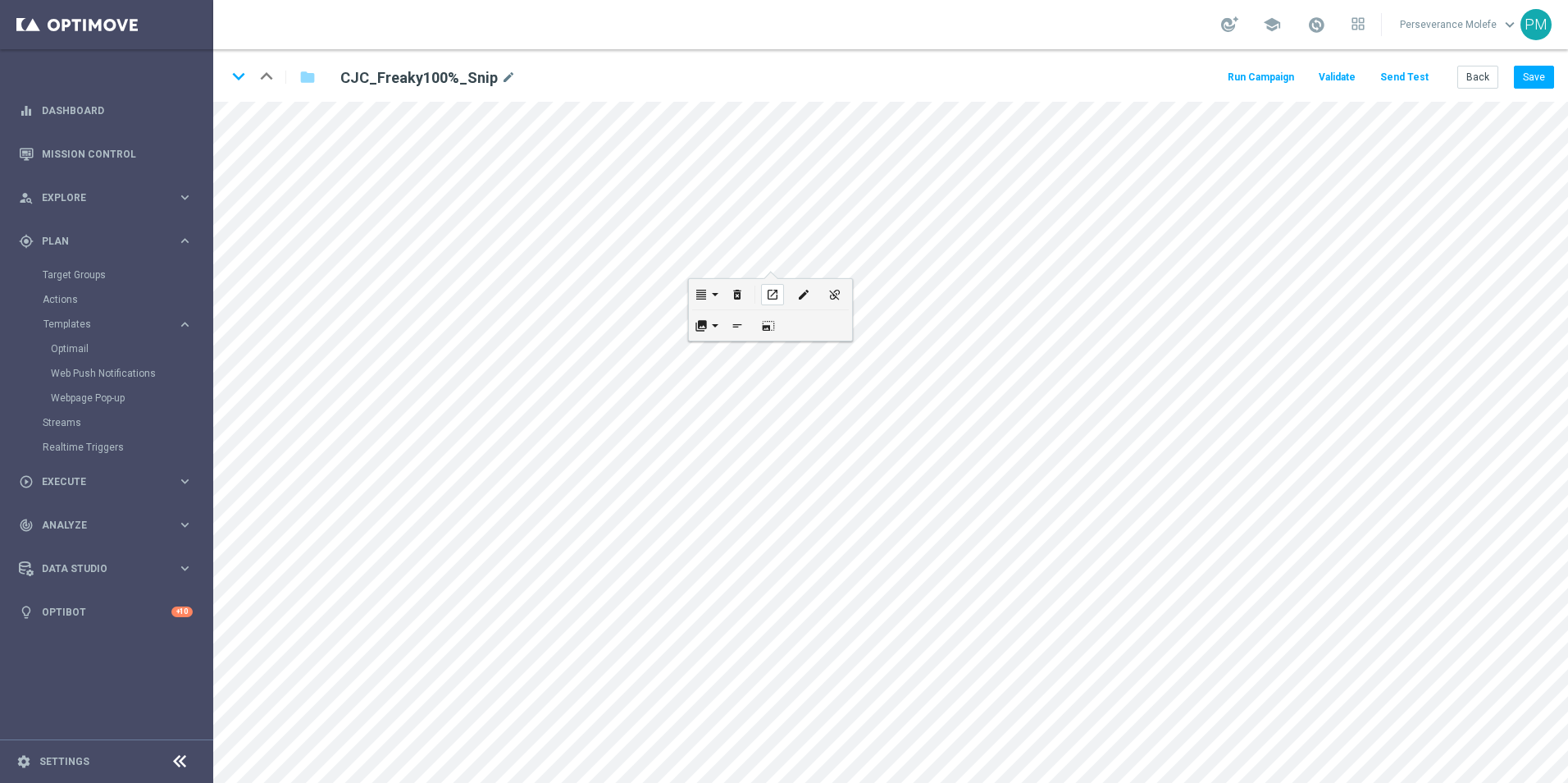
click at [768, 295] on icon "open_in_new" at bounding box center [771, 295] width 12 height 13
click at [683, 427] on icon "open_in_new" at bounding box center [684, 422] width 12 height 13
click at [728, 418] on div "edit" at bounding box center [717, 422] width 23 height 21
click at [608, 517] on icon "edit" at bounding box center [614, 519] width 12 height 13
type input "https://www.jokaclubvip.net/fr/login"
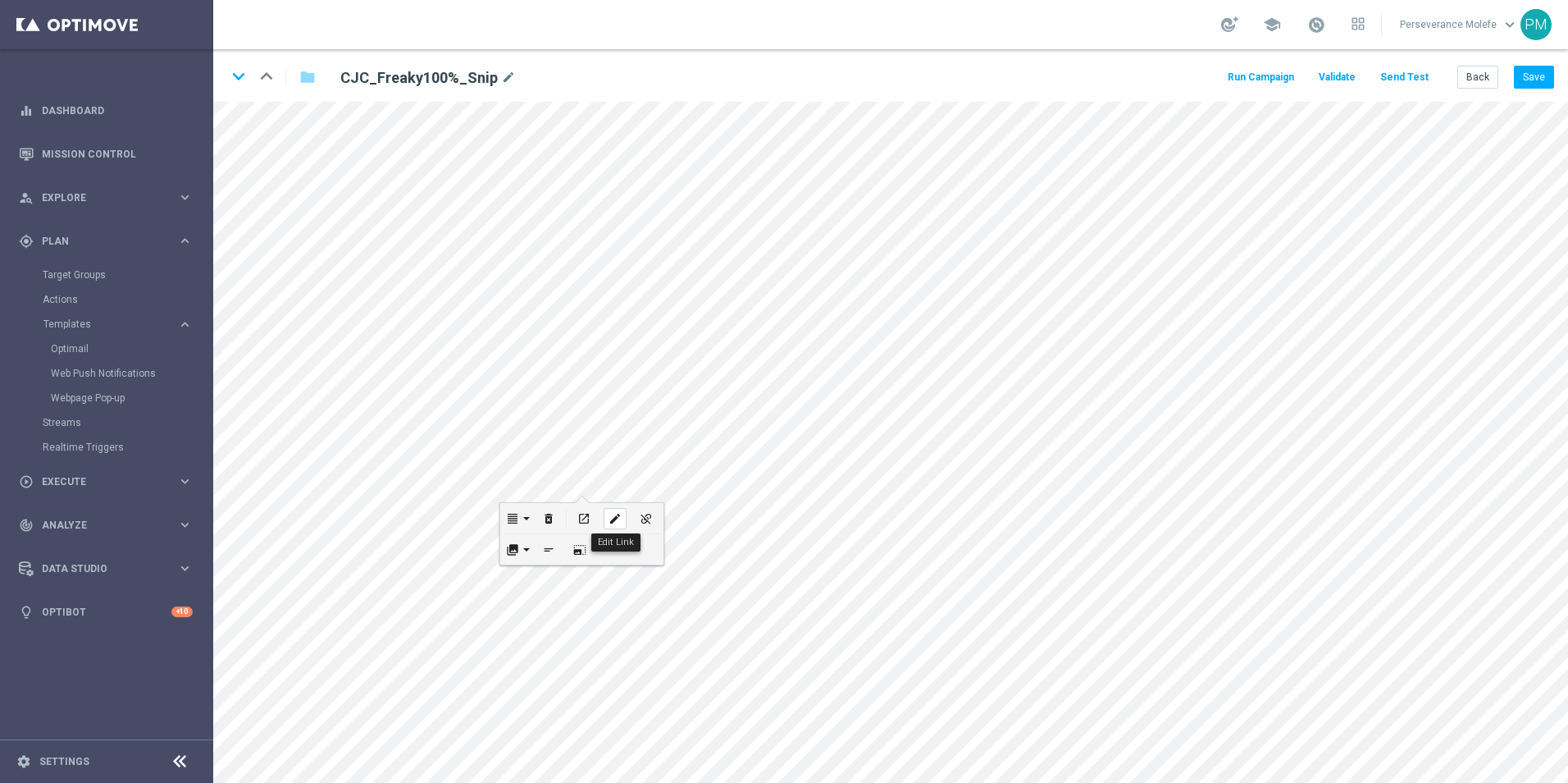
checkbox input "true"
paste input "casinojokaclub.info/fr"
type input "https://www.casinojokaclub.info/fr"
click at [646, 564] on button "Update" at bounding box center [645, 571] width 50 height 23
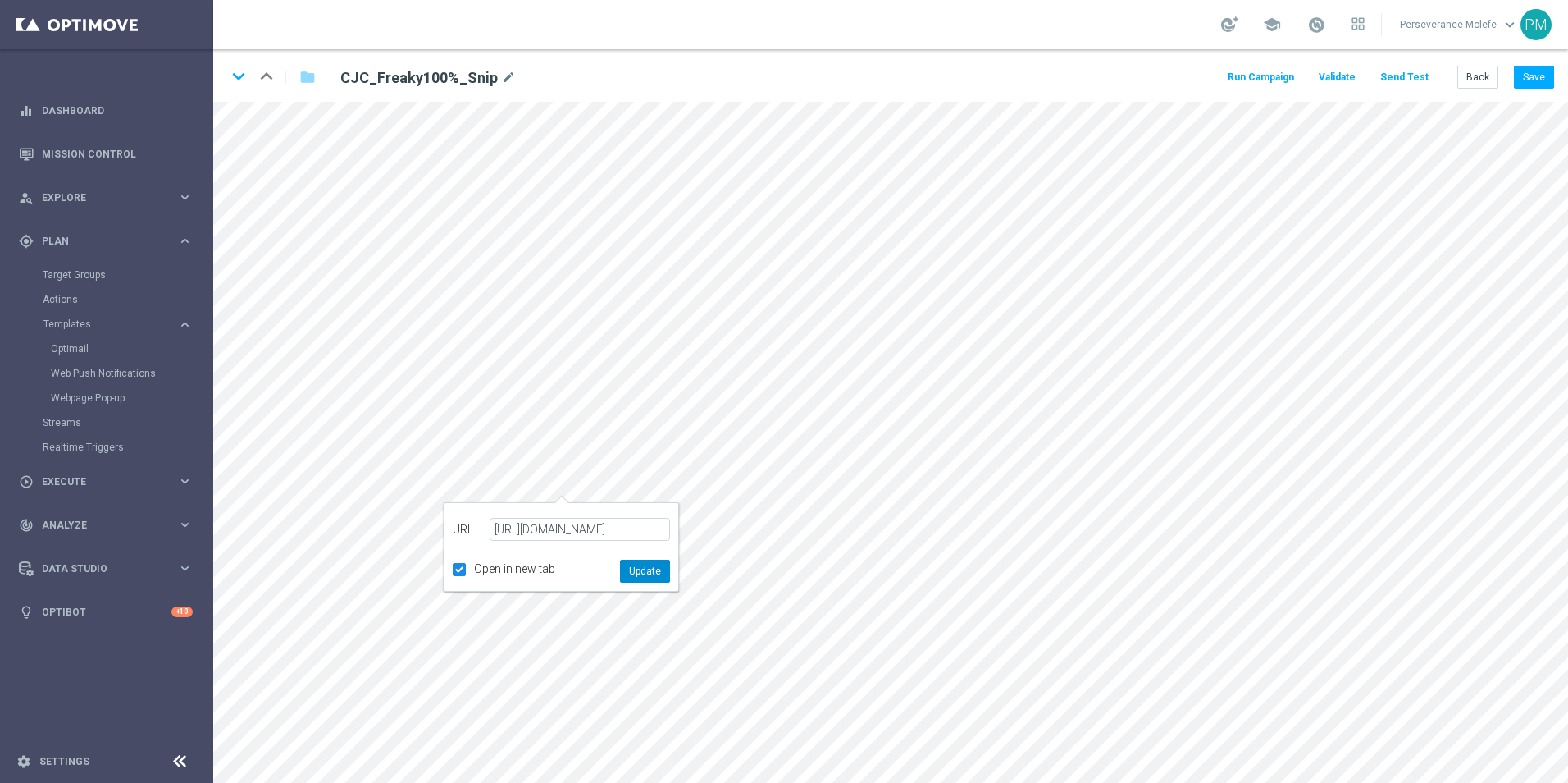
scroll to position [0, 0]
click at [1517, 81] on button "Save" at bounding box center [1534, 77] width 40 height 23
click at [1478, 84] on button "Back" at bounding box center [1478, 77] width 41 height 23
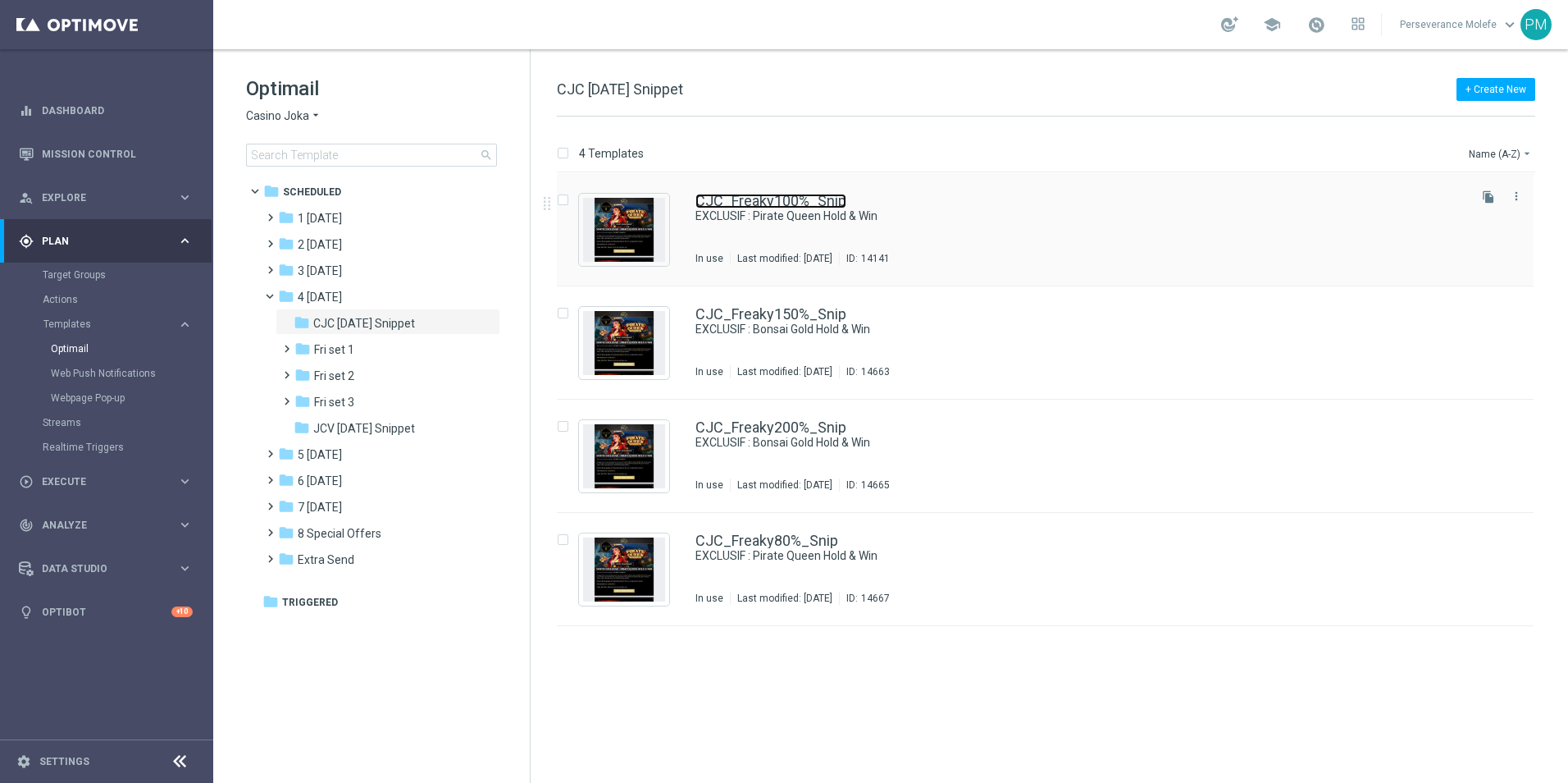
click at [719, 206] on link "CJC_Freaky100%_Snip" at bounding box center [771, 201] width 151 height 15
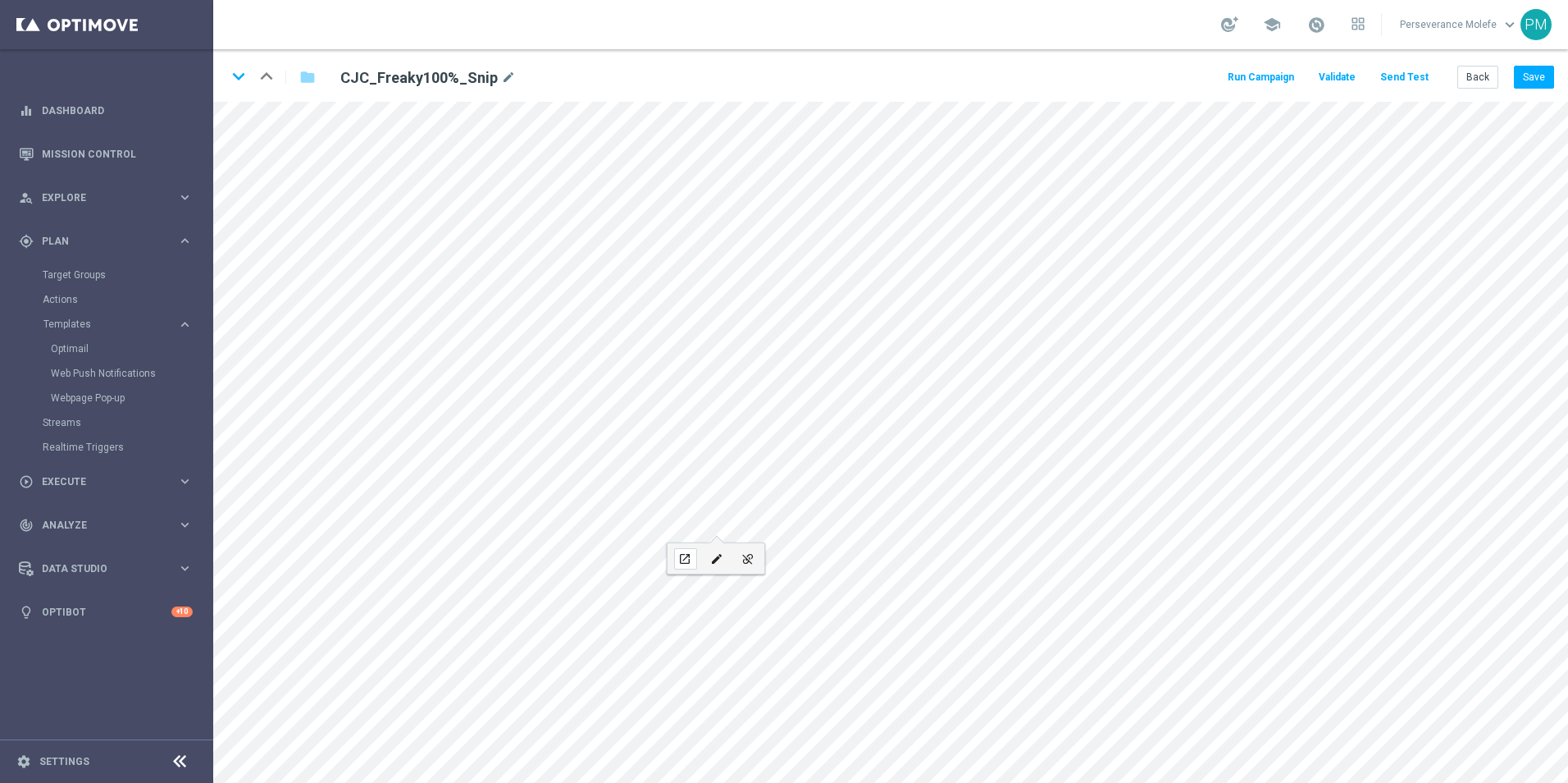
click at [680, 553] on icon "open_in_new" at bounding box center [684, 559] width 12 height 13
click at [687, 312] on div "open_in_new" at bounding box center [681, 312] width 23 height 21
click at [1408, 82] on button "Send Test" at bounding box center [1405, 78] width 54 height 22
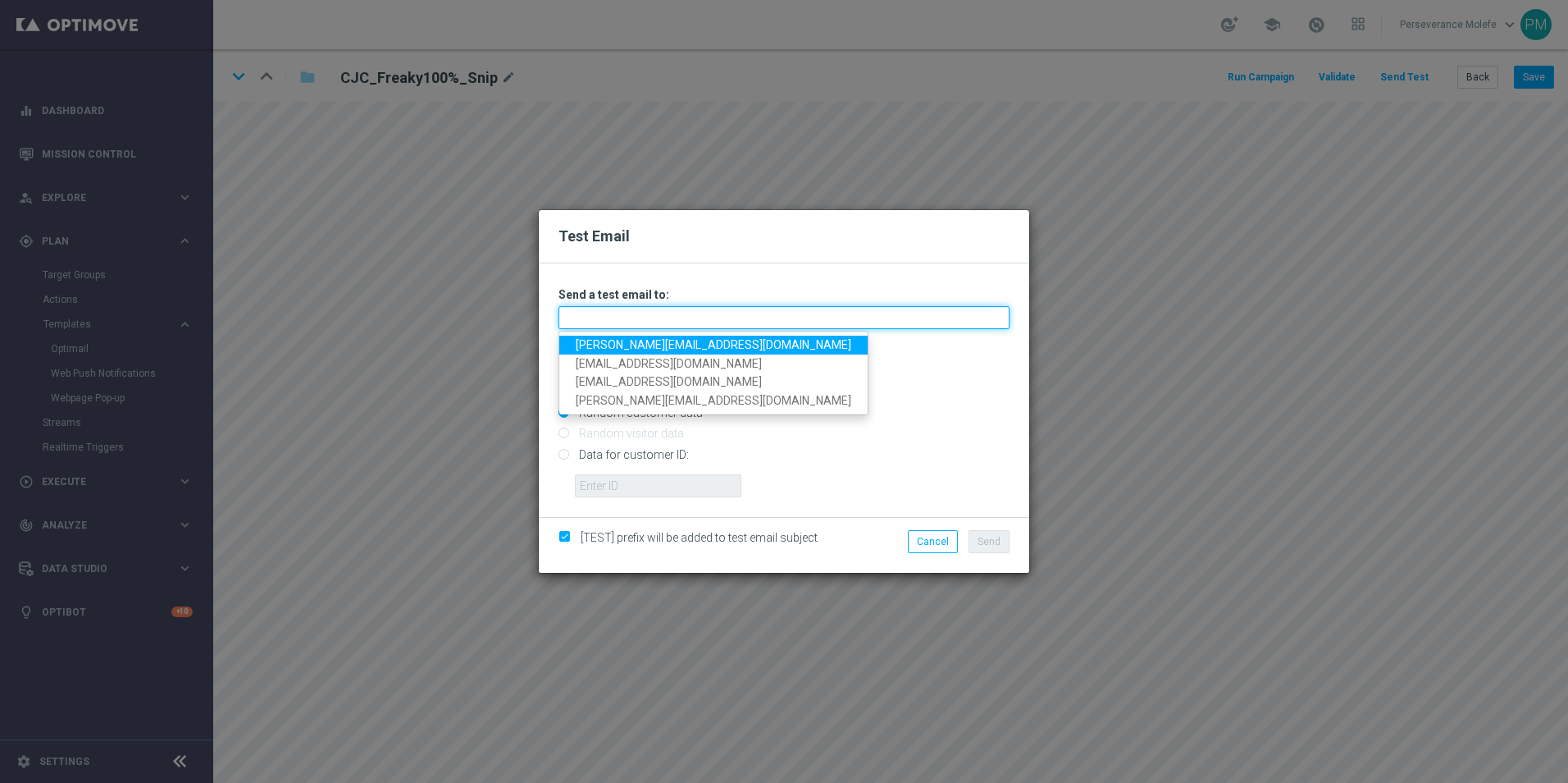
click at [748, 306] on input "text" at bounding box center [784, 317] width 451 height 23
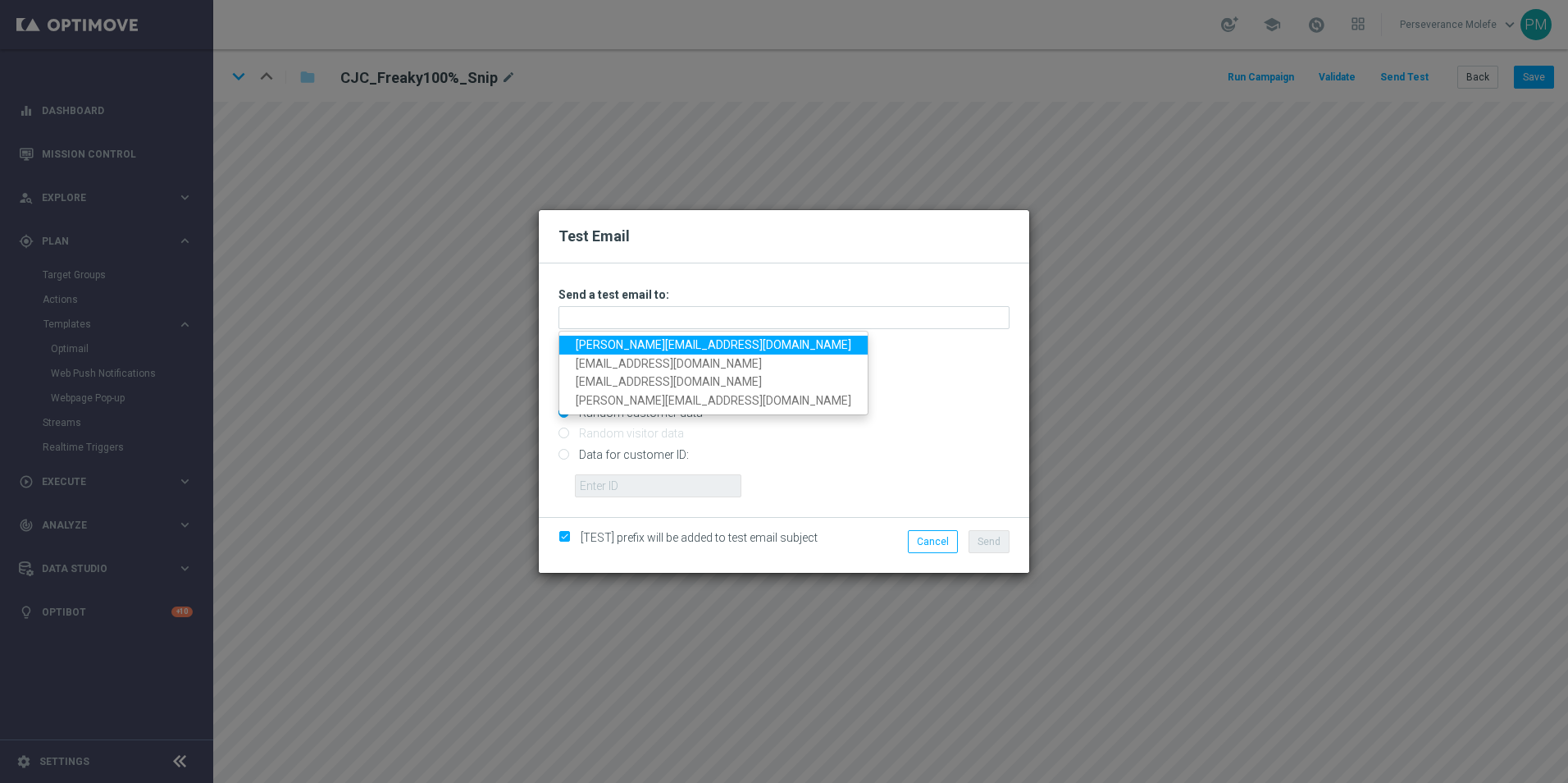
click at [651, 341] on link "Madeleine@viva-vision.net" at bounding box center [713, 345] width 308 height 19
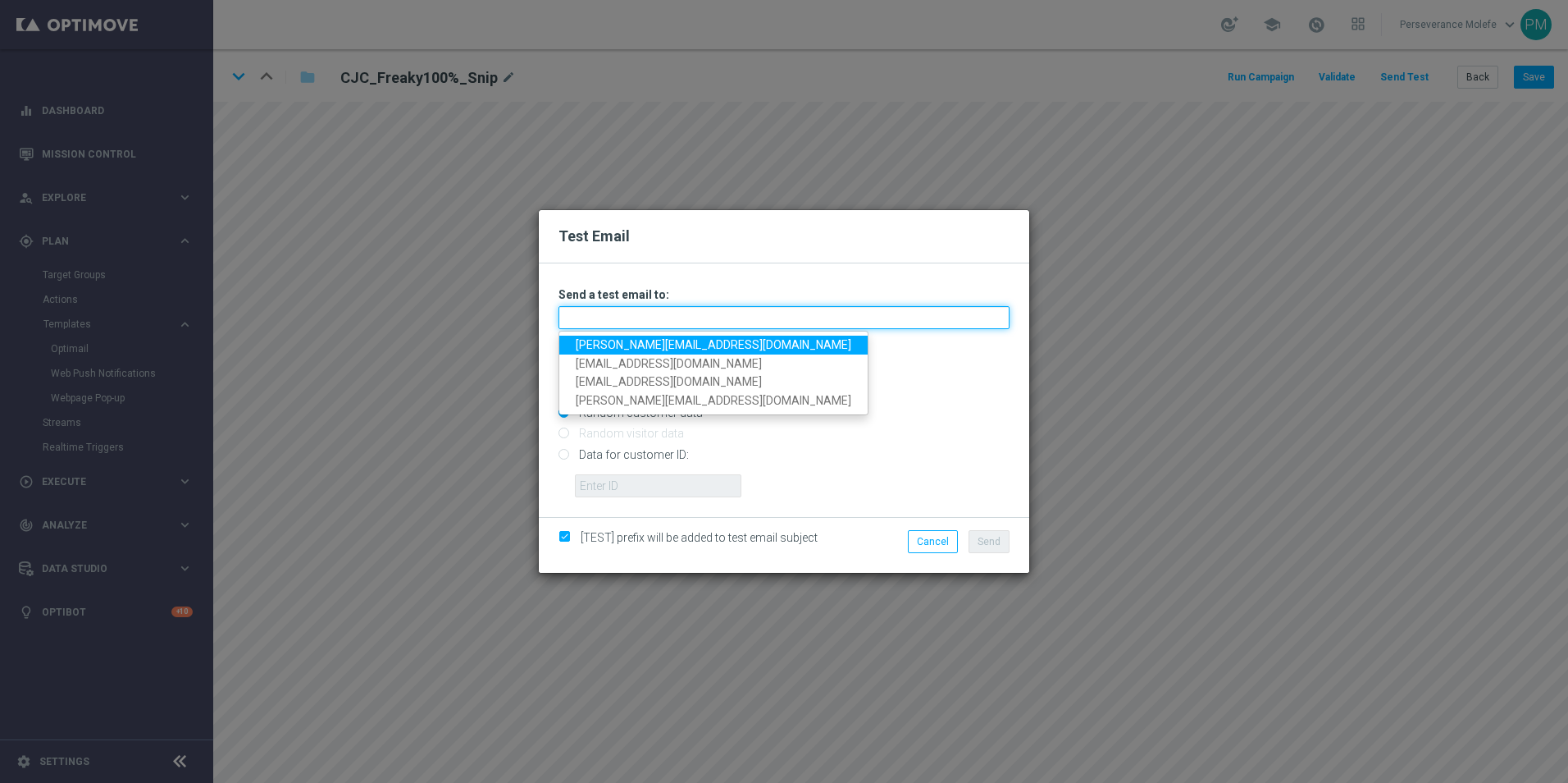
type input "Madeleine@viva-vision.net"
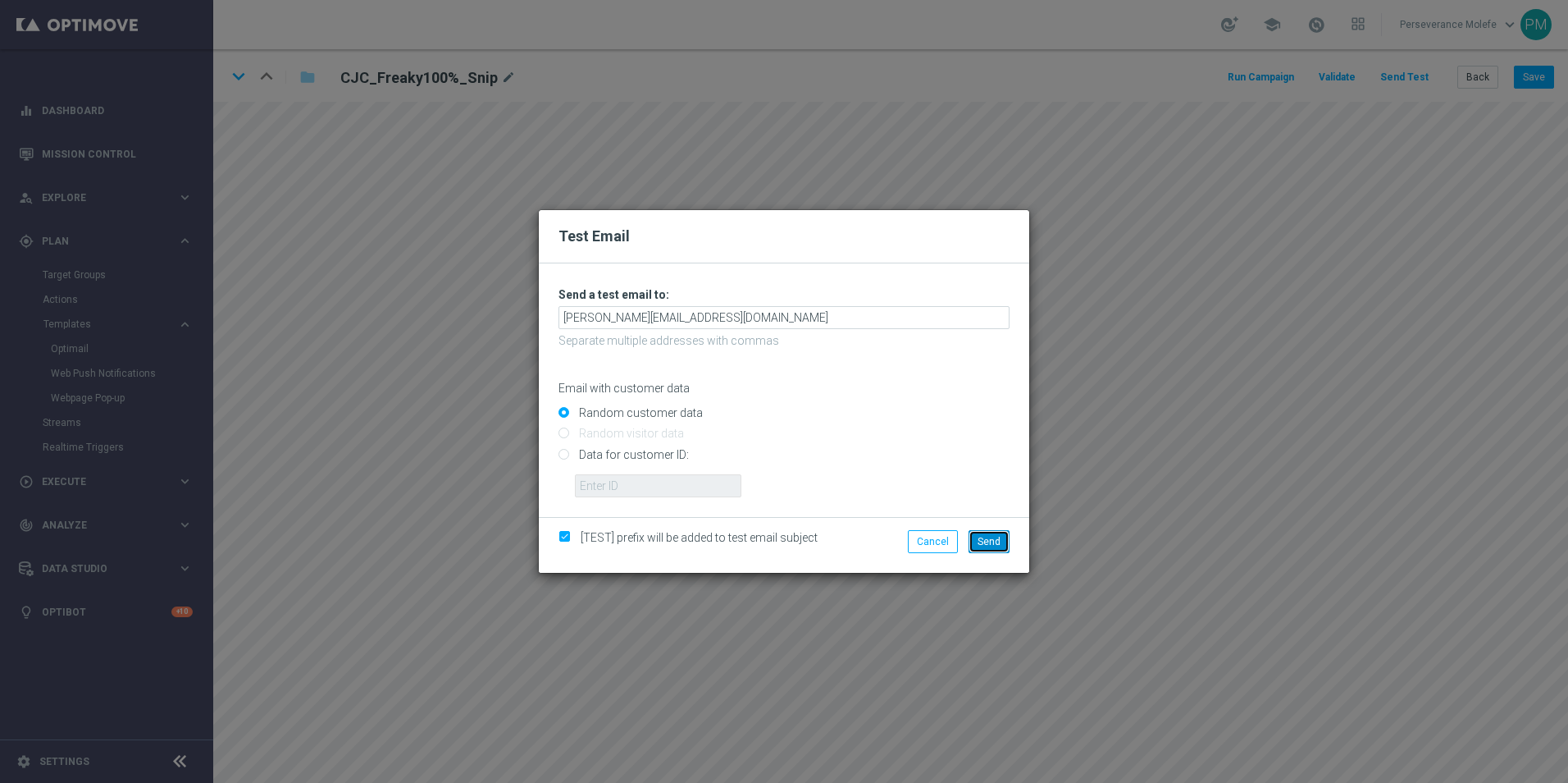
click at [983, 543] on span "Send" at bounding box center [989, 541] width 23 height 11
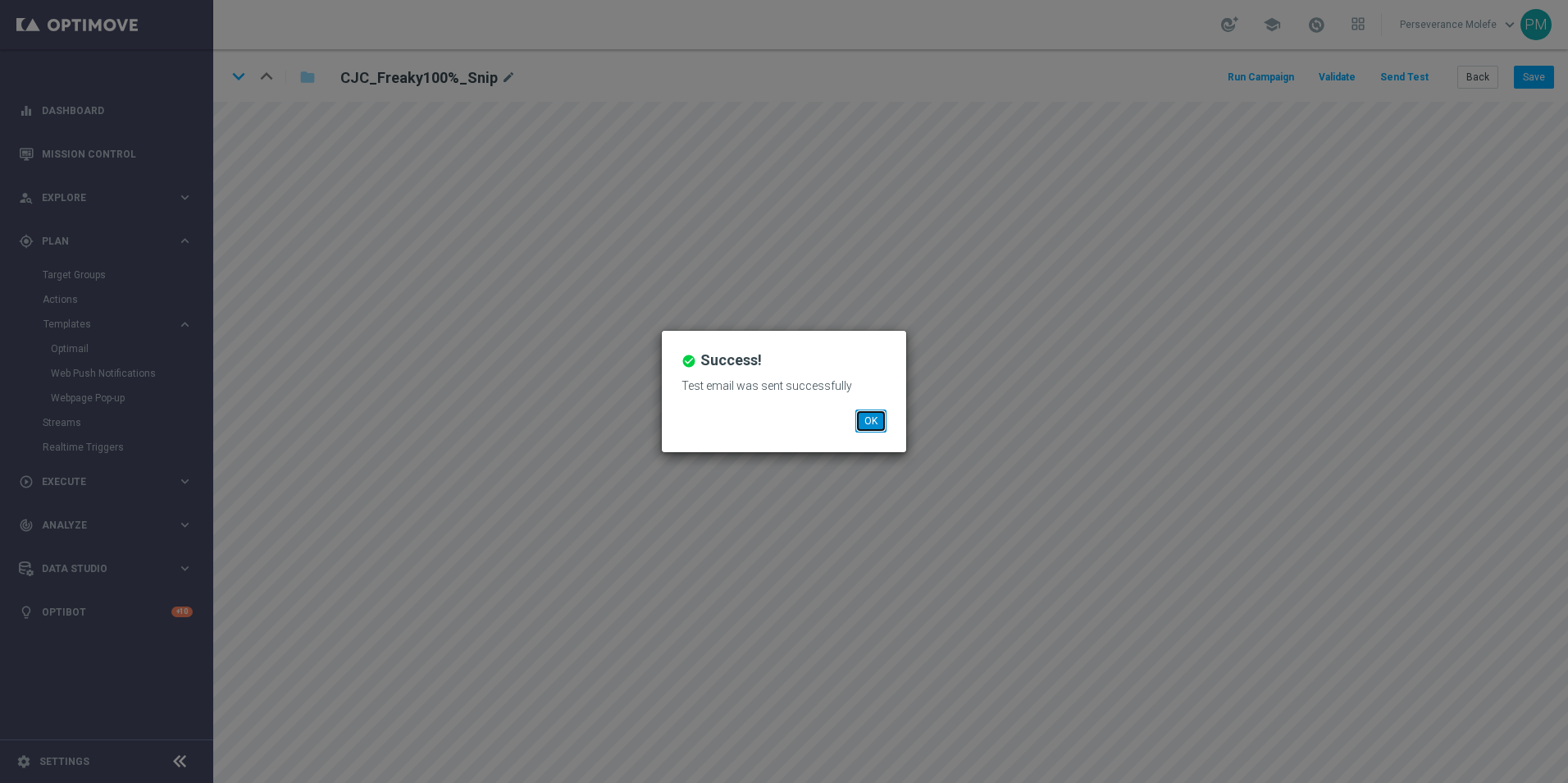
click at [873, 415] on button "OK" at bounding box center [872, 421] width 31 height 23
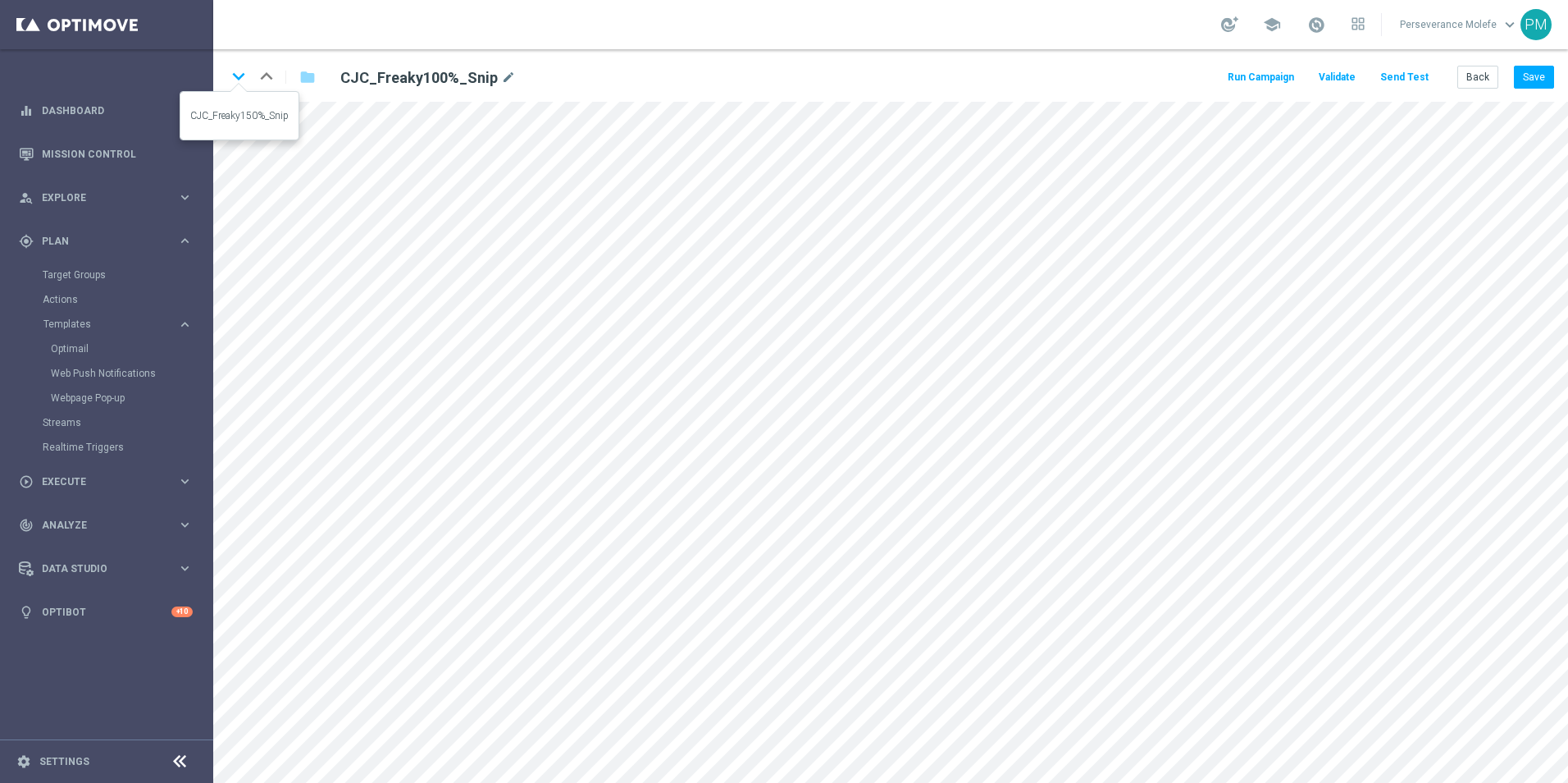
click at [238, 82] on icon "keyboard_arrow_down" at bounding box center [238, 76] width 25 height 25
click at [1521, 70] on button "Save" at bounding box center [1534, 77] width 40 height 23
click at [236, 76] on icon "keyboard_arrow_down" at bounding box center [238, 76] width 25 height 25
click at [1524, 85] on button "Save" at bounding box center [1534, 77] width 40 height 23
click at [1528, 74] on button "Save" at bounding box center [1534, 77] width 40 height 23
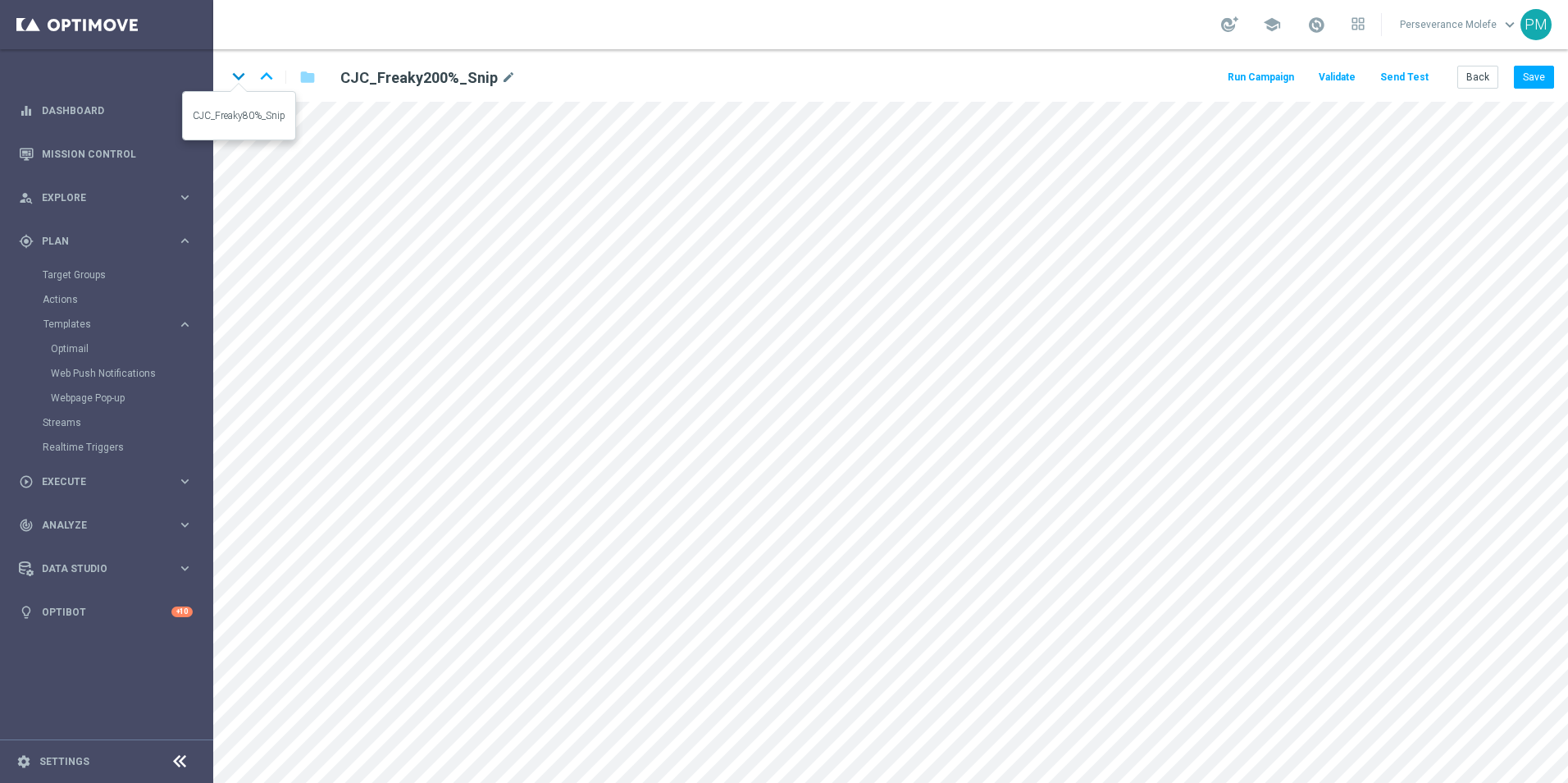
click at [232, 76] on icon "keyboard_arrow_down" at bounding box center [238, 76] width 25 height 25
click at [263, 75] on icon "keyboard_arrow_up" at bounding box center [267, 76] width 25 height 25
click at [233, 73] on icon "keyboard_arrow_down" at bounding box center [238, 76] width 25 height 25
click at [1530, 72] on button "Save" at bounding box center [1534, 77] width 40 height 23
click at [1474, 74] on button "Back" at bounding box center [1478, 77] width 41 height 23
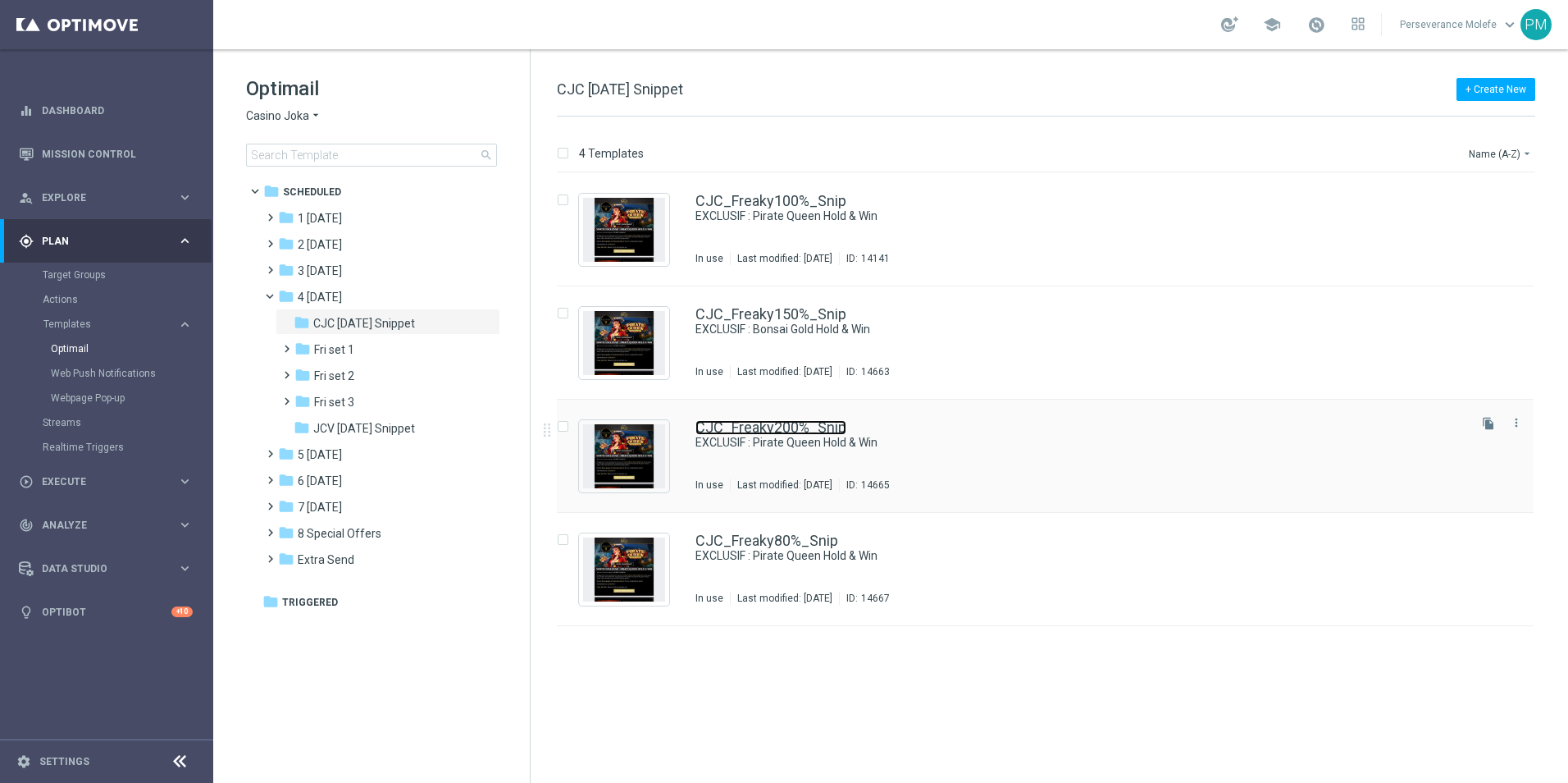
click at [830, 422] on link "CJC_Freaky200%_Snip" at bounding box center [771, 427] width 151 height 15
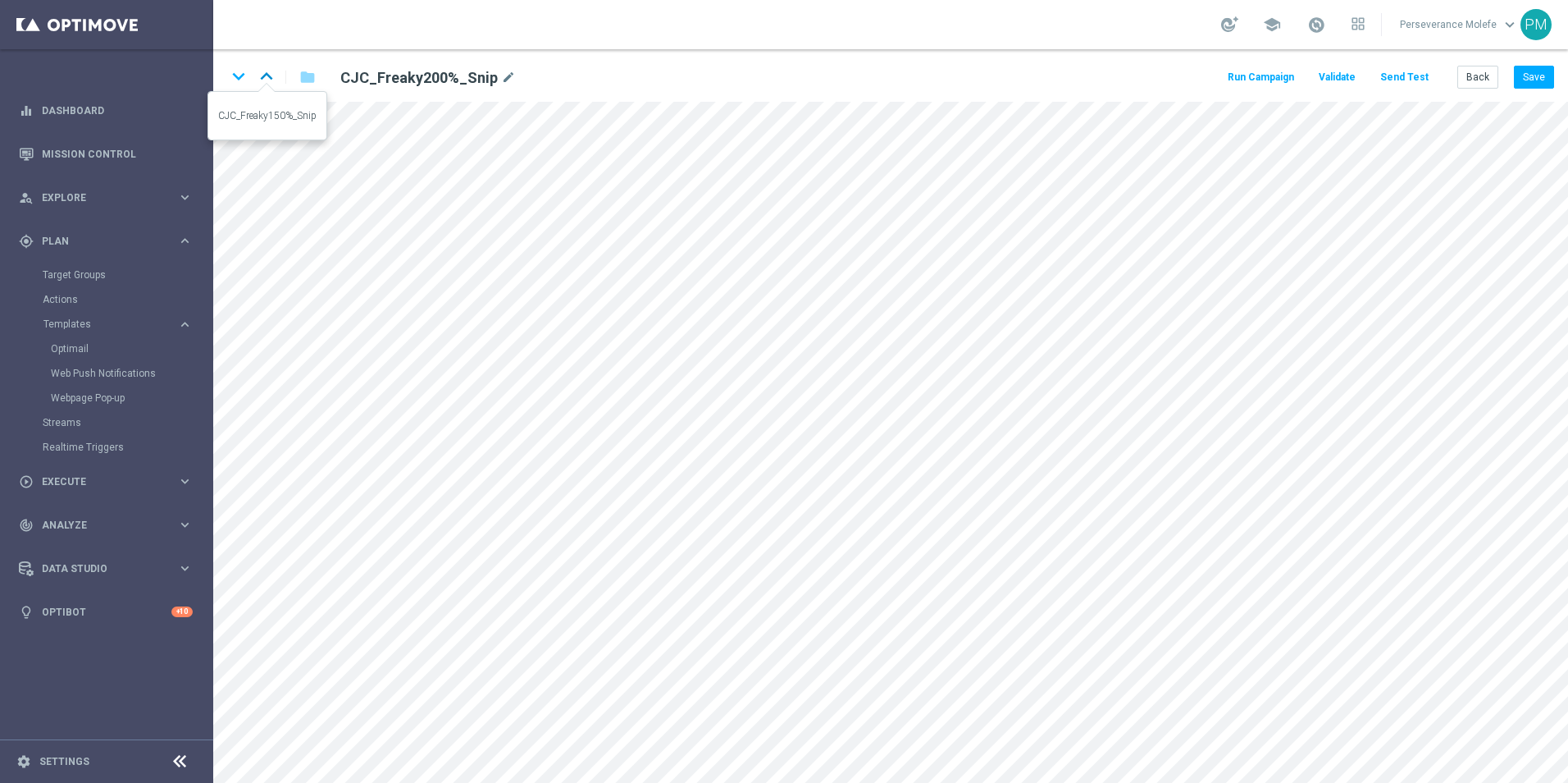
click at [268, 77] on icon "keyboard_arrow_up" at bounding box center [267, 76] width 25 height 25
click at [1524, 76] on button "Save" at bounding box center [1534, 77] width 40 height 23
click at [709, 391] on icon "open_in_new" at bounding box center [714, 390] width 12 height 13
click at [1470, 77] on button "Back" at bounding box center [1478, 77] width 41 height 23
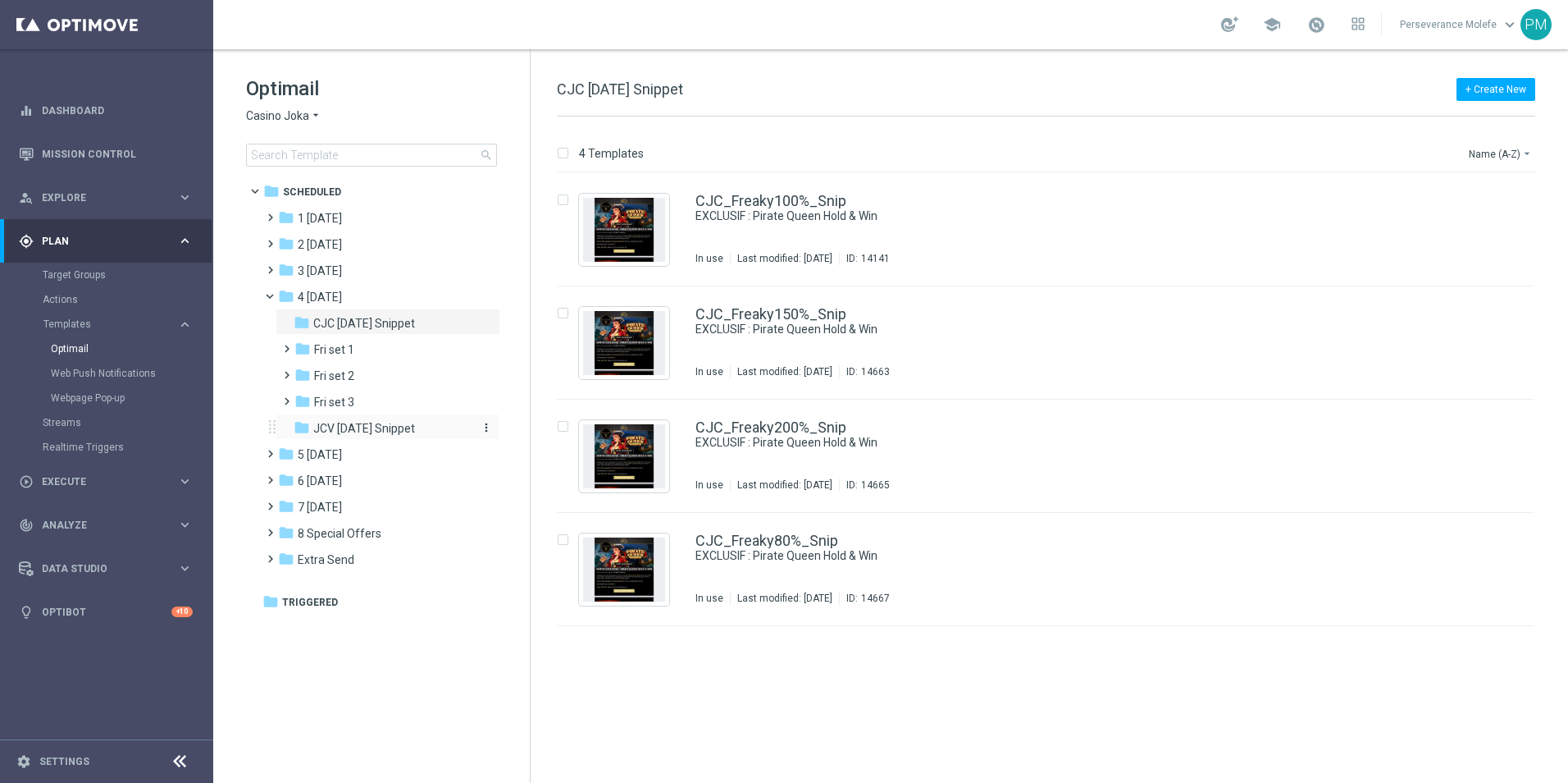
click at [431, 423] on div "folder JCV Friday Snippet" at bounding box center [381, 429] width 175 height 19
click at [763, 197] on link "JCV_Freaky100%_Snip" at bounding box center [771, 201] width 150 height 15
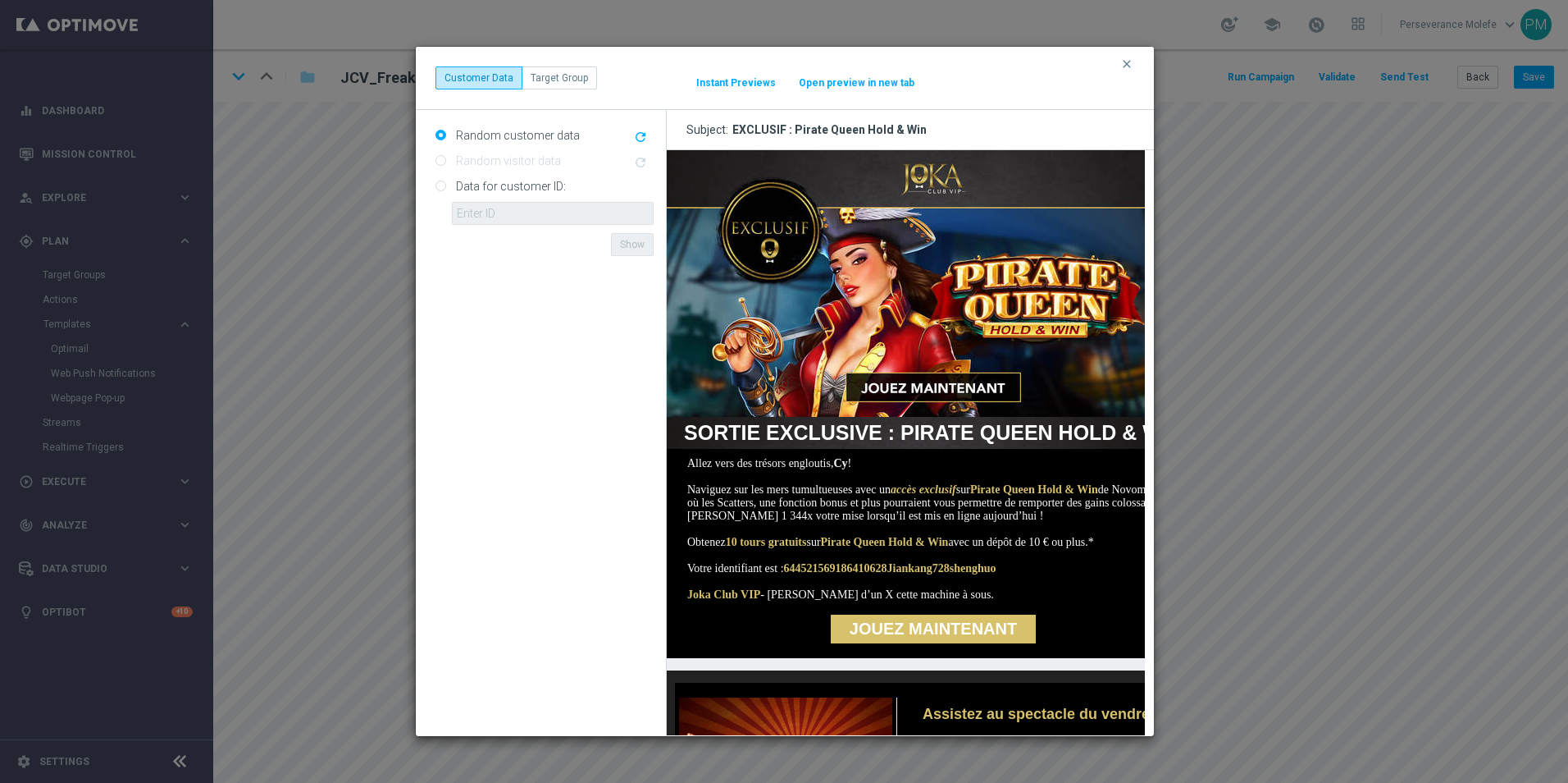
click at [859, 87] on button "Open preview in new tab" at bounding box center [857, 82] width 118 height 13
click at [1122, 66] on icon "clear" at bounding box center [1127, 64] width 13 height 13
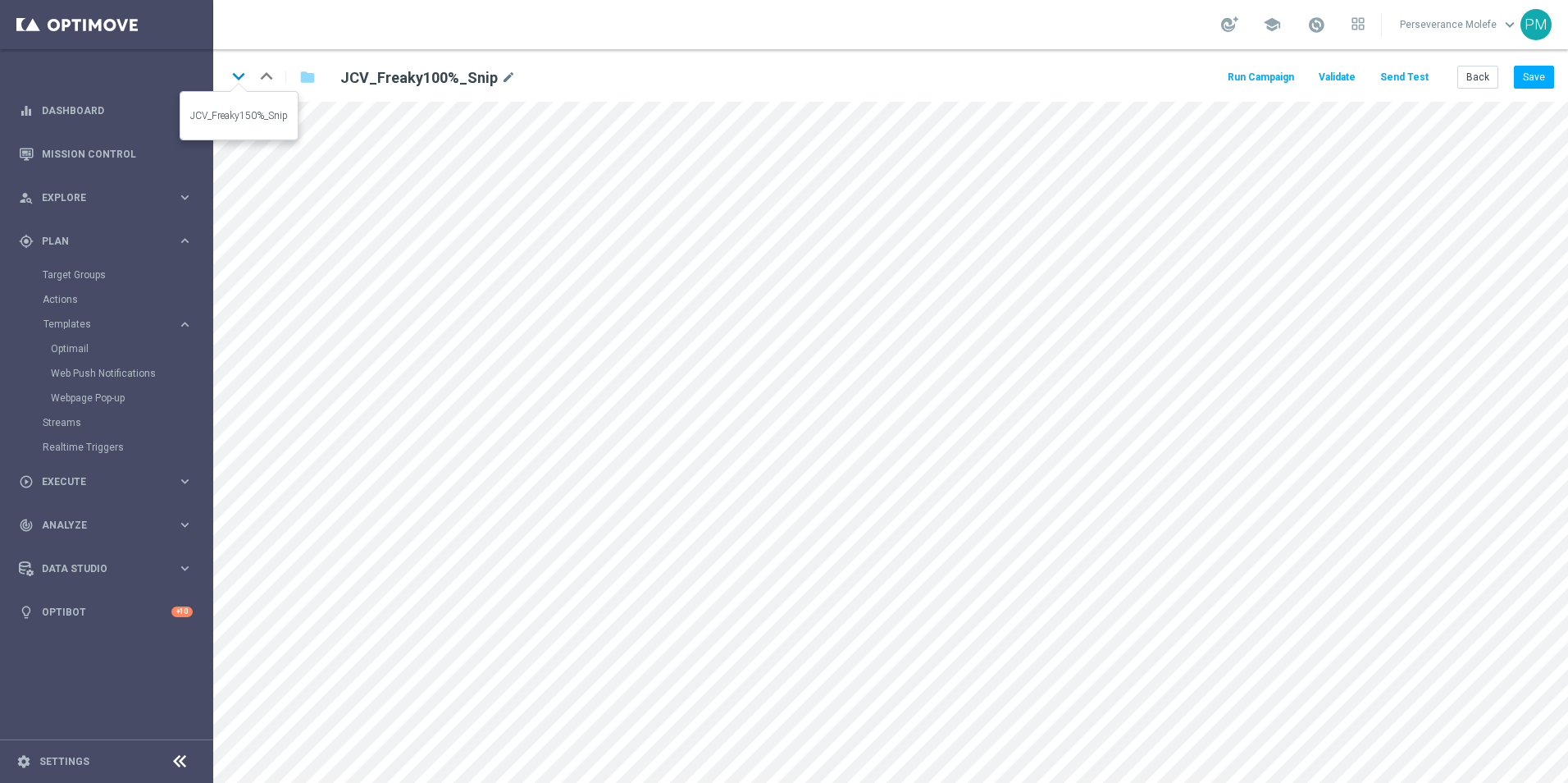
click at [245, 84] on icon "keyboard_arrow_down" at bounding box center [238, 76] width 25 height 25
click at [1532, 82] on button "Save" at bounding box center [1534, 77] width 40 height 23
click at [265, 80] on icon "keyboard_arrow_up" at bounding box center [267, 76] width 25 height 25
click at [1398, 82] on button "Send Test" at bounding box center [1405, 78] width 54 height 22
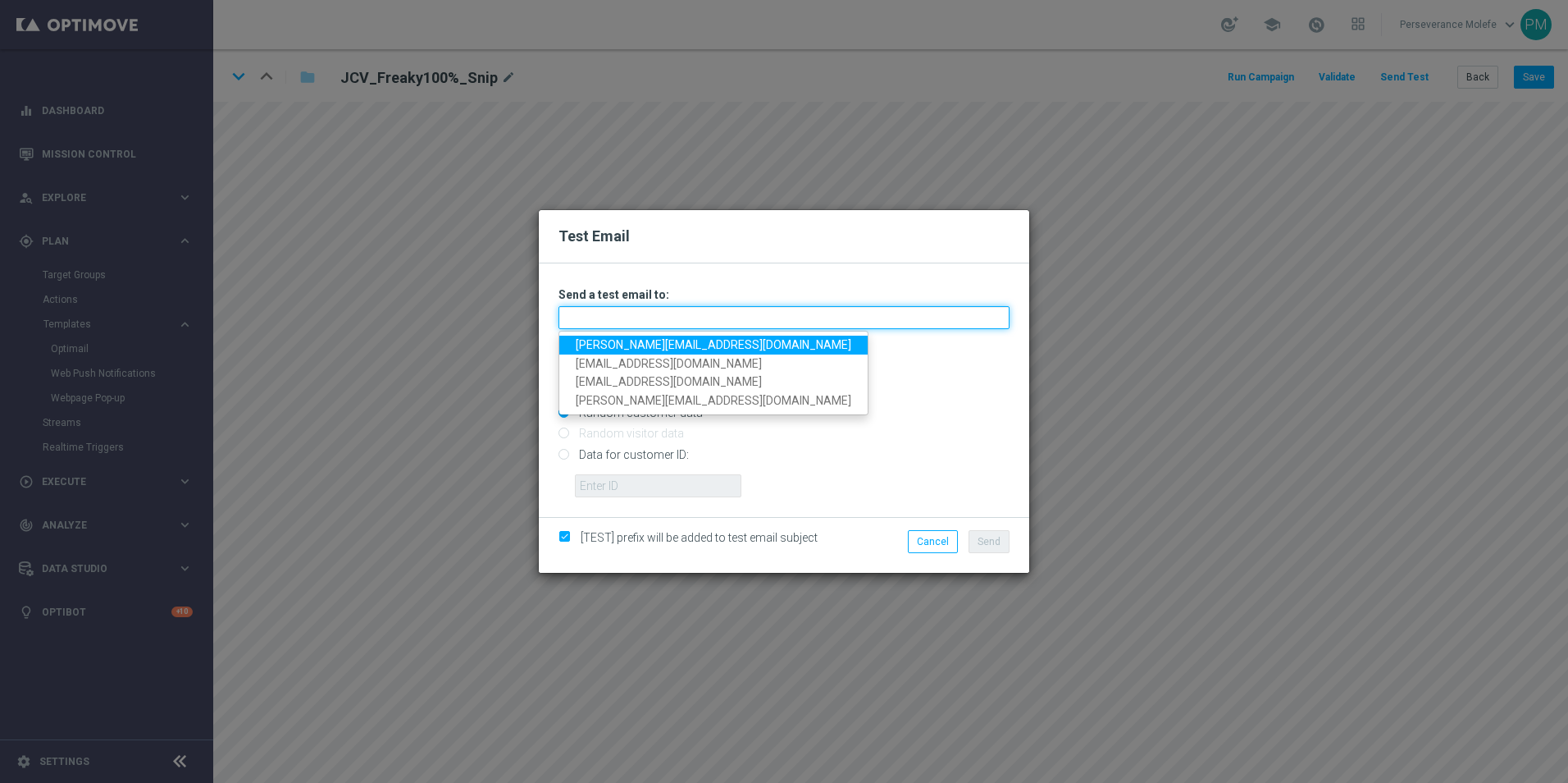
click at [678, 313] on input "text" at bounding box center [784, 317] width 451 height 23
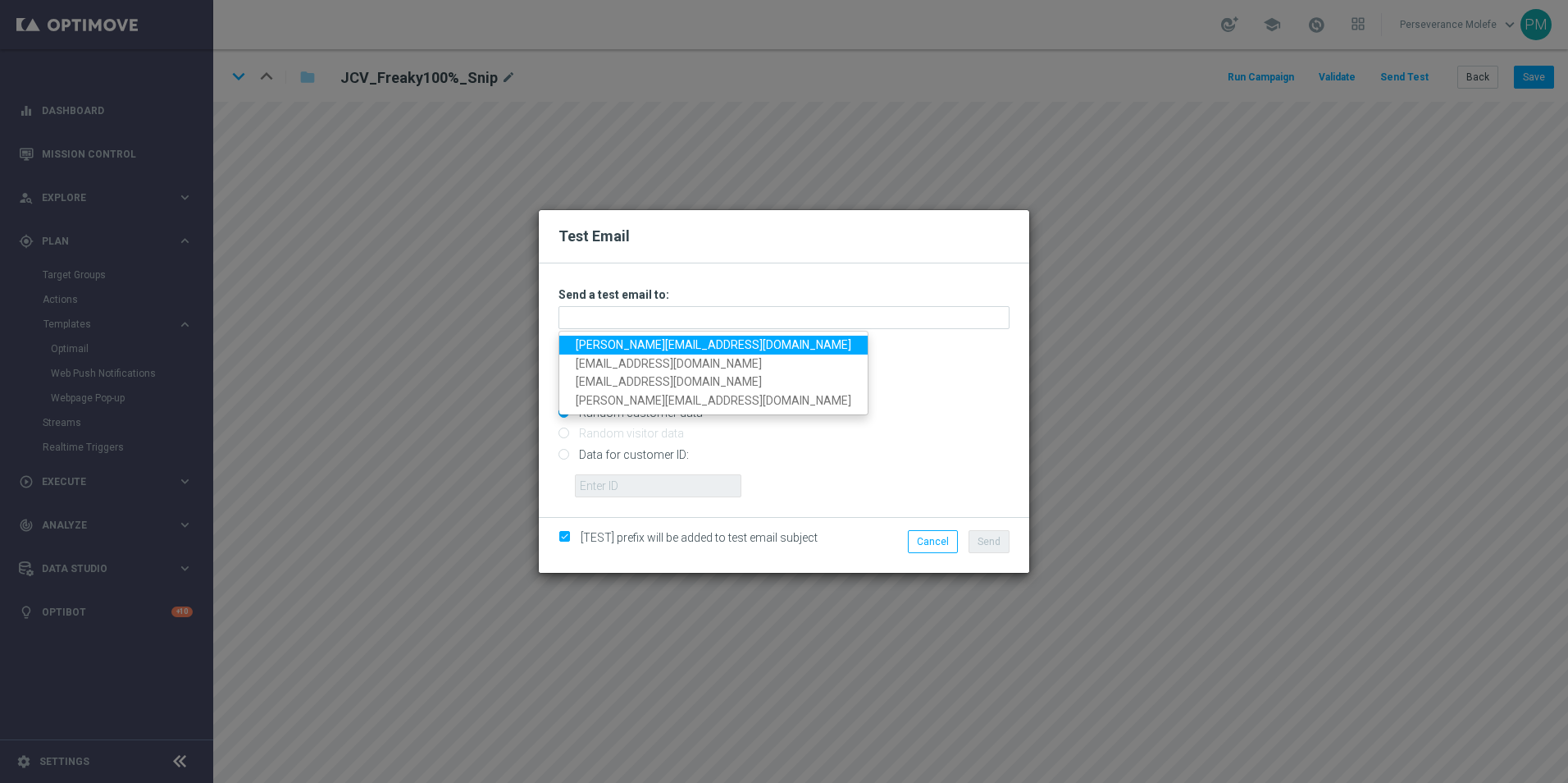
click at [661, 343] on link "Madeleine@viva-vision.net" at bounding box center [713, 345] width 308 height 19
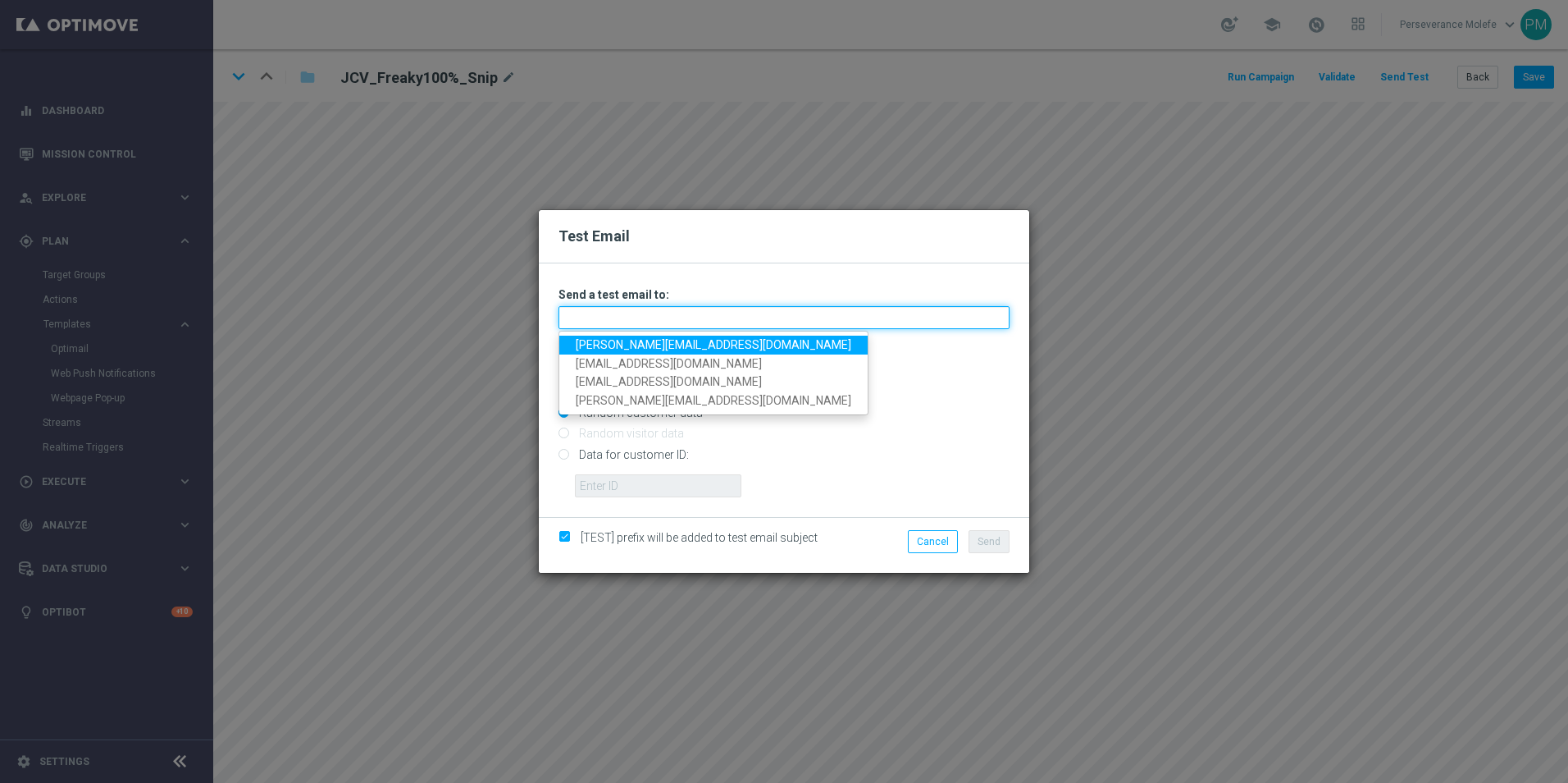
type input "Madeleine@viva-vision.net"
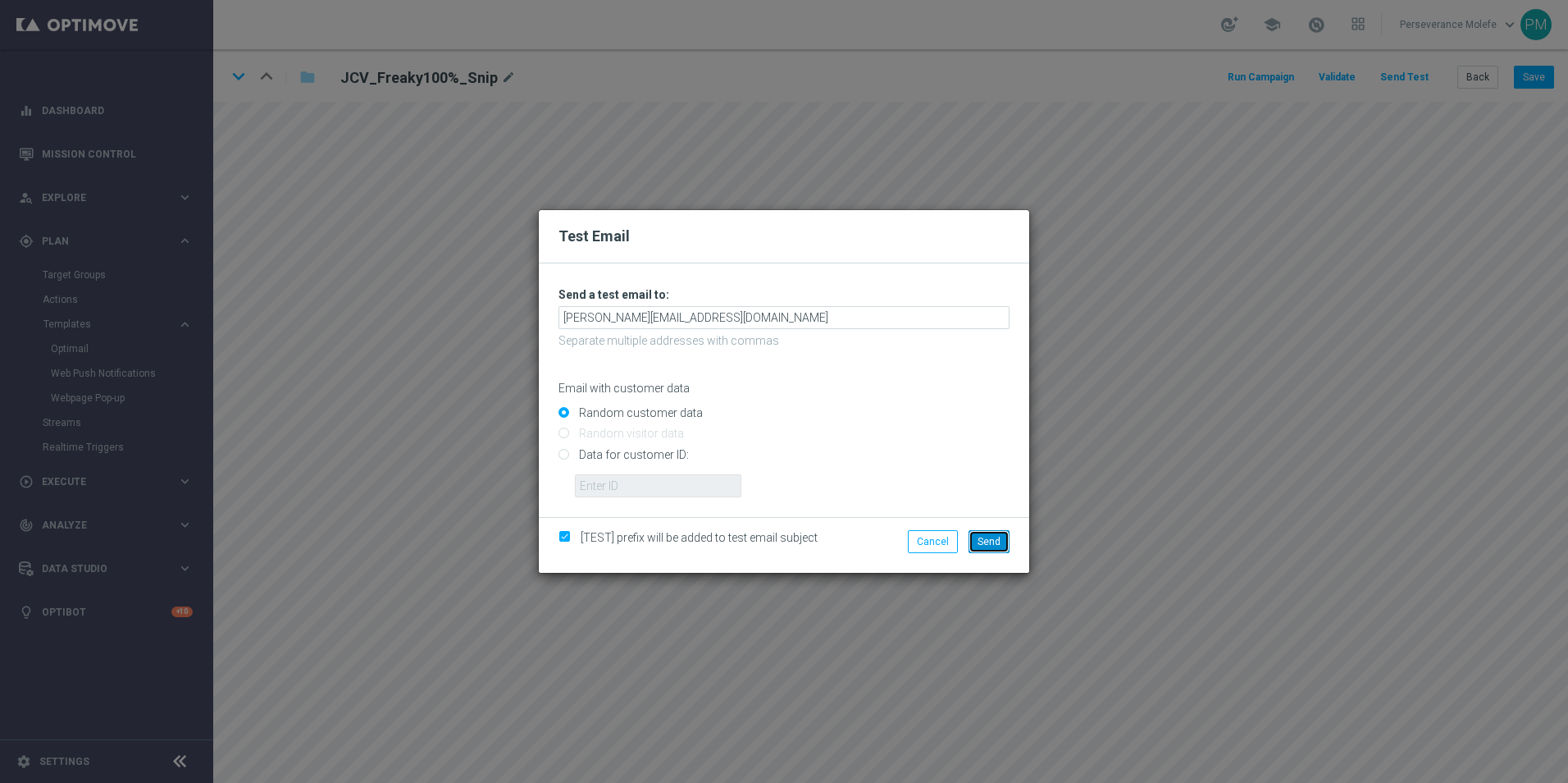
click at [989, 537] on span "Send" at bounding box center [989, 541] width 23 height 11
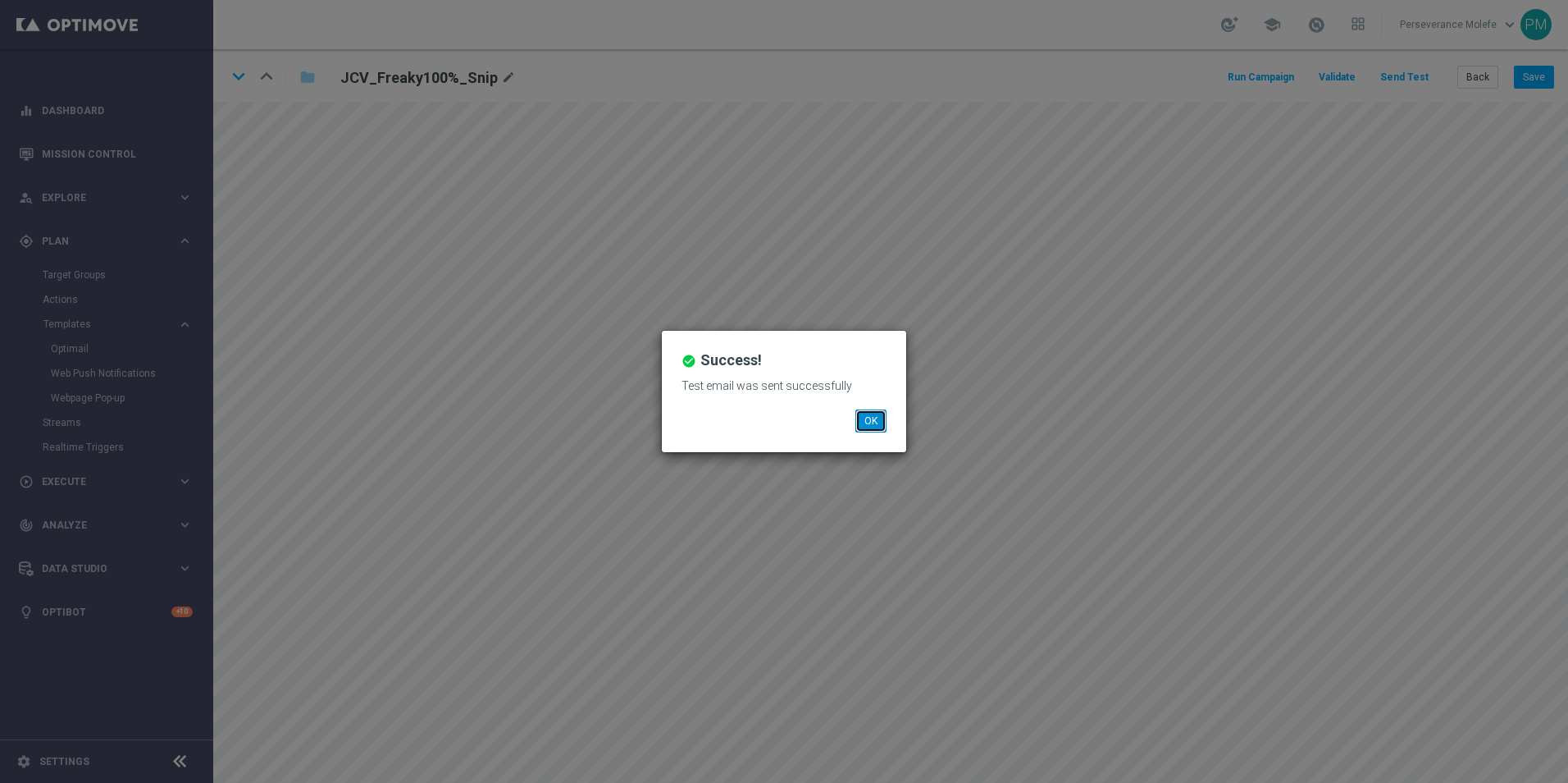
click at [871, 416] on button "OK" at bounding box center [872, 421] width 31 height 23
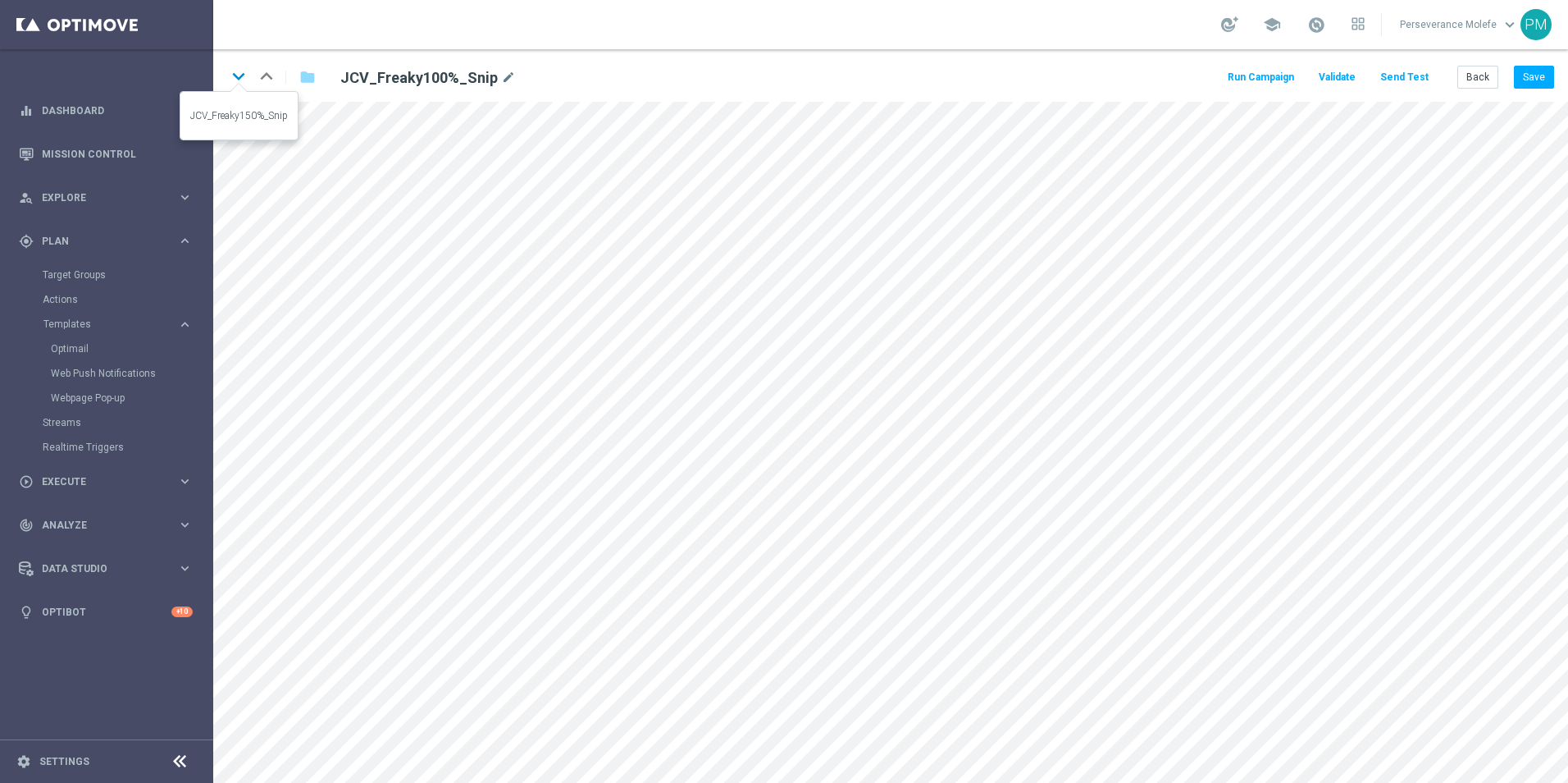
click at [240, 82] on icon "keyboard_arrow_down" at bounding box center [238, 76] width 25 height 25
click at [240, 76] on icon "keyboard_arrow_down" at bounding box center [238, 76] width 25 height 25
click at [1532, 83] on button "Save" at bounding box center [1534, 77] width 40 height 23
click at [245, 84] on icon "keyboard_arrow_down" at bounding box center [238, 76] width 25 height 25
click at [1541, 80] on button "Save" at bounding box center [1534, 77] width 40 height 23
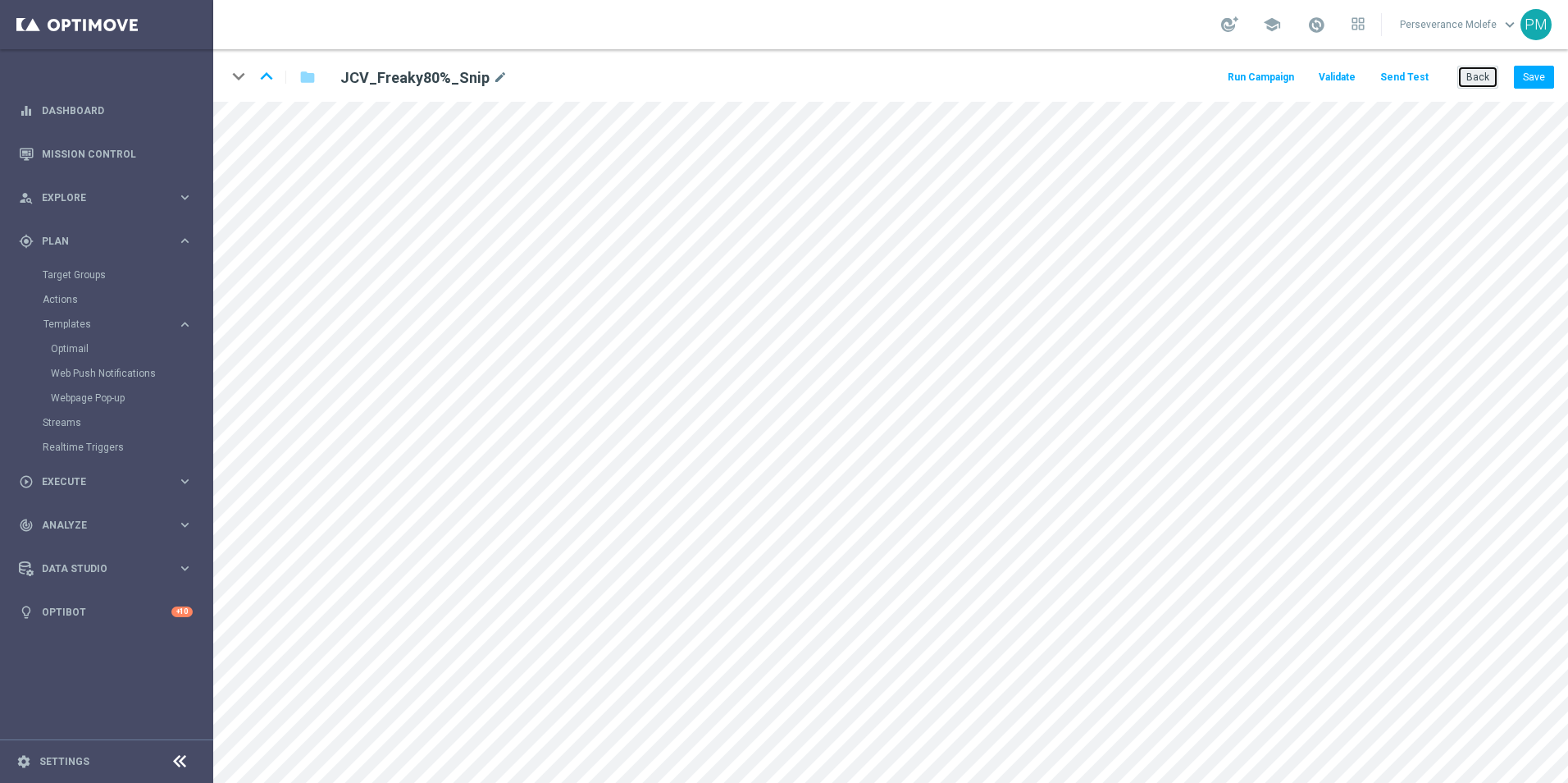
click at [1482, 79] on button "Back" at bounding box center [1478, 77] width 41 height 23
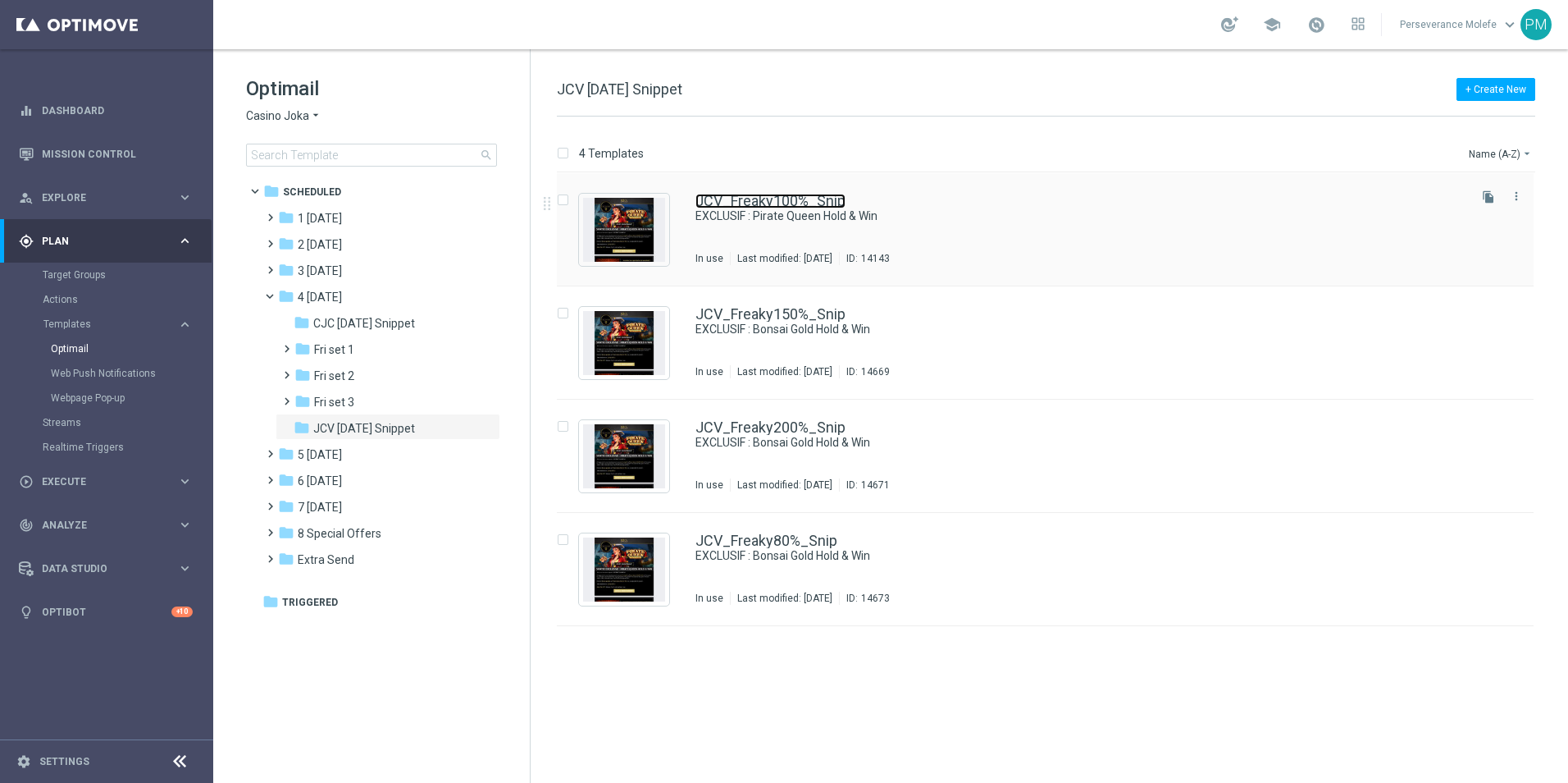
click at [742, 201] on link "JCV_Freaky100%_Snip" at bounding box center [771, 201] width 150 height 15
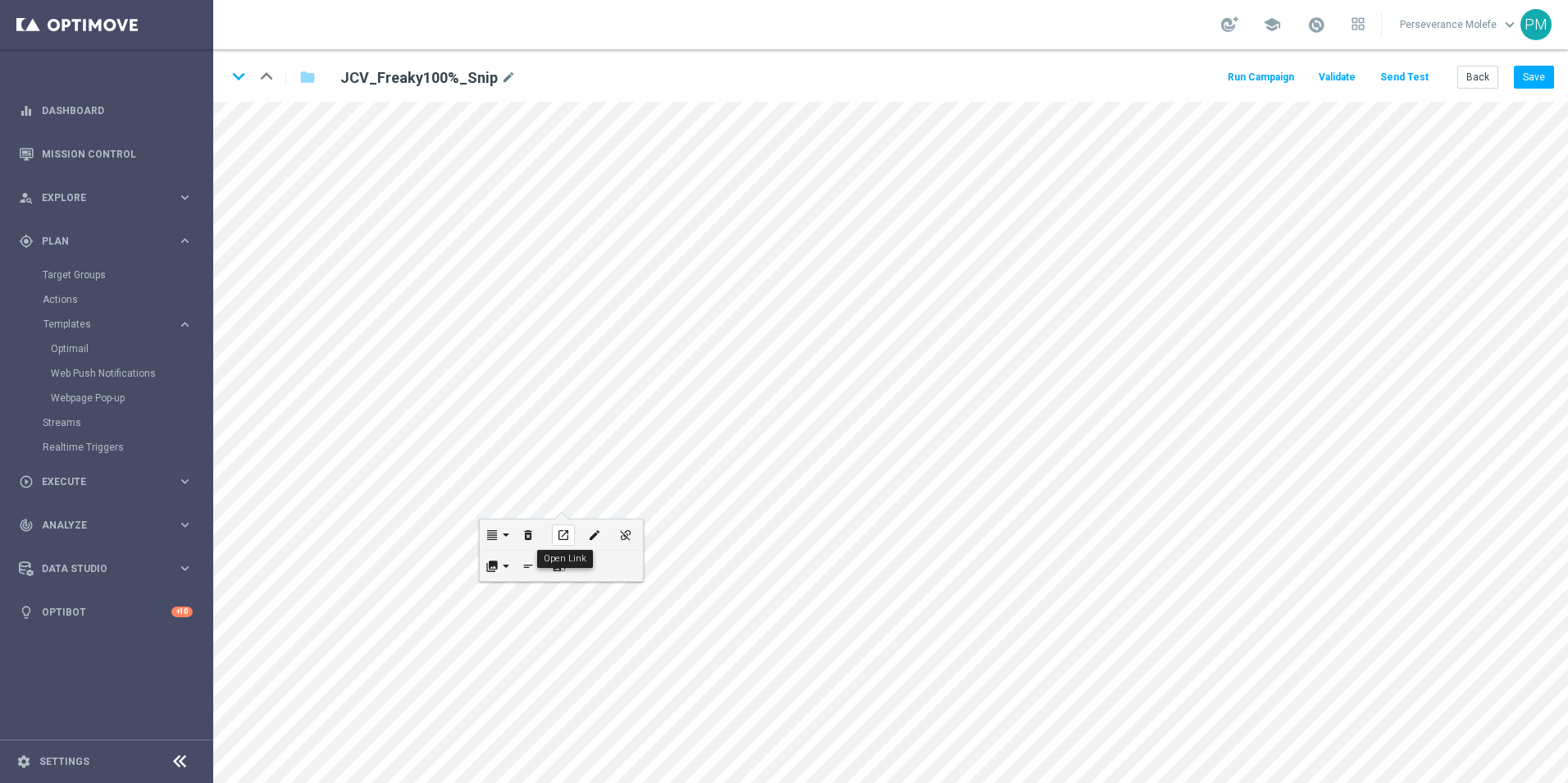
click at [566, 534] on icon "open_in_new" at bounding box center [562, 535] width 12 height 13
click at [673, 312] on icon "open_in_new" at bounding box center [671, 313] width 12 height 13
click at [690, 716] on icon "open_in_new" at bounding box center [684, 723] width 12 height 13
click at [1497, 77] on button "Back" at bounding box center [1478, 77] width 41 height 23
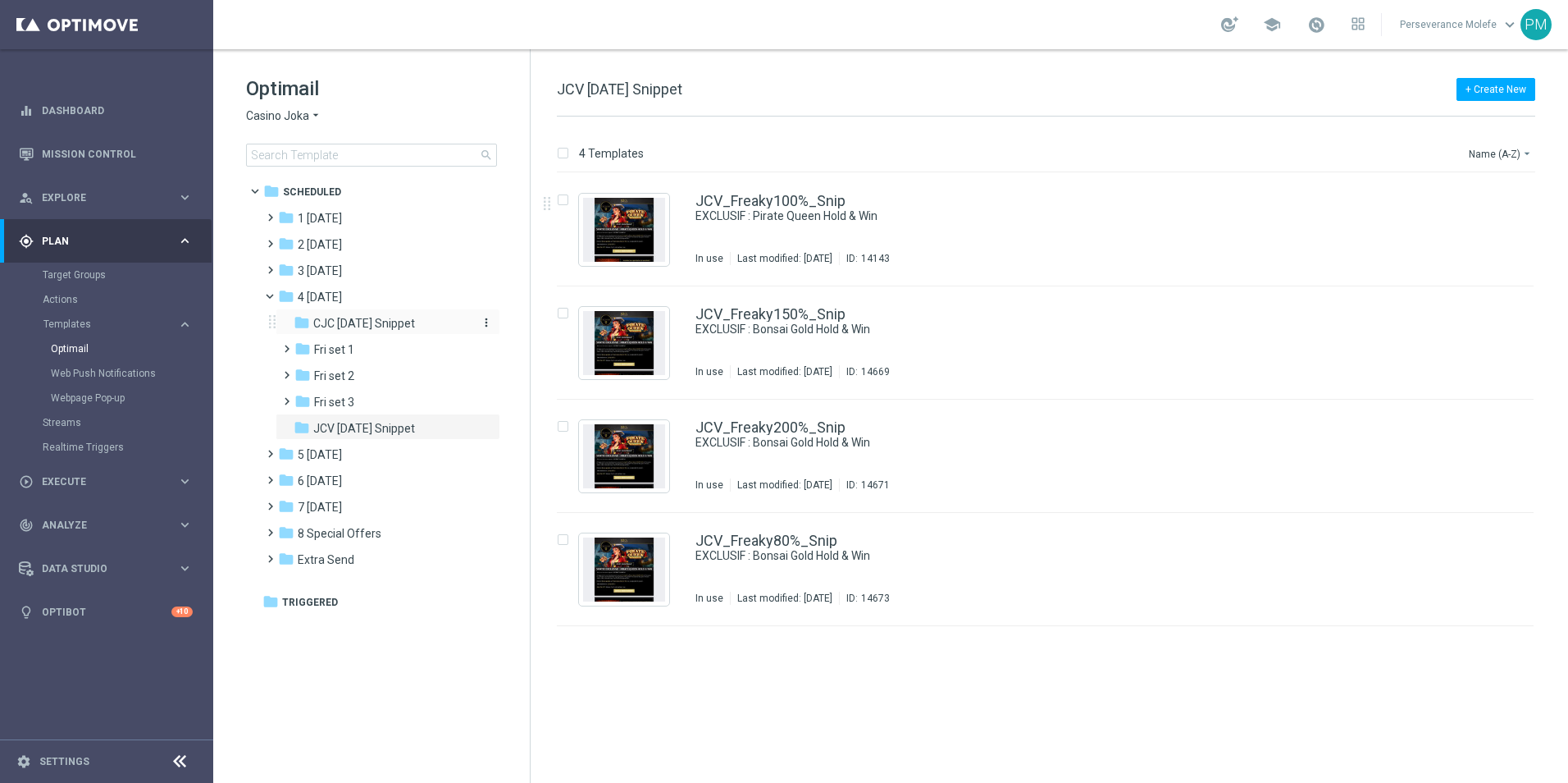
click at [398, 329] on span "CJC [DATE] Snippet" at bounding box center [364, 323] width 102 height 15
click at [405, 420] on div "folder JCV Friday Snippet" at bounding box center [381, 429] width 175 height 19
click at [409, 326] on span "CJC [DATE] Snippet" at bounding box center [364, 323] width 102 height 15
click at [401, 424] on span "JCV [DATE] Snippet" at bounding box center [364, 428] width 102 height 15
click at [290, 113] on span "Casino Joka" at bounding box center [278, 116] width 63 height 16
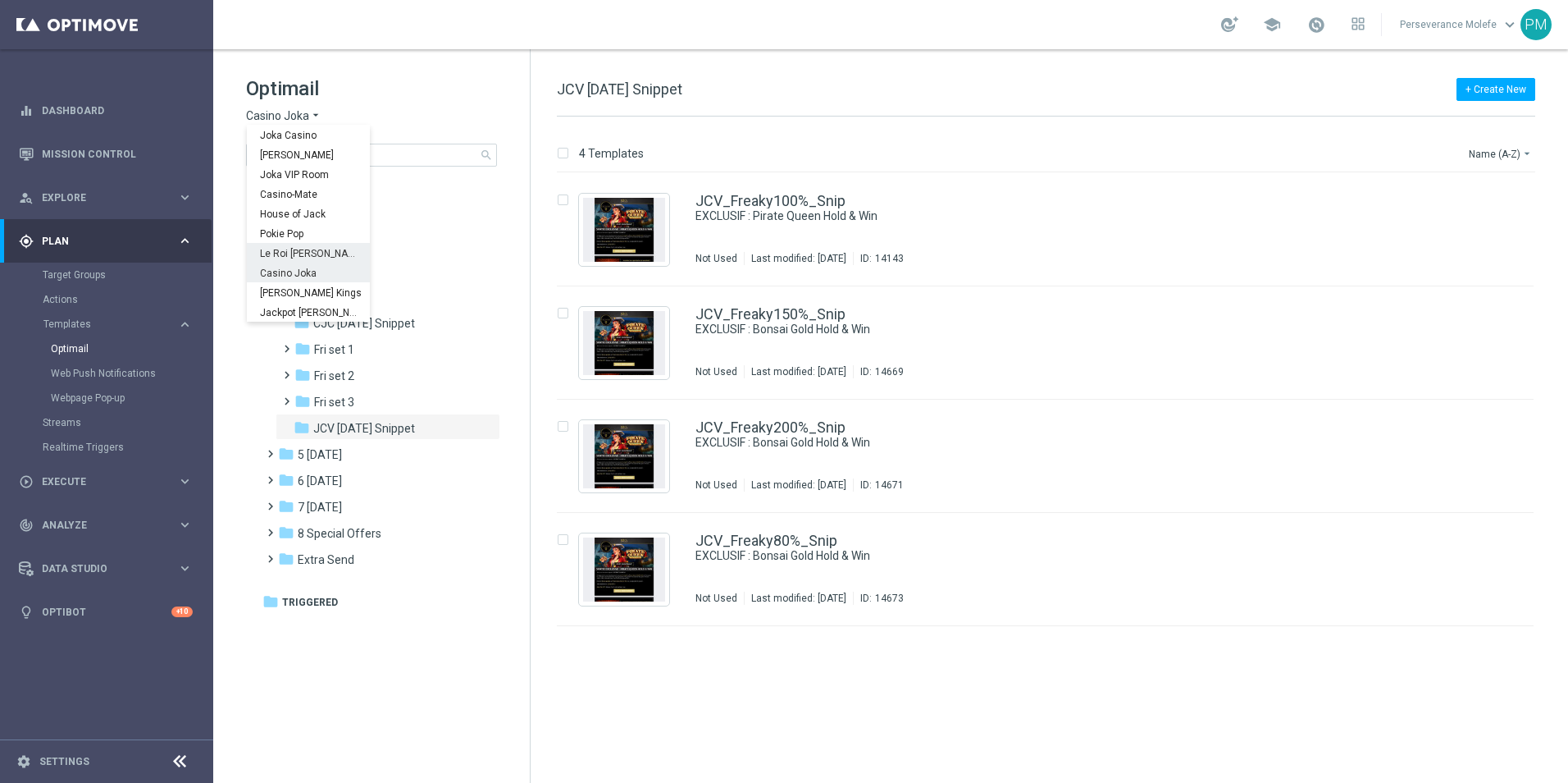
click at [299, 247] on div "Le Roi Johnny" at bounding box center [308, 252] width 123 height 19
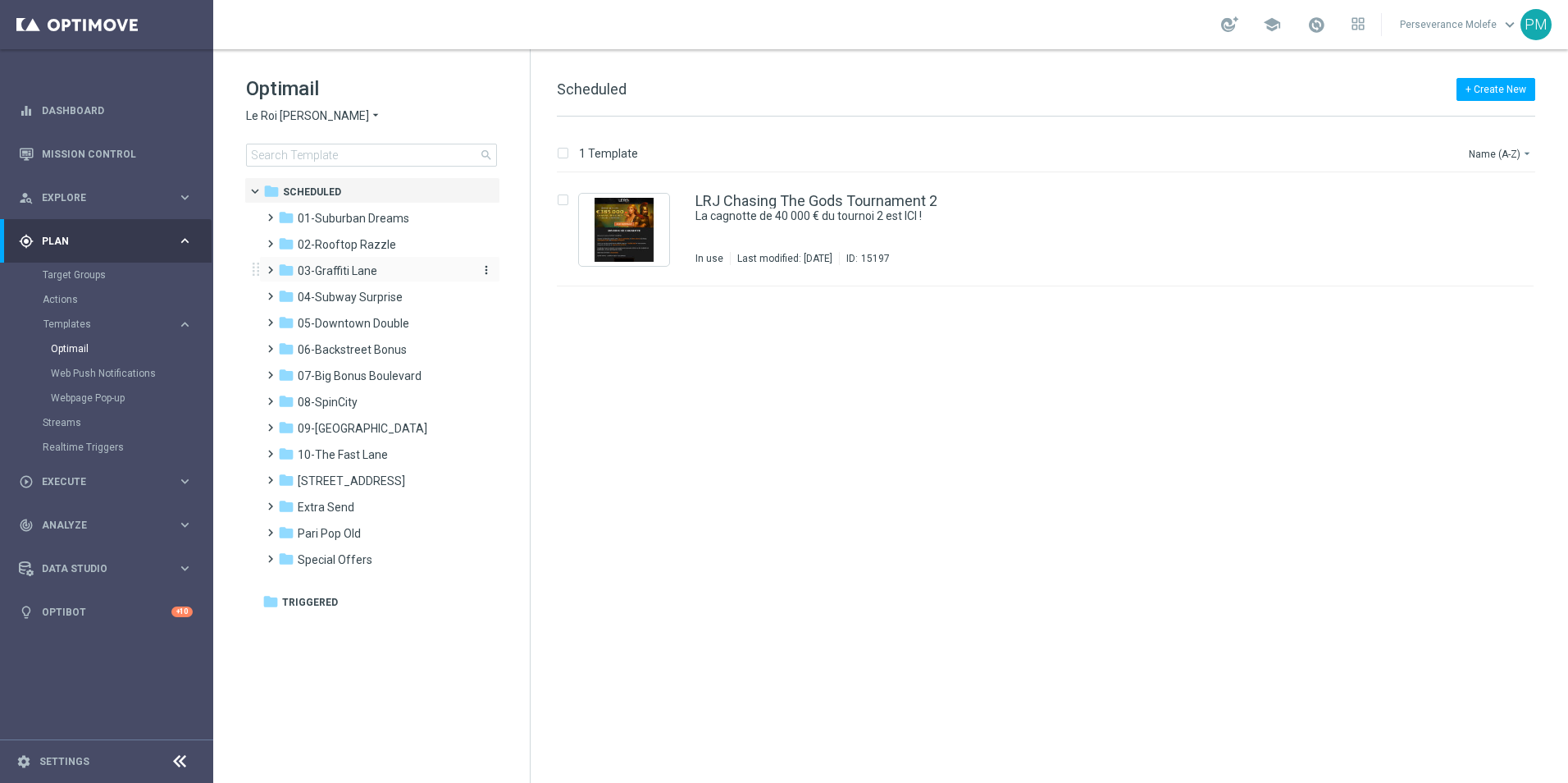
click at [334, 265] on span "03-Graffiti Lane" at bounding box center [337, 271] width 80 height 15
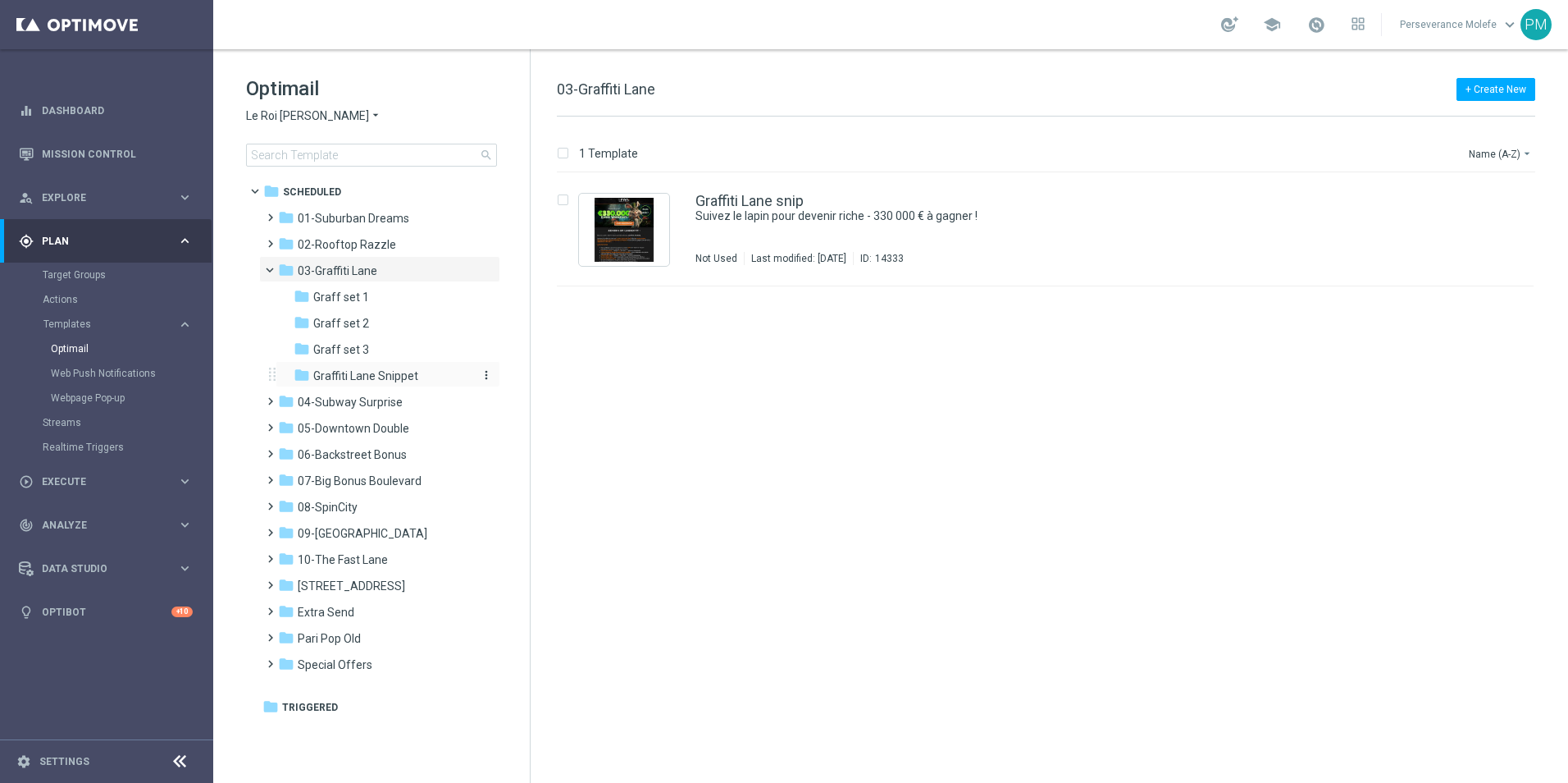
click at [415, 378] on span "Graffiti Lane Snippet" at bounding box center [365, 376] width 105 height 15
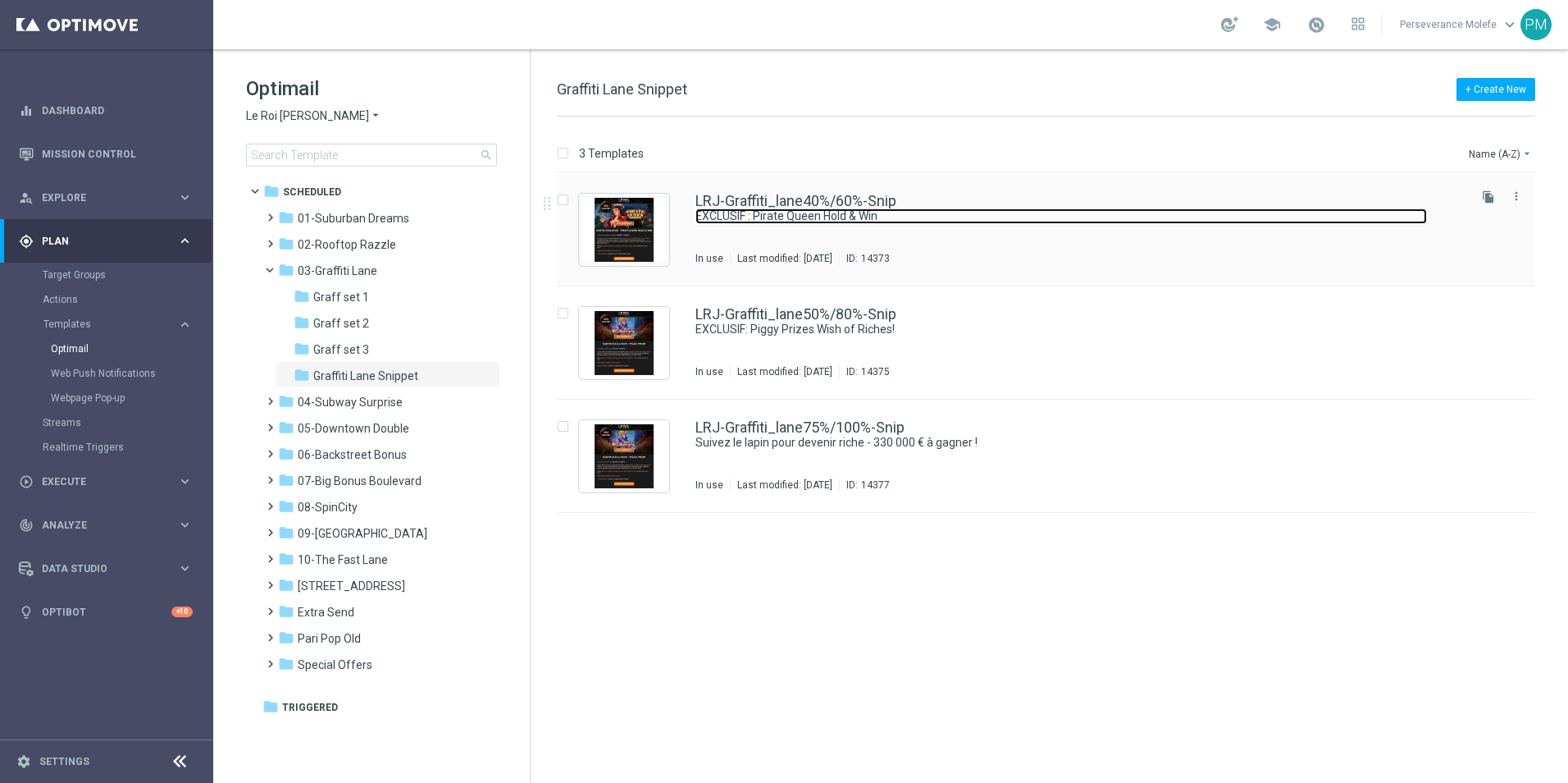
click at [800, 211] on link "EXCLUSIF : Pirate Queen Hold & Win" at bounding box center [1061, 216] width 732 height 16
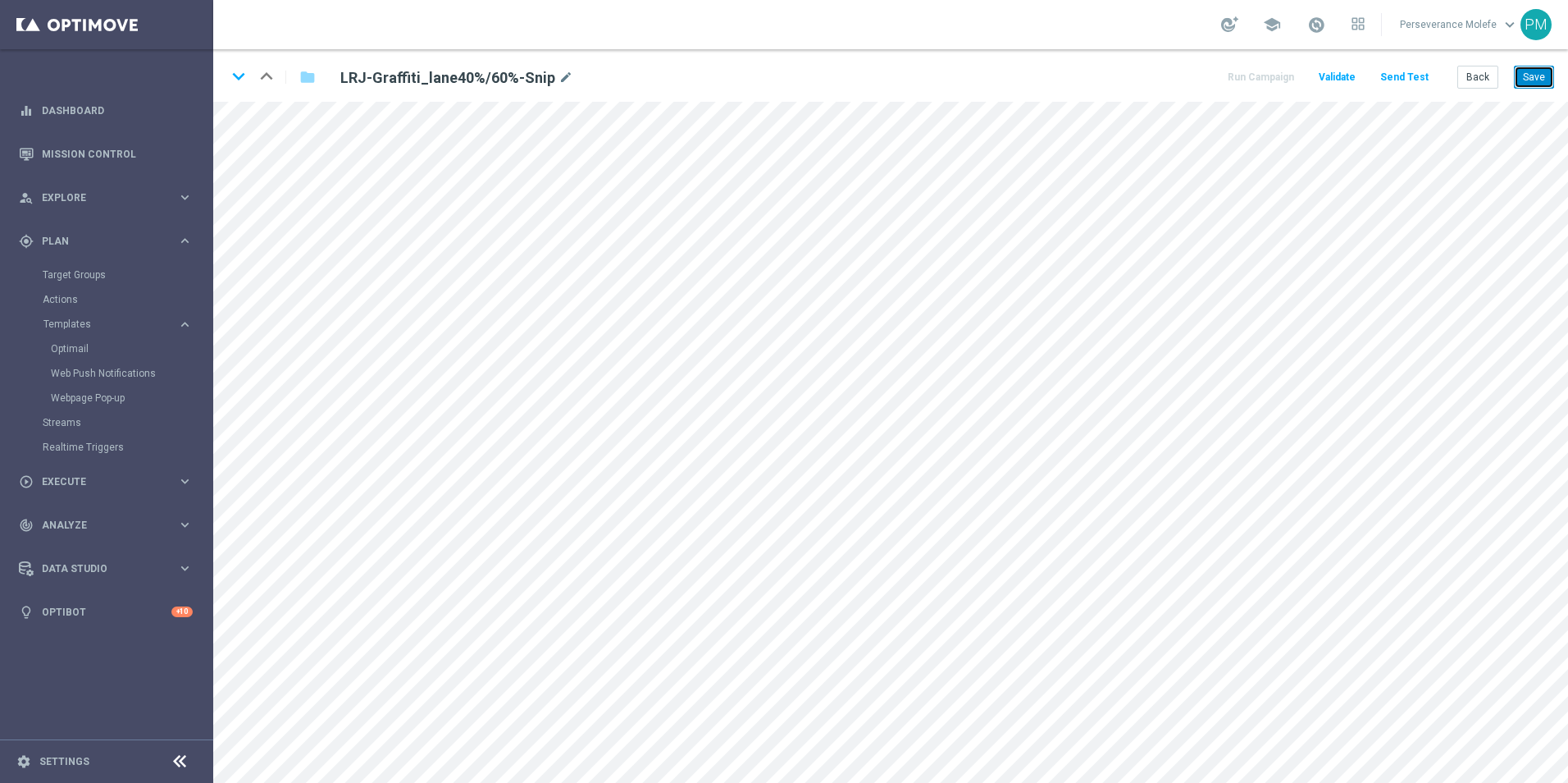
click at [1538, 87] on button "Save" at bounding box center [1534, 77] width 40 height 23
click at [233, 79] on icon "keyboard_arrow_down" at bounding box center [238, 76] width 25 height 25
click at [1537, 82] on button "Save" at bounding box center [1534, 77] width 40 height 23
click at [233, 75] on icon "keyboard_arrow_down" at bounding box center [238, 76] width 25 height 25
click at [1540, 80] on button "Save" at bounding box center [1534, 77] width 40 height 23
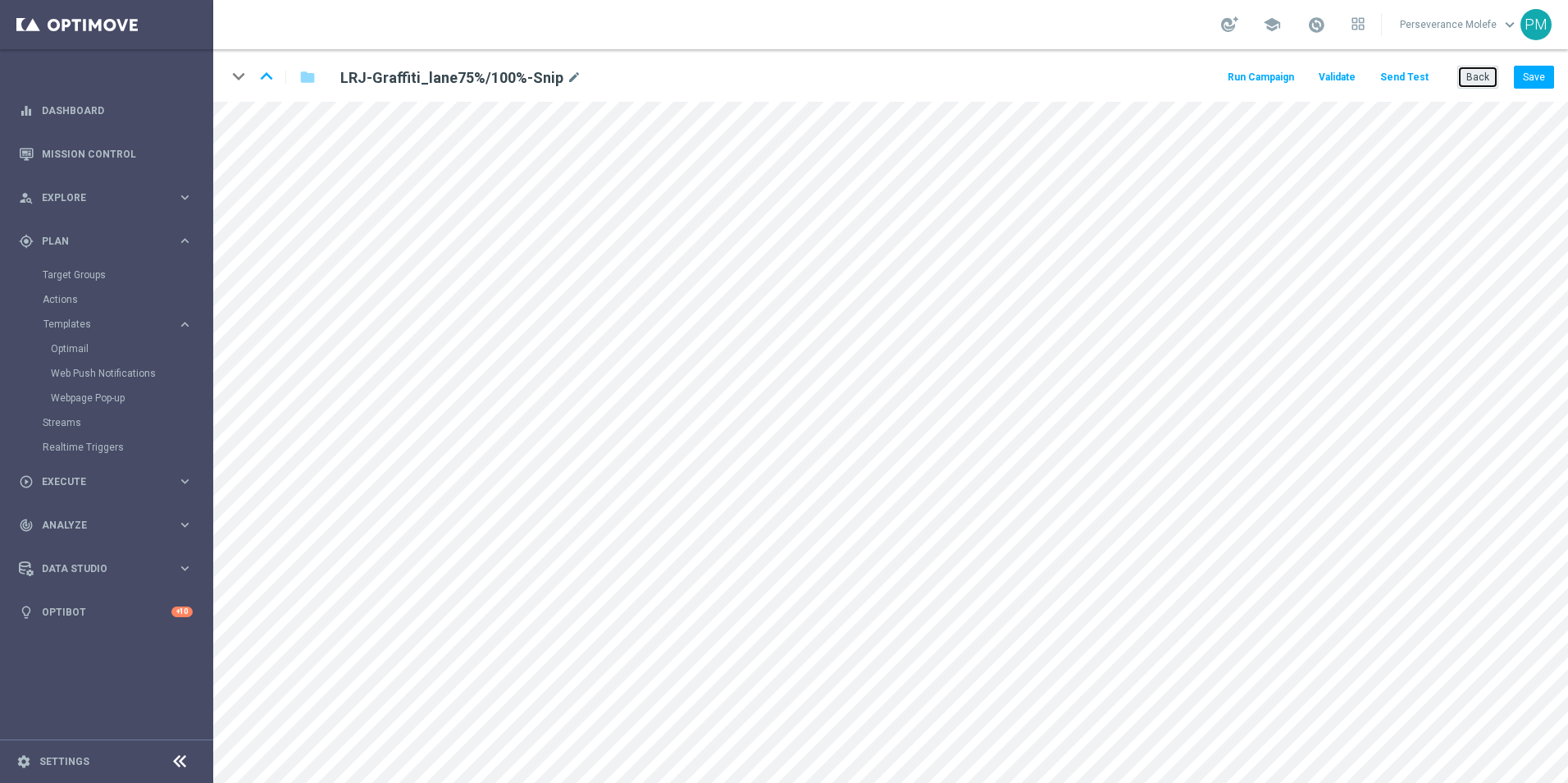
click at [1480, 74] on button "Back" at bounding box center [1478, 77] width 41 height 23
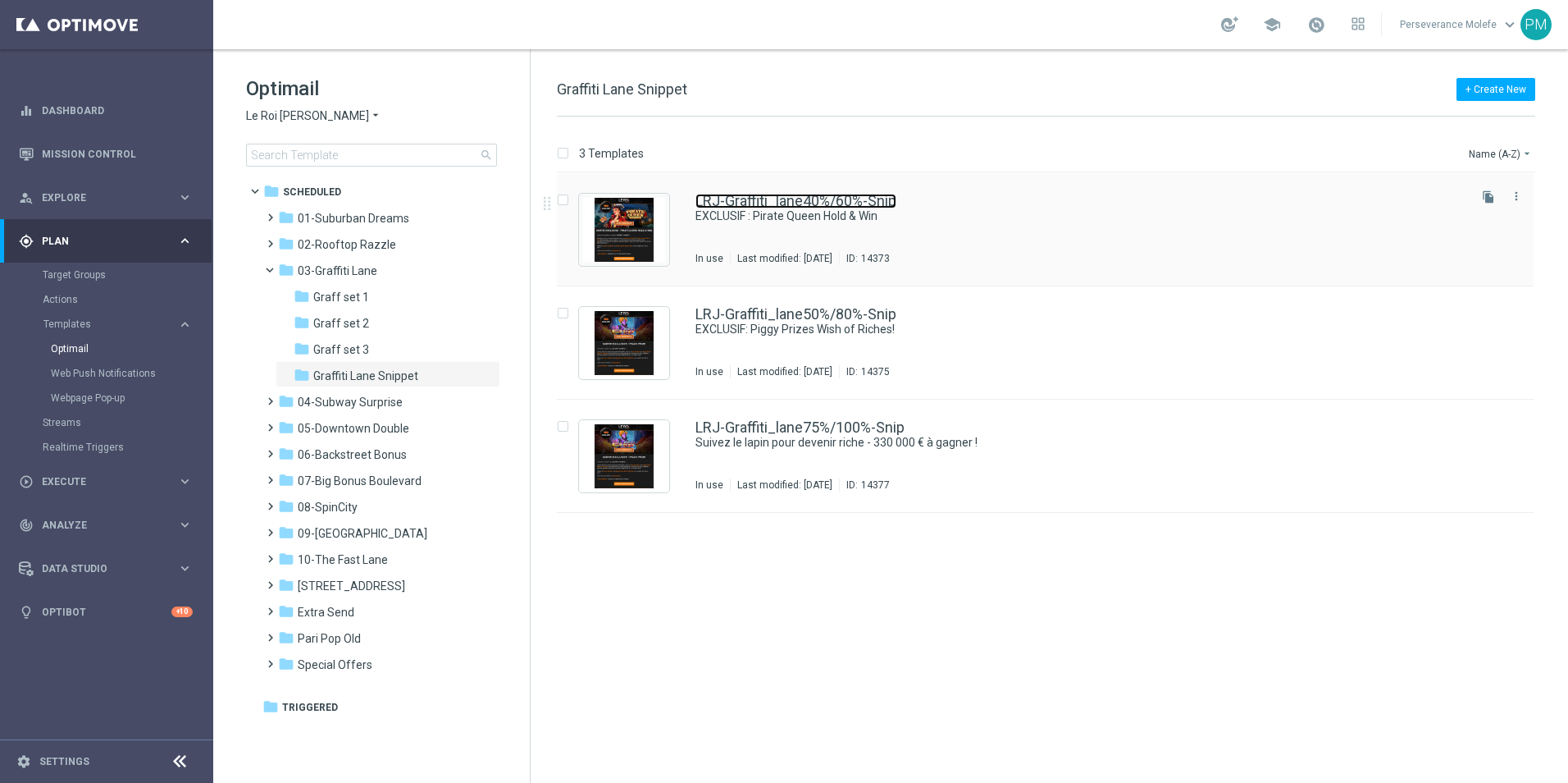
click at [789, 206] on link "LRJ-Graffiti_lane40%/60%-Snip" at bounding box center [796, 201] width 201 height 15
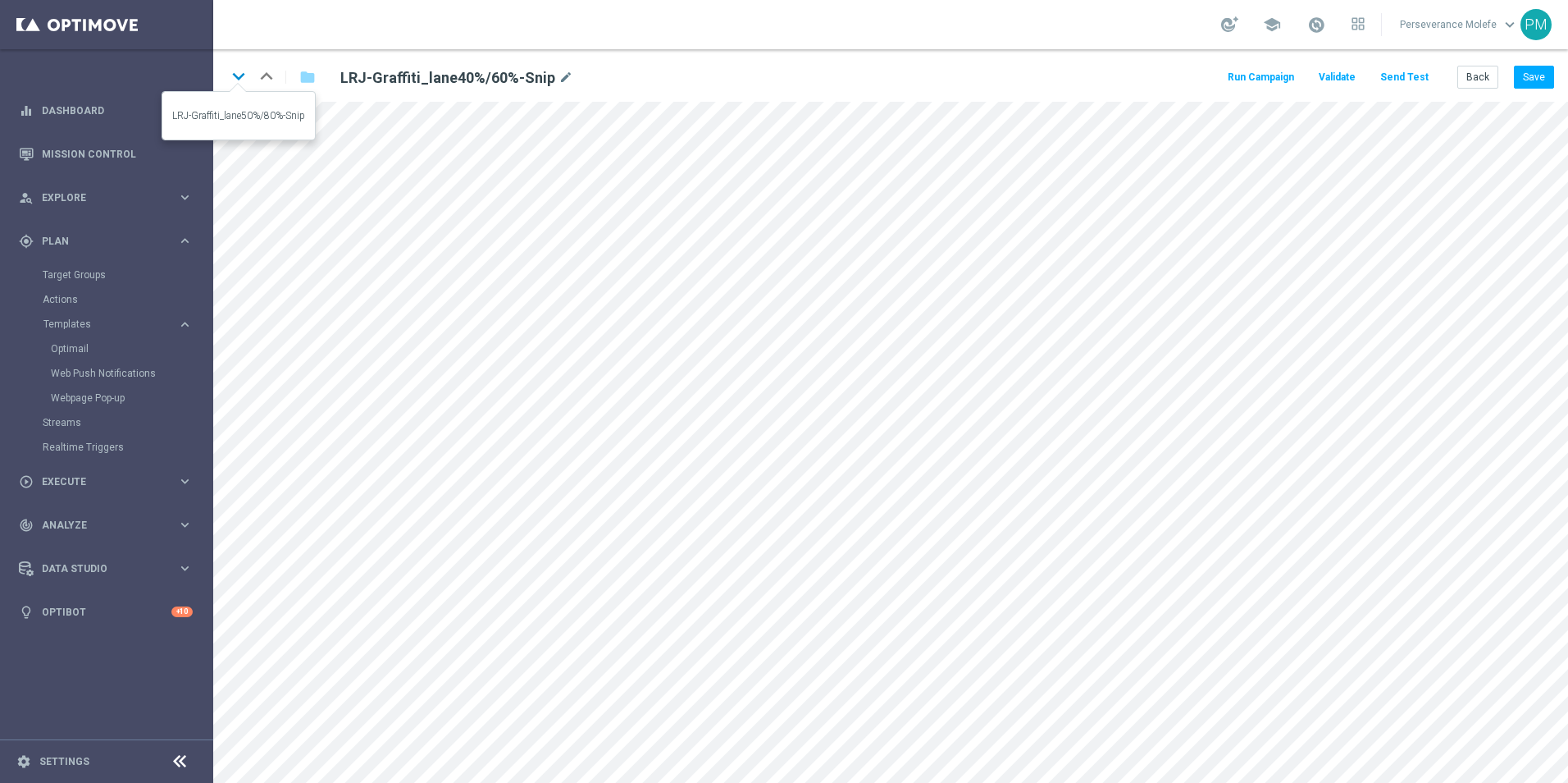
click at [240, 75] on icon "keyboard_arrow_down" at bounding box center [238, 76] width 25 height 25
click at [1543, 80] on button "Save" at bounding box center [1534, 77] width 40 height 23
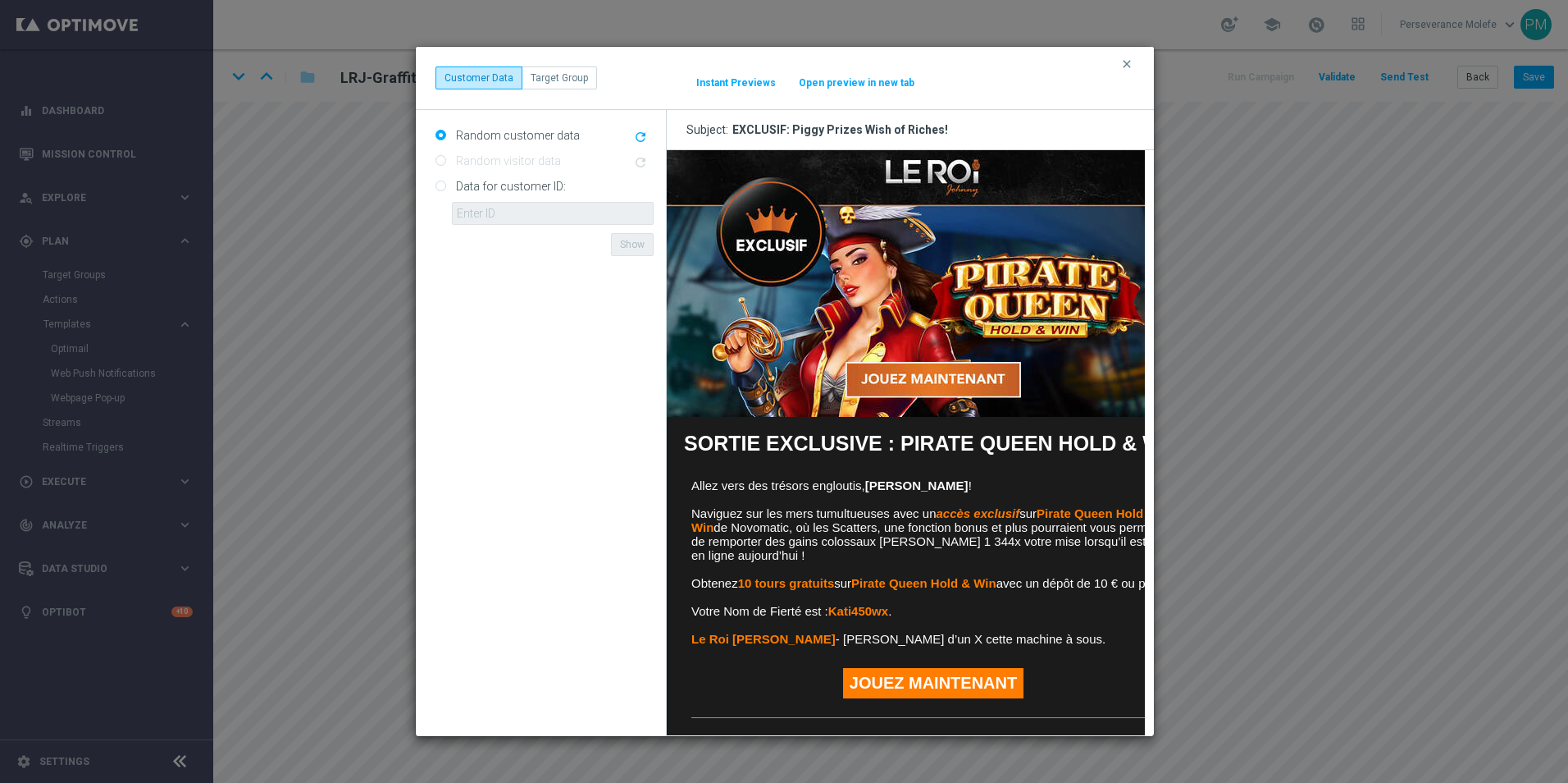
click at [893, 82] on button "Open preview in new tab" at bounding box center [857, 82] width 118 height 13
click at [1135, 58] on button "clear" at bounding box center [1129, 64] width 19 height 15
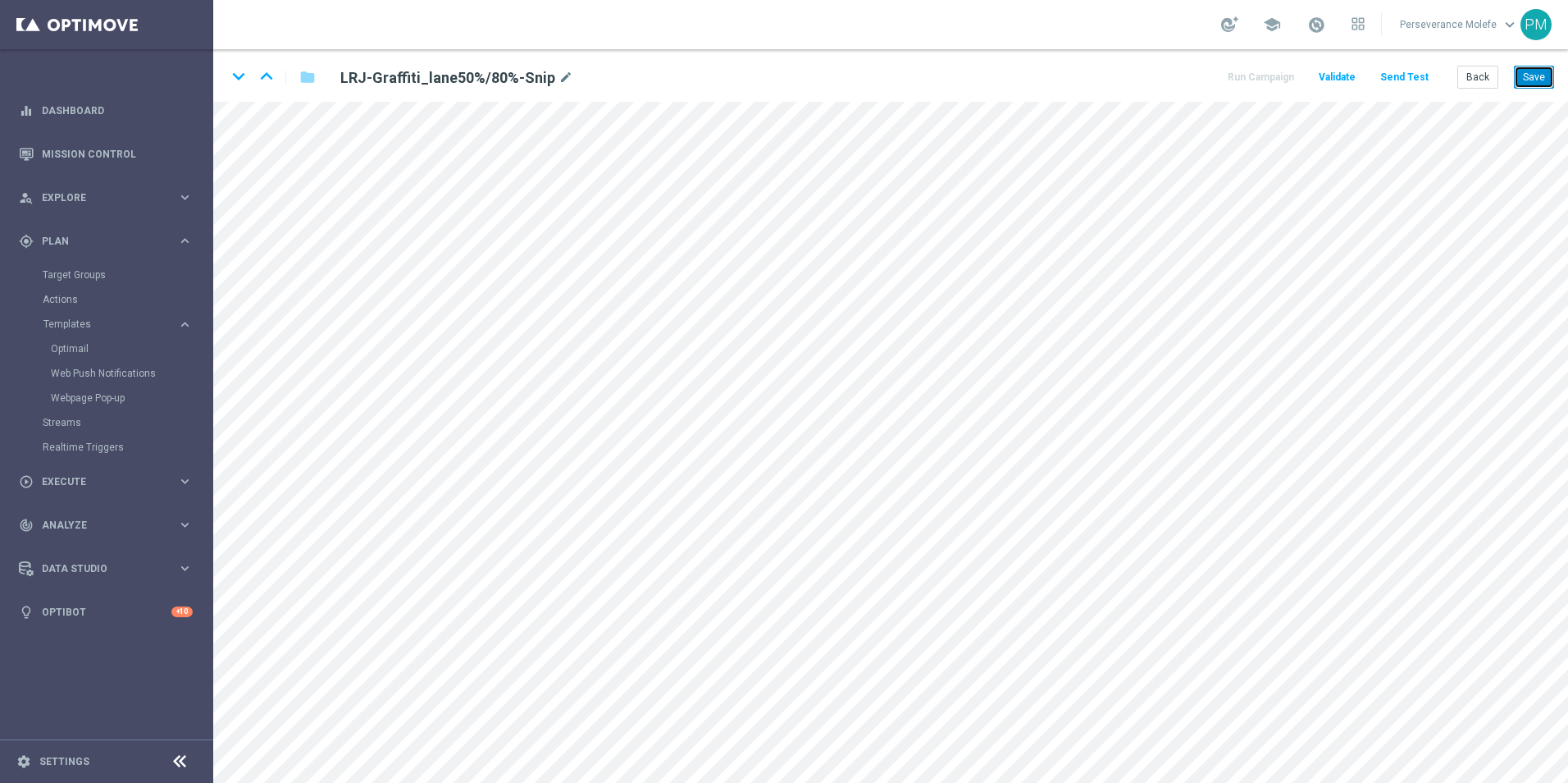
click at [1523, 82] on button "Save" at bounding box center [1534, 77] width 40 height 23
click at [240, 78] on icon "keyboard_arrow_down" at bounding box center [238, 76] width 25 height 25
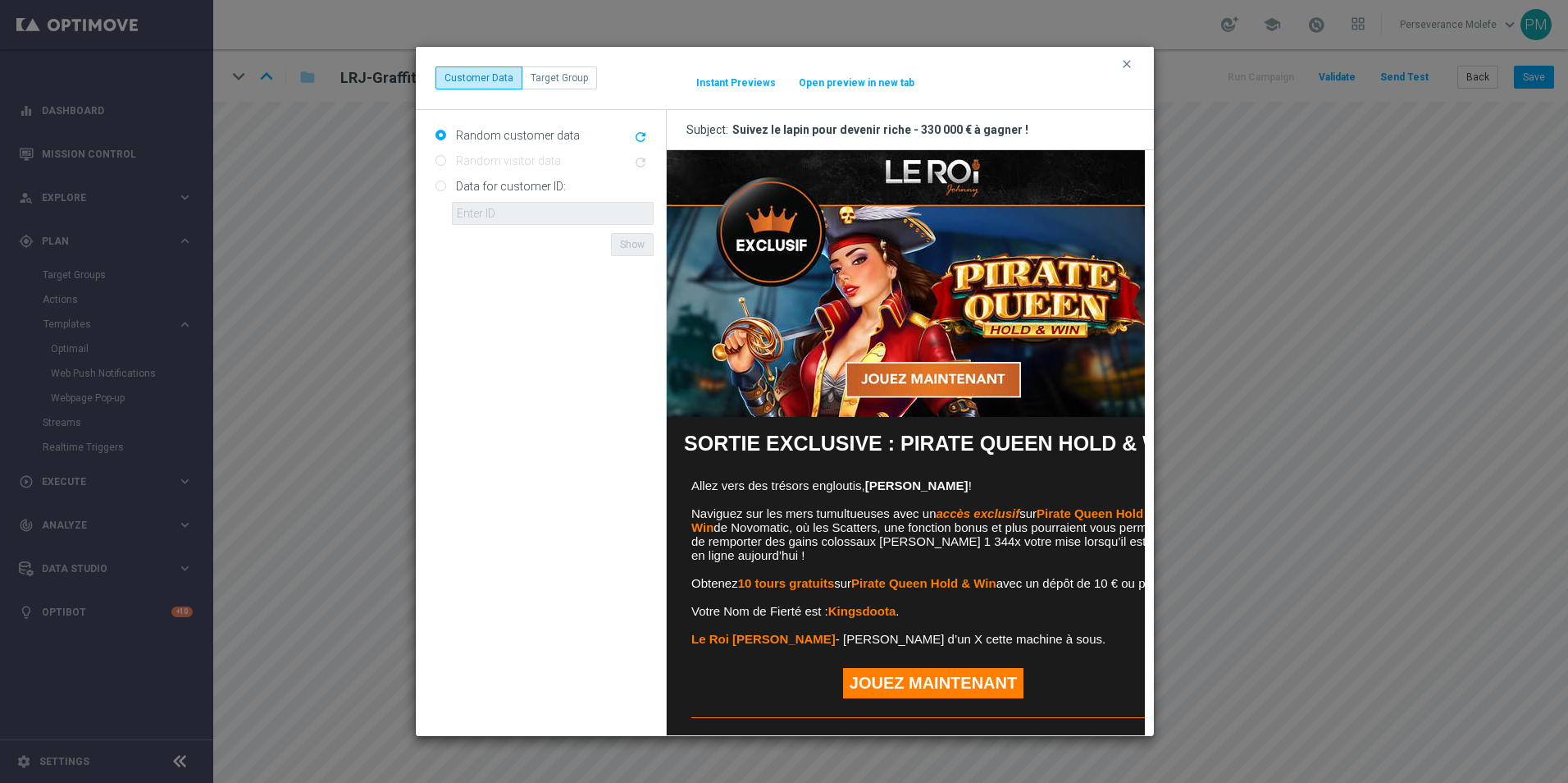
click at [844, 89] on button "Open preview in new tab" at bounding box center [857, 82] width 118 height 13
click at [1134, 62] on button "clear" at bounding box center [1129, 64] width 19 height 15
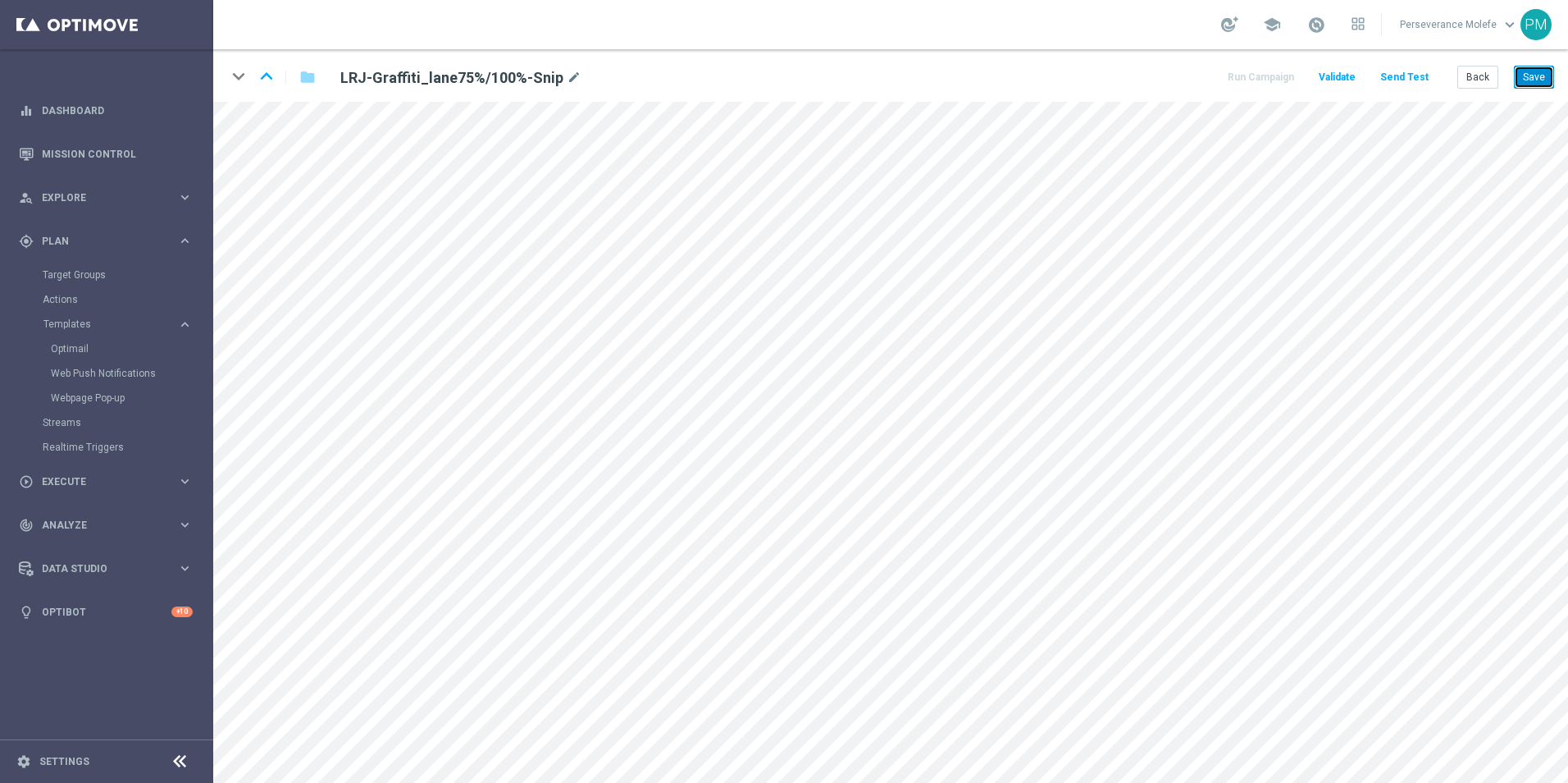
click at [1535, 89] on button "Save" at bounding box center [1534, 77] width 40 height 23
click at [1476, 83] on button "Back" at bounding box center [1478, 77] width 41 height 23
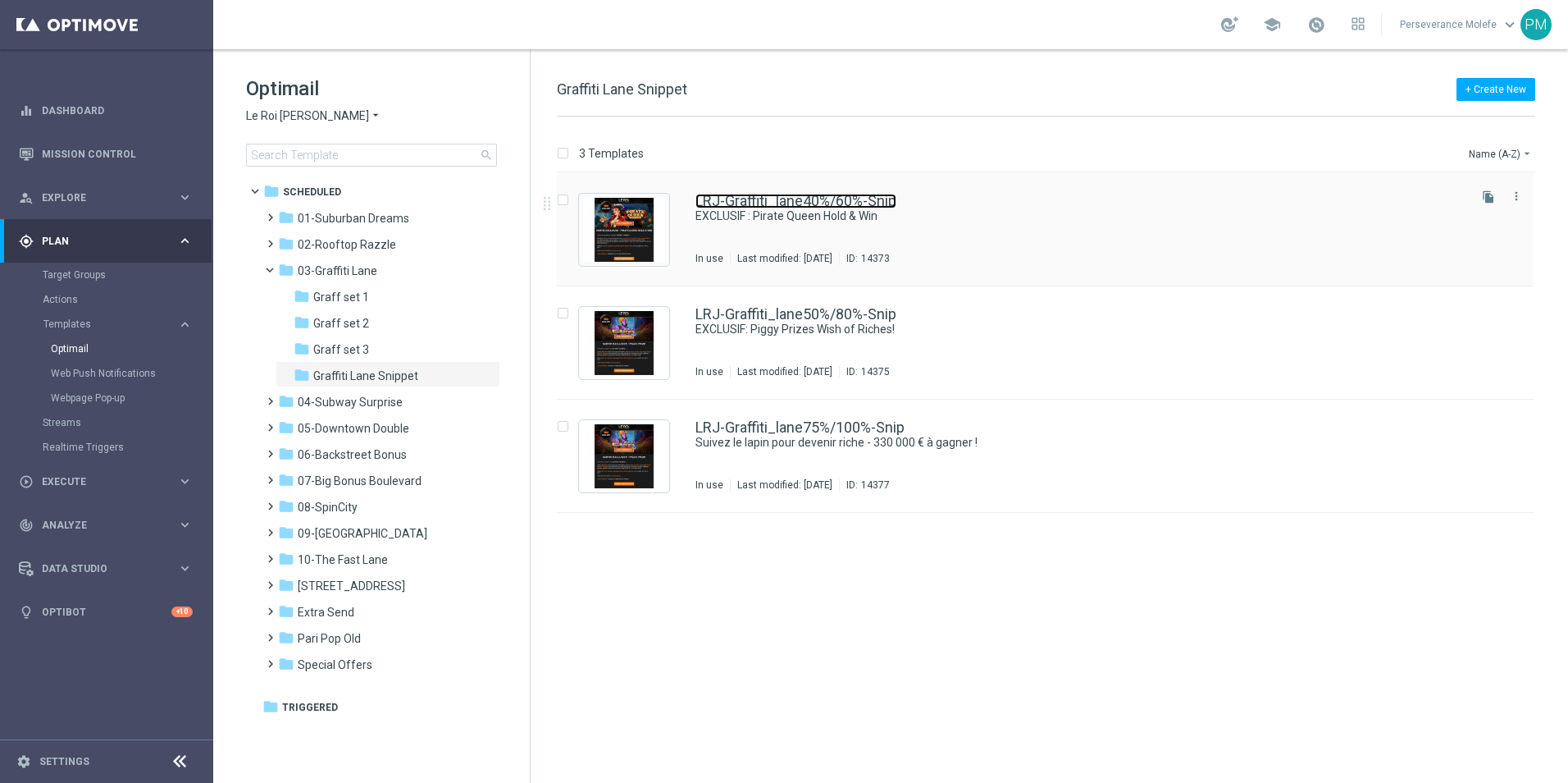
click at [728, 199] on link "LRJ-Graffiti_lane40%/60%-Snip" at bounding box center [796, 201] width 201 height 15
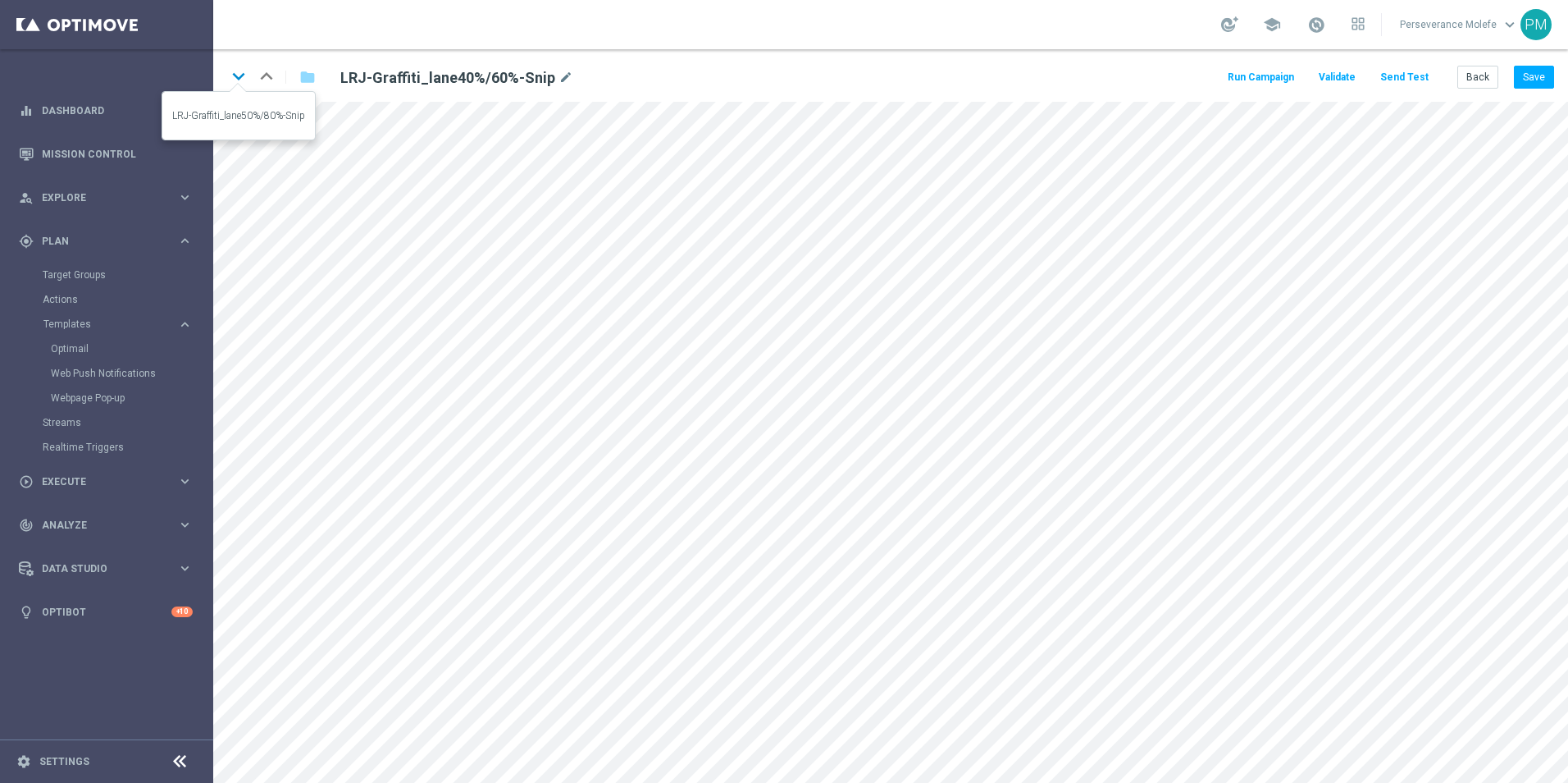
click at [240, 74] on icon "keyboard_arrow_down" at bounding box center [238, 76] width 25 height 25
click at [241, 76] on icon "keyboard_arrow_down" at bounding box center [238, 76] width 25 height 25
click at [1474, 86] on button "Back" at bounding box center [1478, 77] width 41 height 23
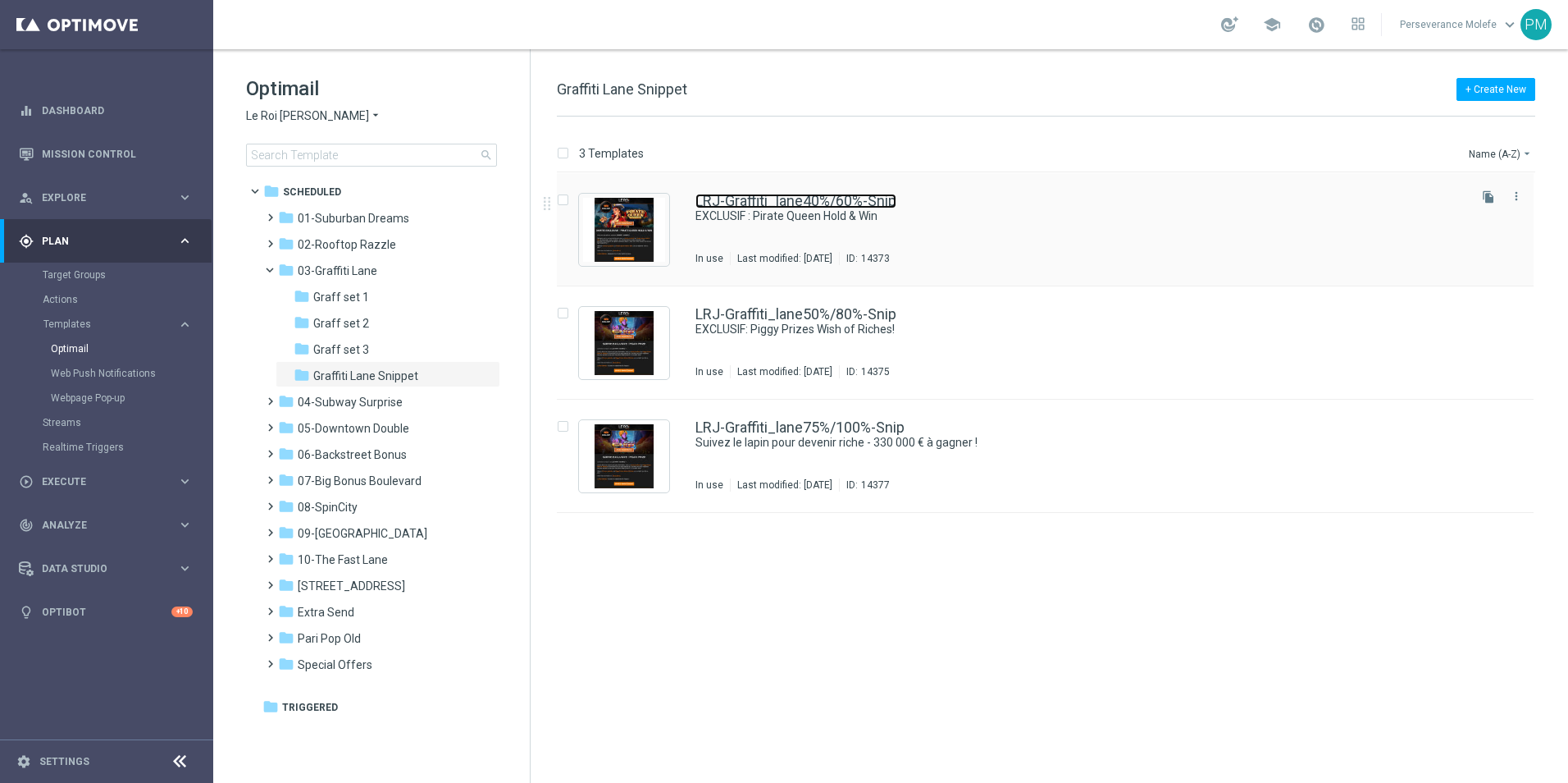
click at [718, 197] on link "LRJ-Graffiti_lane40%/60%-Snip" at bounding box center [796, 201] width 201 height 15
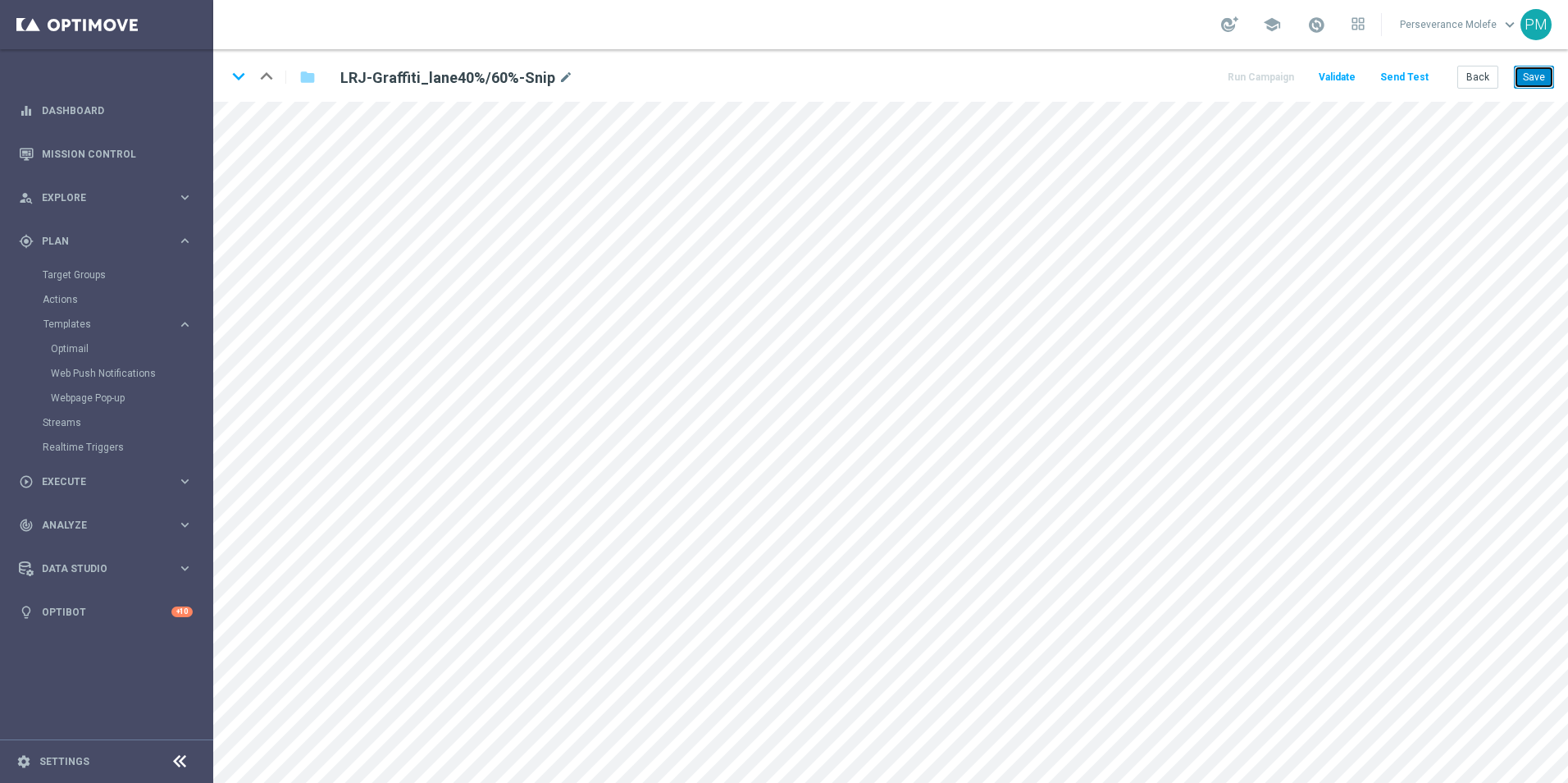
click at [1539, 82] on button "Save" at bounding box center [1534, 77] width 40 height 23
click at [236, 79] on icon "keyboard_arrow_down" at bounding box center [238, 76] width 25 height 25
click at [1528, 82] on button "Save" at bounding box center [1534, 77] width 40 height 23
click at [1520, 79] on button "Save" at bounding box center [1534, 77] width 40 height 23
click at [243, 78] on icon "keyboard_arrow_down" at bounding box center [238, 76] width 25 height 25
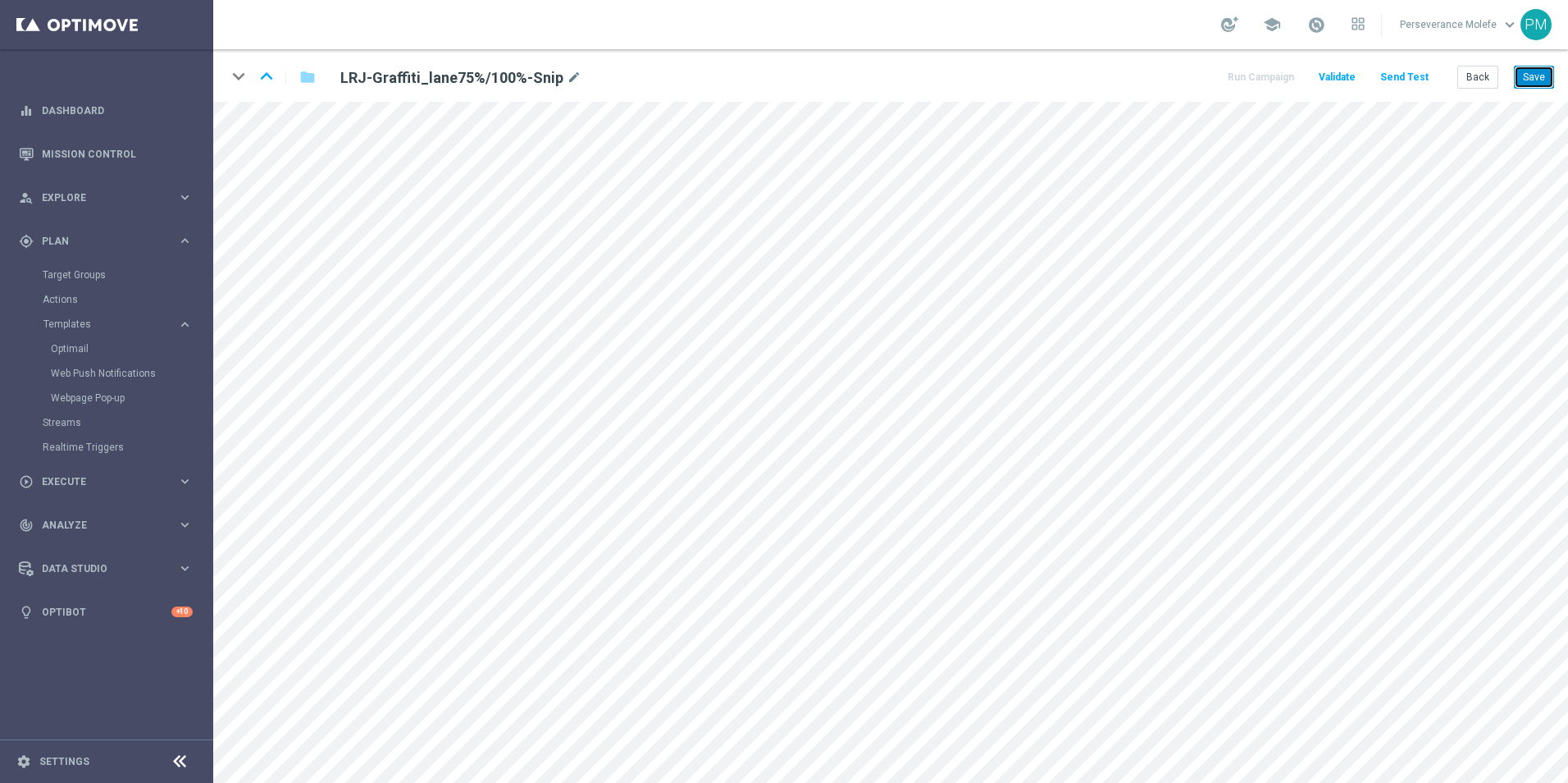
click at [1544, 79] on button "Save" at bounding box center [1534, 77] width 40 height 23
click at [1472, 75] on button "Back" at bounding box center [1478, 77] width 41 height 23
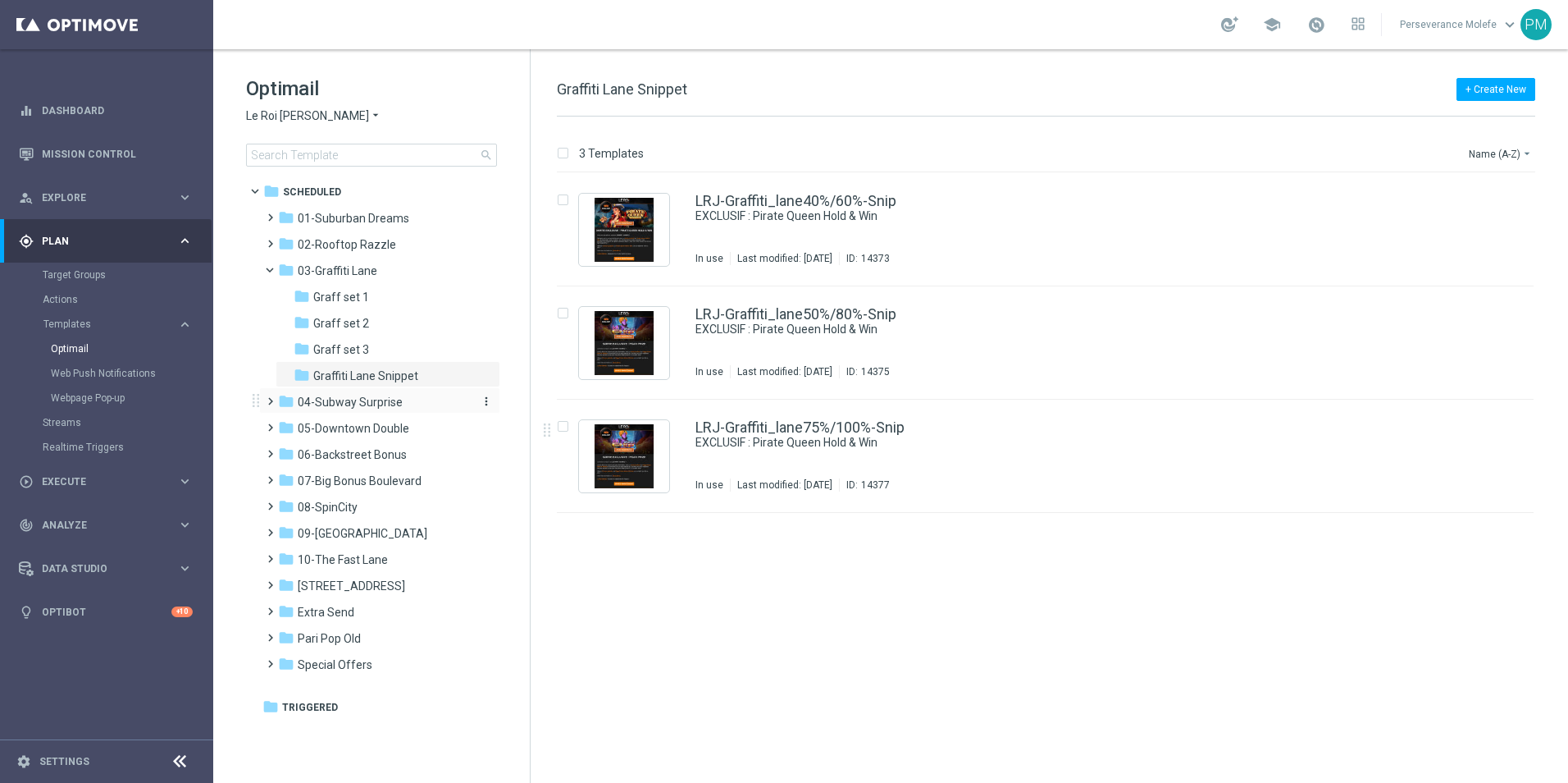
click at [411, 405] on div "folder 04-Subway Surprise" at bounding box center [372, 402] width 189 height 19
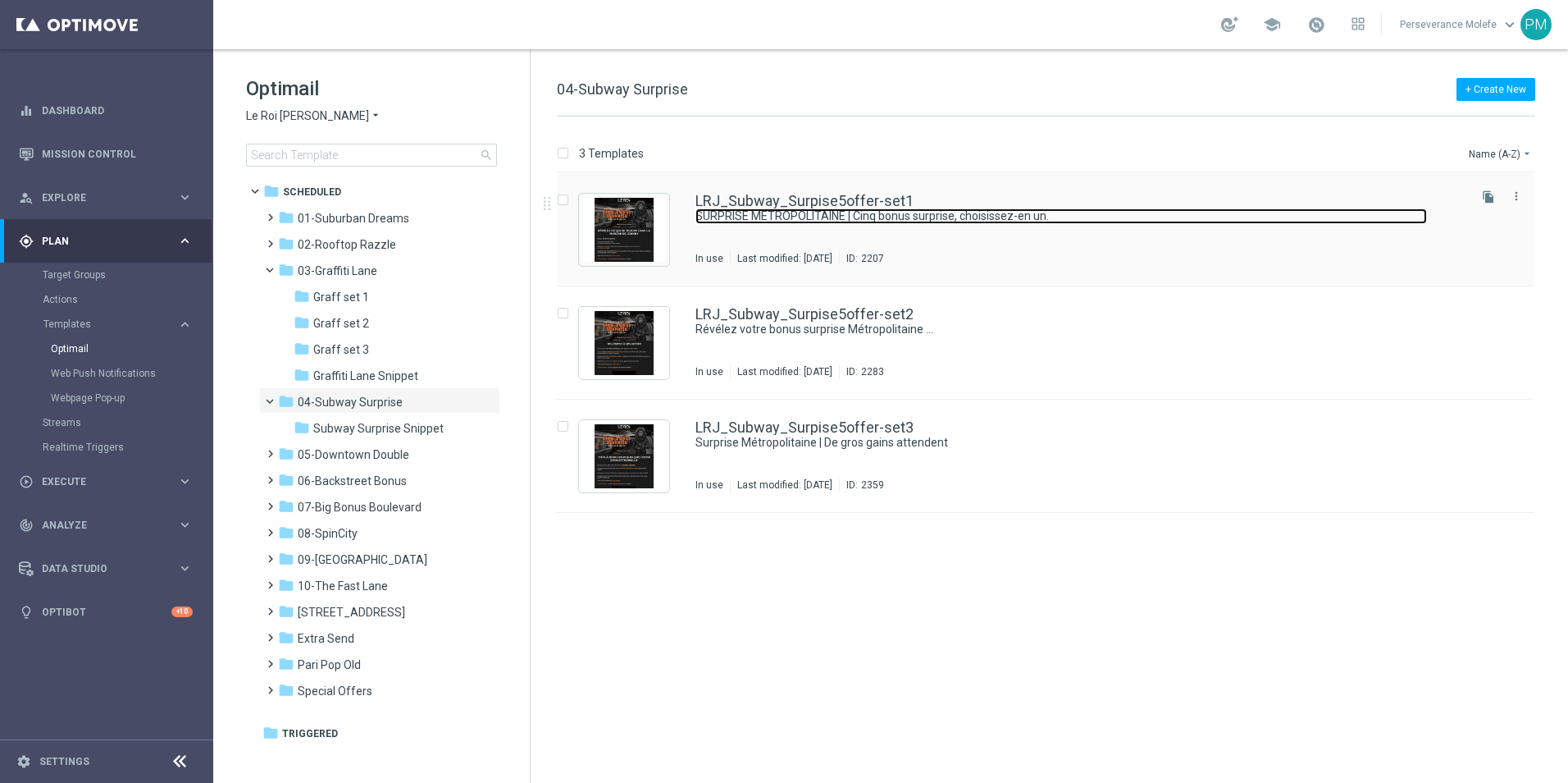
click at [839, 211] on link "SURPRISE METROPOLITAINE | Cinq bonus surprise, choisissez-en un." at bounding box center [1061, 216] width 732 height 16
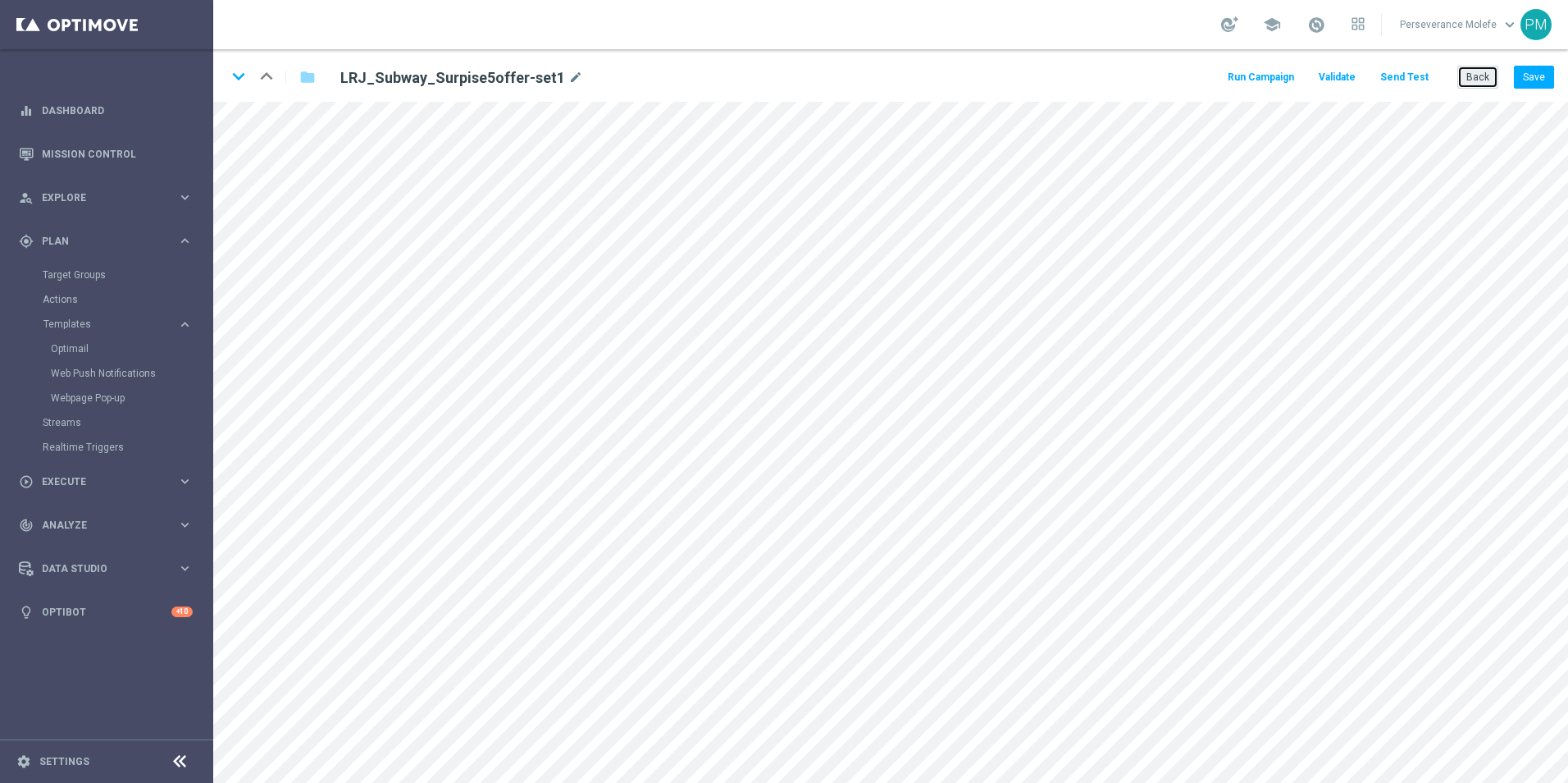
click at [1477, 77] on button "Back" at bounding box center [1478, 77] width 41 height 23
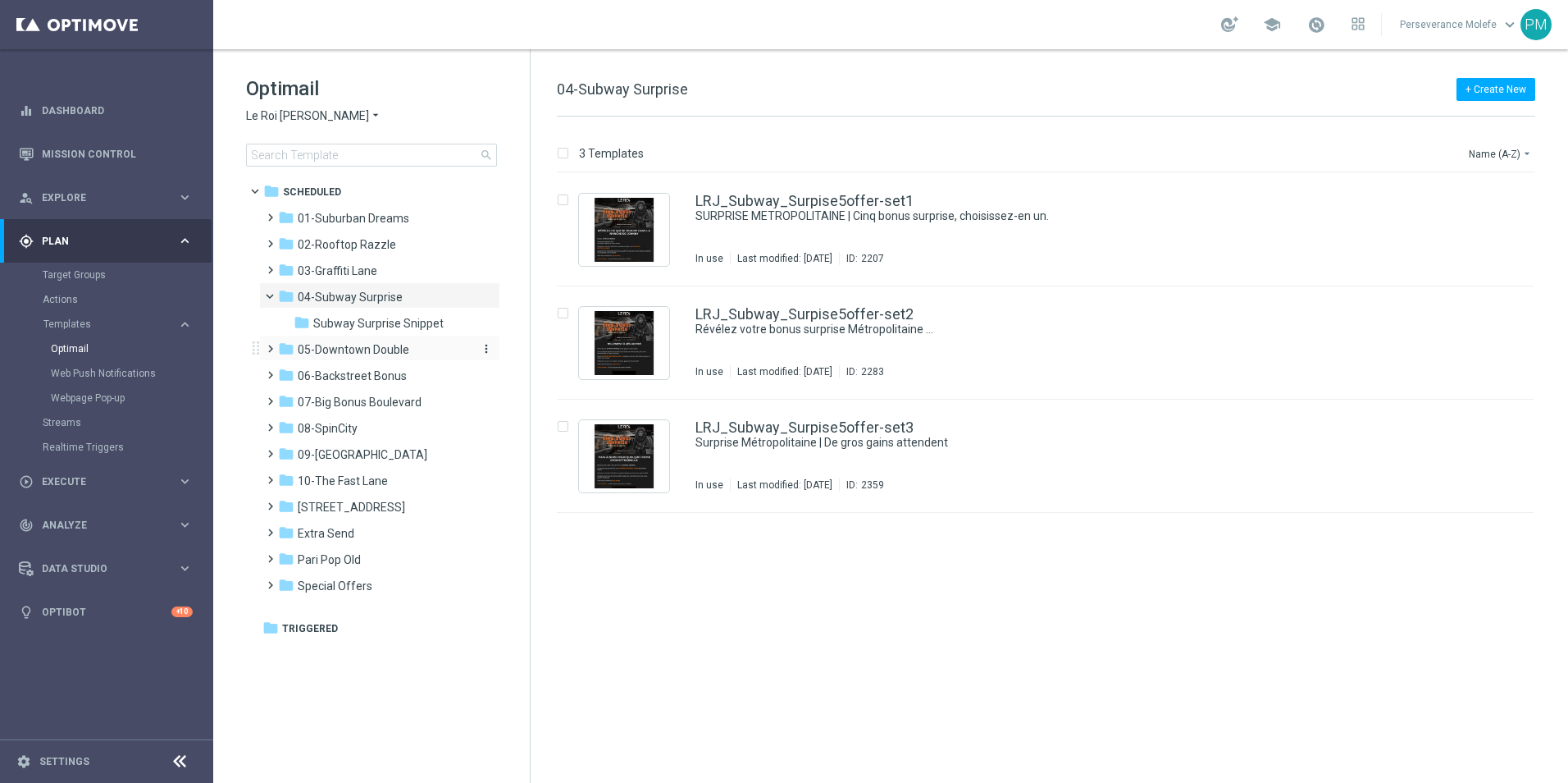
click at [382, 355] on span "05-Downtown Double" at bounding box center [353, 349] width 111 height 15
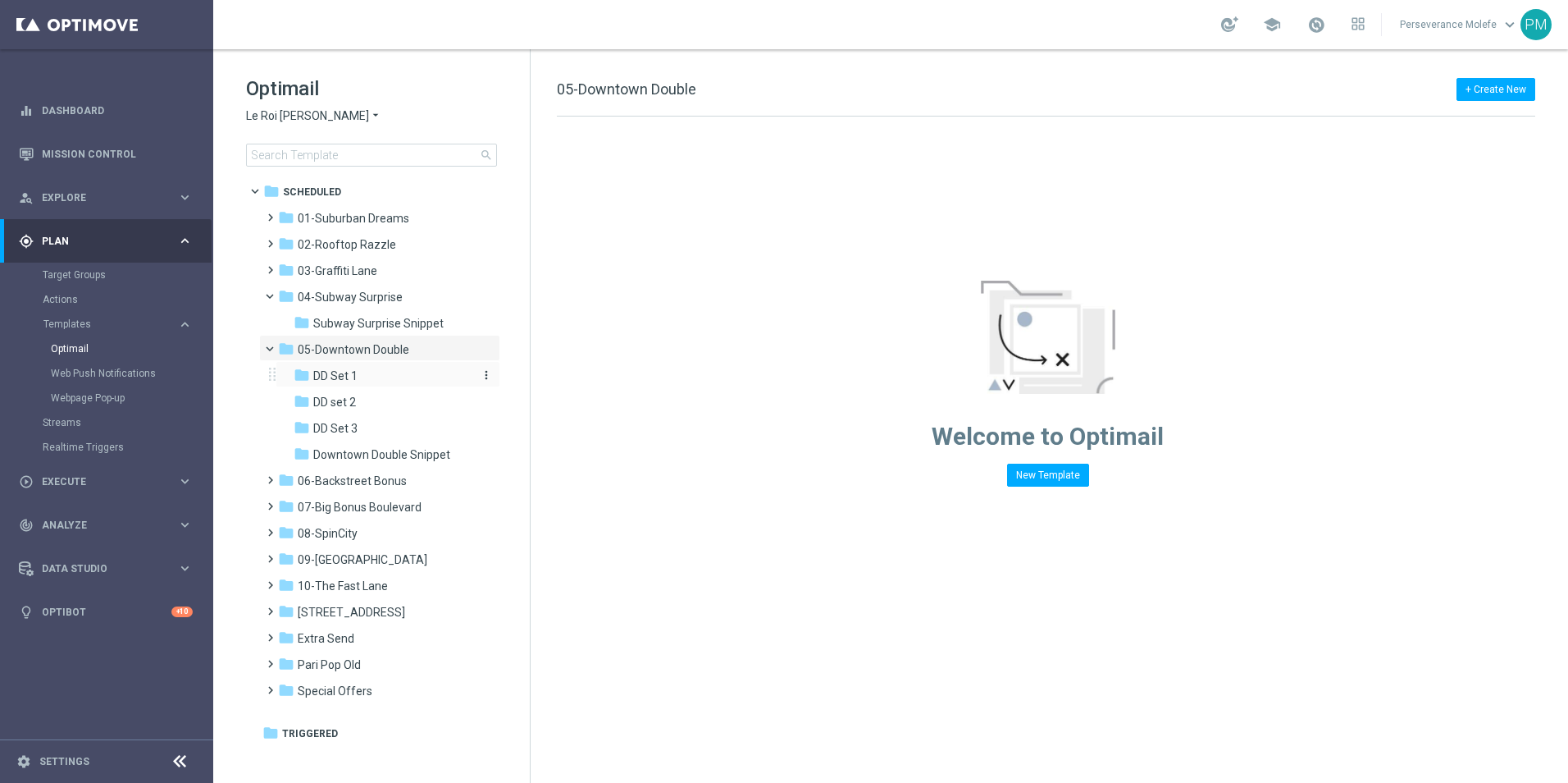
click at [381, 373] on div "folder DD Set 1" at bounding box center [381, 376] width 175 height 19
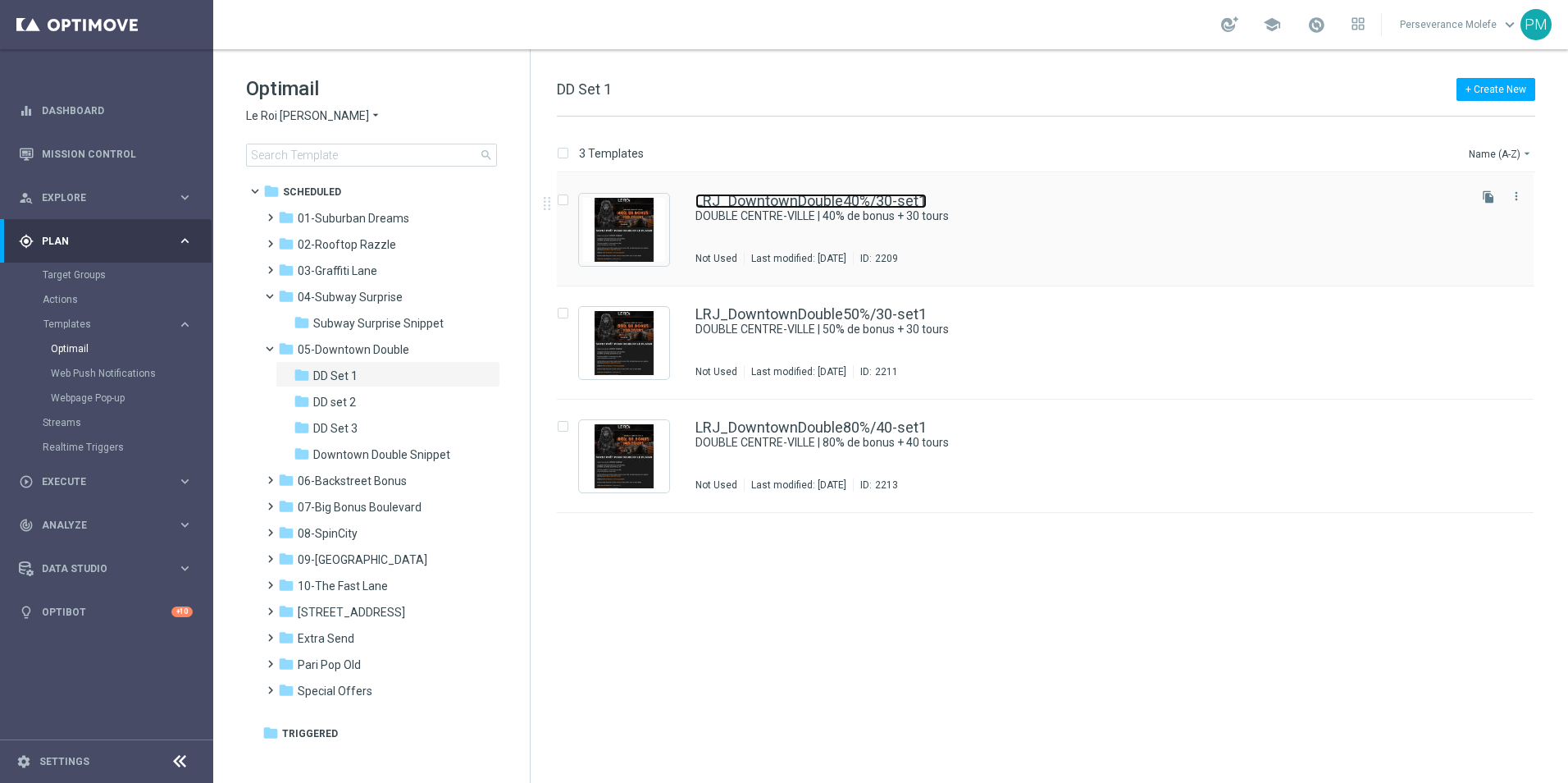
click at [755, 198] on link "LRJ_DowntownDouble40%/30-set1" at bounding box center [811, 201] width 232 height 15
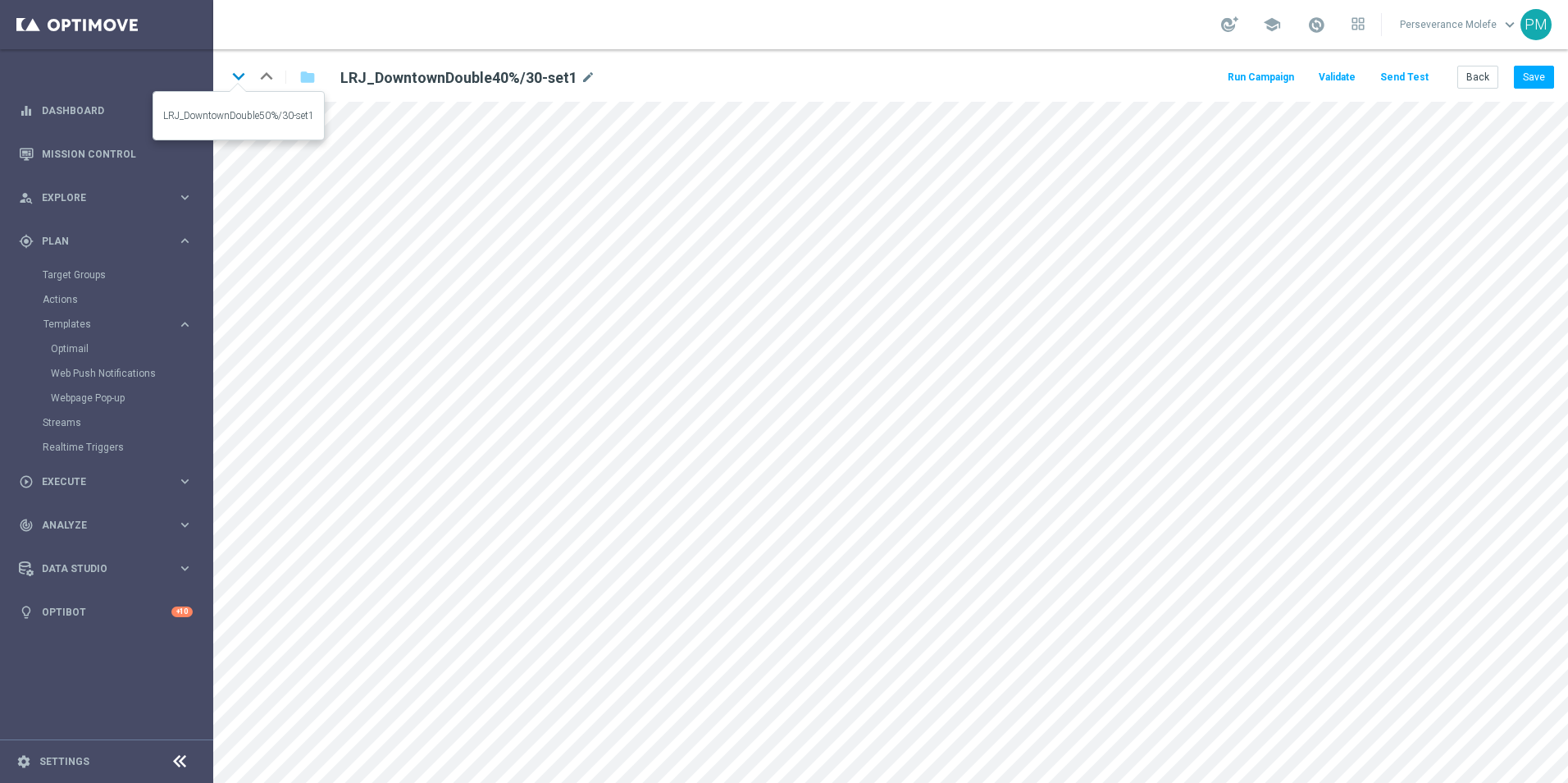
click at [242, 82] on icon "keyboard_arrow_down" at bounding box center [238, 76] width 25 height 25
click at [241, 79] on icon "keyboard_arrow_down" at bounding box center [238, 76] width 25 height 25
click at [1484, 81] on button "Back" at bounding box center [1478, 77] width 41 height 23
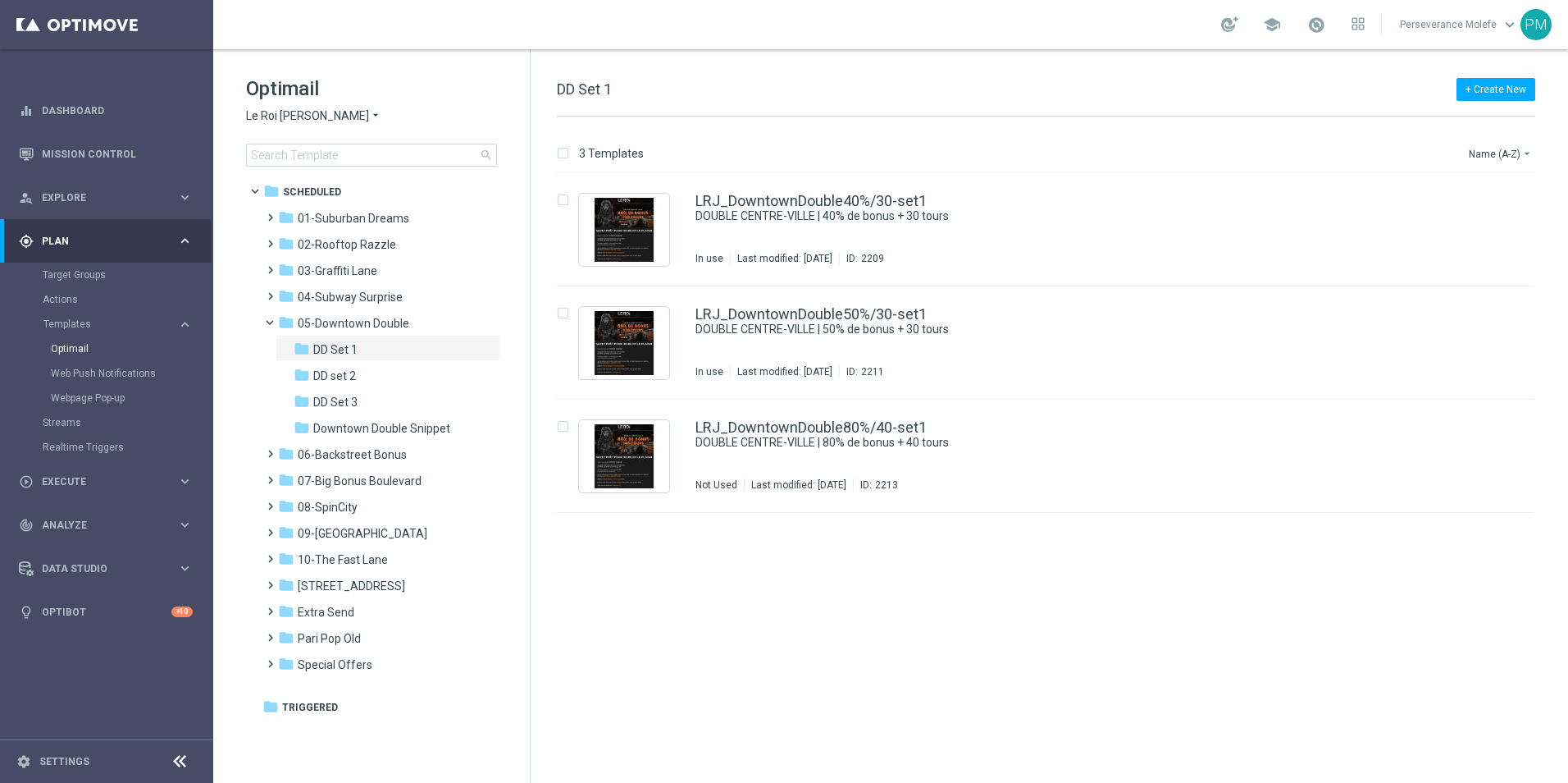
click at [264, 109] on span "Le Roi Johnny" at bounding box center [307, 116] width 123 height 16
click at [326, 154] on div "King Johnnie" at bounding box center [308, 154] width 123 height 19
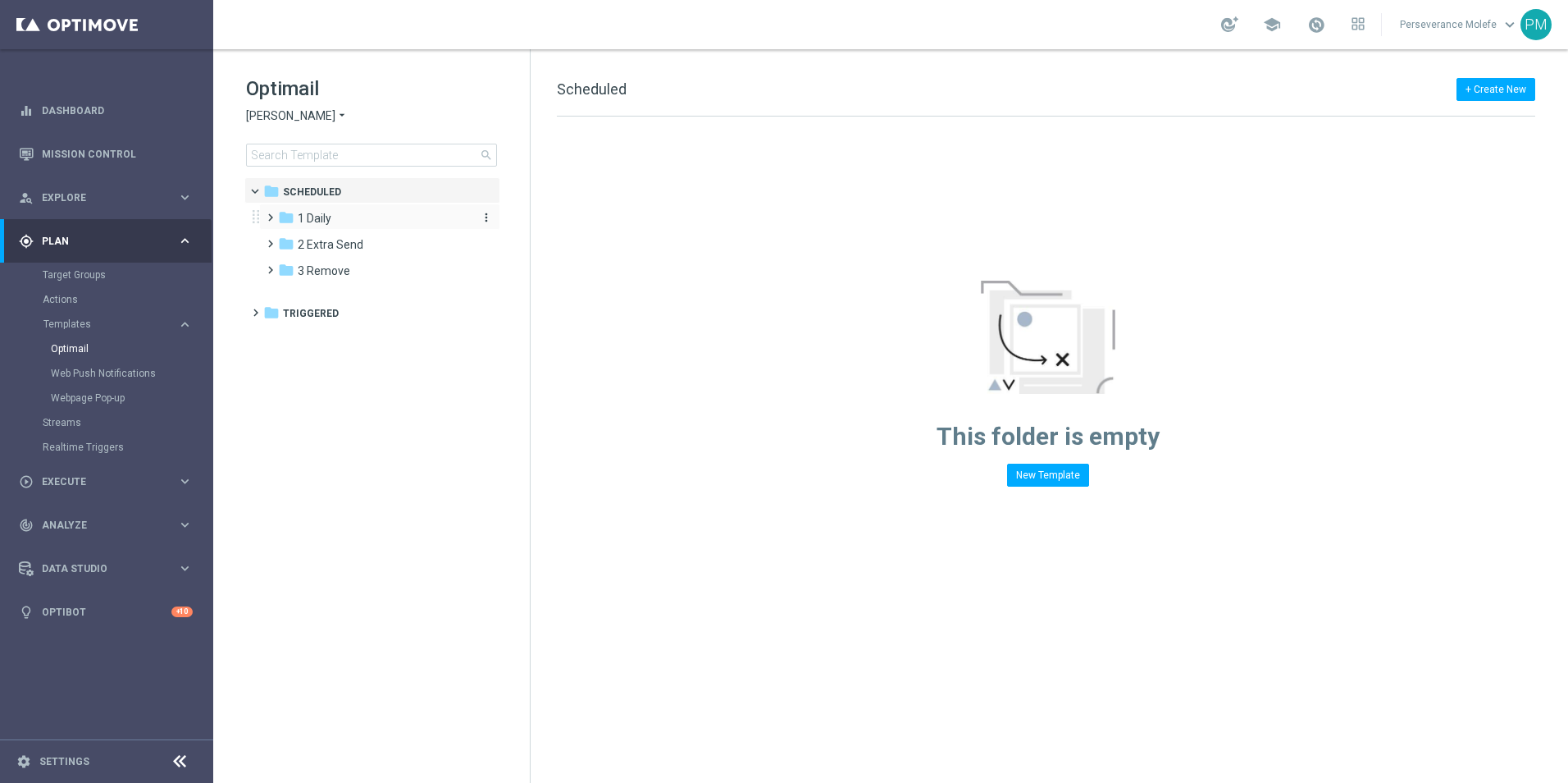
click at [326, 219] on span "1 Daily" at bounding box center [314, 219] width 33 height 15
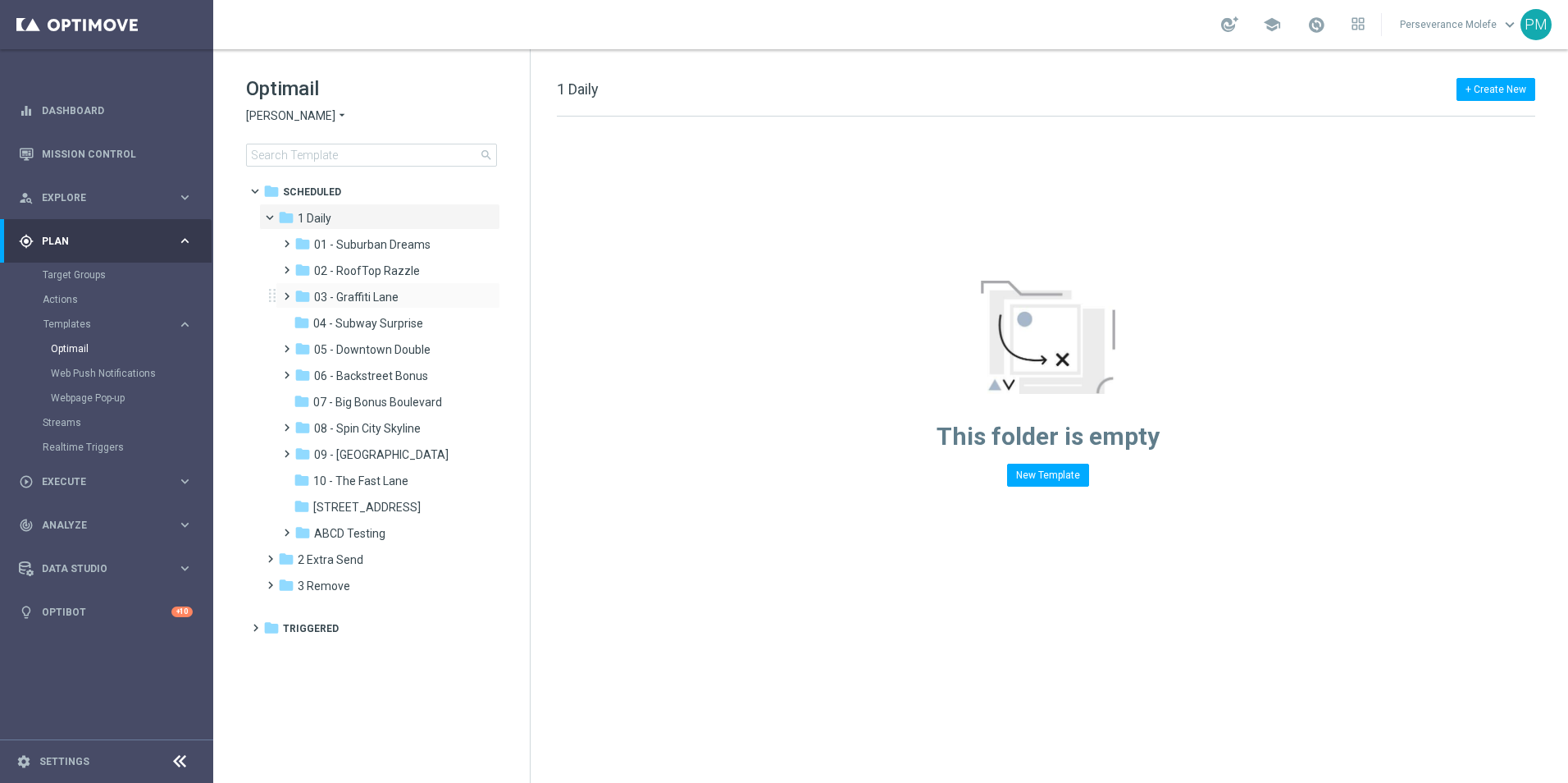
click at [349, 307] on div "folder 03 - Graffiti Lane more_vert" at bounding box center [388, 296] width 225 height 26
click at [353, 301] on span "03 - Graffiti Lane" at bounding box center [356, 297] width 84 height 15
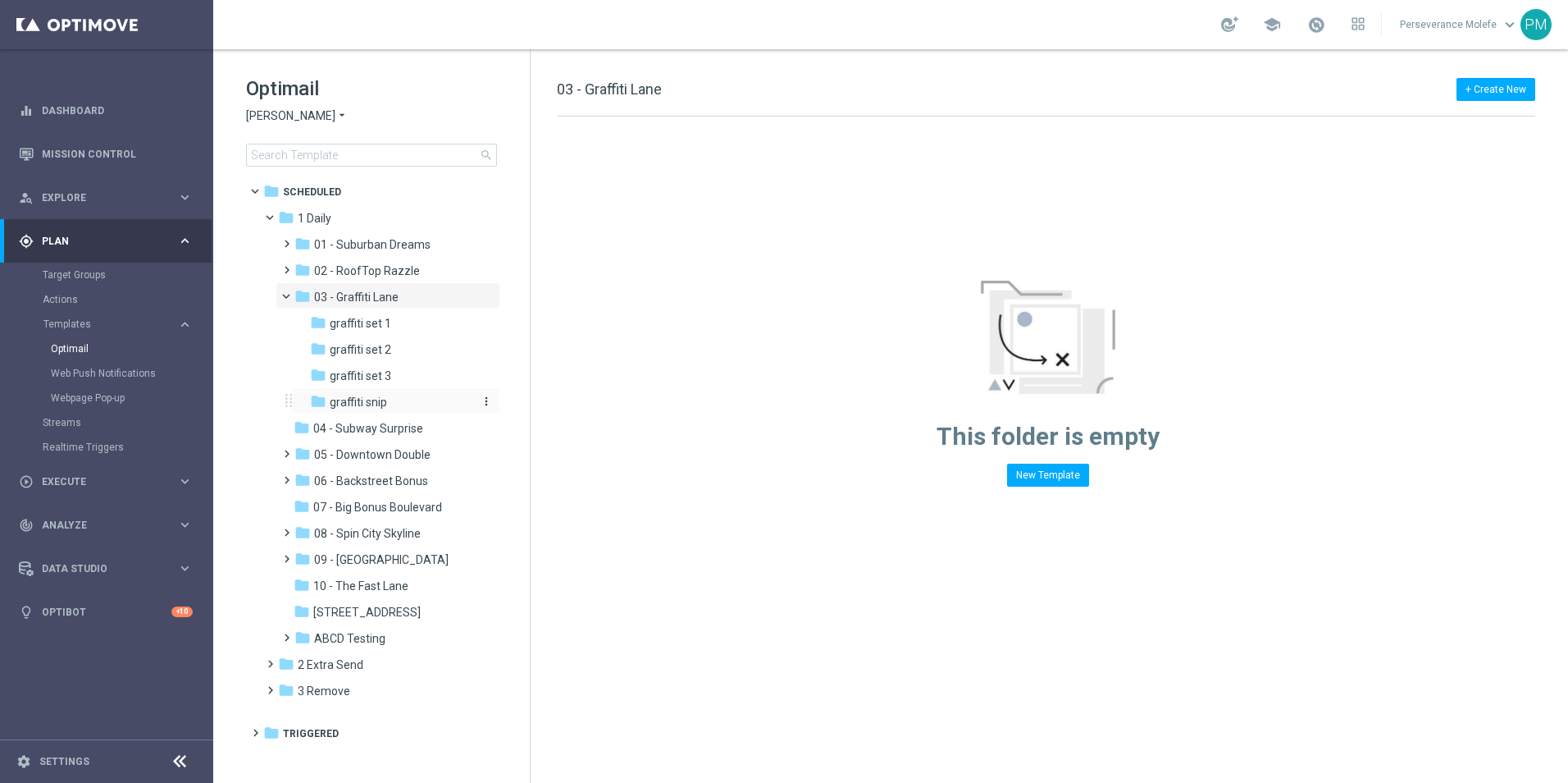
click at [377, 394] on div "folder graffiti snip" at bounding box center [391, 402] width 161 height 19
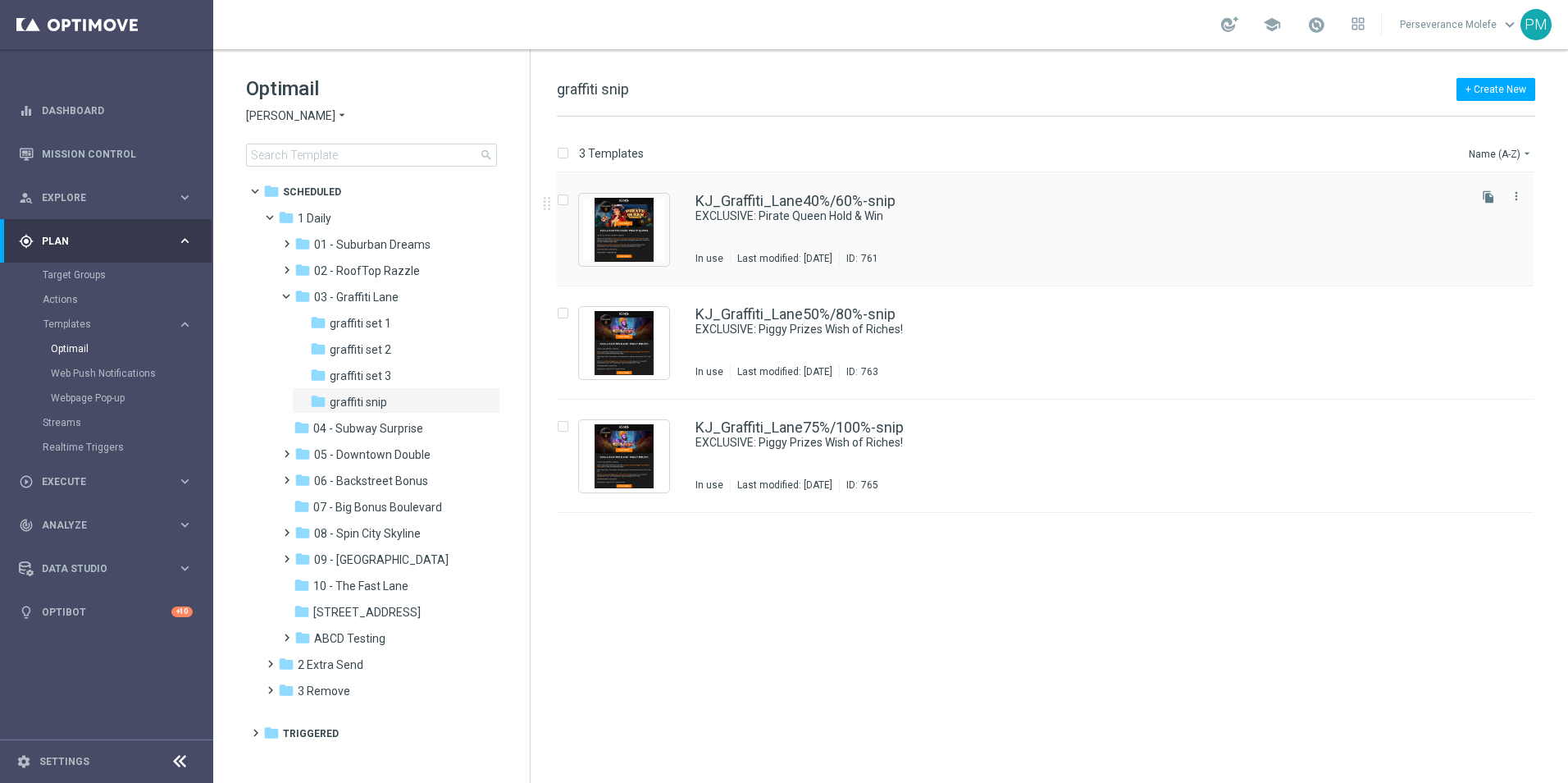
click at [797, 188] on div "KJ_Graffiti_Lane40%/60%-snip EXCLUSIVE: Pirate Queen Hold & Win In use Last mod…" at bounding box center [1045, 230] width 977 height 113
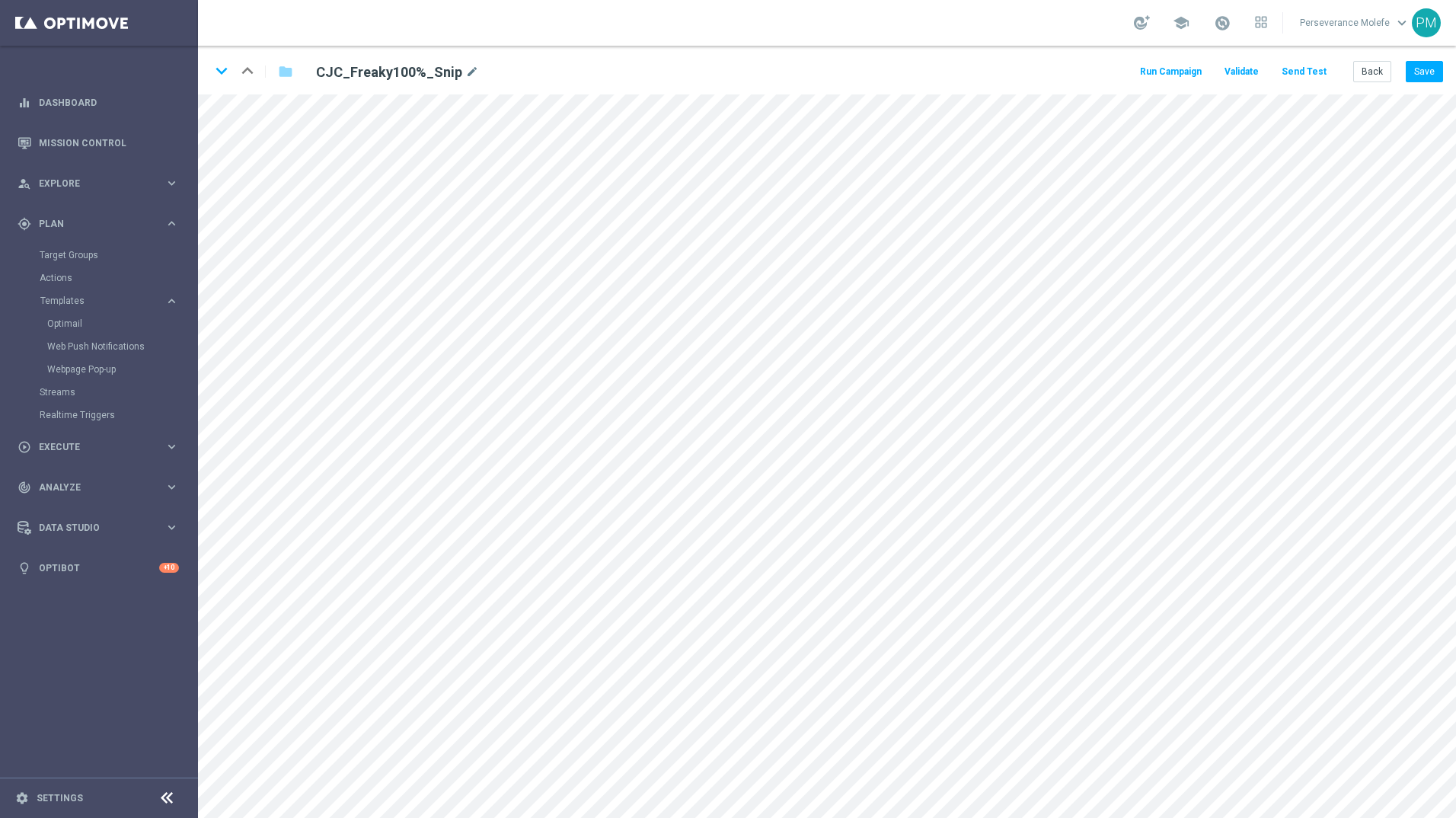
click at [1375, 73] on button "Back" at bounding box center [1373, 71] width 38 height 22
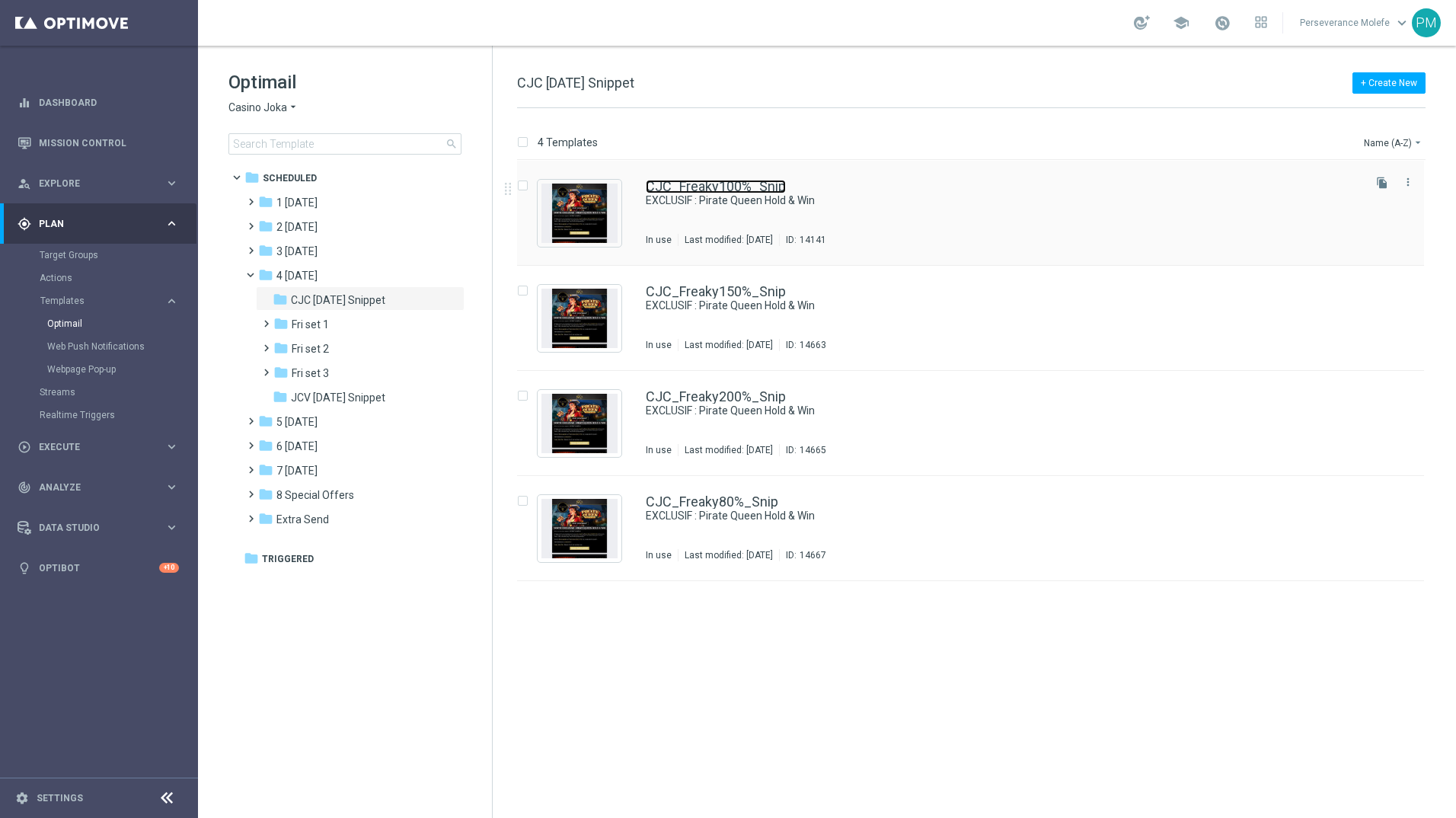
click at [728, 185] on link "CJC_Freaky100%_Snip" at bounding box center [716, 187] width 140 height 14
